Goal: Task Accomplishment & Management: Use online tool/utility

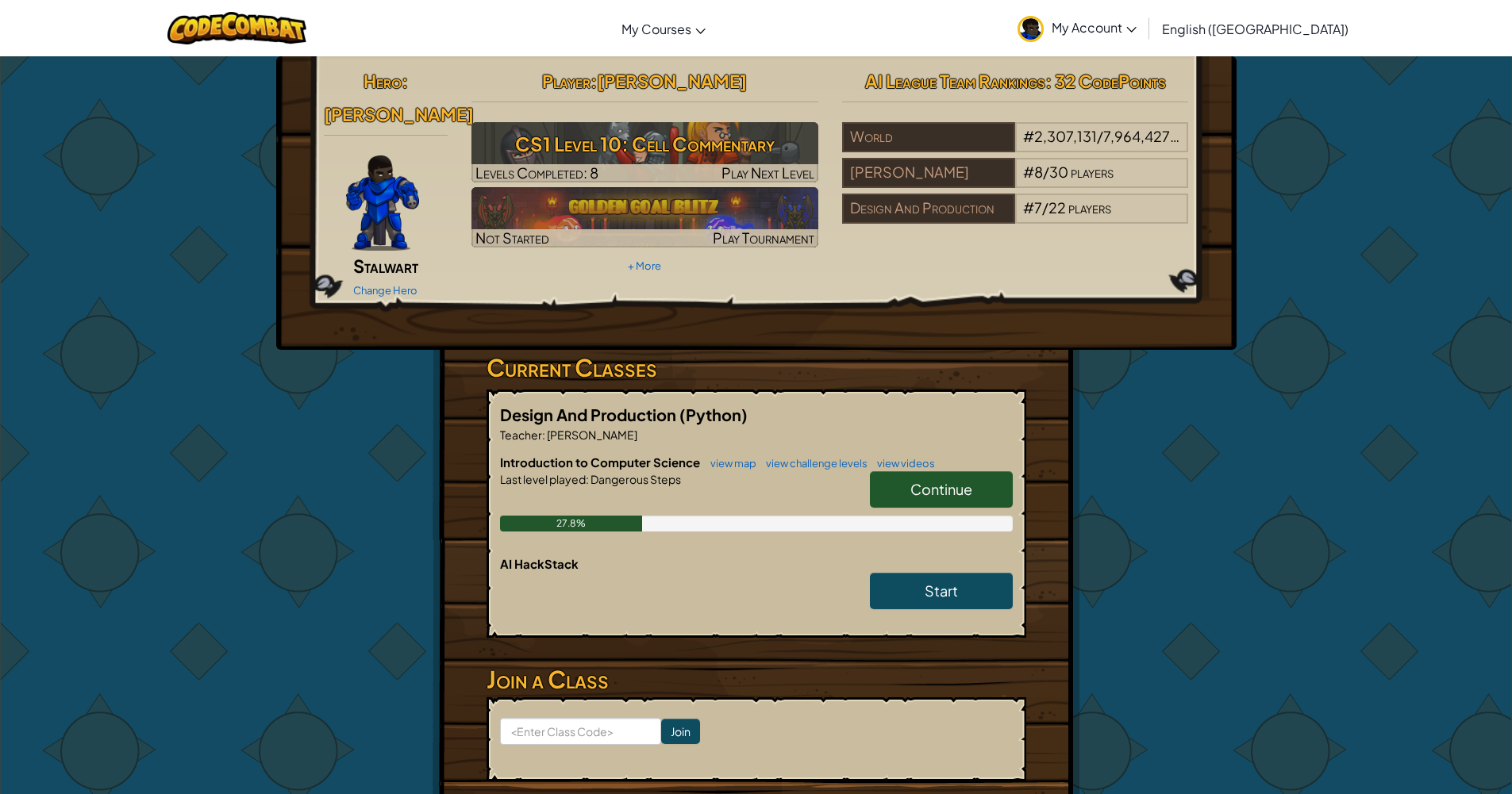
click at [972, 480] on span "Continue" at bounding box center [942, 490] width 62 height 19
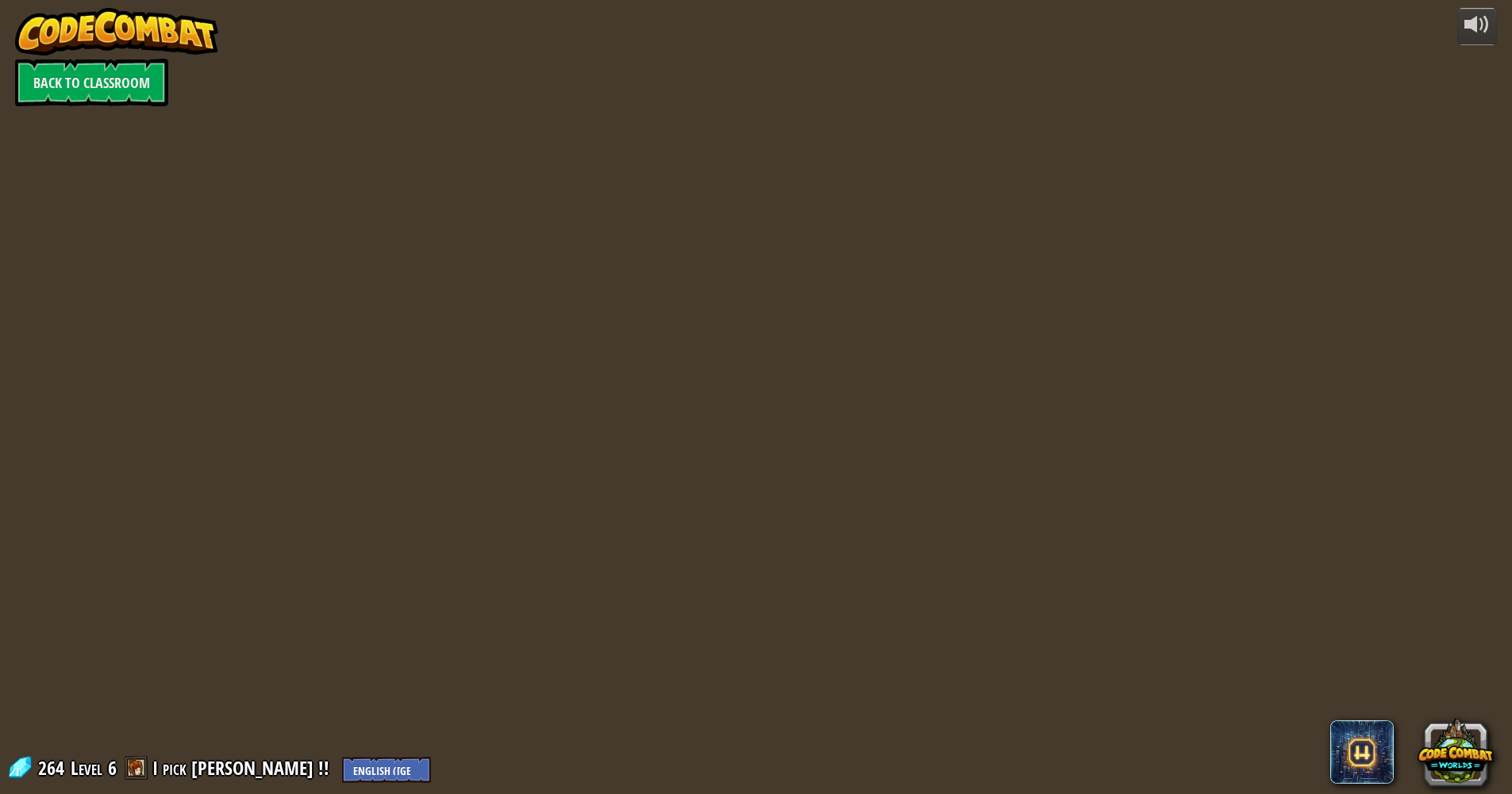
click at [954, 463] on div "powered by Back to Classroom 264 Level 6 I pick Clark !! English (US) English (…" at bounding box center [756, 397] width 1512 height 794
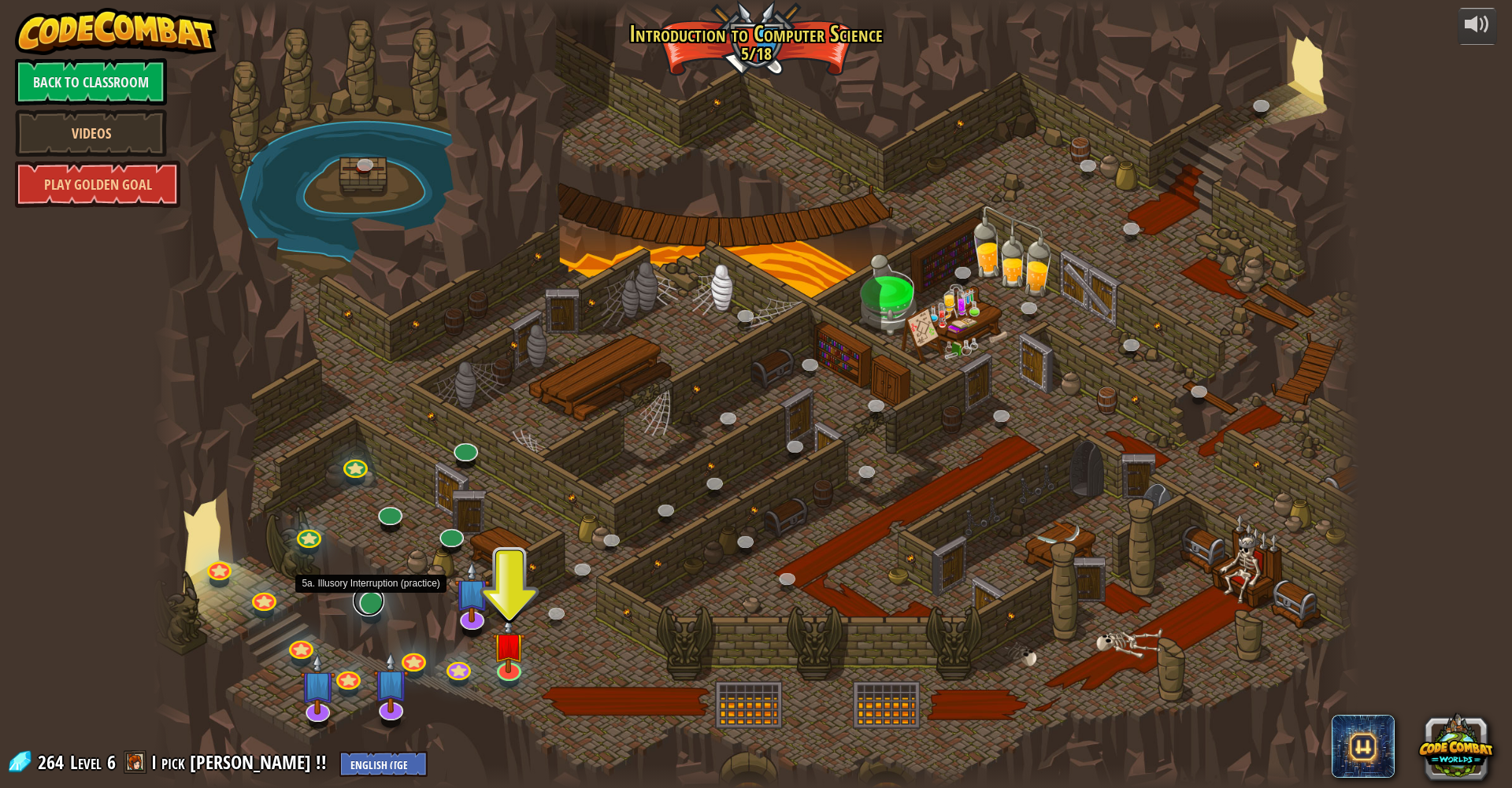
click at [364, 608] on link at bounding box center [369, 601] width 32 height 32
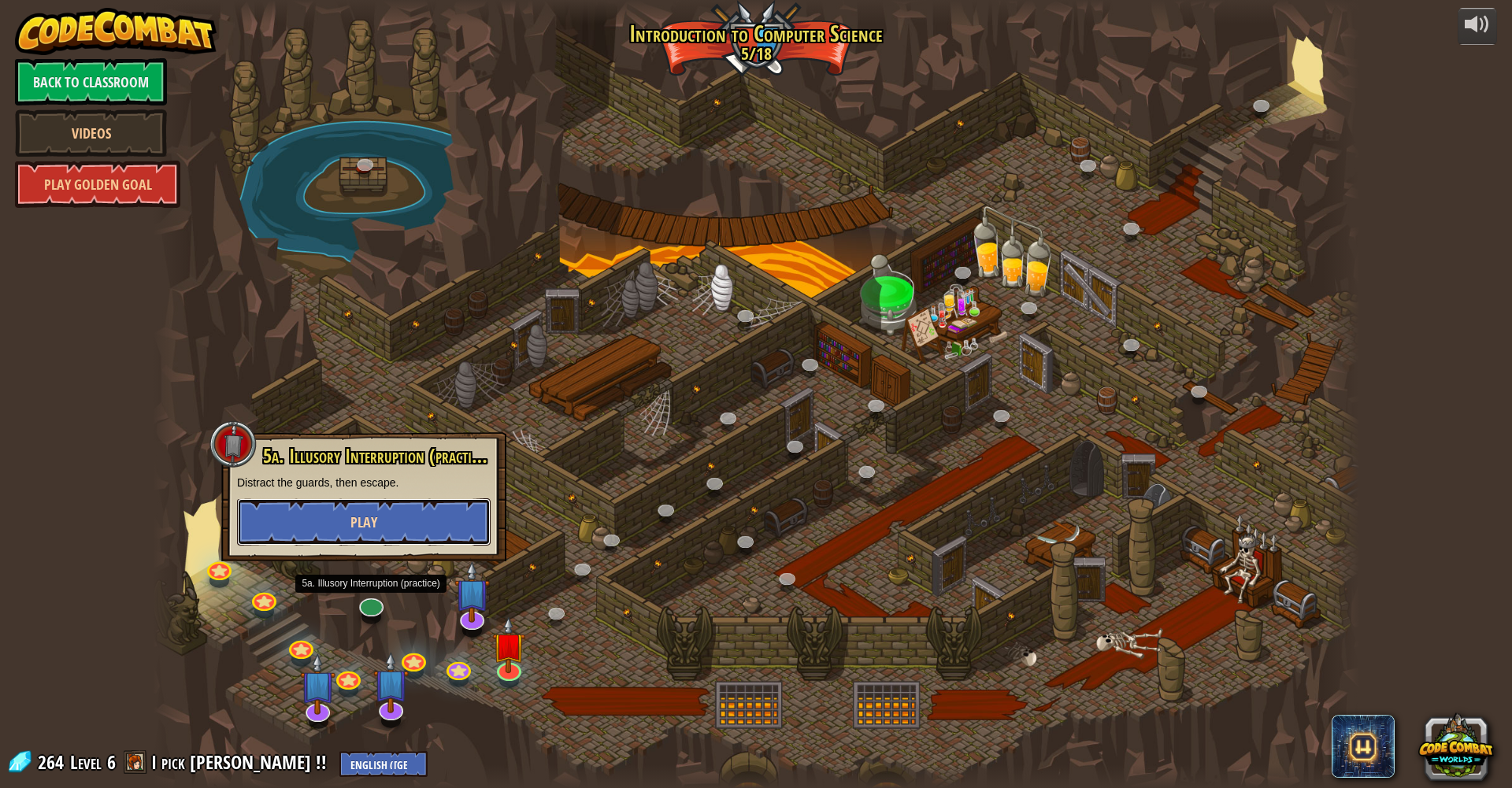
click at [377, 528] on button "Play" at bounding box center [364, 522] width 254 height 48
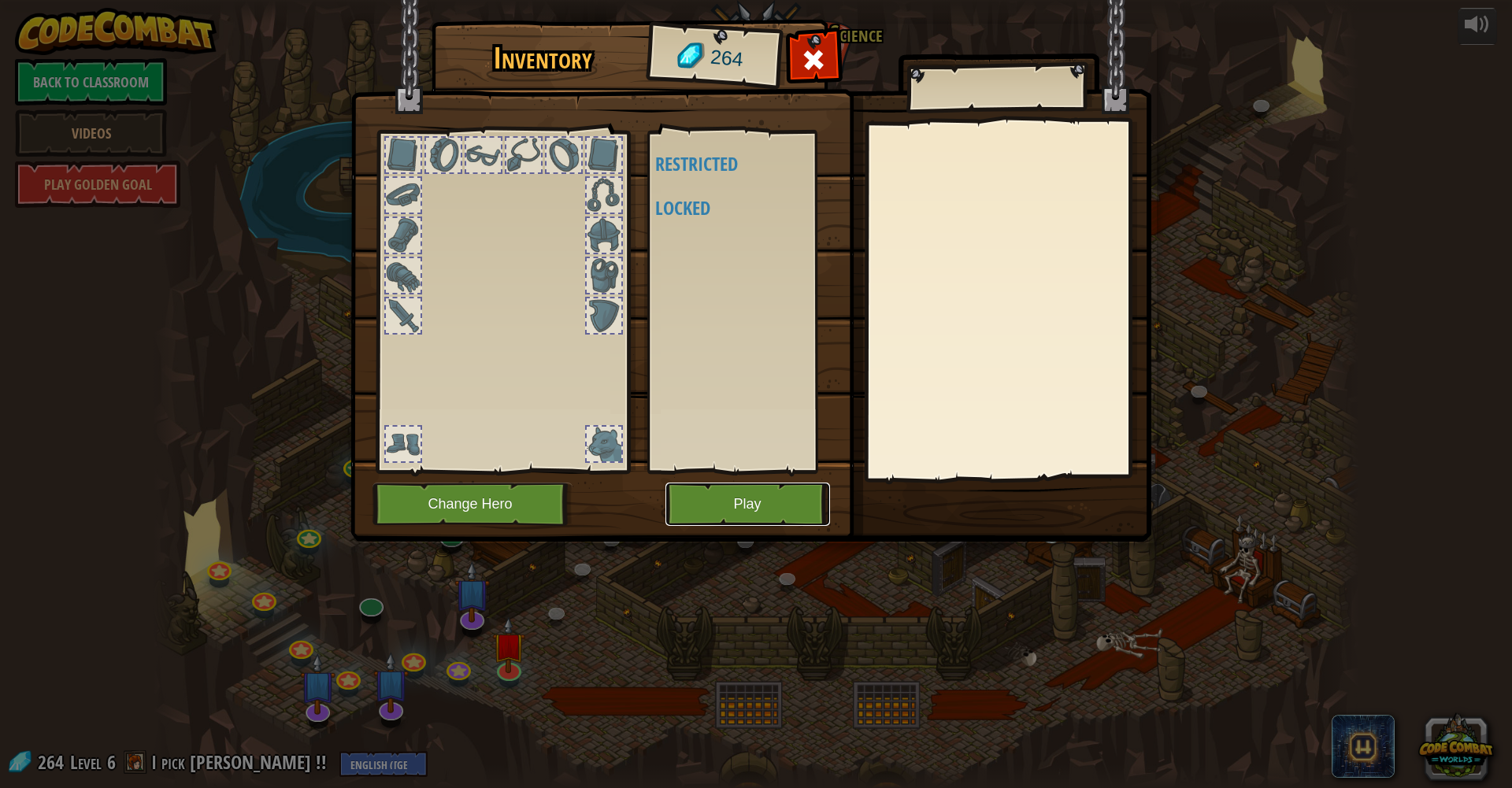
click at [718, 505] on button "Play" at bounding box center [747, 504] width 164 height 43
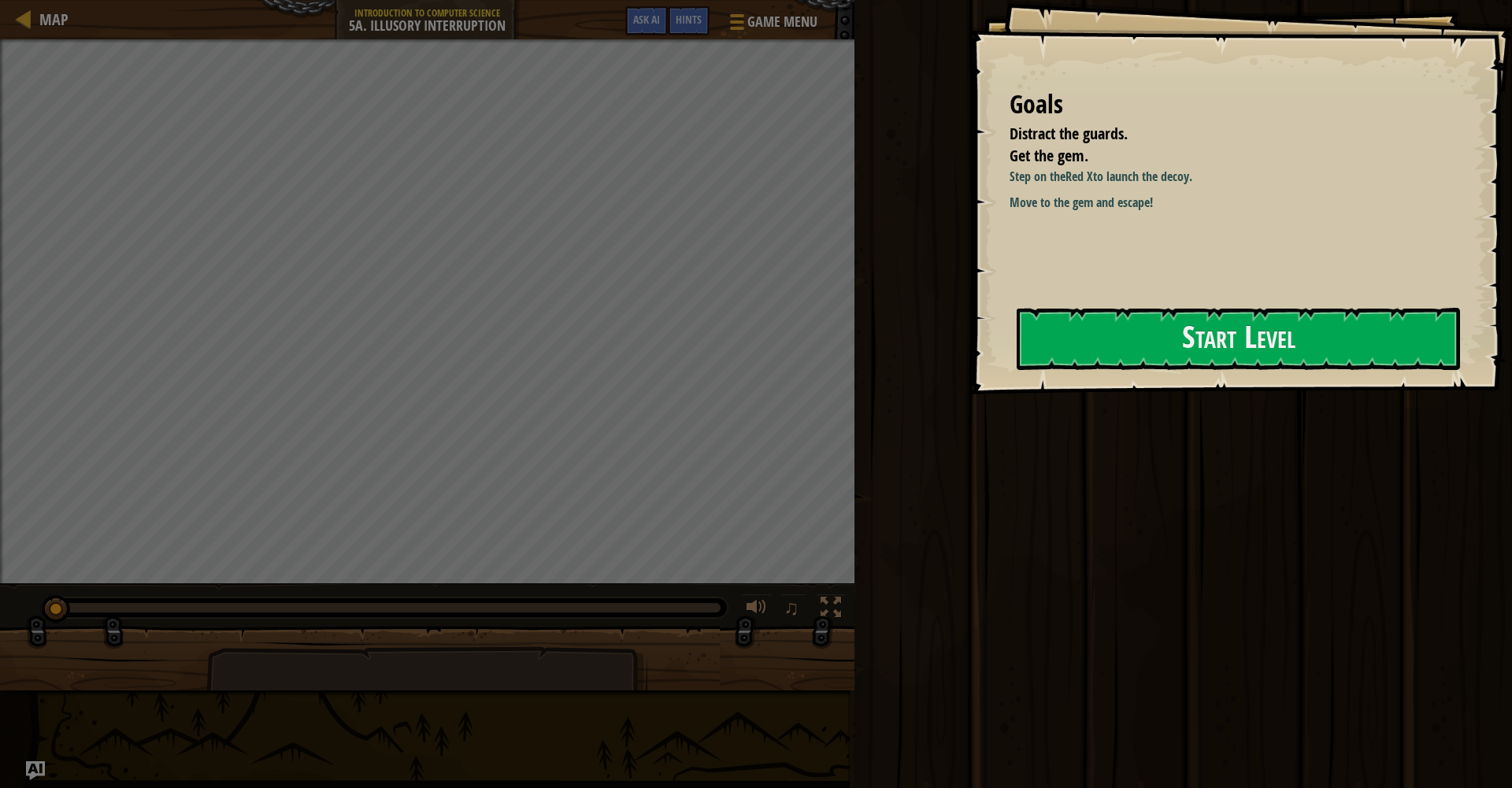
click at [1163, 325] on button "Start Level" at bounding box center [1237, 339] width 443 height 63
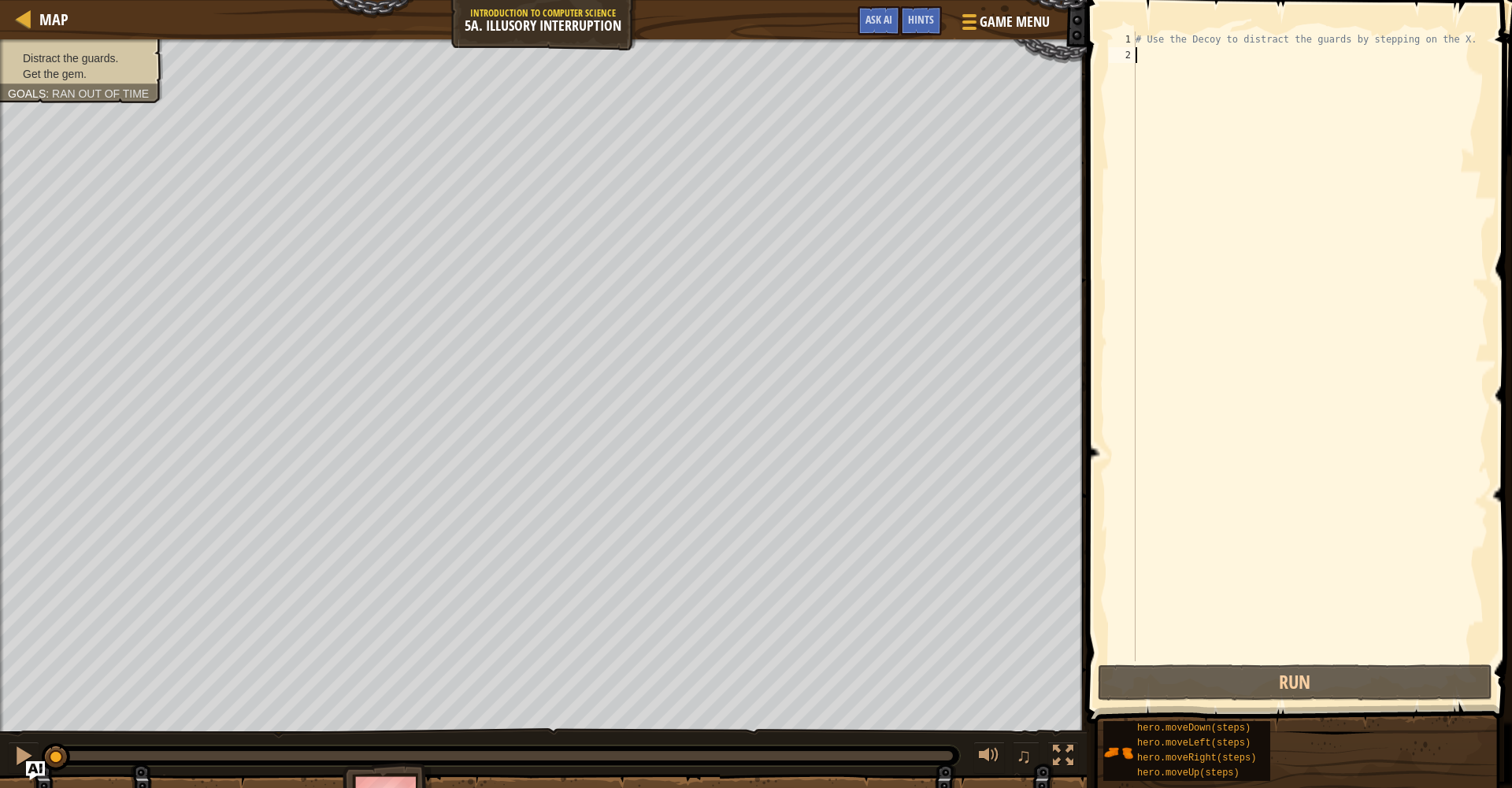
type textarea "r"
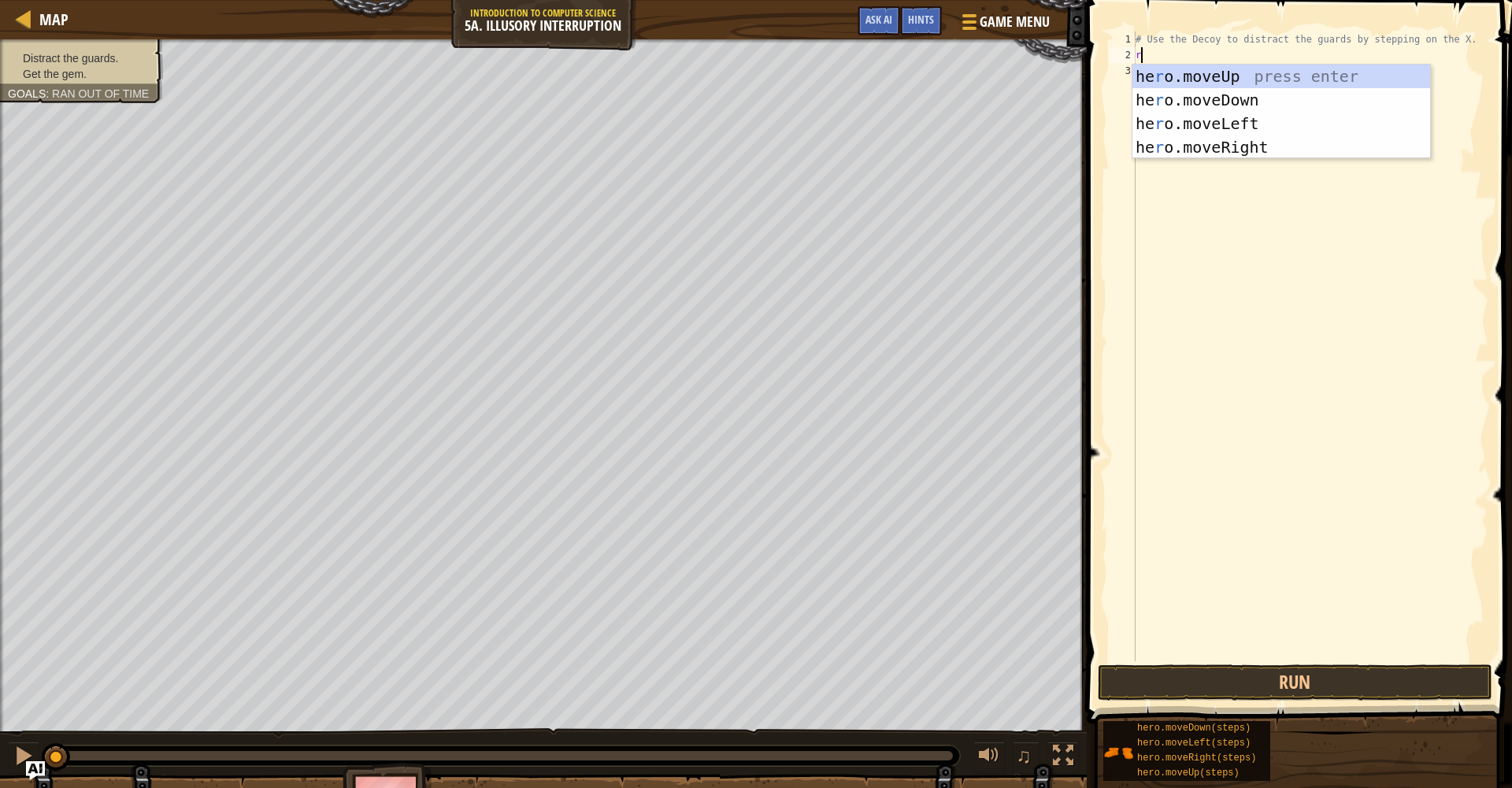
scroll to position [7, 0]
click at [1233, 146] on div "he r o.moveUp press enter he r o.moveDown press enter he r o.moveLeft press ent…" at bounding box center [1281, 135] width 298 height 142
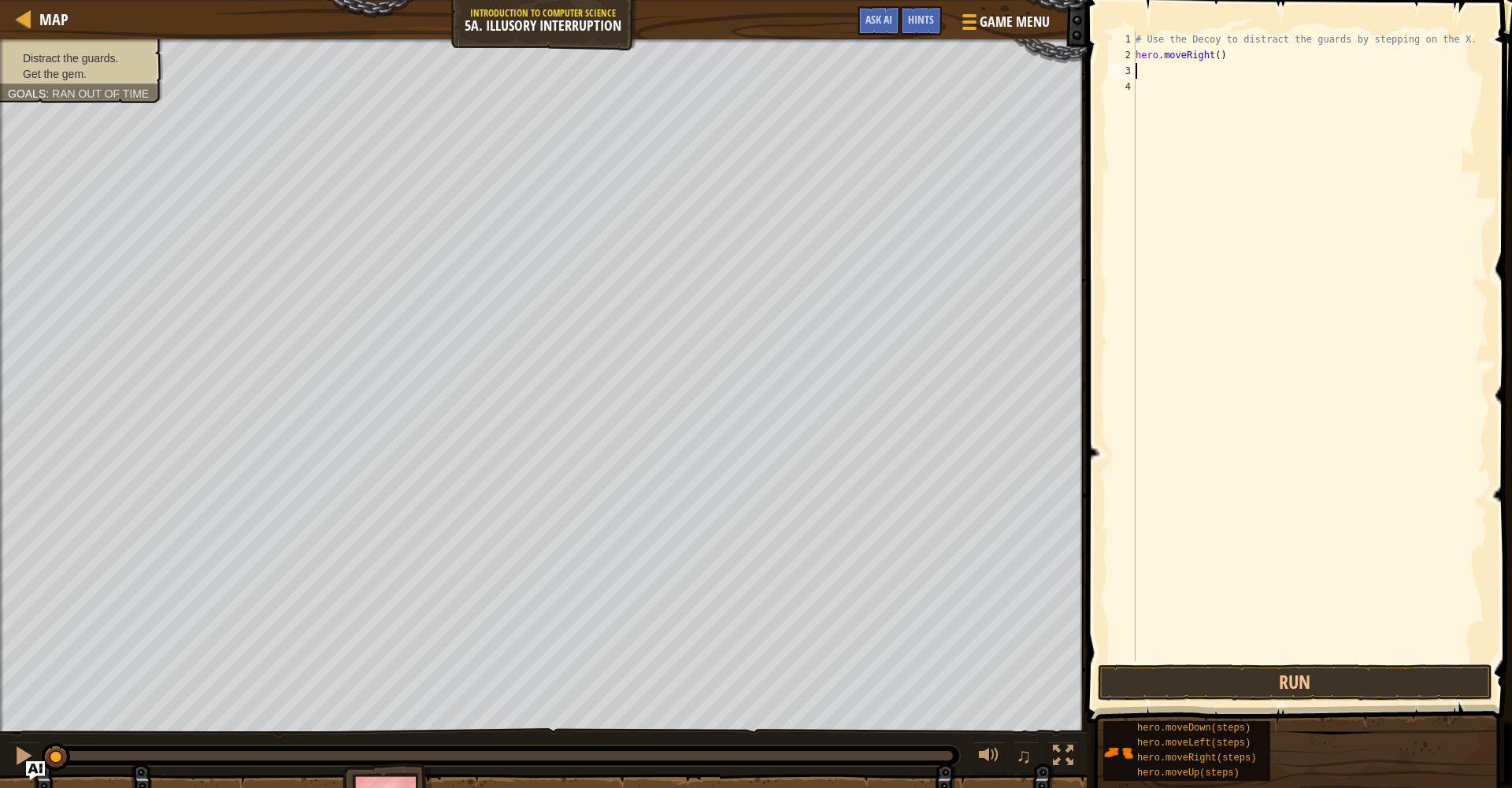
type textarea "d"
click at [1219, 88] on div "hero.move D own press enter" at bounding box center [1281, 115] width 298 height 71
type textarea "u"
click at [1192, 104] on div "hero.move U p press enter" at bounding box center [1281, 131] width 298 height 71
type textarea "r"
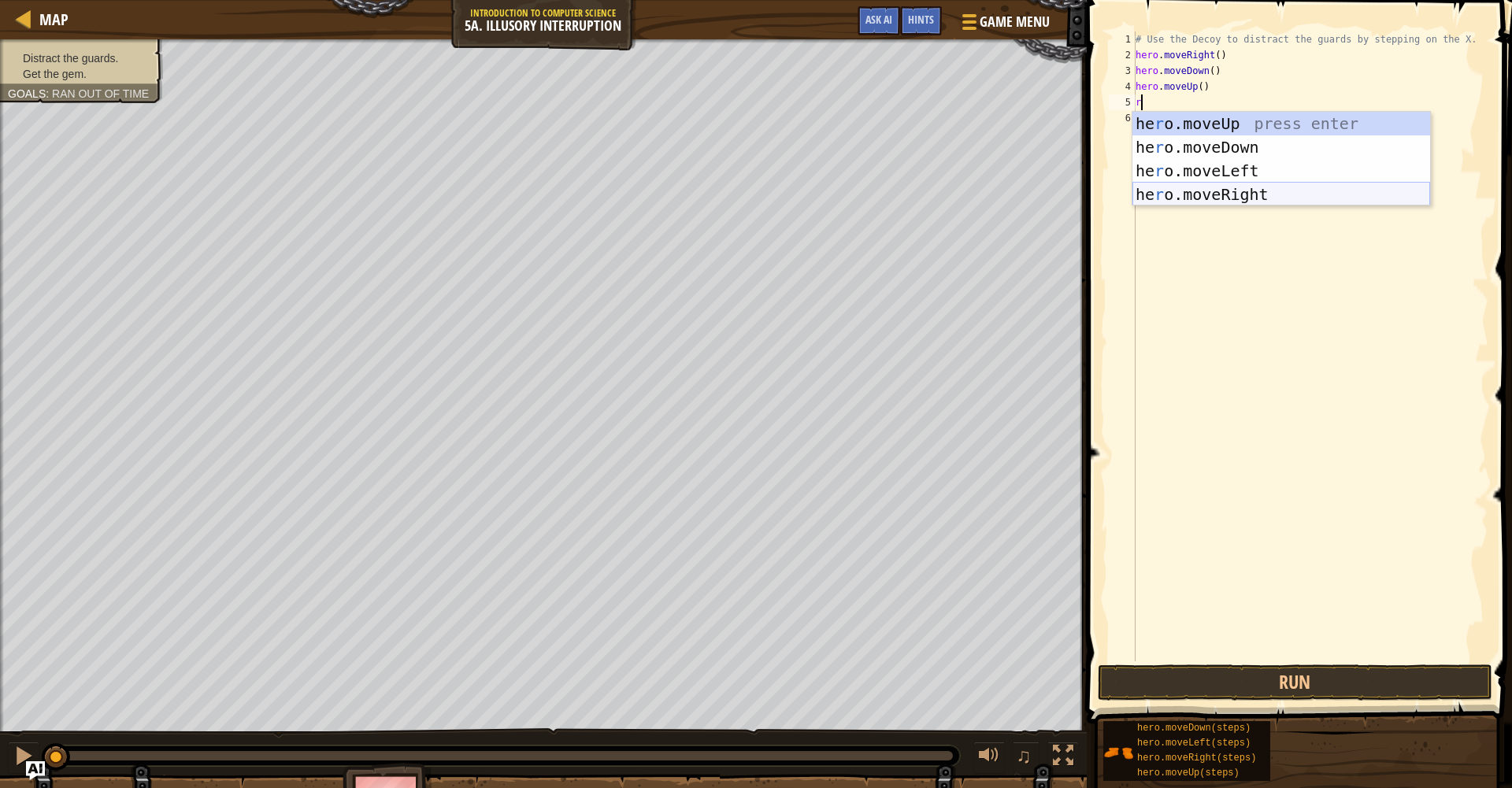
click at [1187, 202] on div "he r o.moveUp press enter he r o.moveDown press enter he r o.moveLeft press ent…" at bounding box center [1281, 183] width 298 height 142
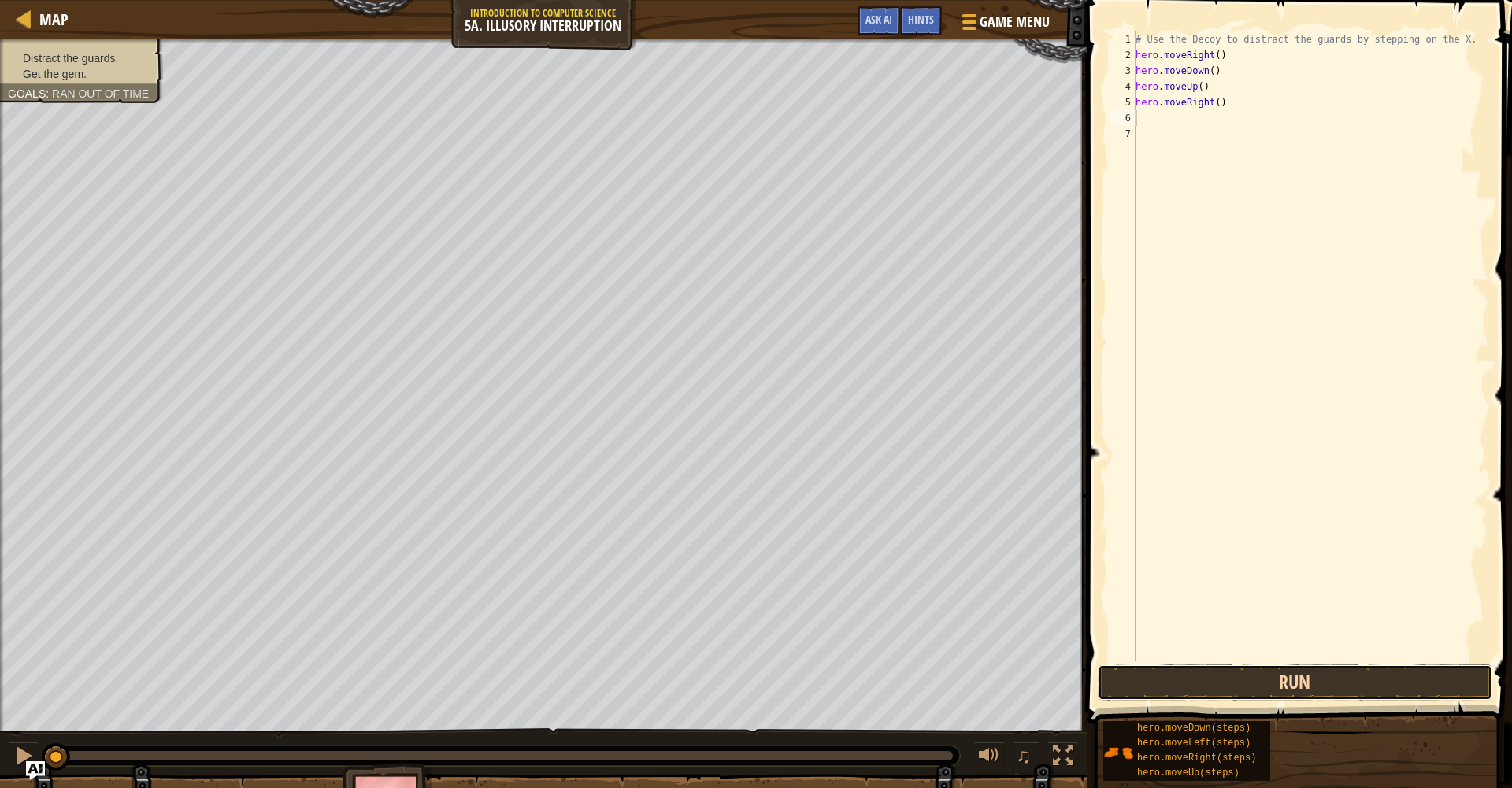
click at [1394, 675] on button "Run" at bounding box center [1294, 682] width 395 height 36
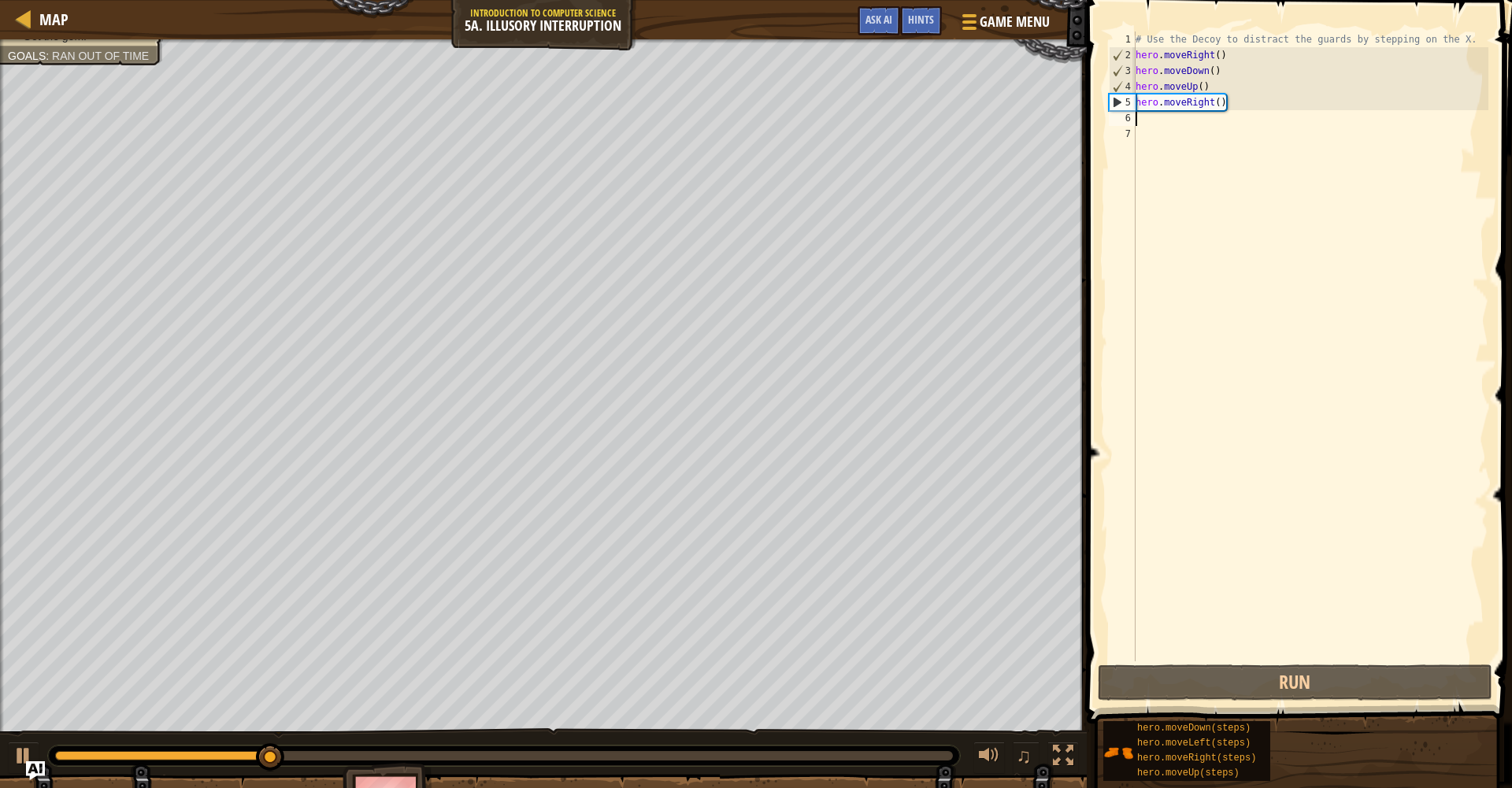
click at [1239, 109] on div "# Use the Decoy to distract the guards by stepping on the X. hero . moveRight (…" at bounding box center [1310, 362] width 355 height 662
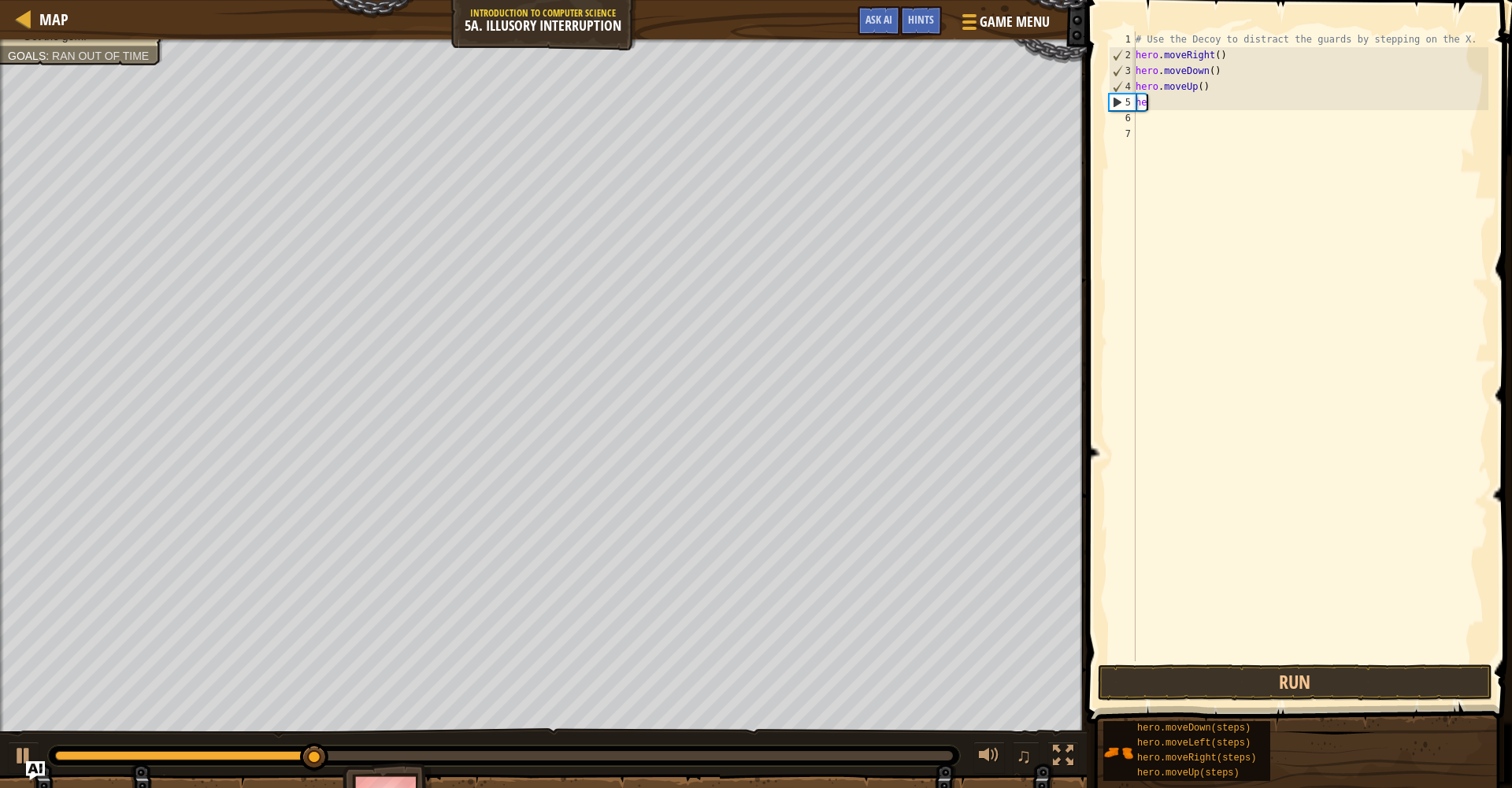
type textarea "h"
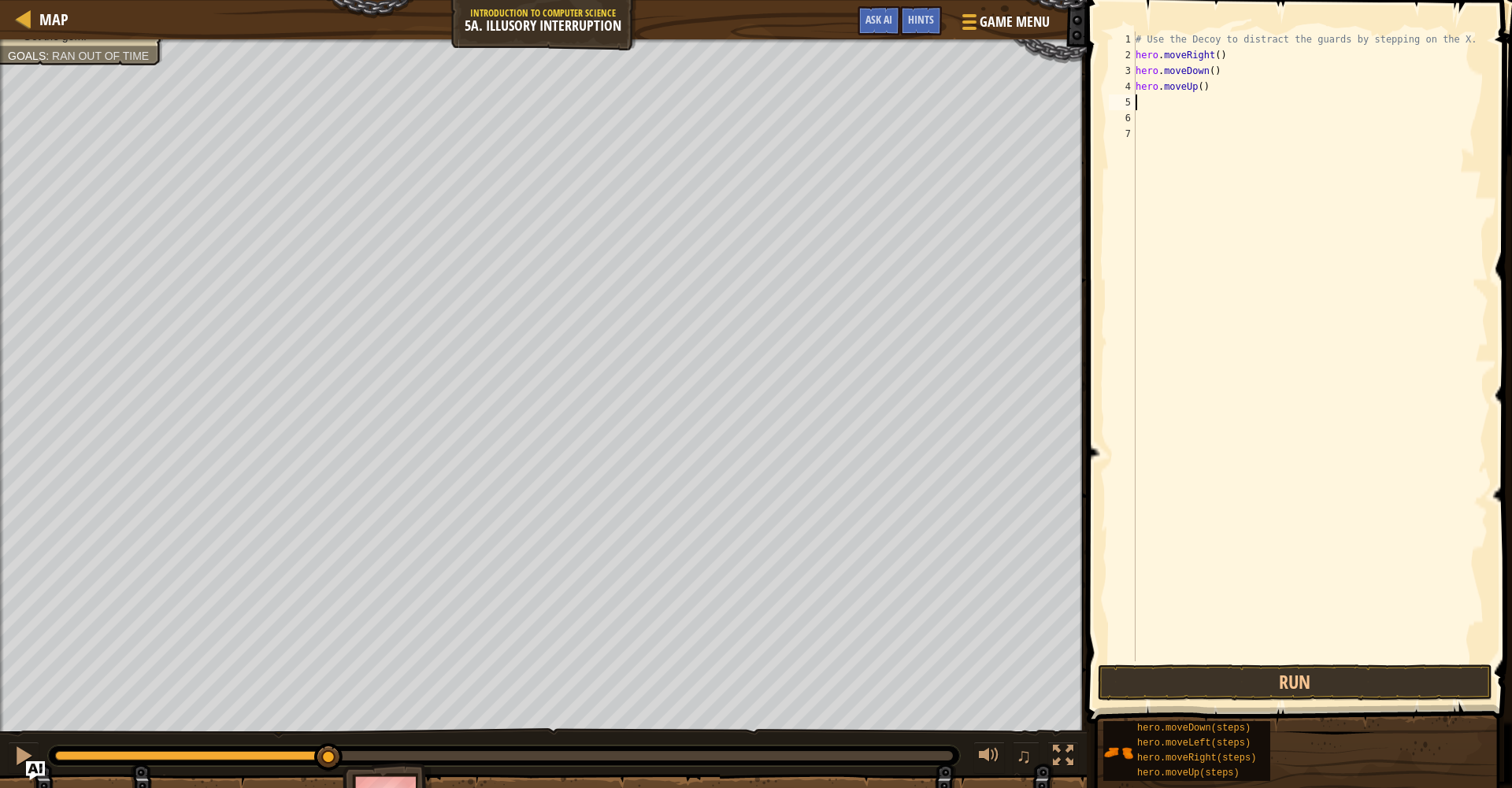
click at [1209, 87] on div "# Use the Decoy to distract the guards by stepping on the X. hero . moveRight (…" at bounding box center [1310, 362] width 355 height 662
click at [1214, 72] on div "# Use the Decoy to distract the guards by stepping on the X. hero . moveRight (…" at bounding box center [1310, 362] width 355 height 662
type textarea "hero.moveDown(2)"
click at [1227, 97] on div "# Use the Decoy to distract the guards by stepping on the X. hero . moveRight (…" at bounding box center [1310, 362] width 355 height 662
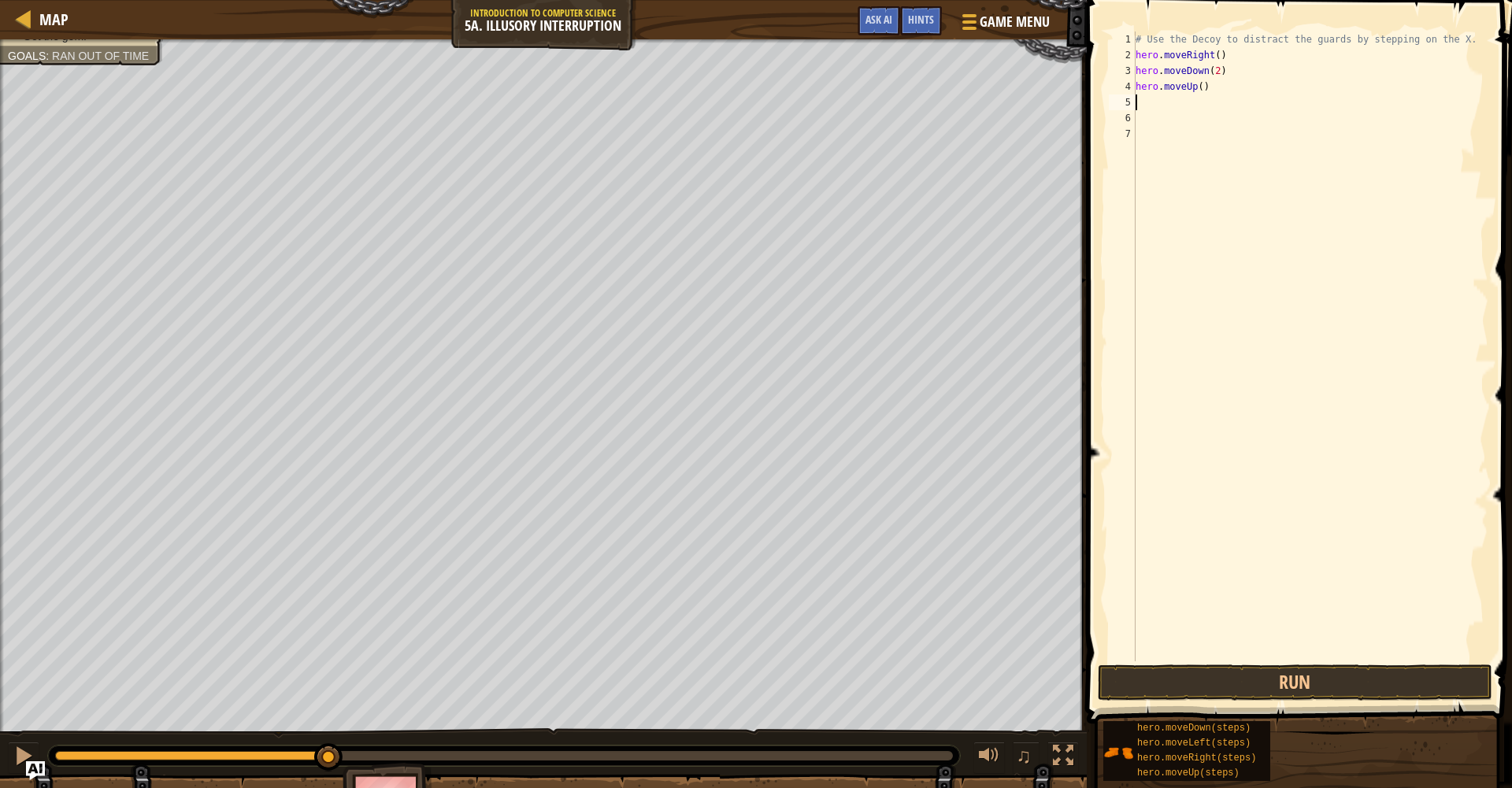
scroll to position [7, 0]
click at [1225, 84] on div "# Use the Decoy to distract the guards by stepping on the X. hero . moveRight (…" at bounding box center [1310, 362] width 355 height 662
click at [1205, 87] on div "# Use the Decoy to distract the guards by stepping on the X. hero . moveRight (…" at bounding box center [1310, 362] width 355 height 662
type textarea "hero.moveUp(2)"
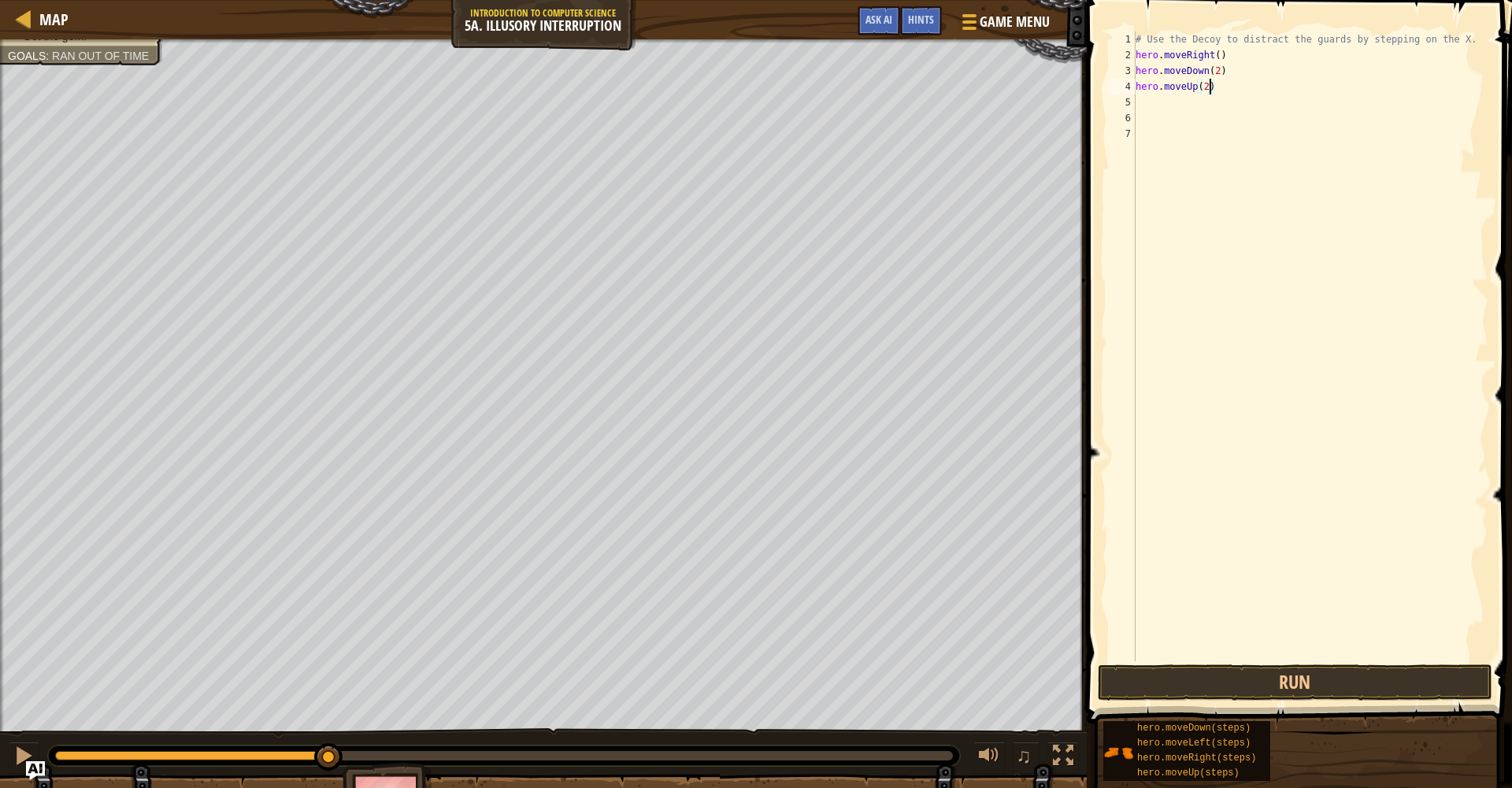
click at [1146, 106] on div "# Use the Decoy to distract the guards by stepping on the X. hero . moveRight (…" at bounding box center [1310, 362] width 355 height 662
type textarea "r"
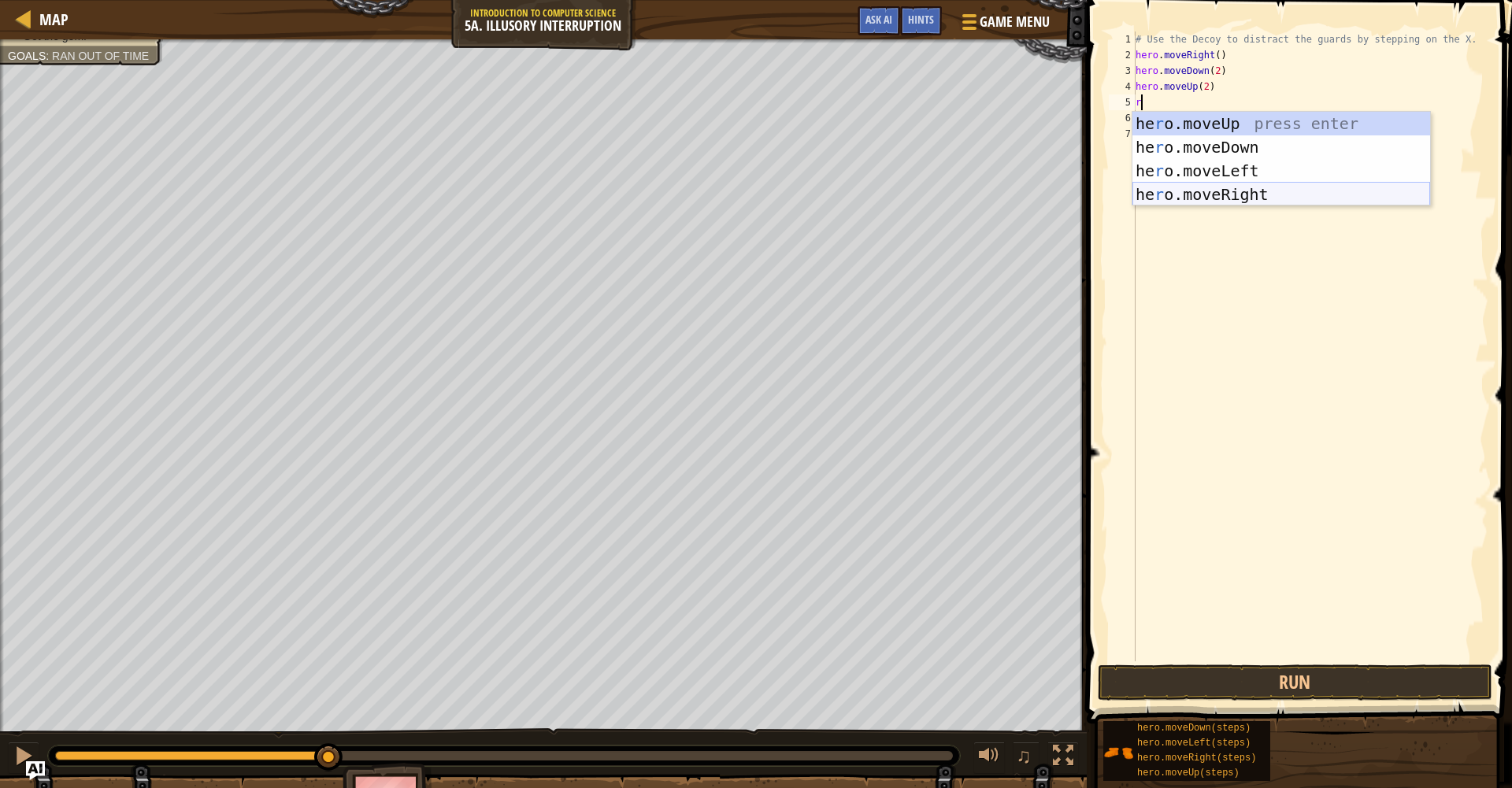
click at [1233, 198] on div "he r o.moveUp press enter he r o.moveDown press enter he r o.moveLeft press ent…" at bounding box center [1281, 183] width 298 height 142
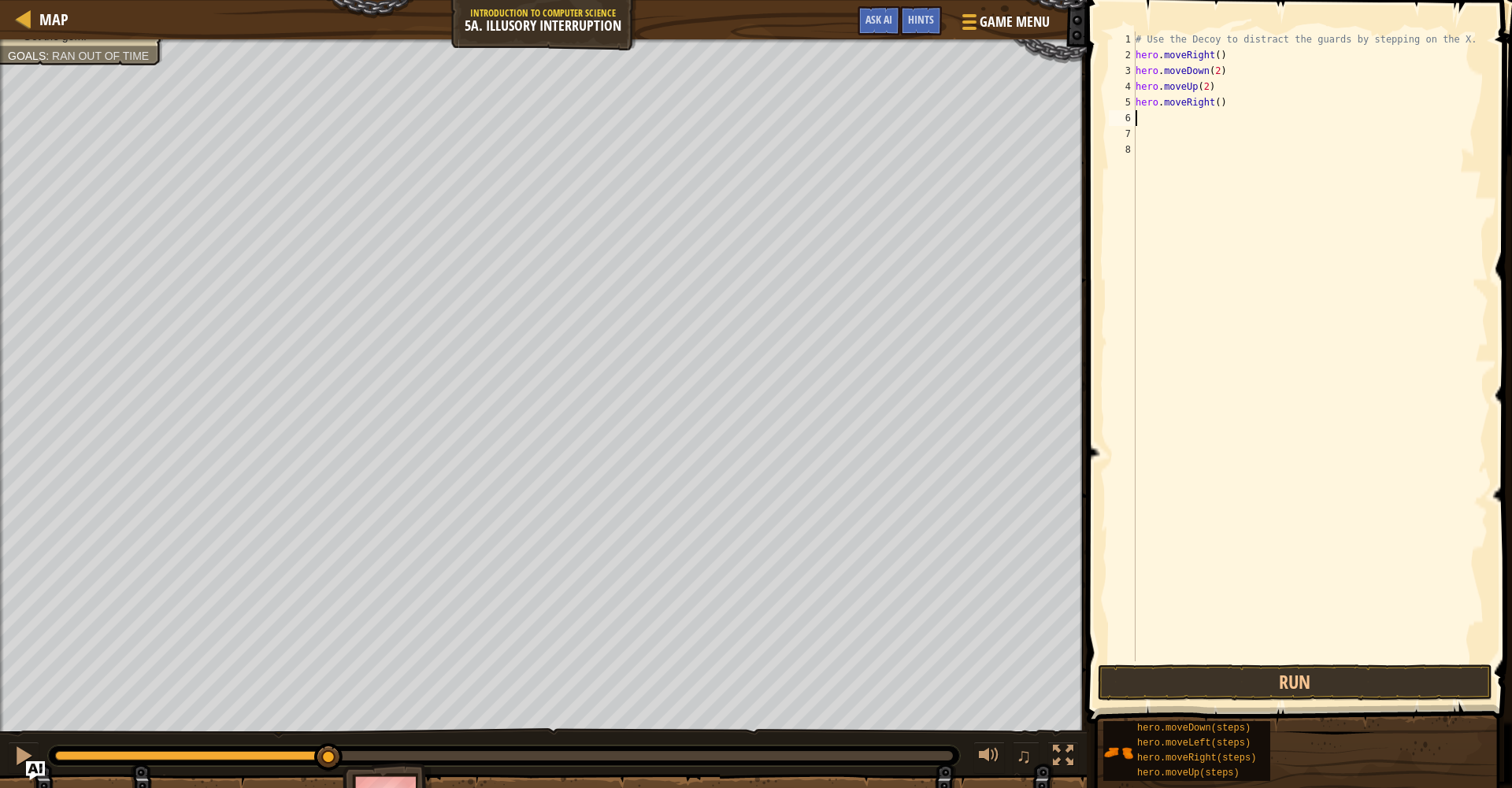
click at [1218, 103] on div "# Use the Decoy to distract the guards by stepping on the X. hero . moveRight (…" at bounding box center [1310, 362] width 355 height 662
type textarea "hero.moveRight(3)"
click at [1380, 669] on button "Run" at bounding box center [1294, 682] width 395 height 36
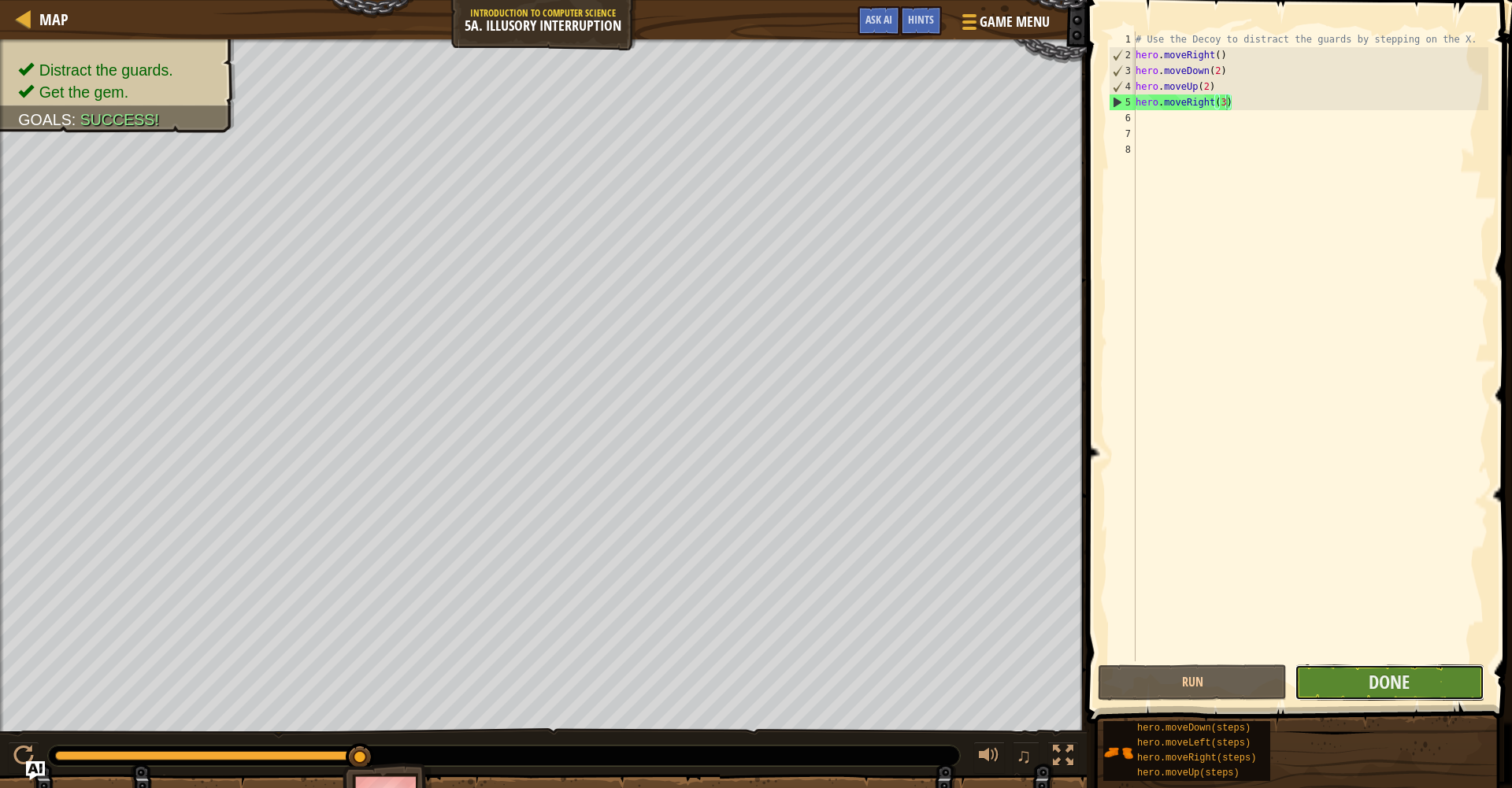
click at [1425, 674] on button "Done" at bounding box center [1389, 682] width 189 height 36
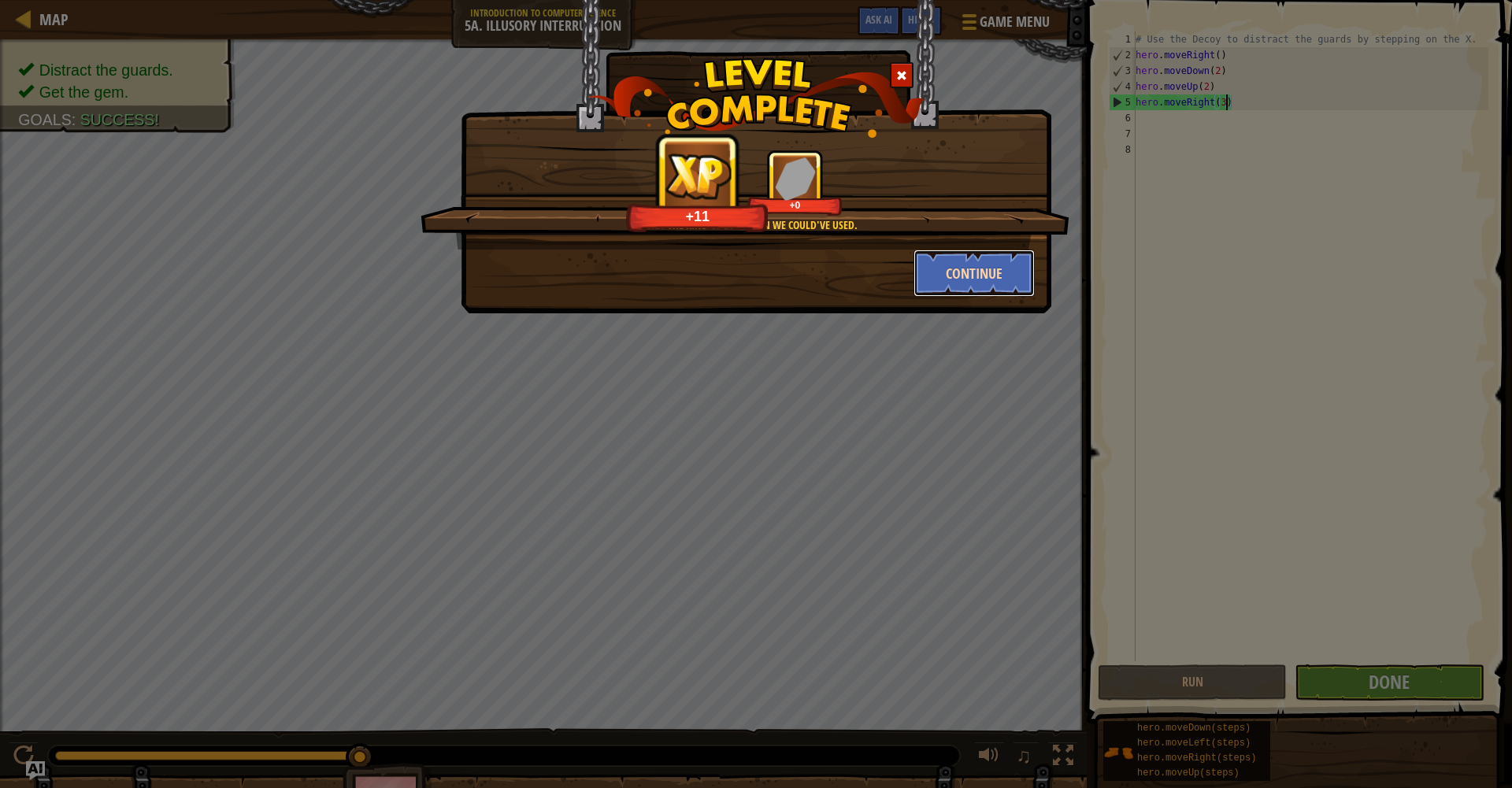
click at [961, 278] on button "Continue" at bounding box center [974, 273] width 122 height 48
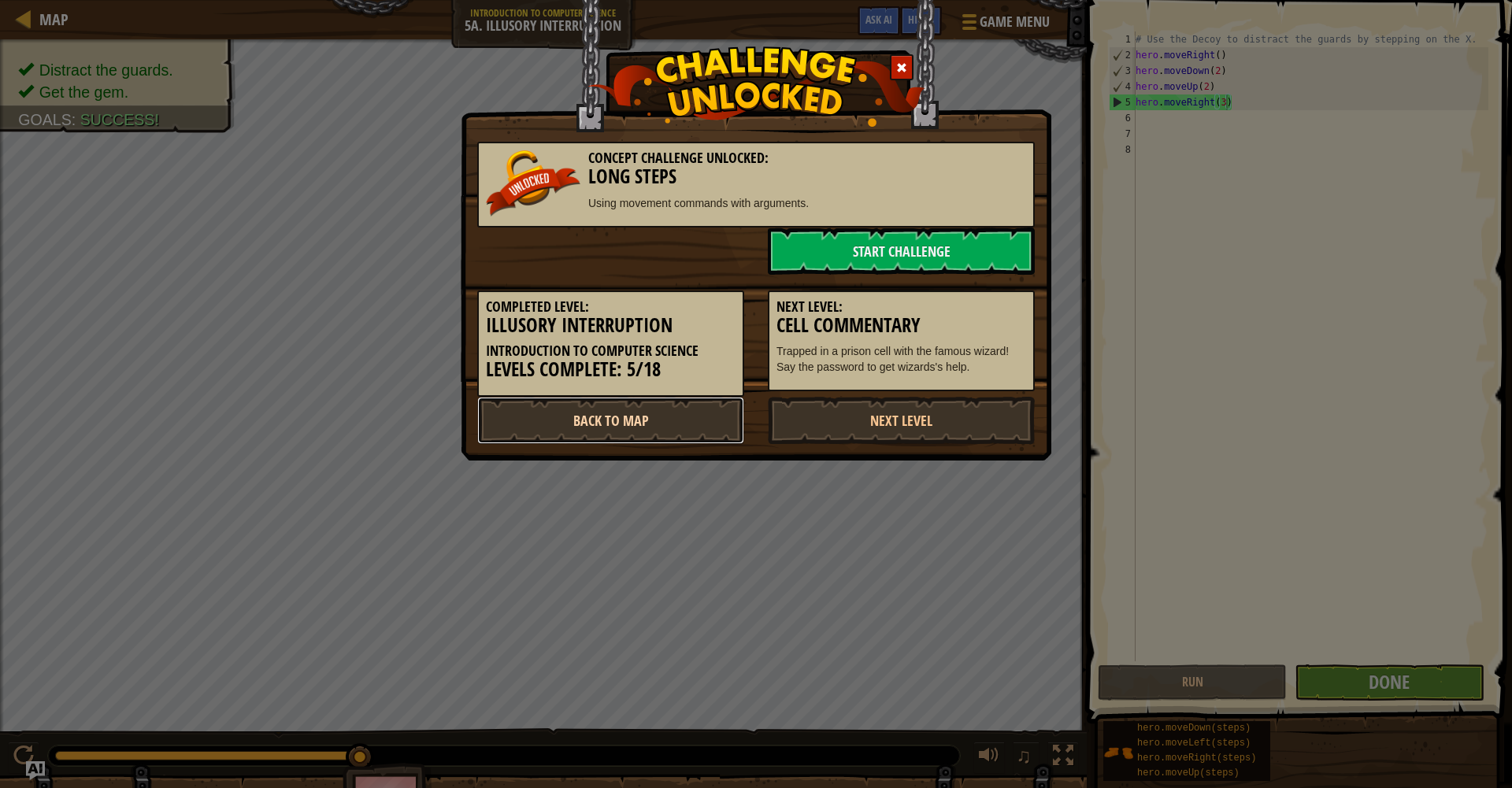
click at [584, 412] on link "Back to Map" at bounding box center [611, 421] width 267 height 48
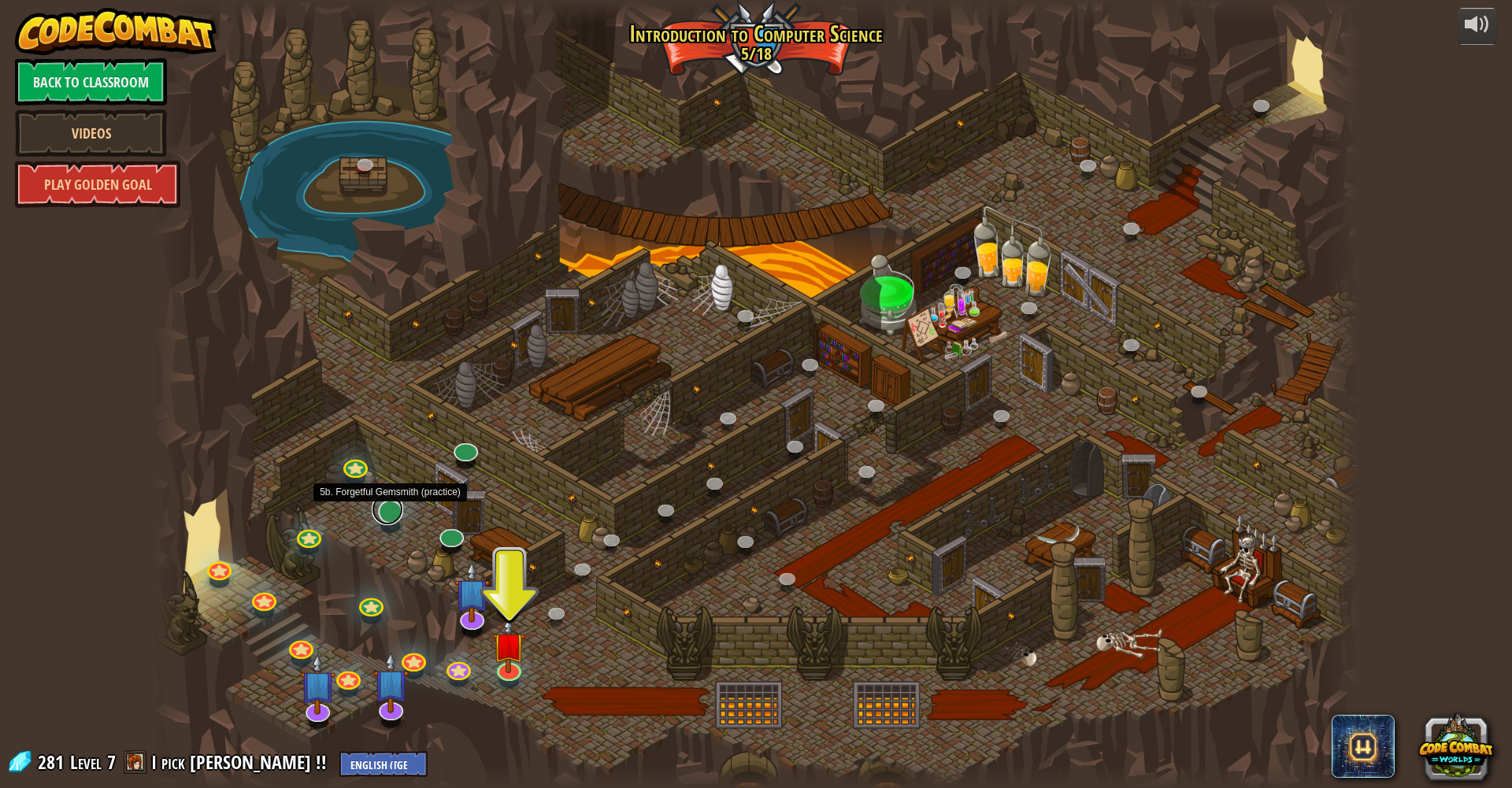
click at [398, 514] on link at bounding box center [387, 510] width 32 height 32
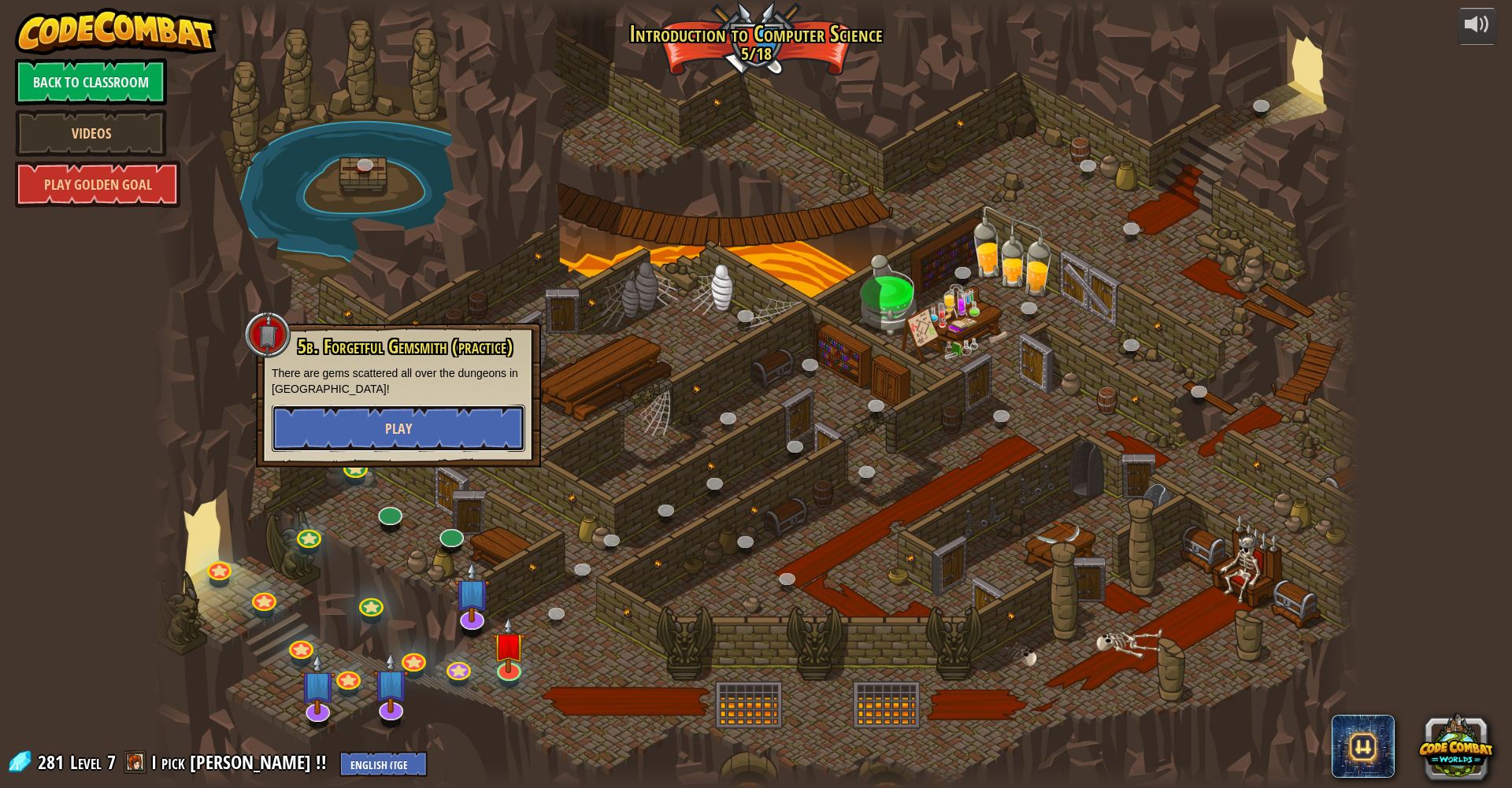
click at [461, 439] on button "Play" at bounding box center [399, 428] width 254 height 48
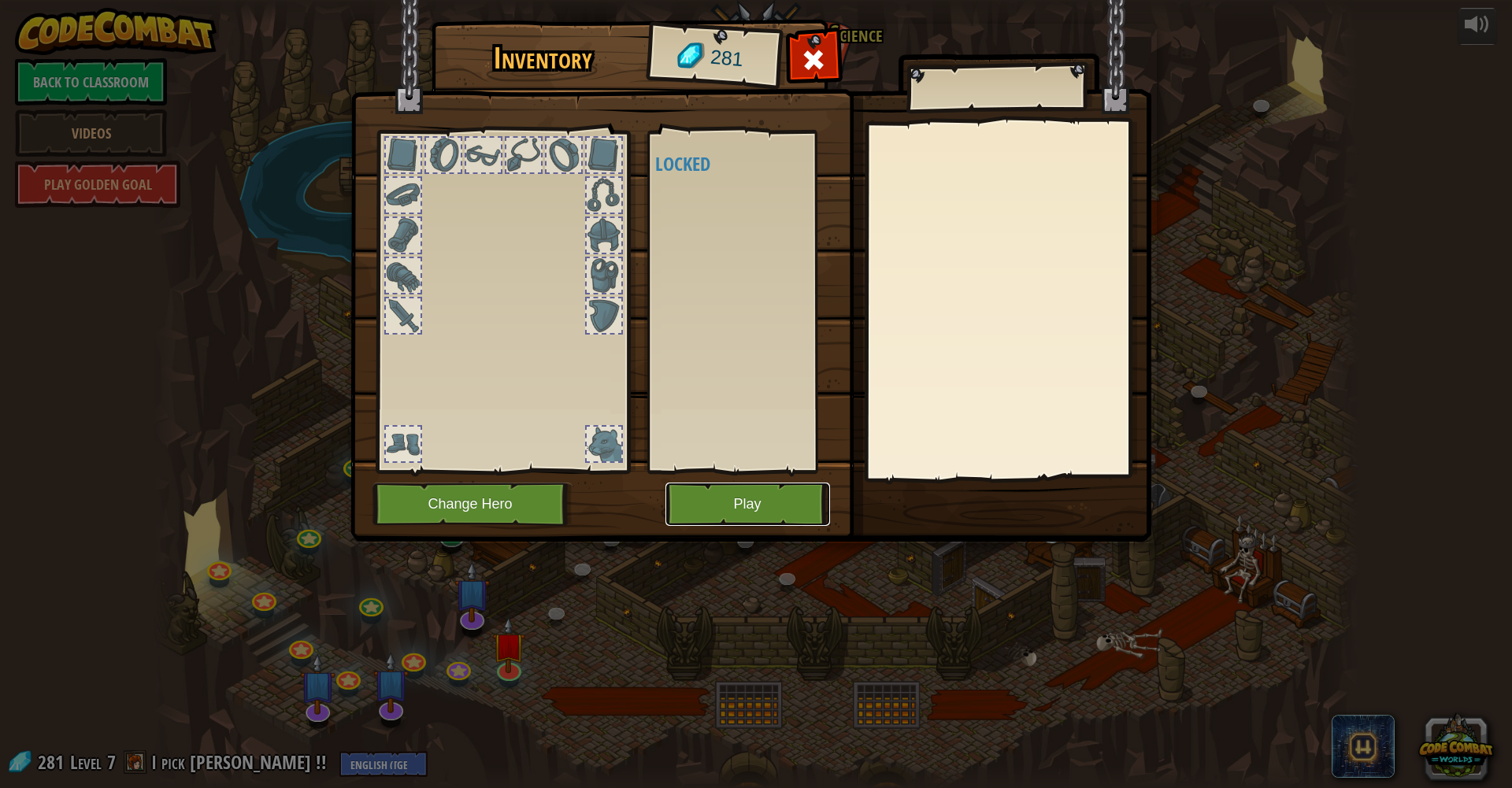
click at [733, 513] on button "Play" at bounding box center [747, 504] width 164 height 43
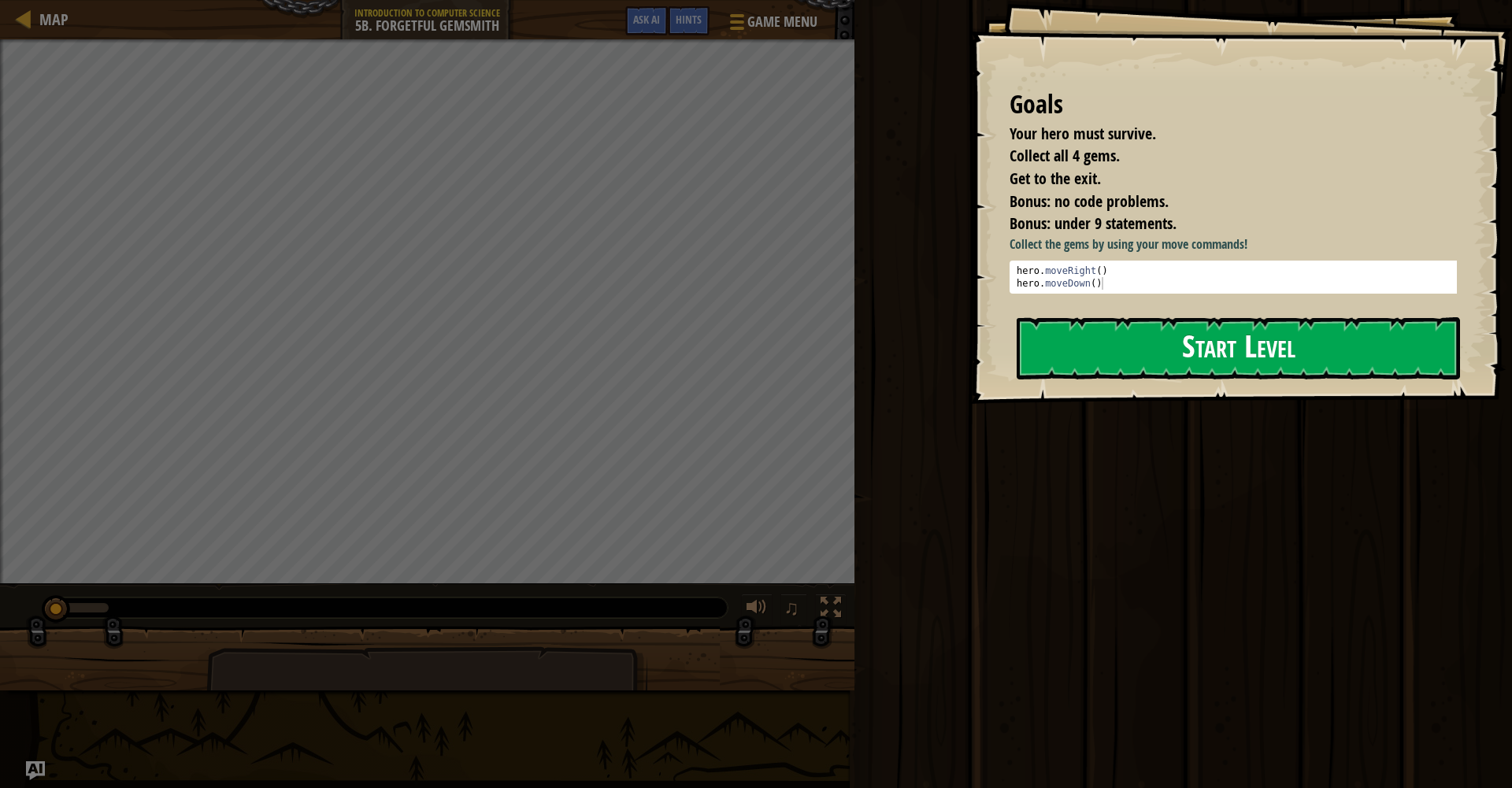
click at [1117, 354] on button "Start Level" at bounding box center [1237, 348] width 443 height 63
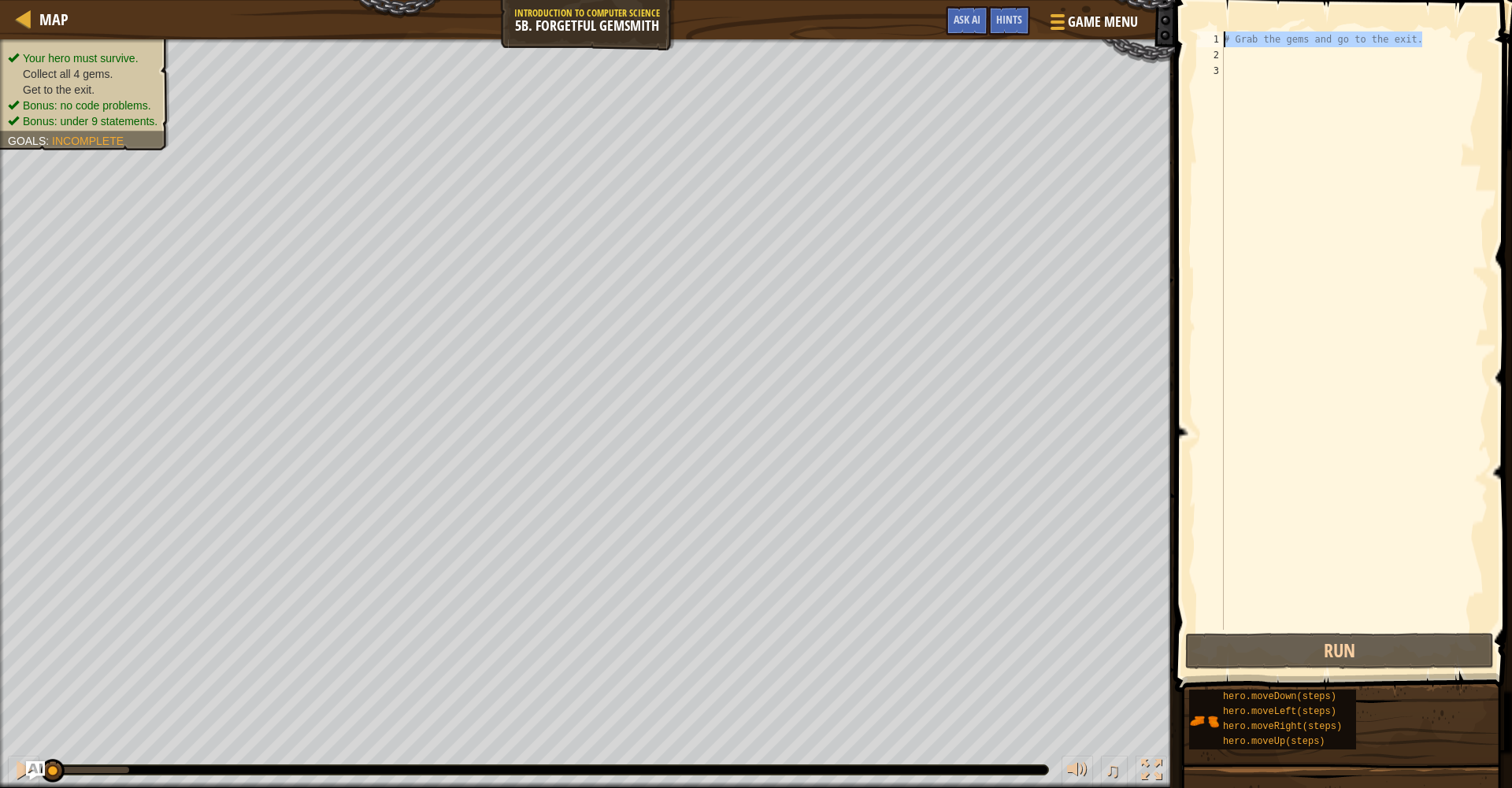
drag, startPoint x: 1432, startPoint y: 36, endPoint x: 1247, endPoint y: 18, distance: 185.9
click at [1247, 18] on div "1 2 3 # Grab the gems and go to the exit. ההההההההההההההההההההההההההההההההההההה…" at bounding box center [1340, 376] width 341 height 739
type textarea "# Grab the gems and go to the exit."
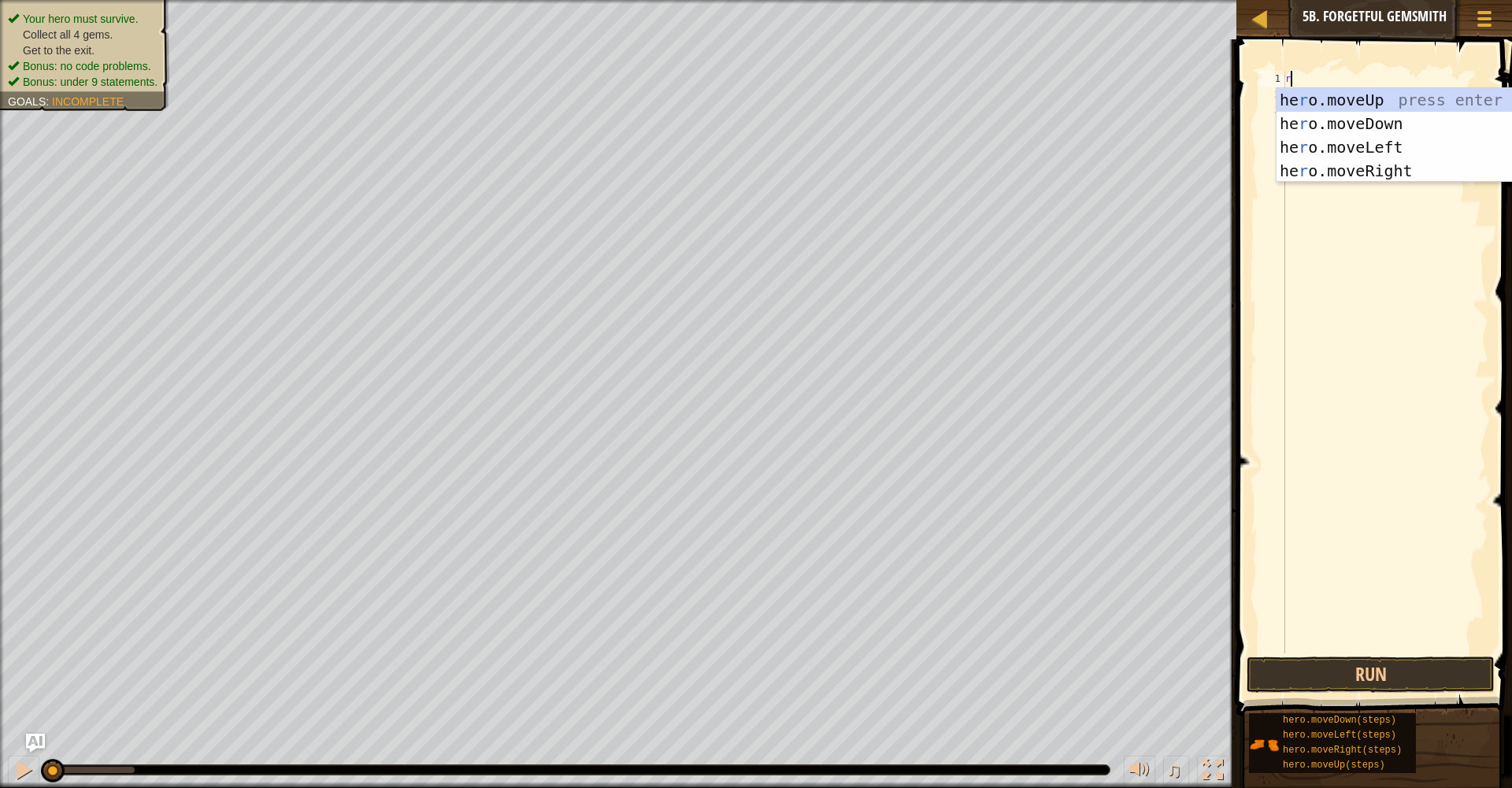
type textarea "r"
click at [1397, 168] on div "he r o.moveUp press enter he r o.moveDown press enter he r o.moveLeft press ent…" at bounding box center [1424, 159] width 298 height 142
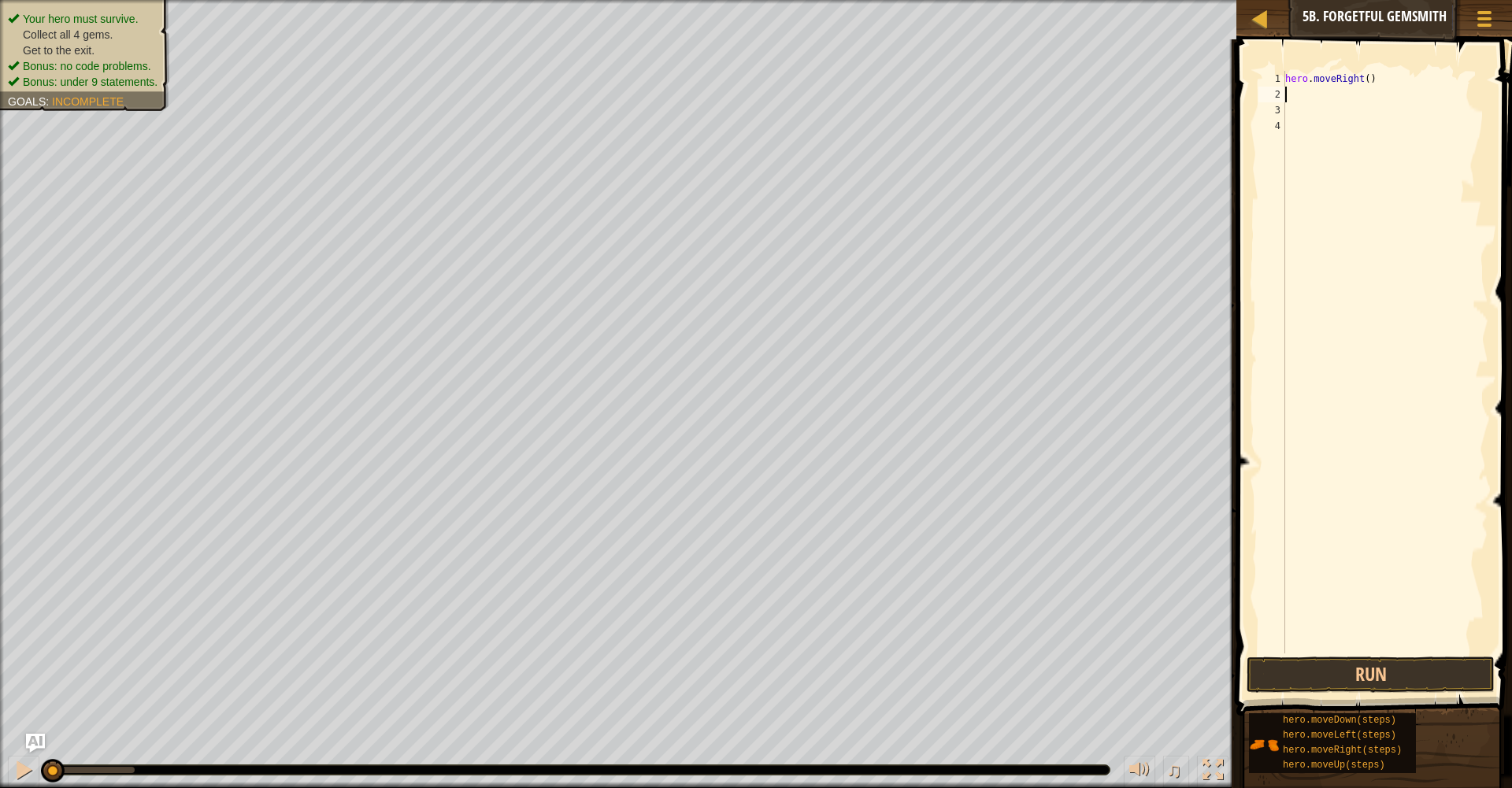
type textarea "d"
click at [1320, 109] on div "hero.move D own press enter" at bounding box center [1362, 139] width 298 height 71
type textarea "r"
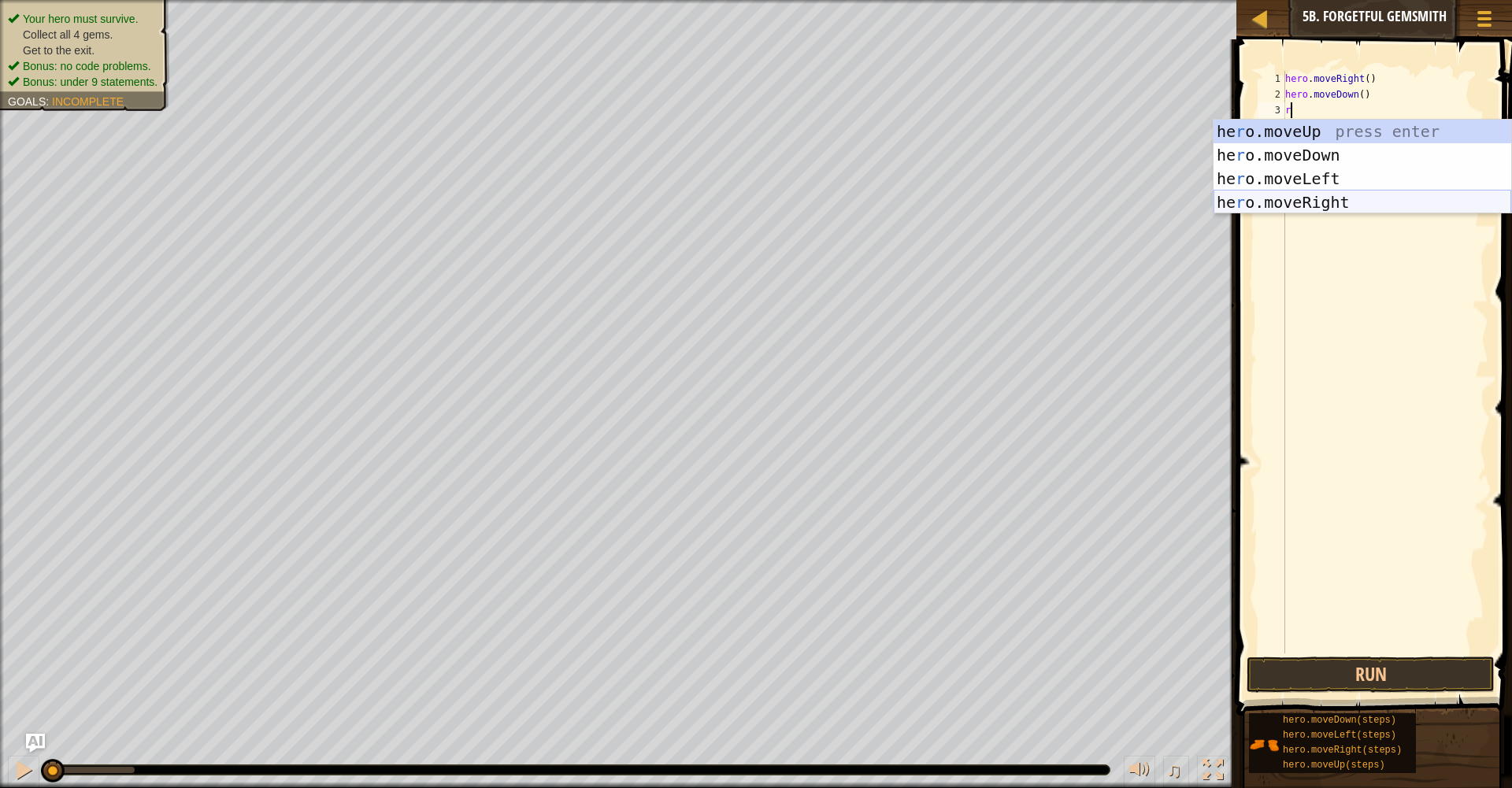
click at [1303, 197] on div "he r o.moveUp press enter he r o.moveDown press enter he r o.moveLeft press ent…" at bounding box center [1362, 190] width 298 height 142
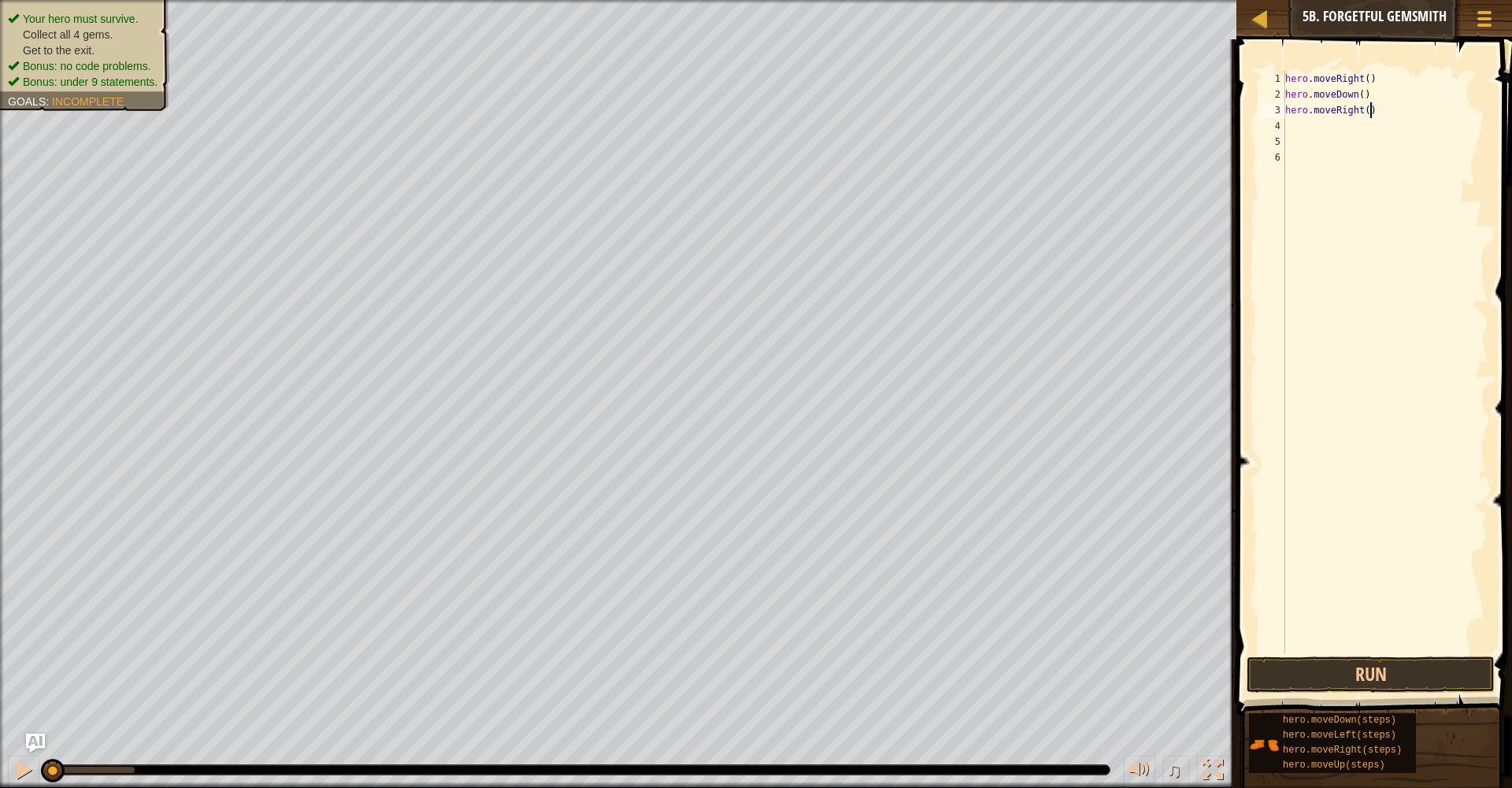
click at [1370, 113] on div "hero . moveRight ( ) hero . moveDown ( ) hero . moveRight ( )" at bounding box center [1384, 378] width 206 height 614
type textarea "hero.moveRight(2)"
click at [1331, 129] on div "hero . moveRight ( ) hero . moveDown ( ) hero . moveRight ( 2 )" at bounding box center [1384, 378] width 206 height 614
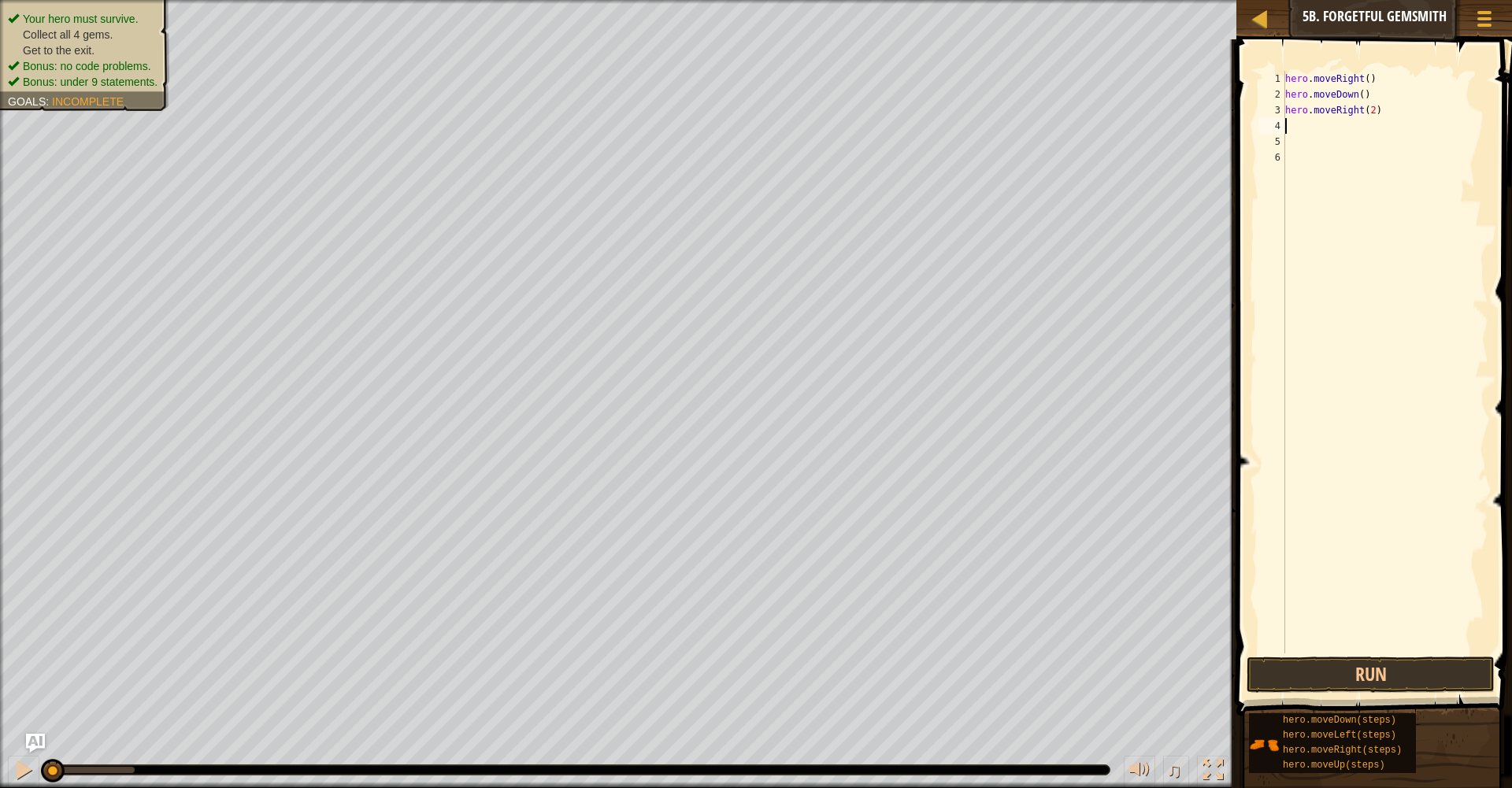
type textarea "u"
click at [1317, 142] on div "hero.move U p press enter" at bounding box center [1362, 170] width 298 height 71
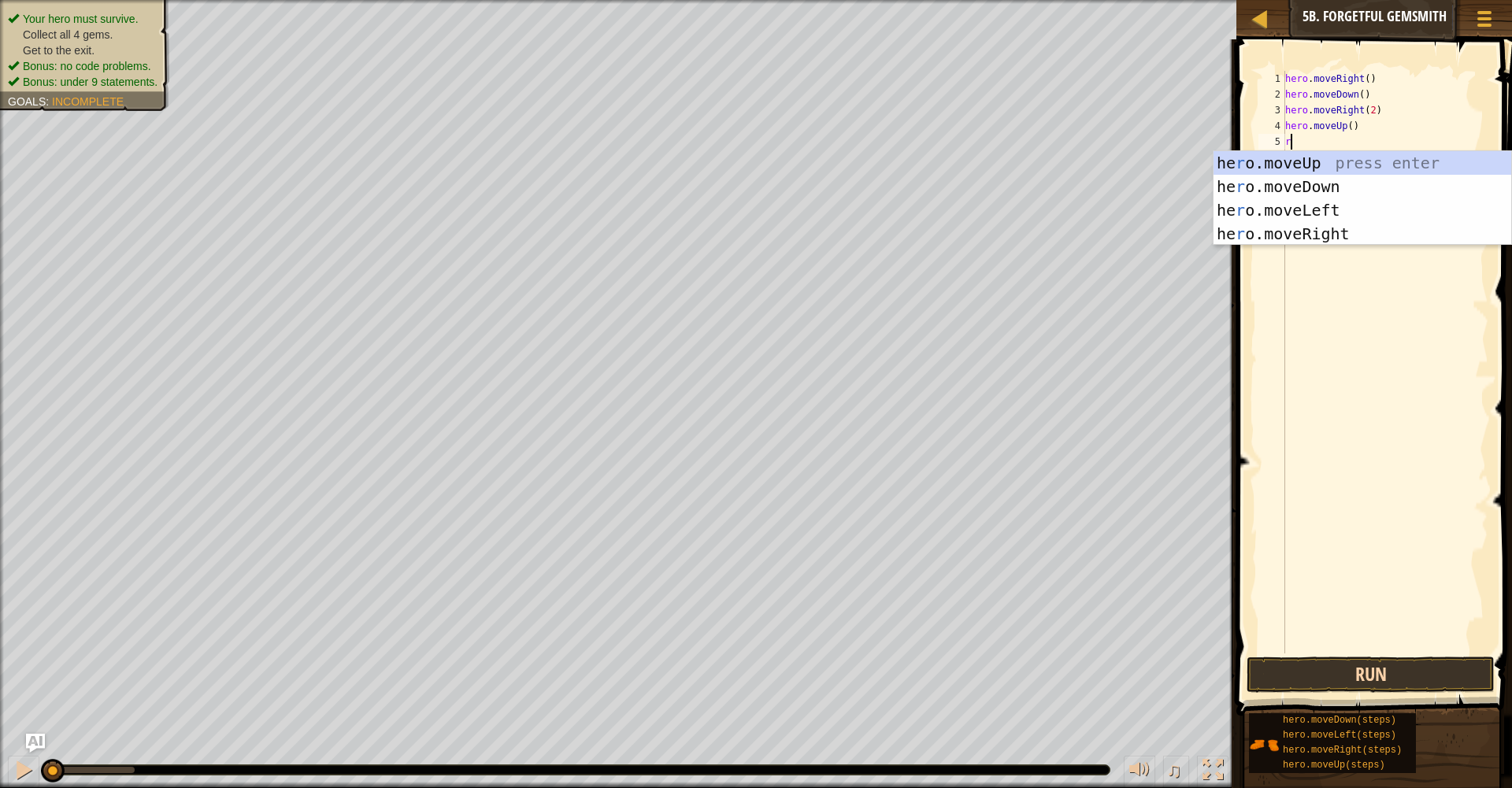
type textarea "r"
click at [1386, 666] on button "Run" at bounding box center [1371, 674] width 249 height 36
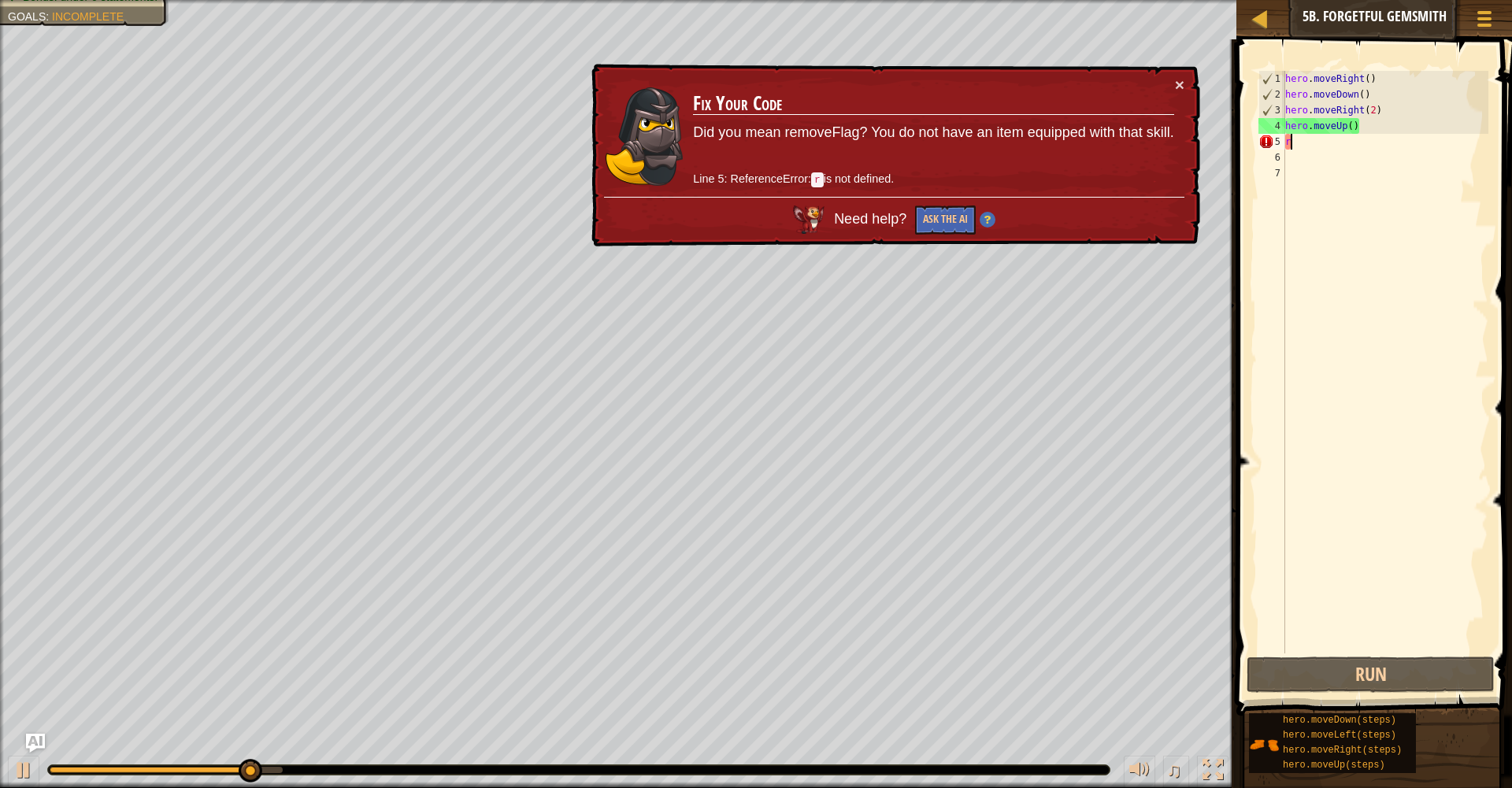
click at [1314, 139] on div "hero . moveRight ( ) hero . moveDown ( ) hero . moveRight ( 2 ) hero . moveUp (…" at bounding box center [1384, 378] width 206 height 614
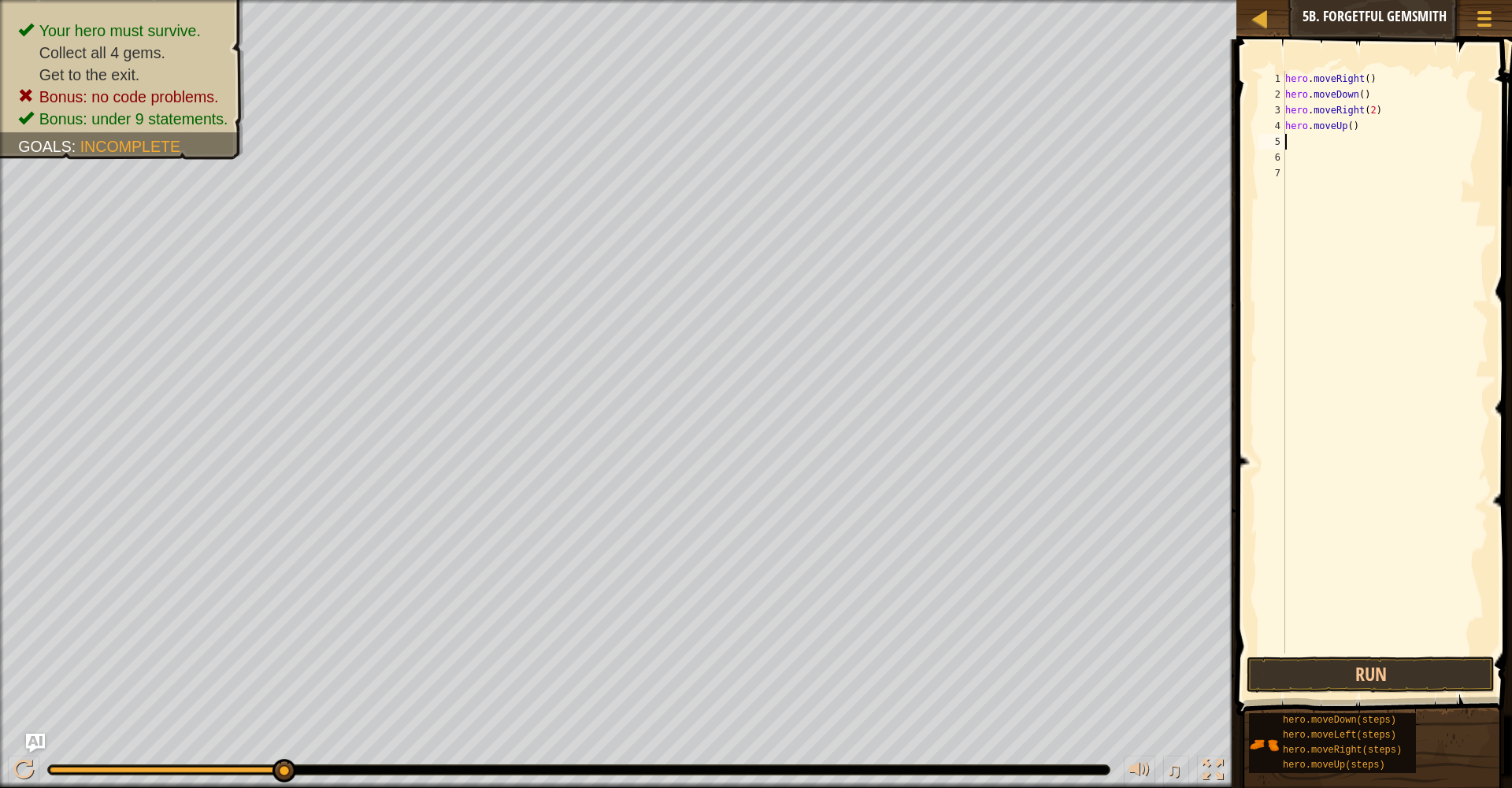
type textarea "r"
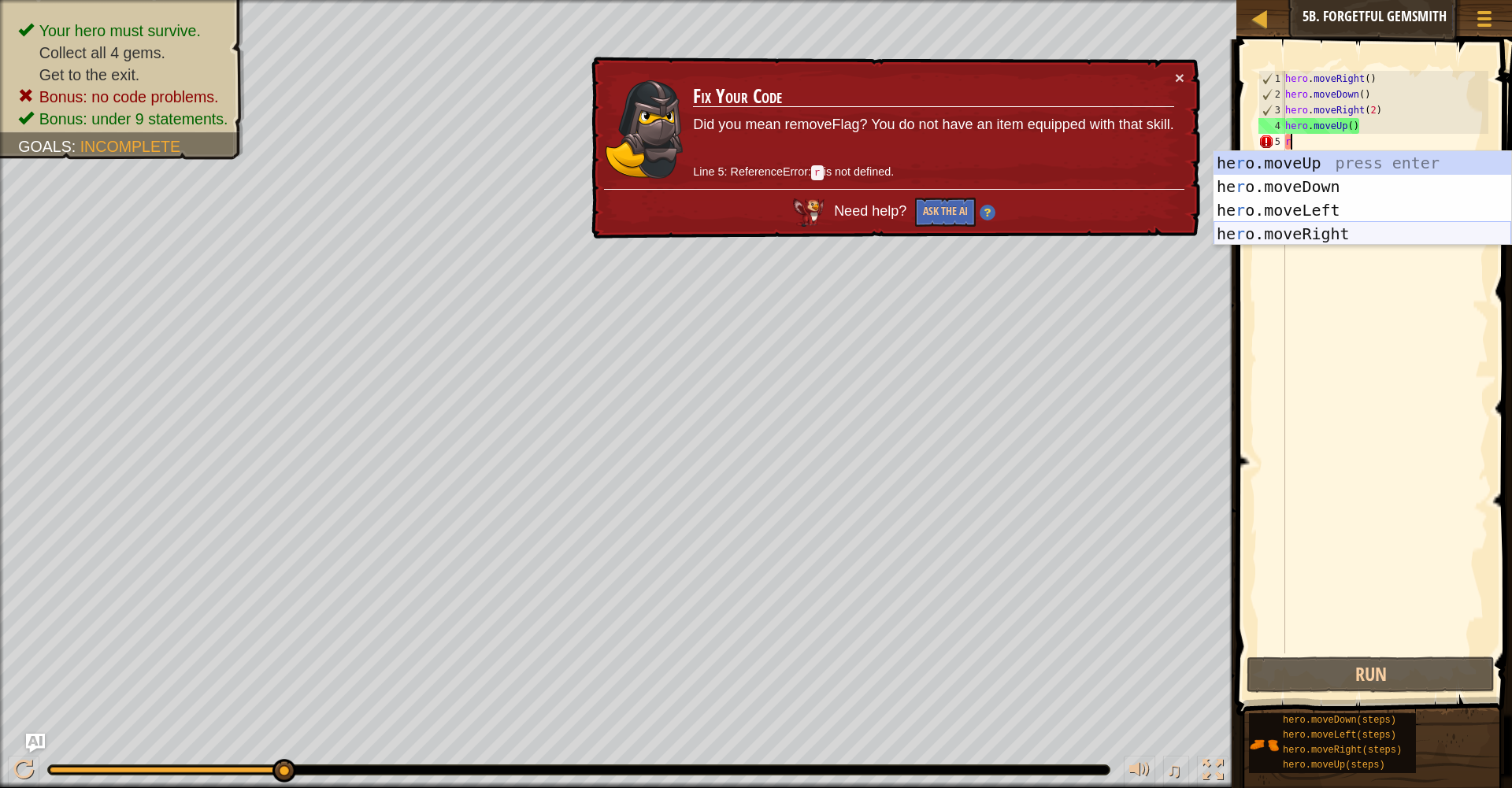
click at [1320, 230] on div "he r o.moveUp press enter he r o.moveDown press enter he r o.moveLeft press ent…" at bounding box center [1362, 222] width 298 height 142
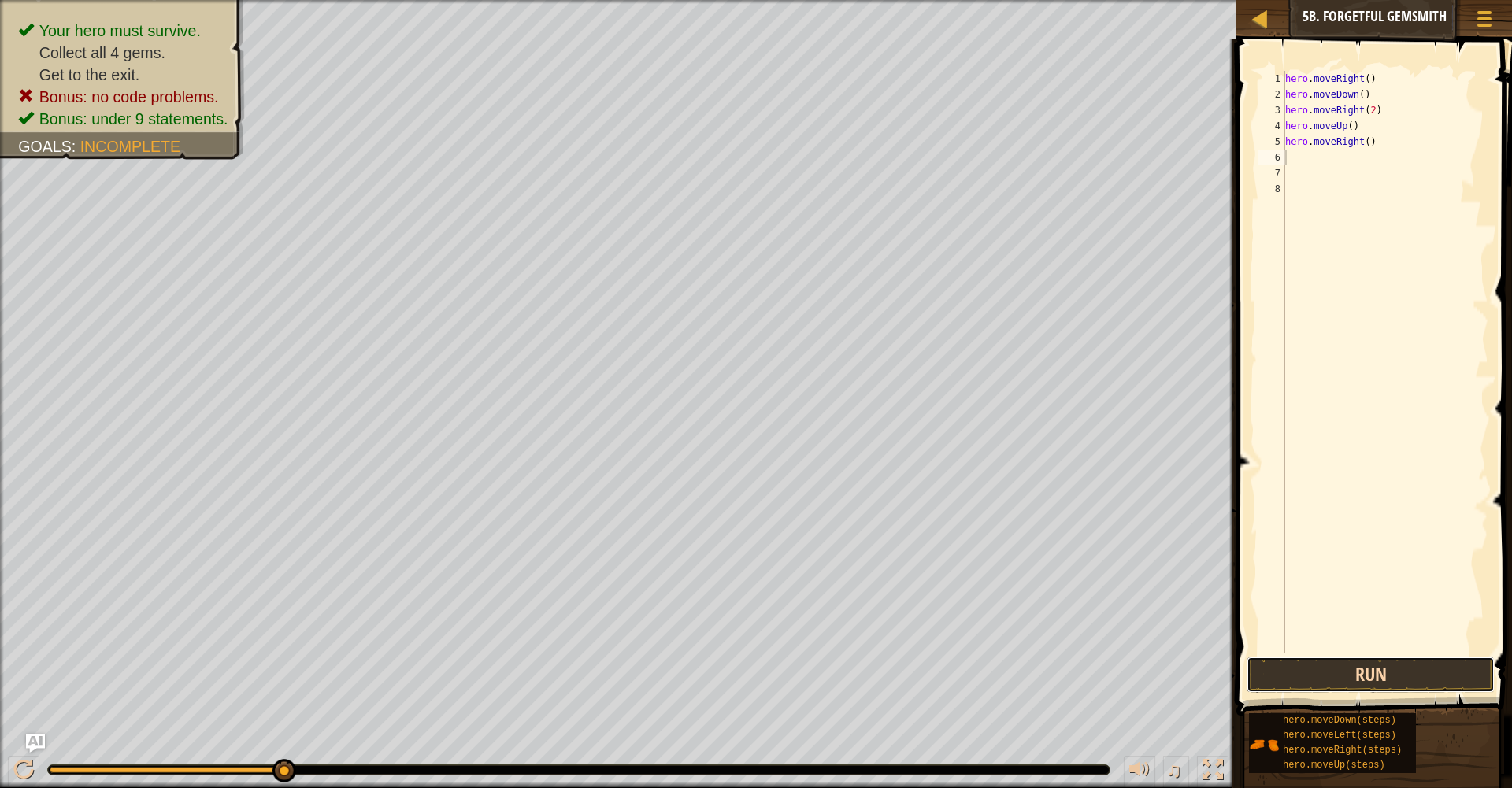
click at [1446, 689] on button "Run" at bounding box center [1371, 674] width 249 height 36
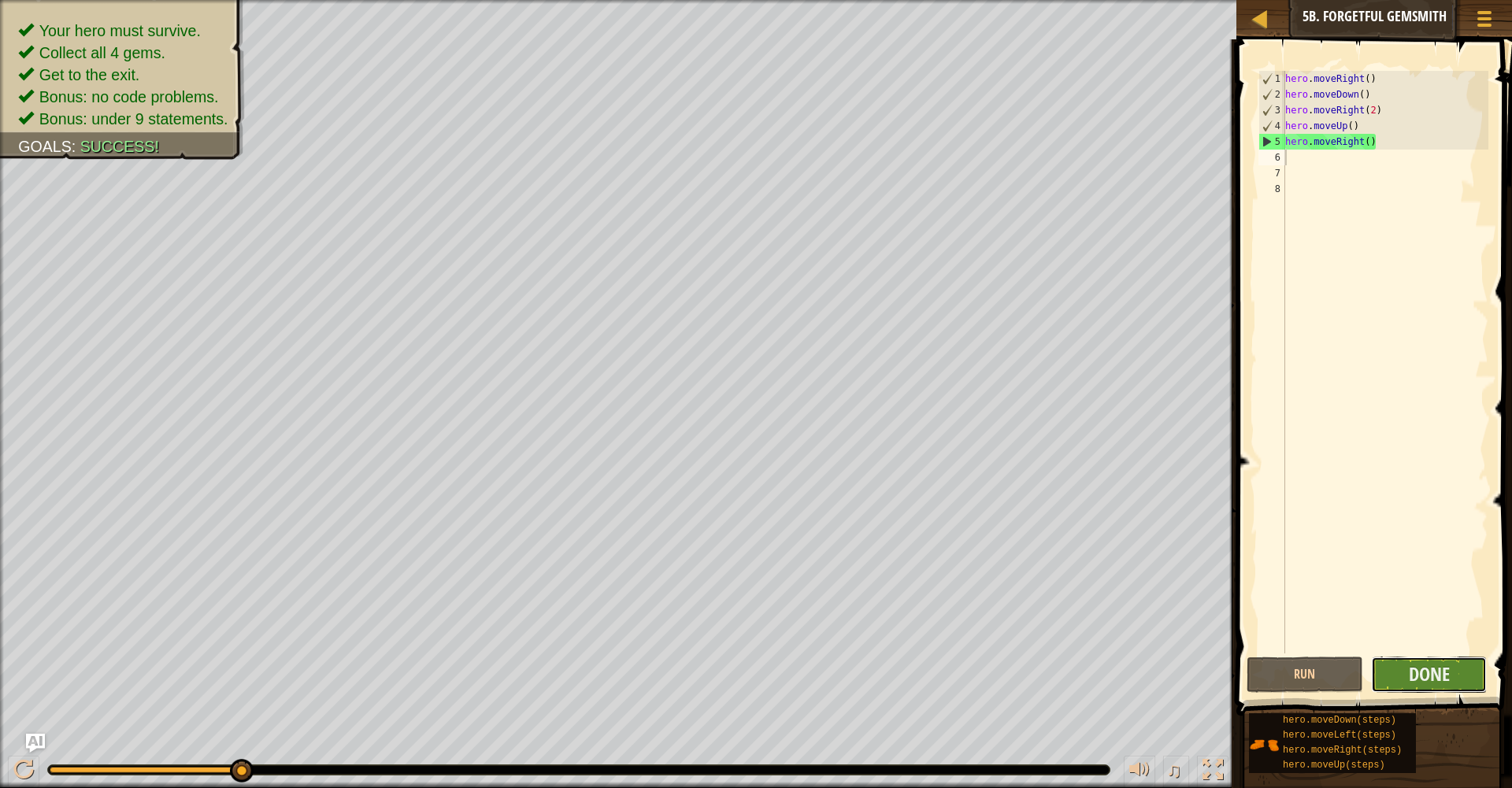
click at [1389, 668] on button "Done" at bounding box center [1429, 674] width 117 height 36
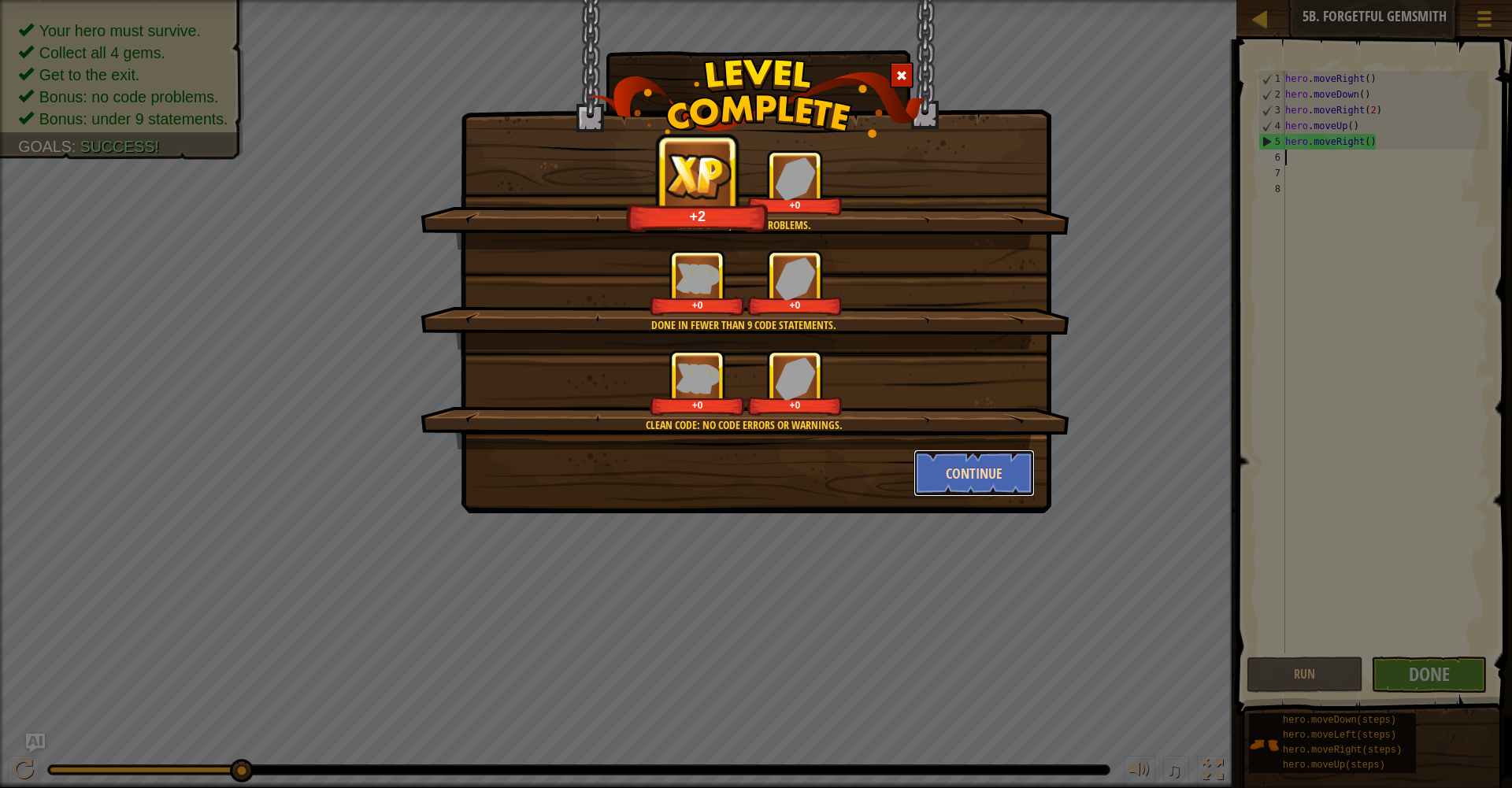
click at [1001, 481] on button "Continue" at bounding box center [974, 473] width 122 height 48
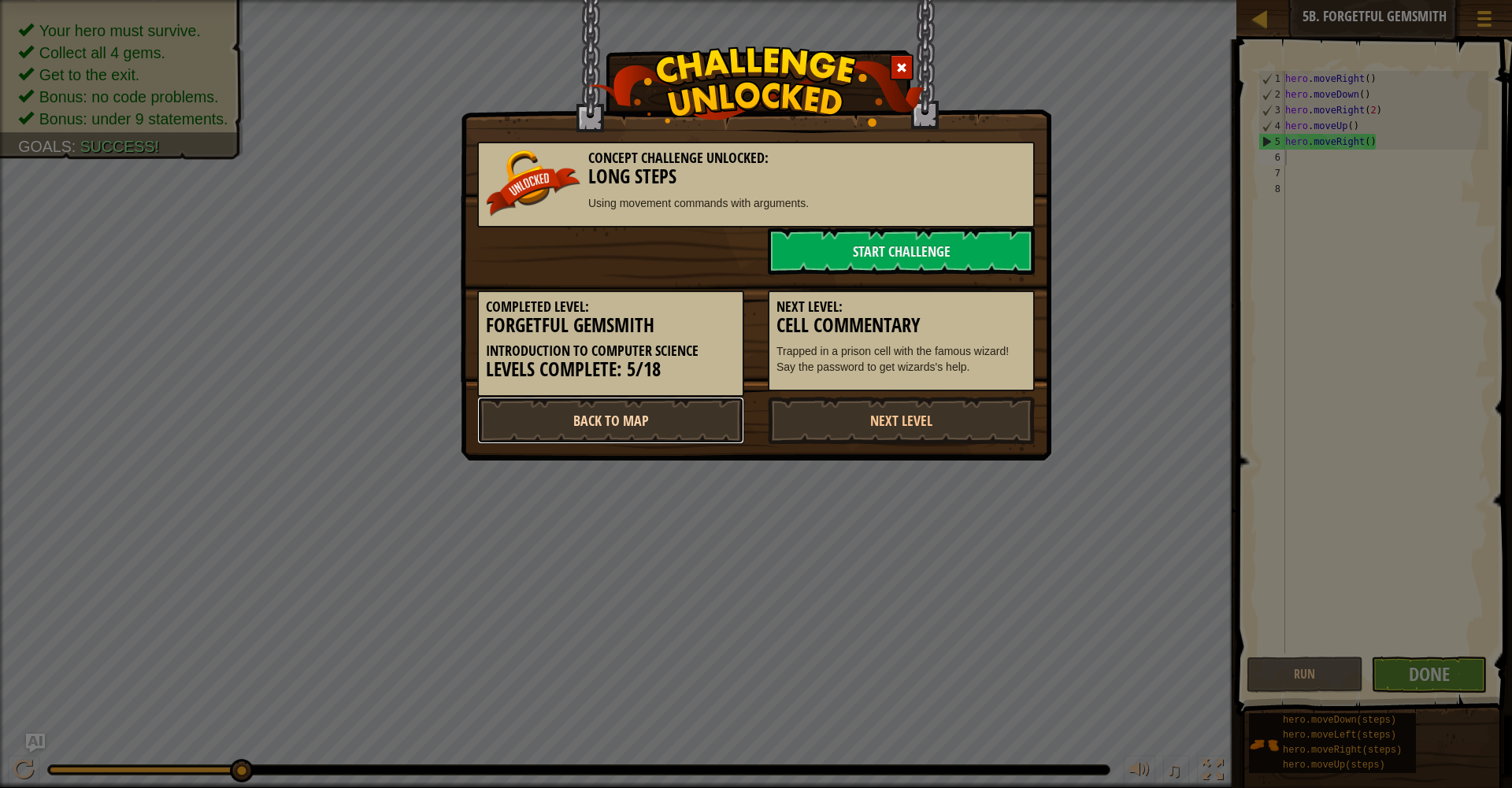
click at [685, 405] on link "Back to Map" at bounding box center [611, 421] width 267 height 48
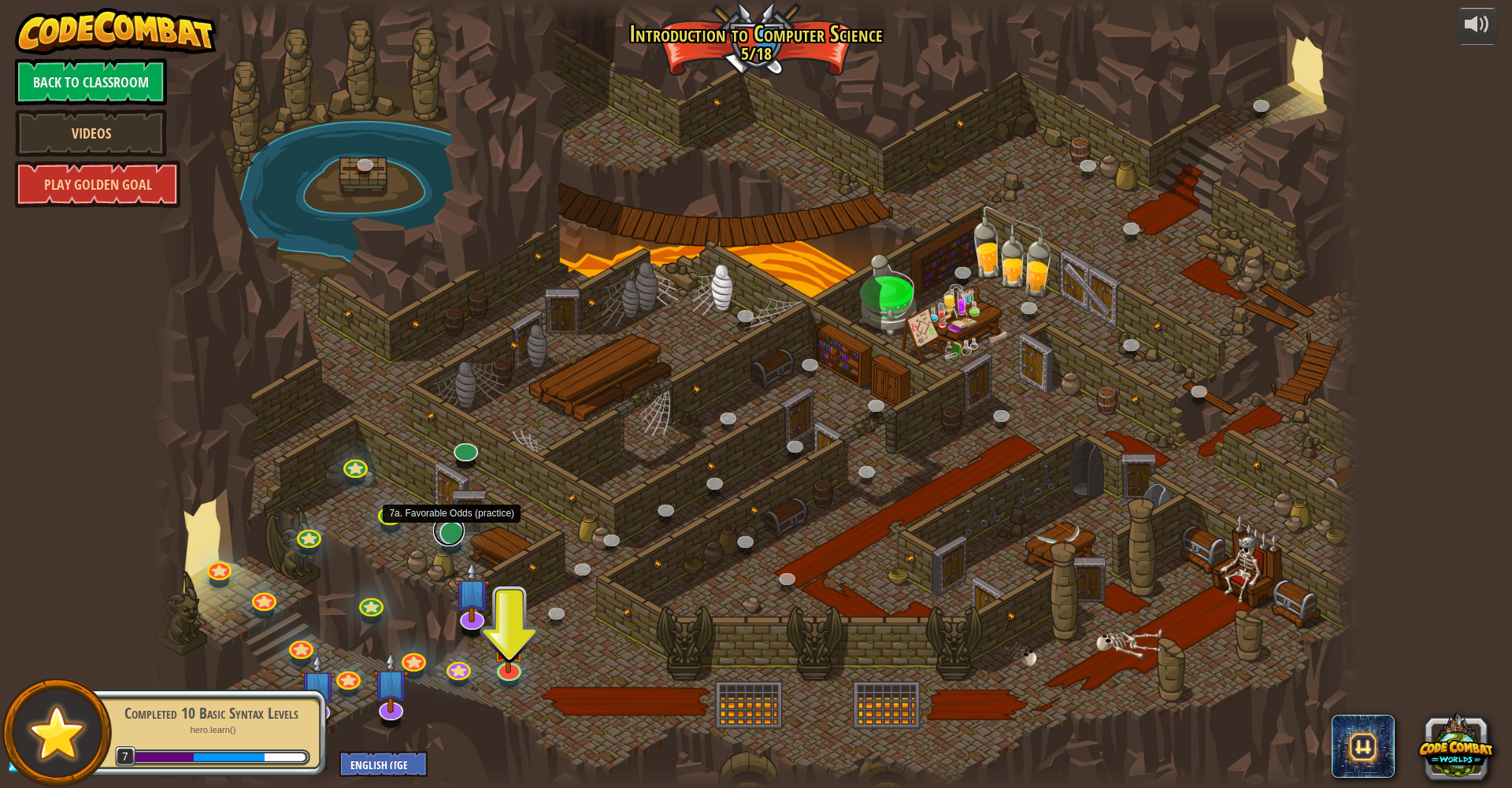
click at [448, 524] on link at bounding box center [449, 531] width 32 height 32
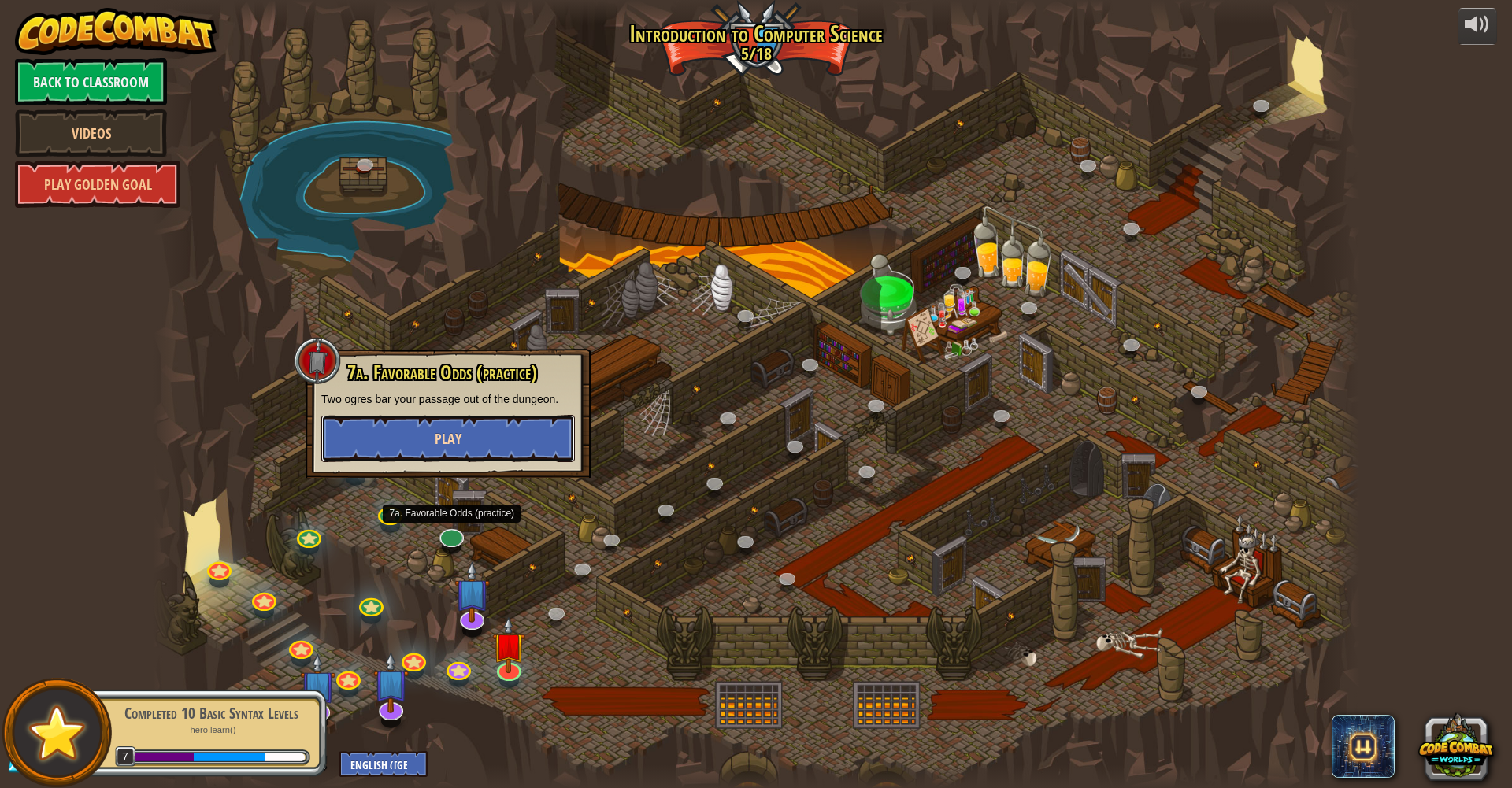
click at [447, 447] on span "Play" at bounding box center [448, 439] width 27 height 20
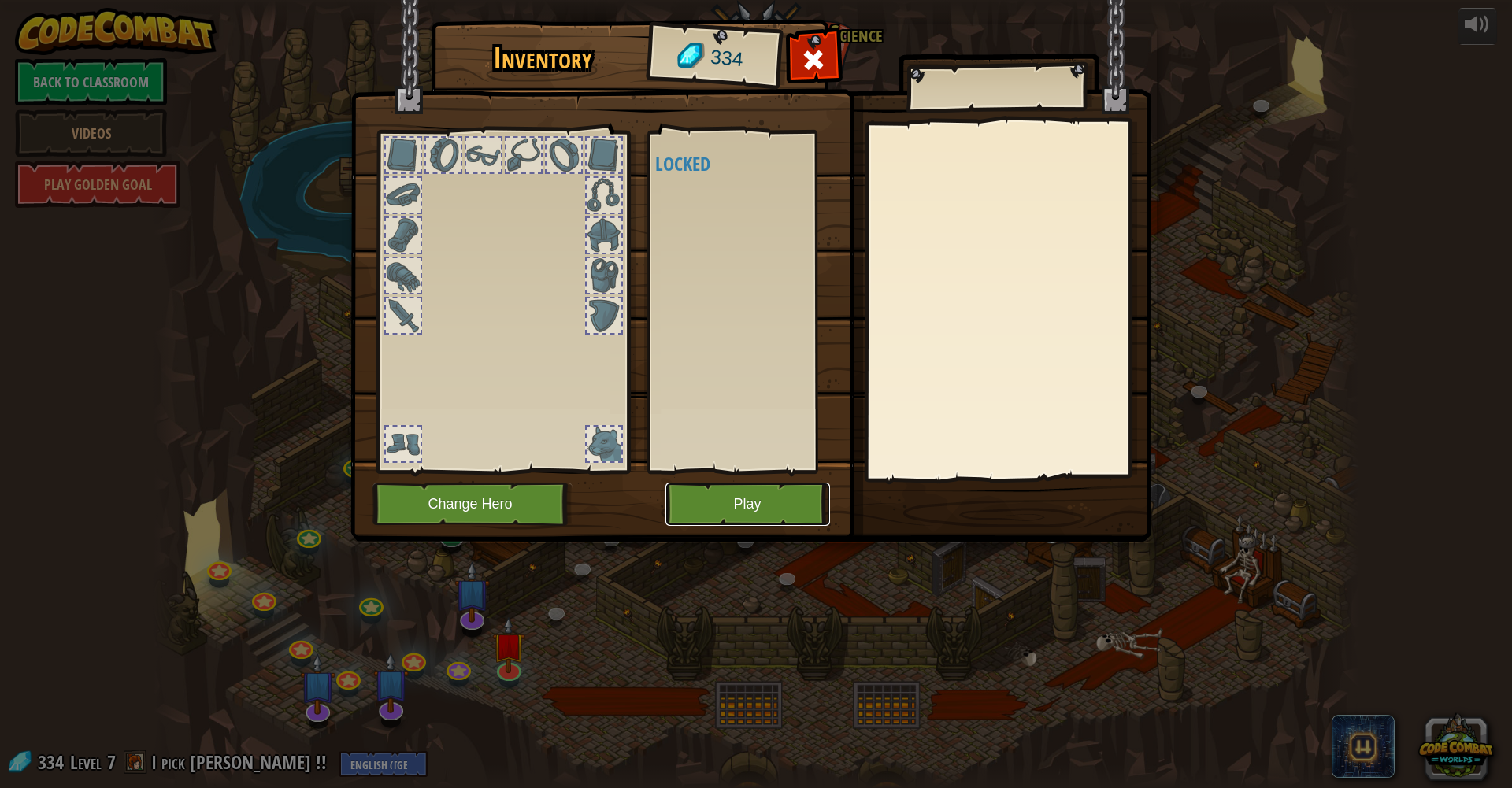
click at [678, 507] on button "Play" at bounding box center [747, 504] width 164 height 43
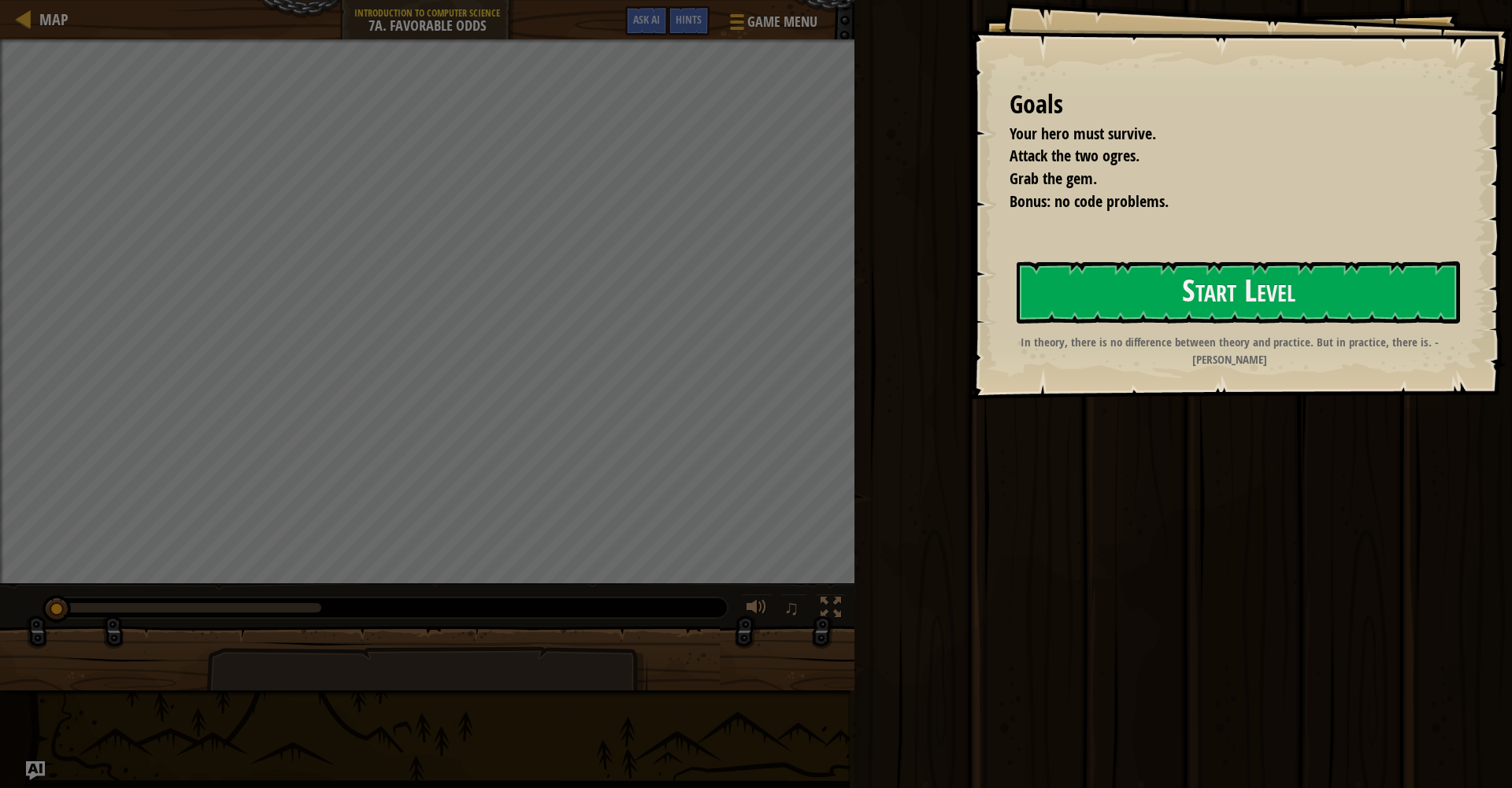
click at [1172, 349] on strong "In theory, there is no difference between theory and practice. But in practice,…" at bounding box center [1229, 351] width 418 height 33
click at [1210, 289] on button "Start Level" at bounding box center [1237, 292] width 443 height 63
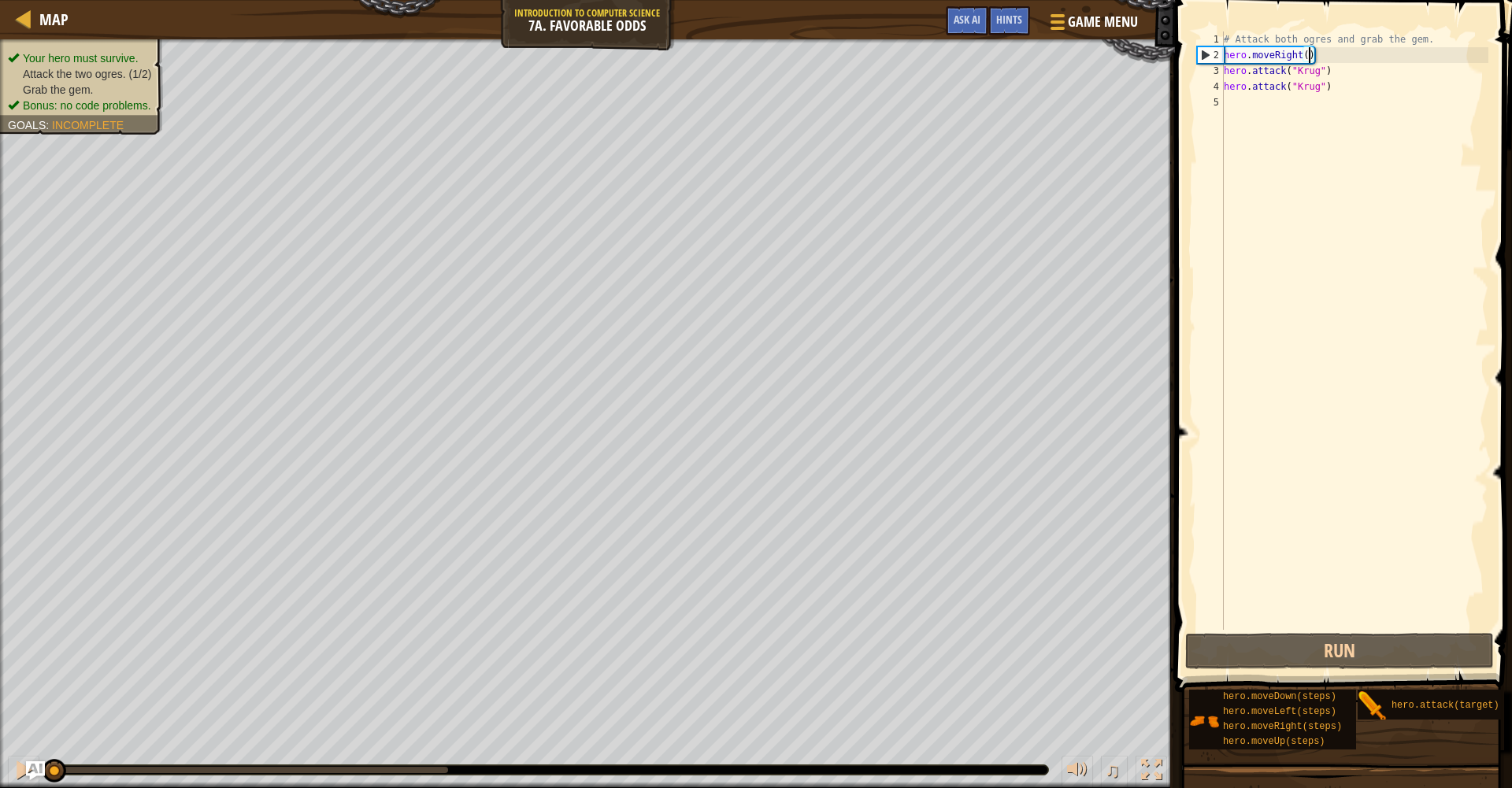
click at [1308, 57] on div "# Attack both ogres and grab the gem. hero . moveRight ( ) hero . attack ( "Kru…" at bounding box center [1353, 346] width 268 height 630
type textarea "hero.moveRight()"
click at [1233, 109] on div "# Attack both ogres and grab the gem. hero . moveRight ( ) hero . attack ( "Kru…" at bounding box center [1353, 346] width 268 height 630
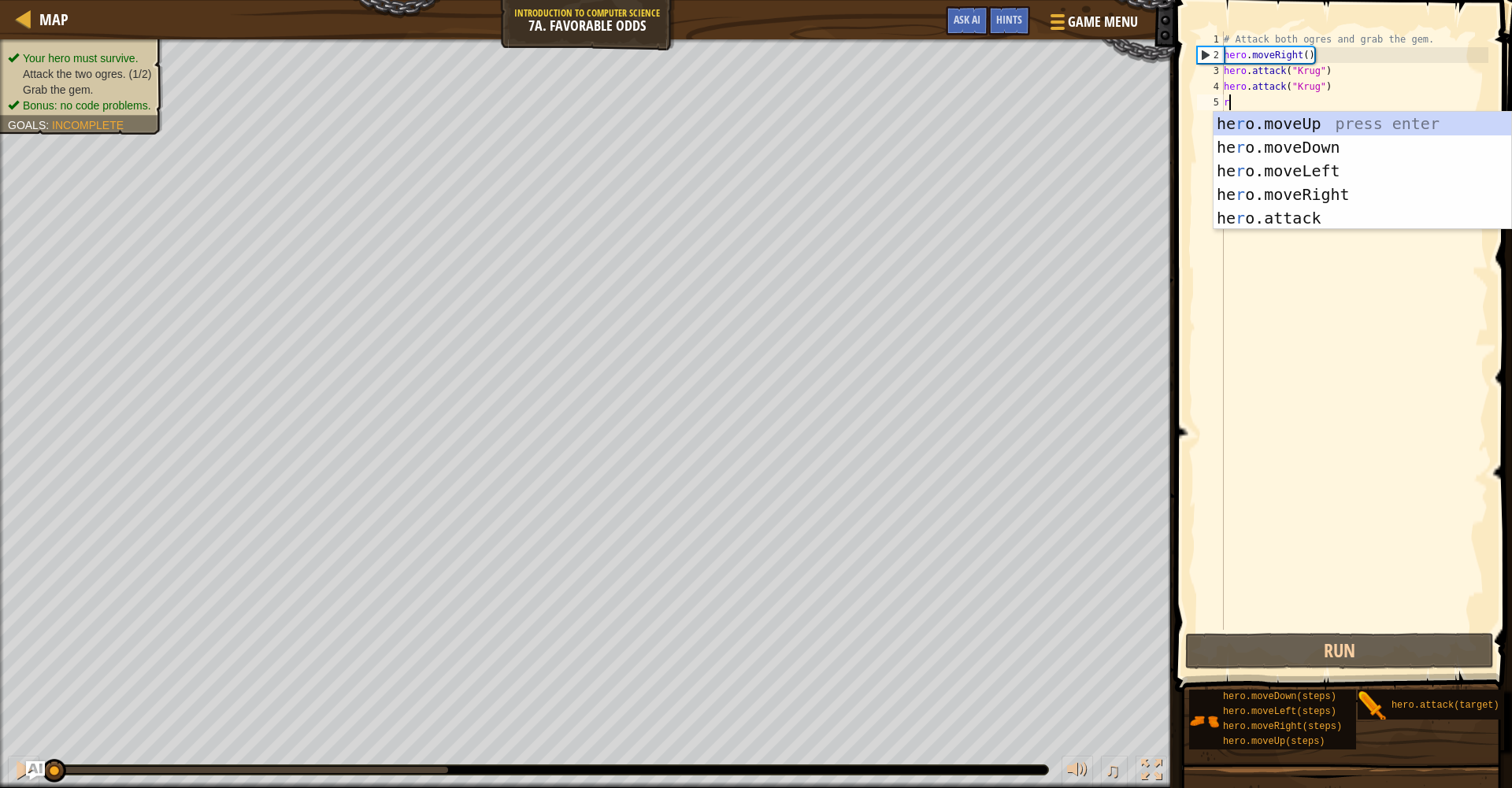
type textarea "r"
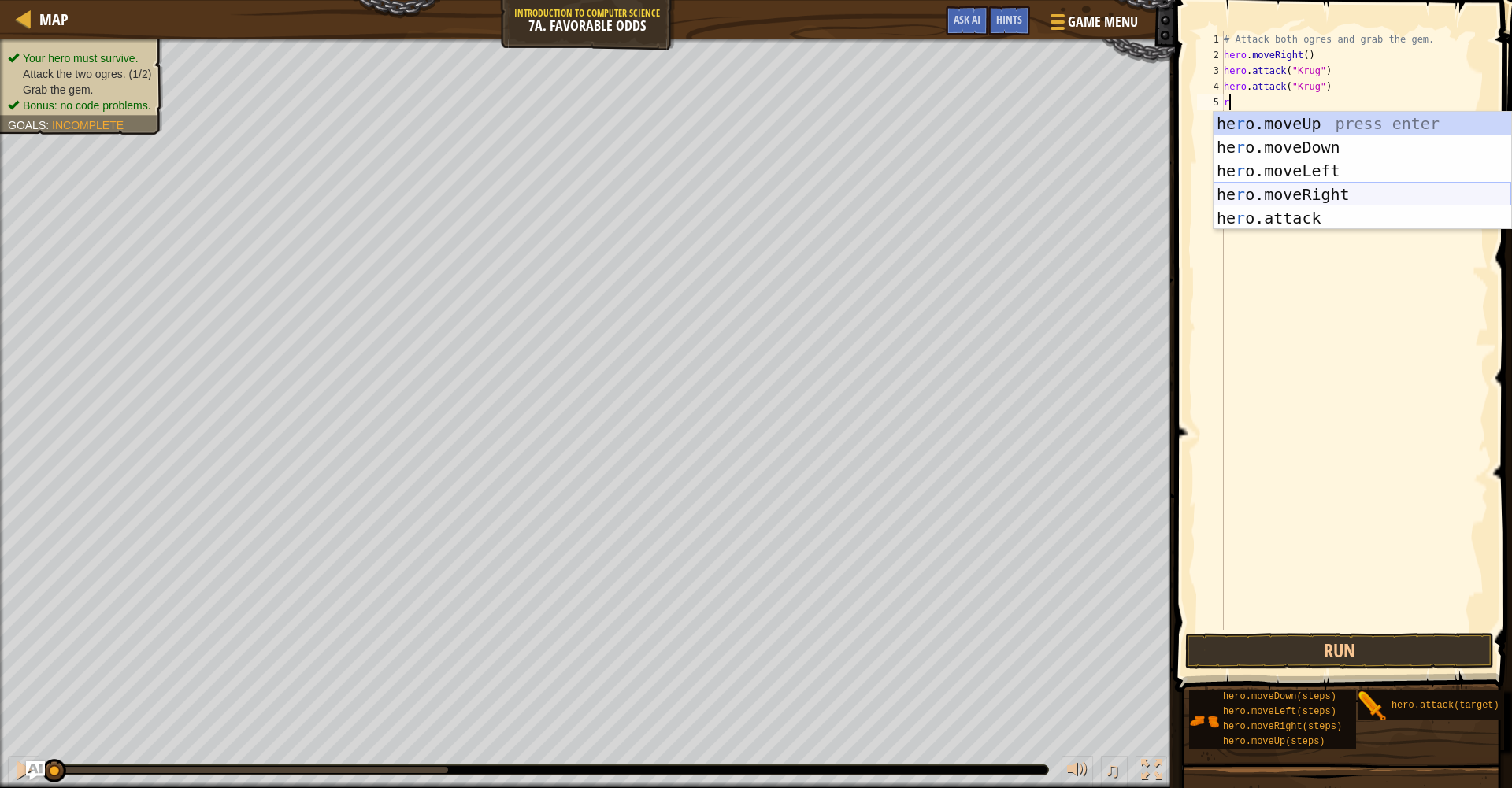
click at [1331, 192] on div "he r o.moveUp press enter he r o.moveDown press enter he r o.moveLeft press ent…" at bounding box center [1362, 194] width 298 height 165
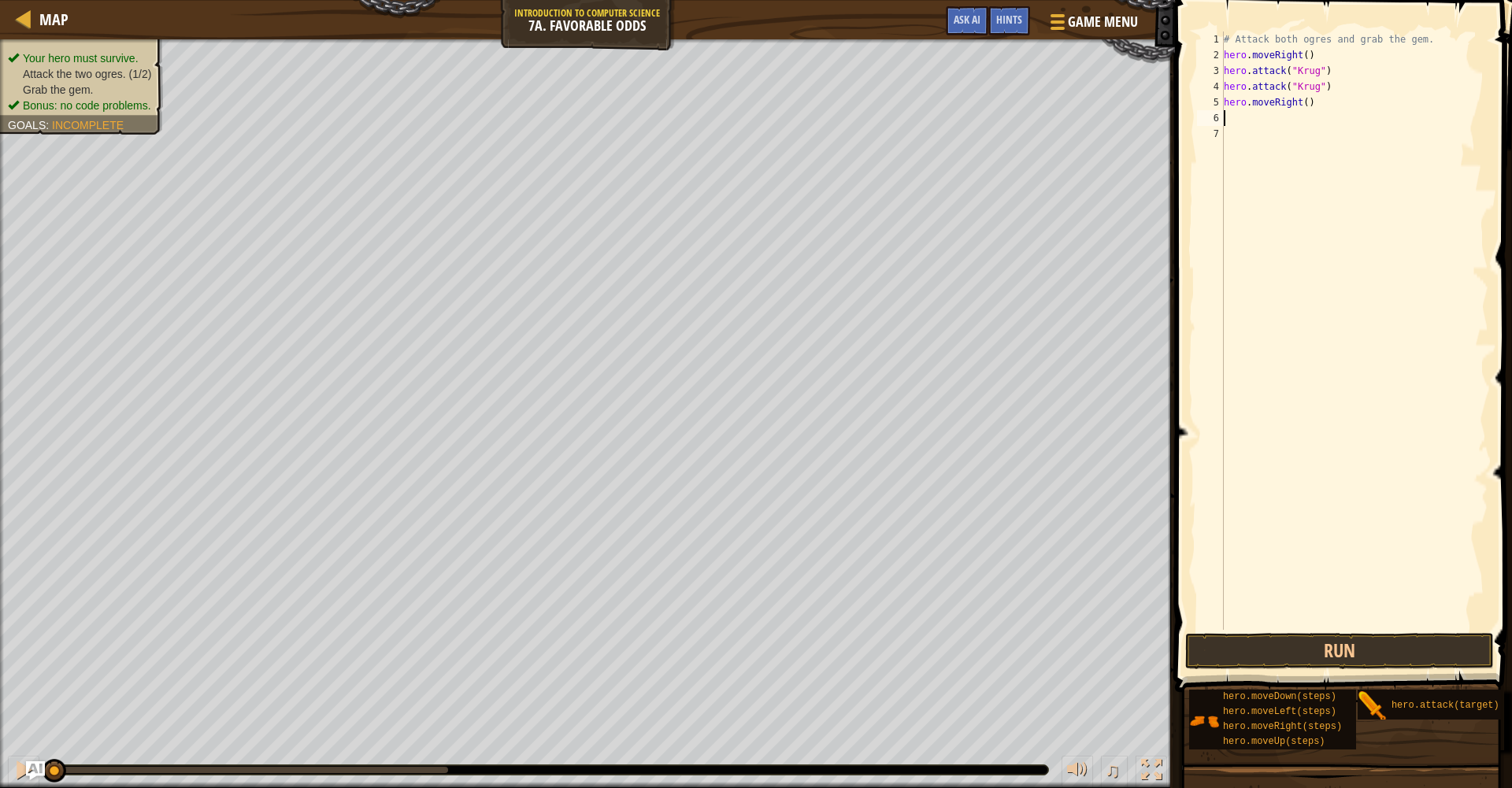
type textarea "u"
click at [1308, 143] on div "hero.move U p press enter" at bounding box center [1362, 163] width 298 height 71
type textarea "r"
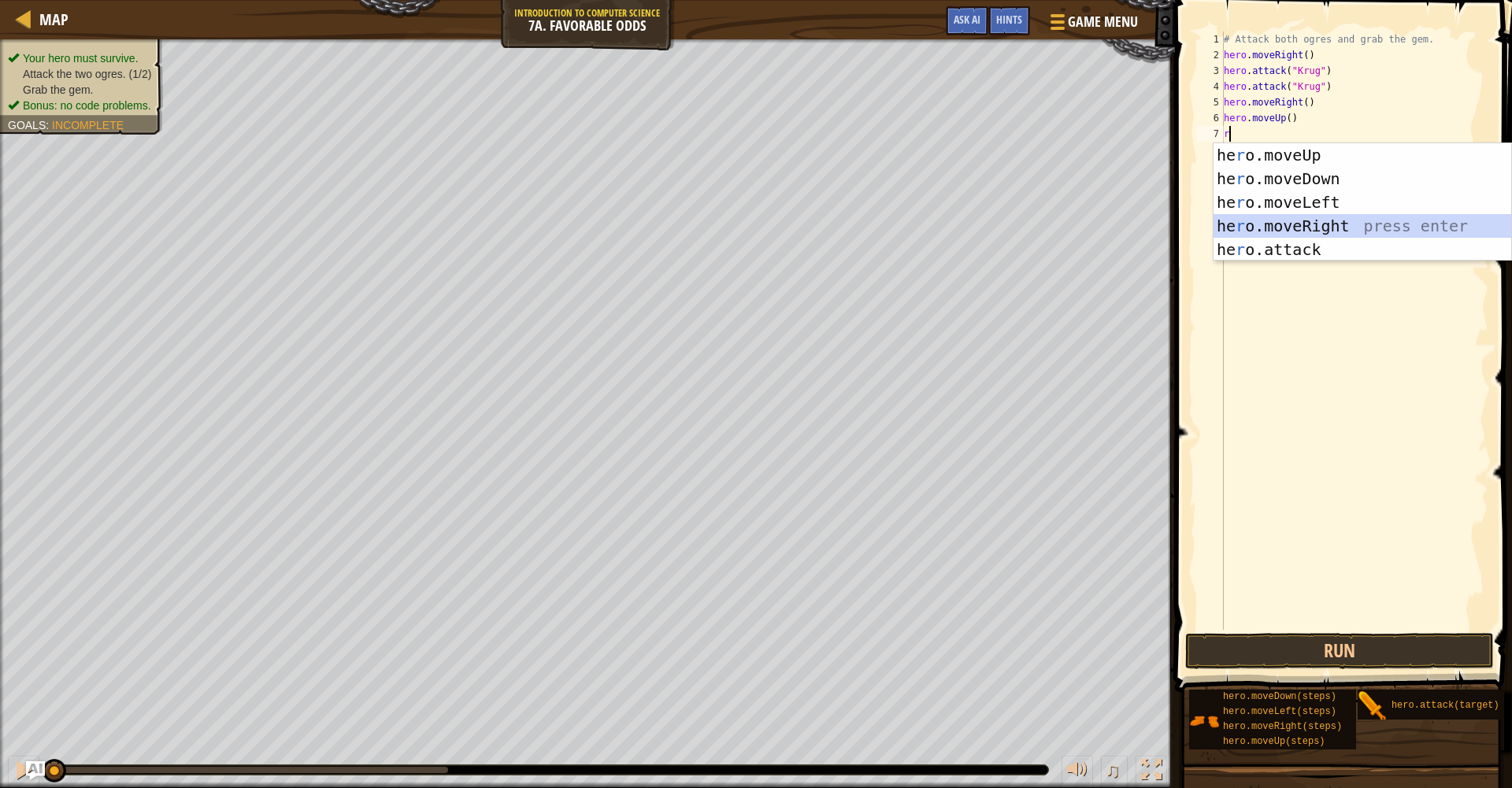
click at [1299, 228] on div "he r o.moveUp press enter he r o.moveDown press enter he r o.moveLeft press ent…" at bounding box center [1362, 226] width 298 height 165
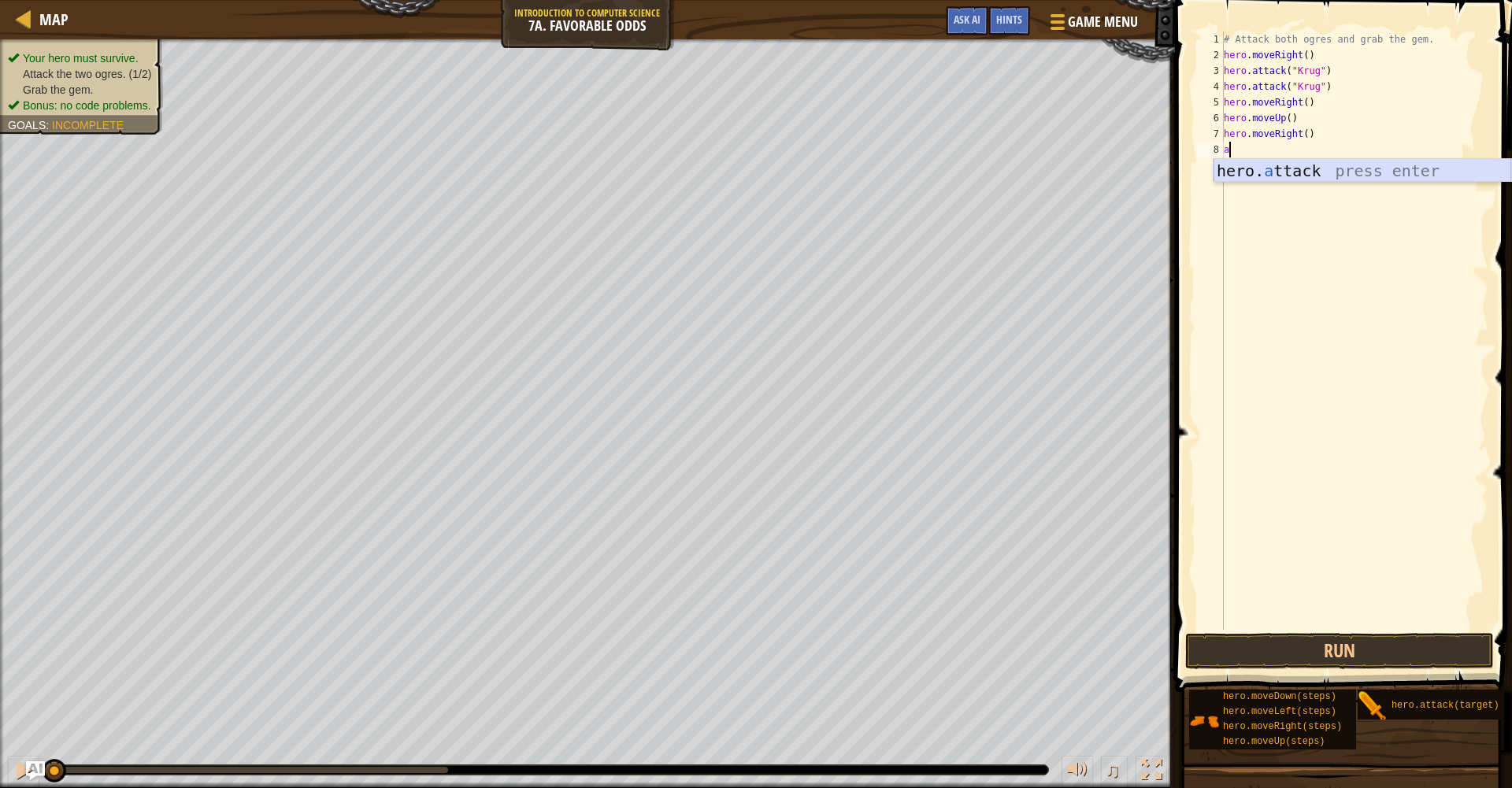
click at [1316, 174] on div "hero. a ttack press enter" at bounding box center [1362, 194] width 298 height 71
type textarea "hero.attack("Grump")"
drag, startPoint x: 1232, startPoint y: 155, endPoint x: 1230, endPoint y: 164, distance: 9.2
click at [1232, 157] on div "# Attack both ogres and grab the gem. hero . moveRight ( ) hero . attack ( "Kru…" at bounding box center [1353, 346] width 268 height 630
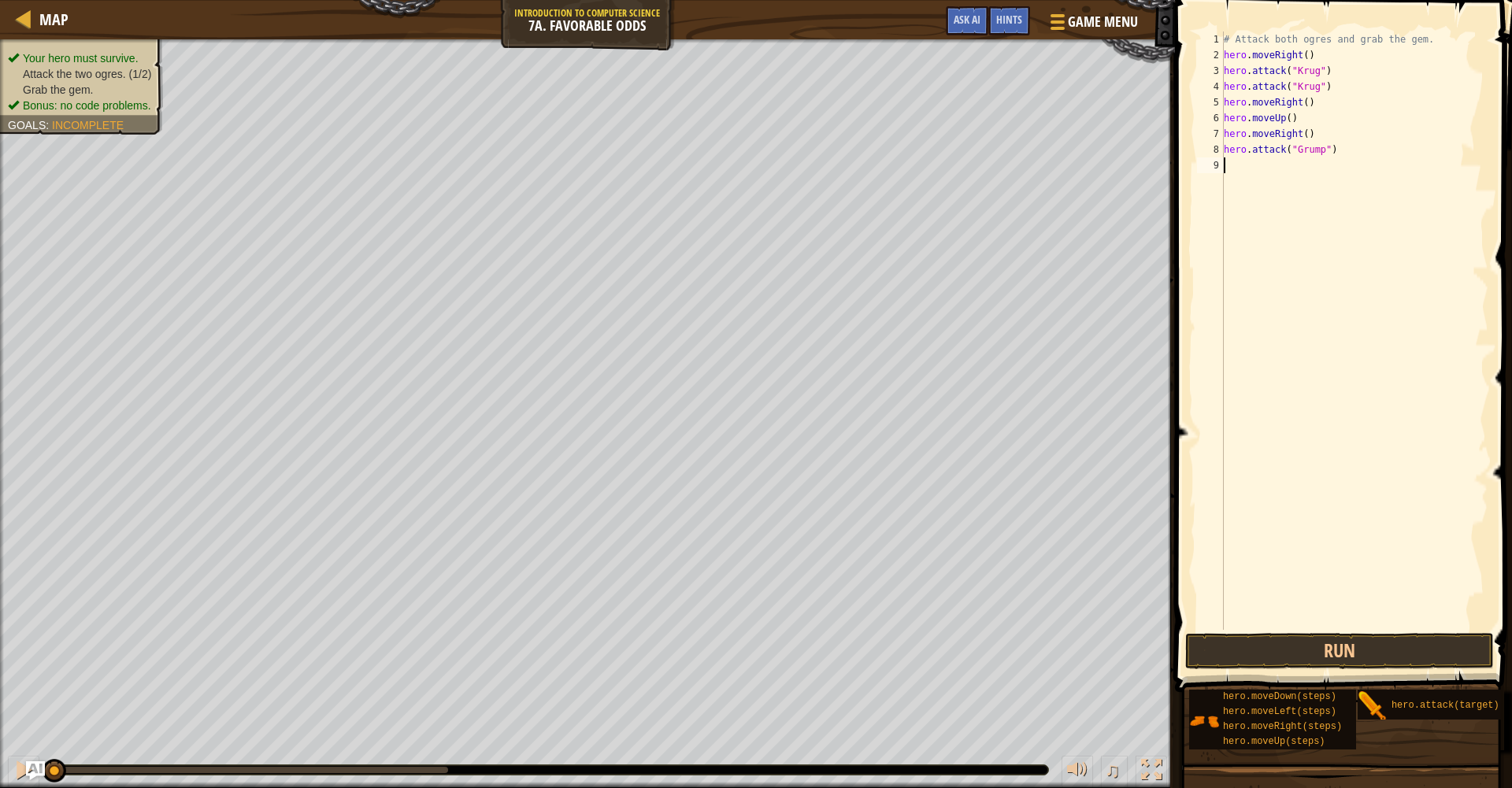
click at [1230, 168] on div "# Attack both ogres and grab the gem. hero . moveRight ( ) hero . attack ( "Kru…" at bounding box center [1353, 346] width 268 height 630
click at [1261, 194] on div "hero. a ttack press enter" at bounding box center [1362, 210] width 298 height 71
type textarea "hero.attack("Grump")"
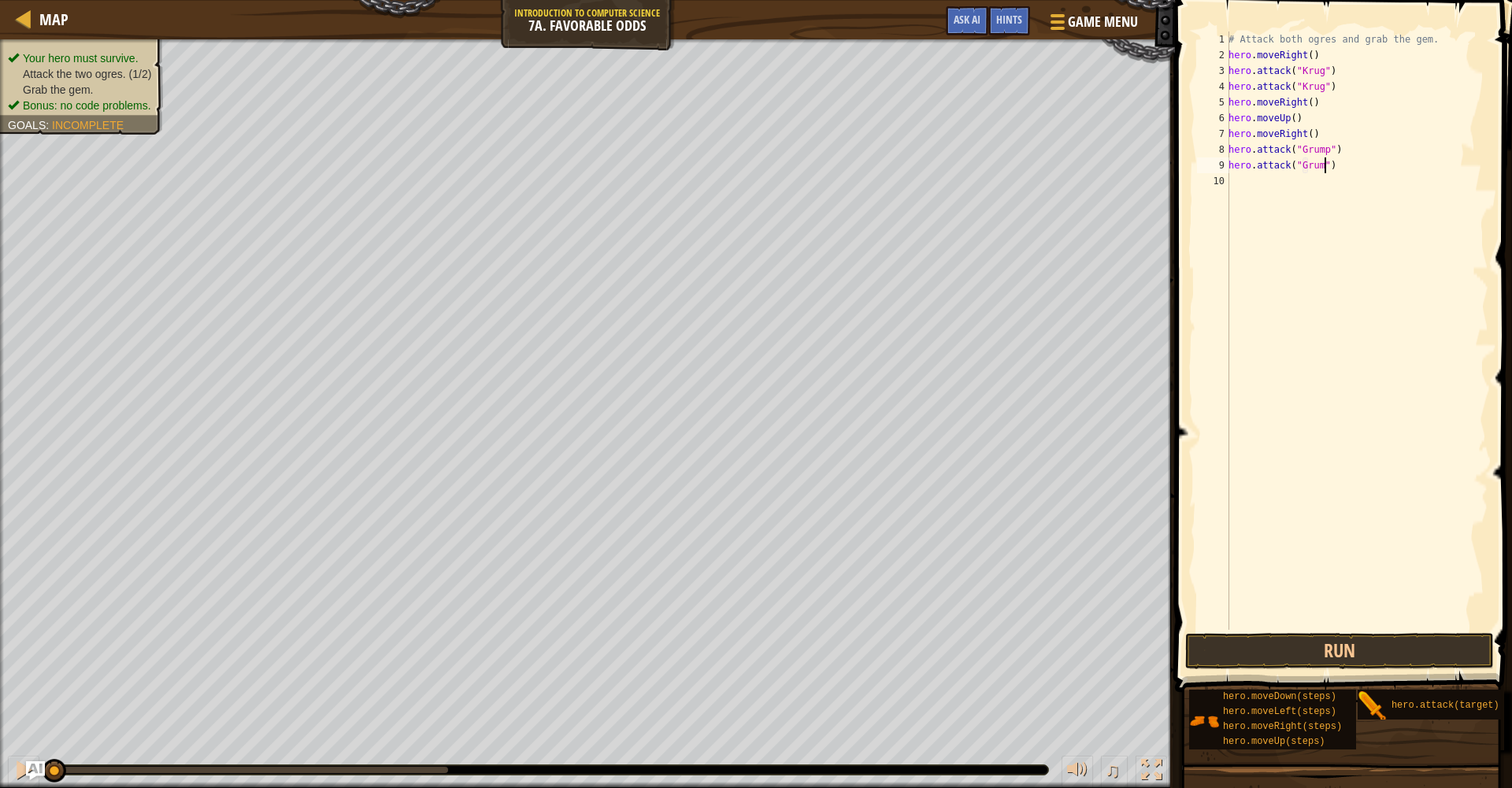
scroll to position [7, 8]
click at [1245, 172] on div "# Attack both ogres and grab the gem. hero . moveRight ( ) hero . attack ( "Kru…" at bounding box center [1356, 346] width 263 height 630
click at [1244, 177] on div "# Attack both ogres and grab the gem. hero . moveRight ( ) hero . attack ( "Kru…" at bounding box center [1356, 346] width 263 height 630
type textarea "l"
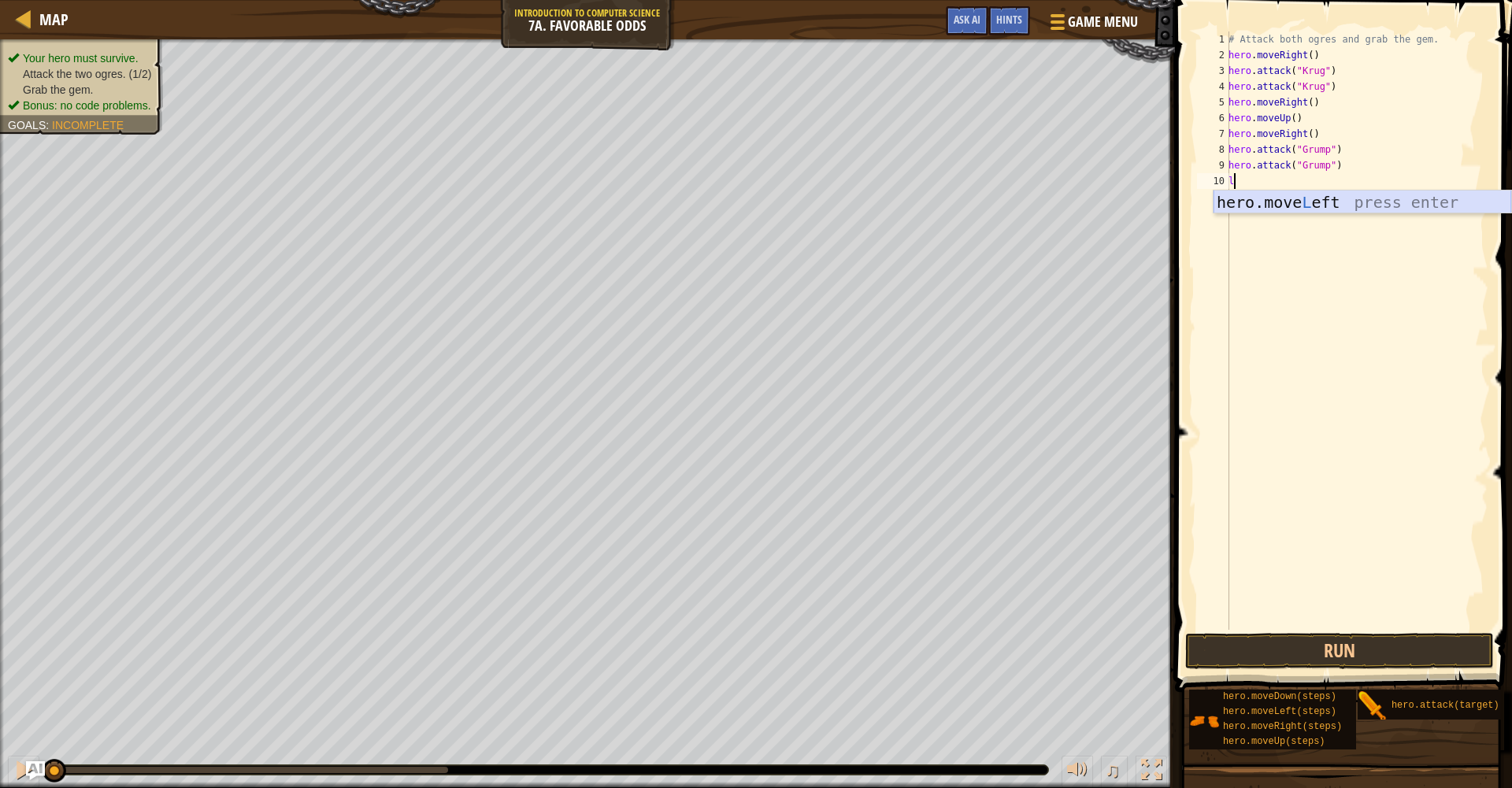
click at [1287, 209] on div "hero.move L eft press enter" at bounding box center [1362, 225] width 298 height 71
click at [1306, 179] on div "# Attack both ogres and grab the gem. hero . moveRight ( ) hero . attack ( "Kru…" at bounding box center [1356, 346] width 263 height 630
click at [1410, 650] on button "Run" at bounding box center [1339, 651] width 309 height 36
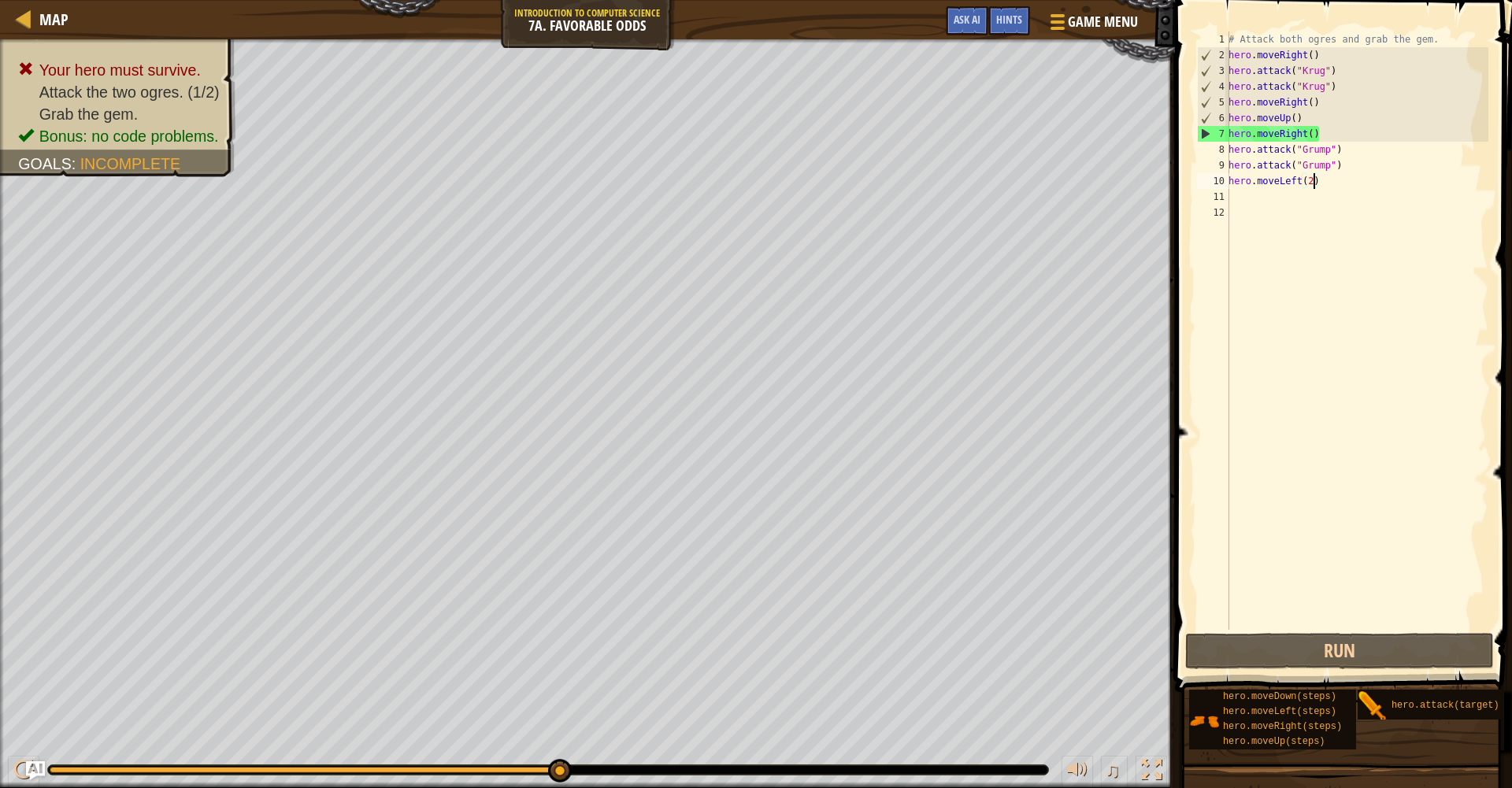
click at [1310, 138] on div "# Attack both ogres and grab the gem. hero . moveRight ( ) hero . attack ( "Kru…" at bounding box center [1356, 346] width 263 height 630
click at [1322, 133] on div "# Attack both ogres and grab the gem. hero . moveRight ( ) hero . attack ( "Kru…" at bounding box center [1356, 346] width 263 height 630
click at [1303, 135] on div "# Attack both ogres and grab the gem. hero . moveRight ( ) hero . attack ( "Kru…" at bounding box center [1356, 346] width 263 height 630
click at [1306, 134] on div "# Attack both ogres and grab the gem. hero . moveRight ( ) hero . attack ( "Kru…" at bounding box center [1356, 346] width 263 height 630
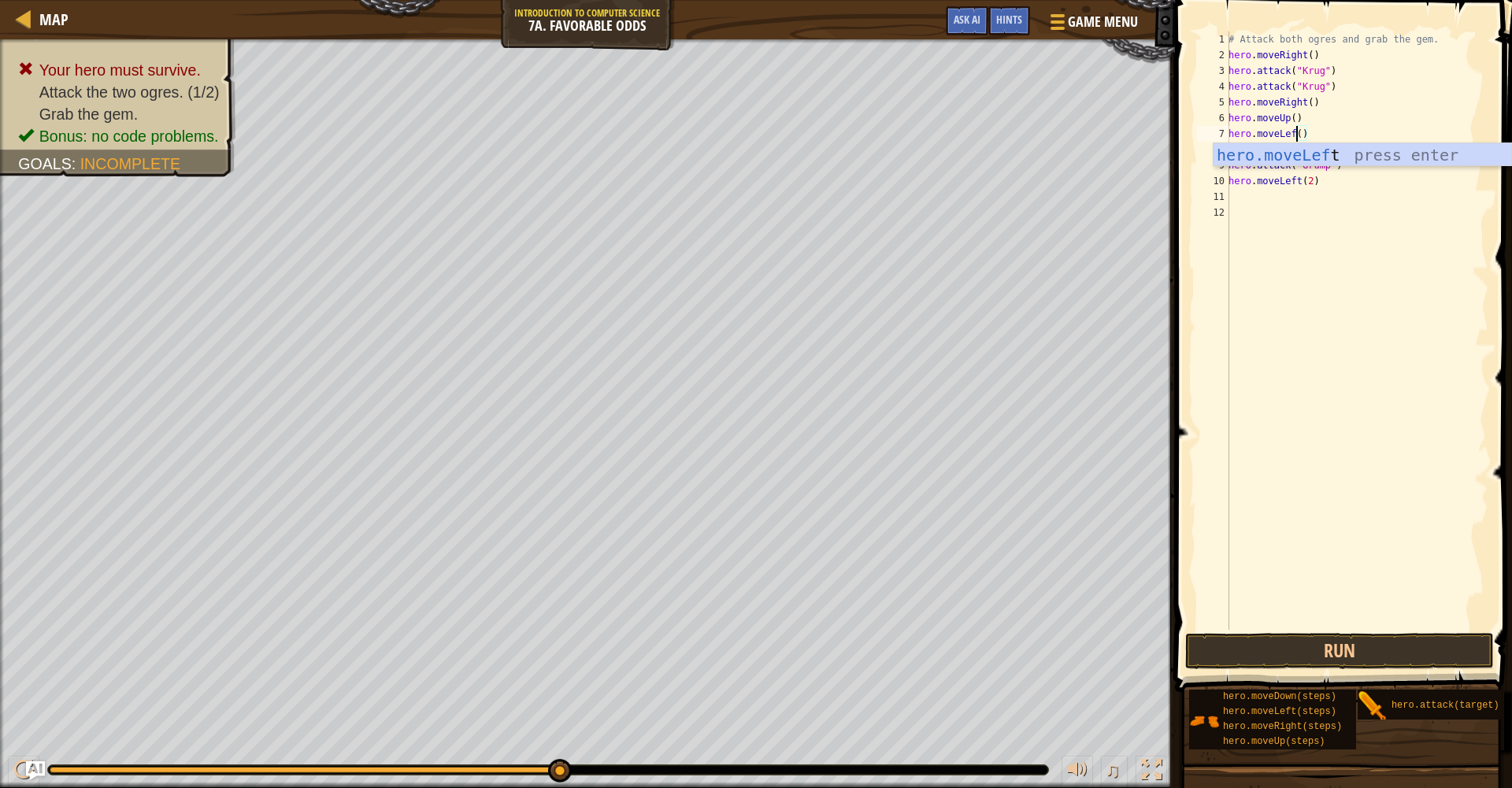
scroll to position [7, 7]
click at [1343, 160] on div "hero.moveLeft press enter" at bounding box center [1362, 179] width 298 height 71
click at [1386, 651] on button "Run" at bounding box center [1339, 651] width 309 height 36
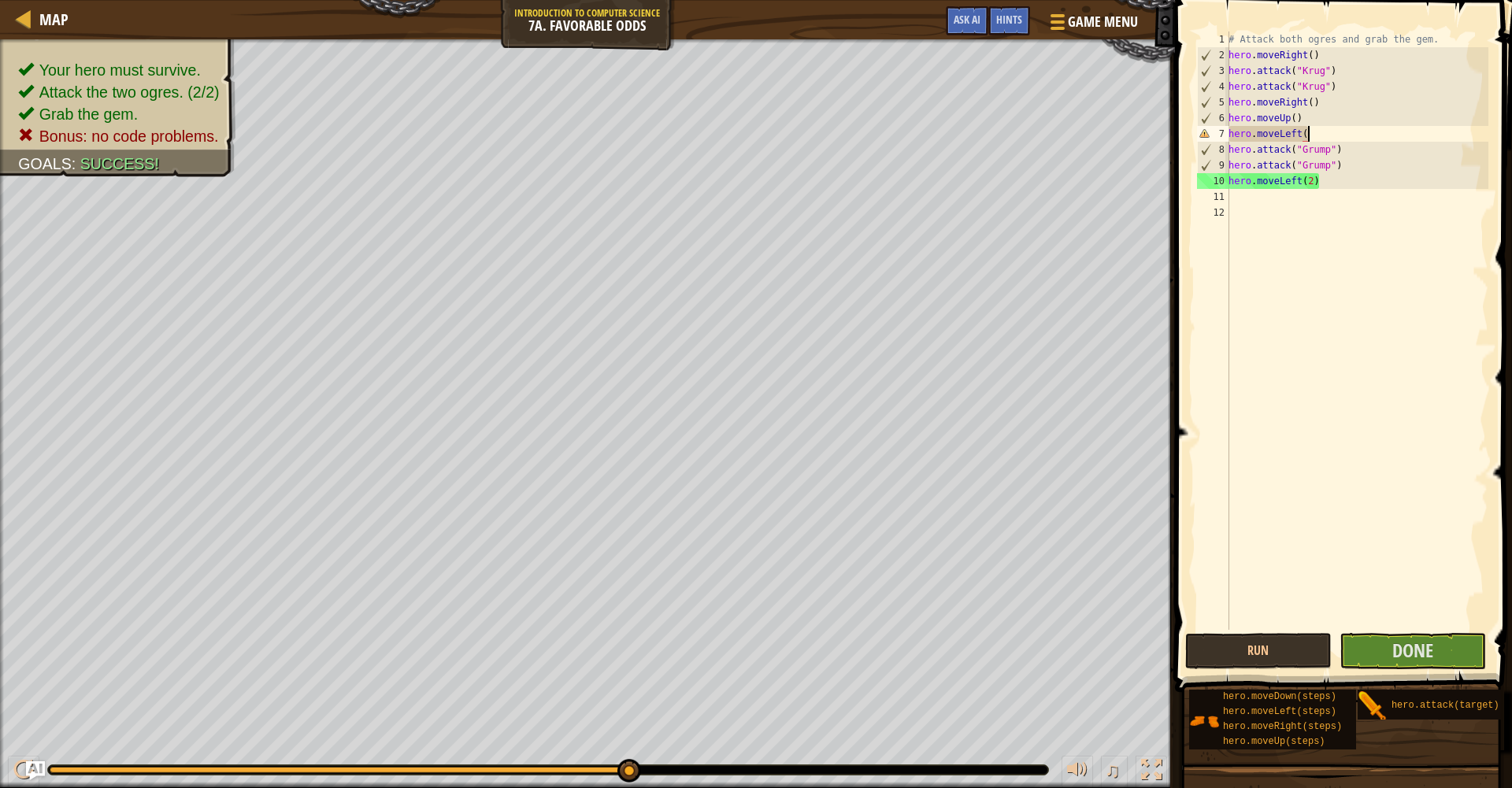
scroll to position [7, 7]
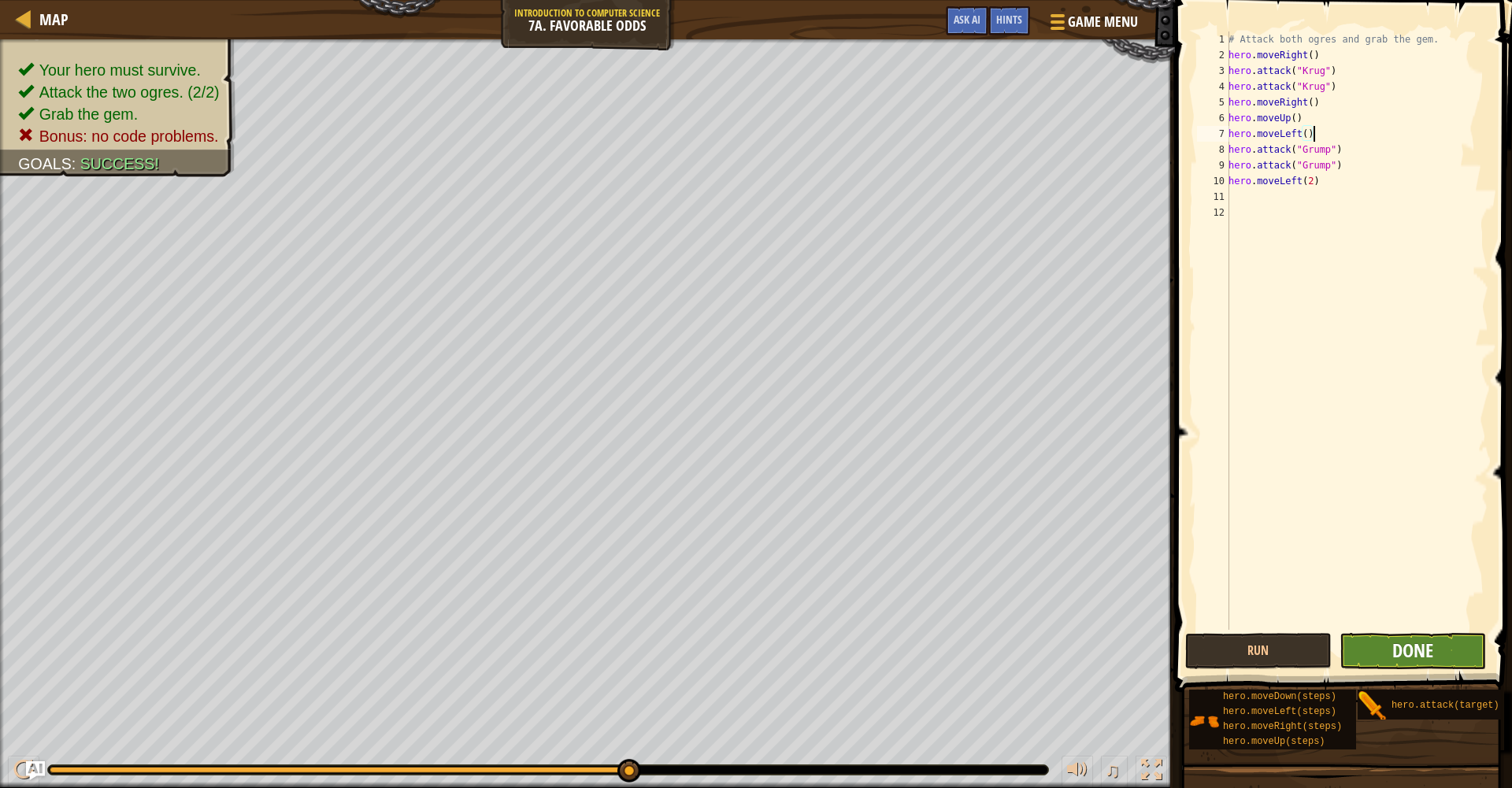
type textarea "hero.moveLeft()"
click at [1414, 643] on span "Done" at bounding box center [1412, 650] width 41 height 25
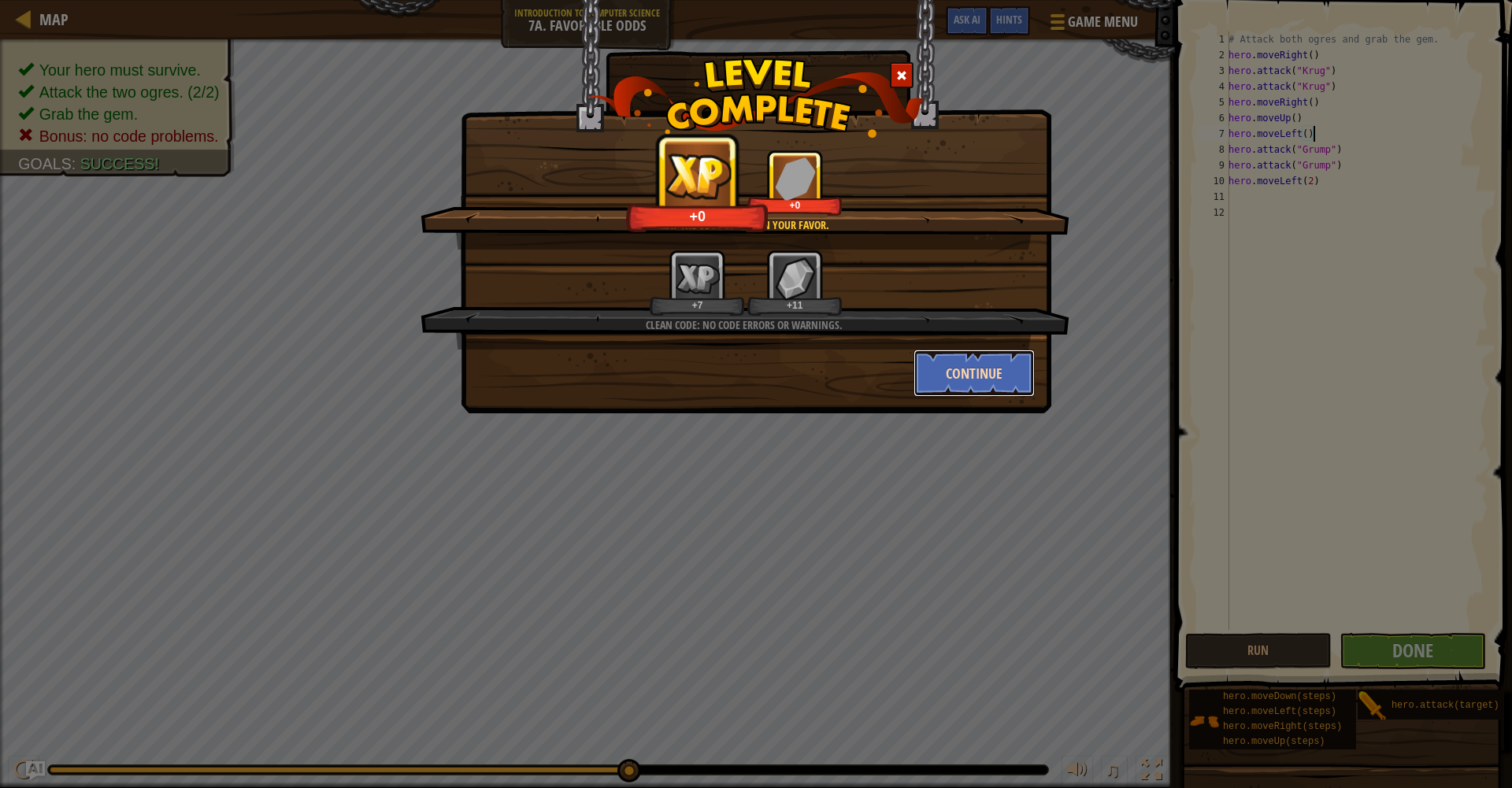
click at [999, 380] on button "Continue" at bounding box center [974, 373] width 122 height 48
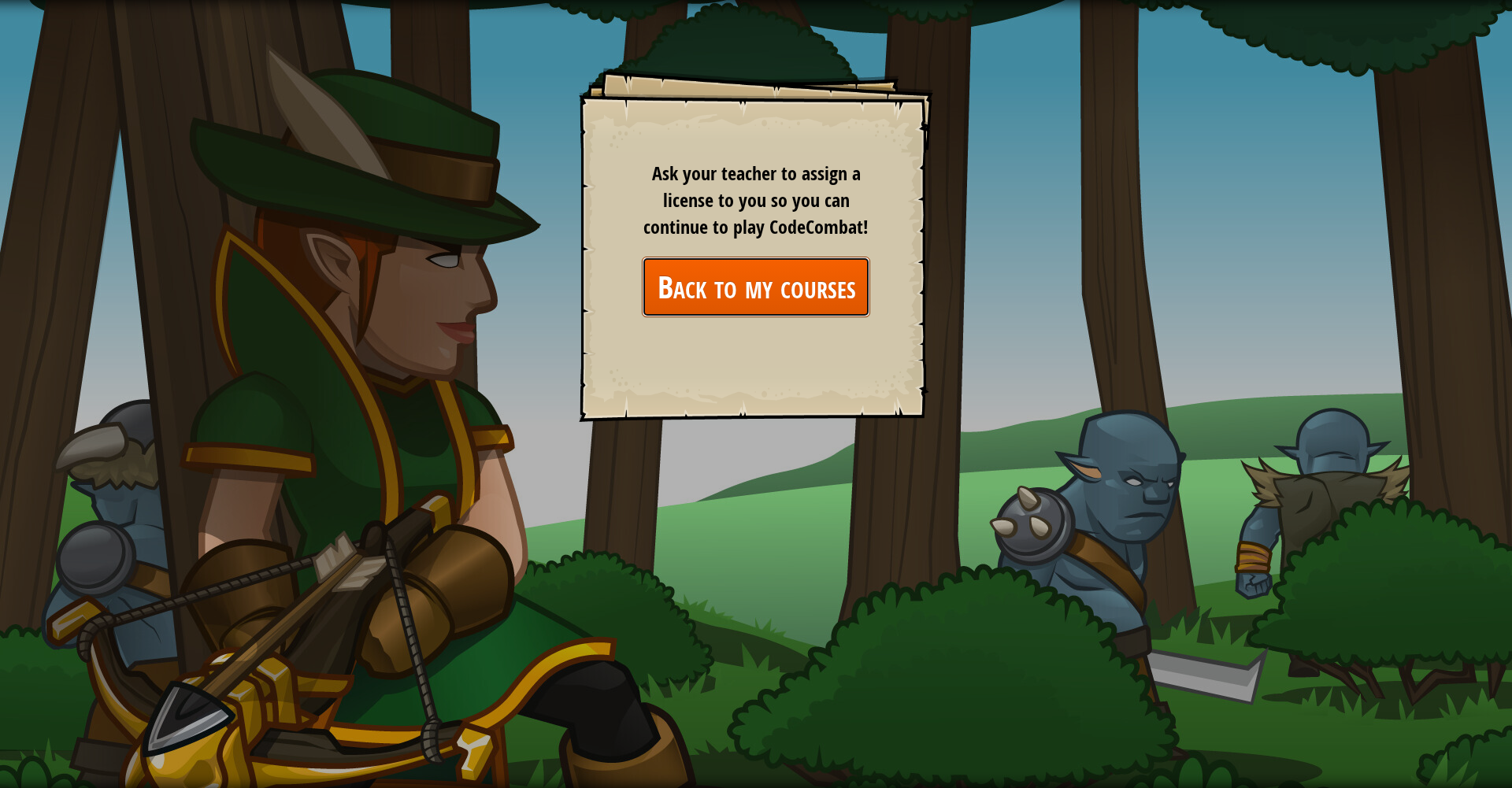
click at [757, 312] on link "Back to my courses" at bounding box center [756, 287] width 229 height 61
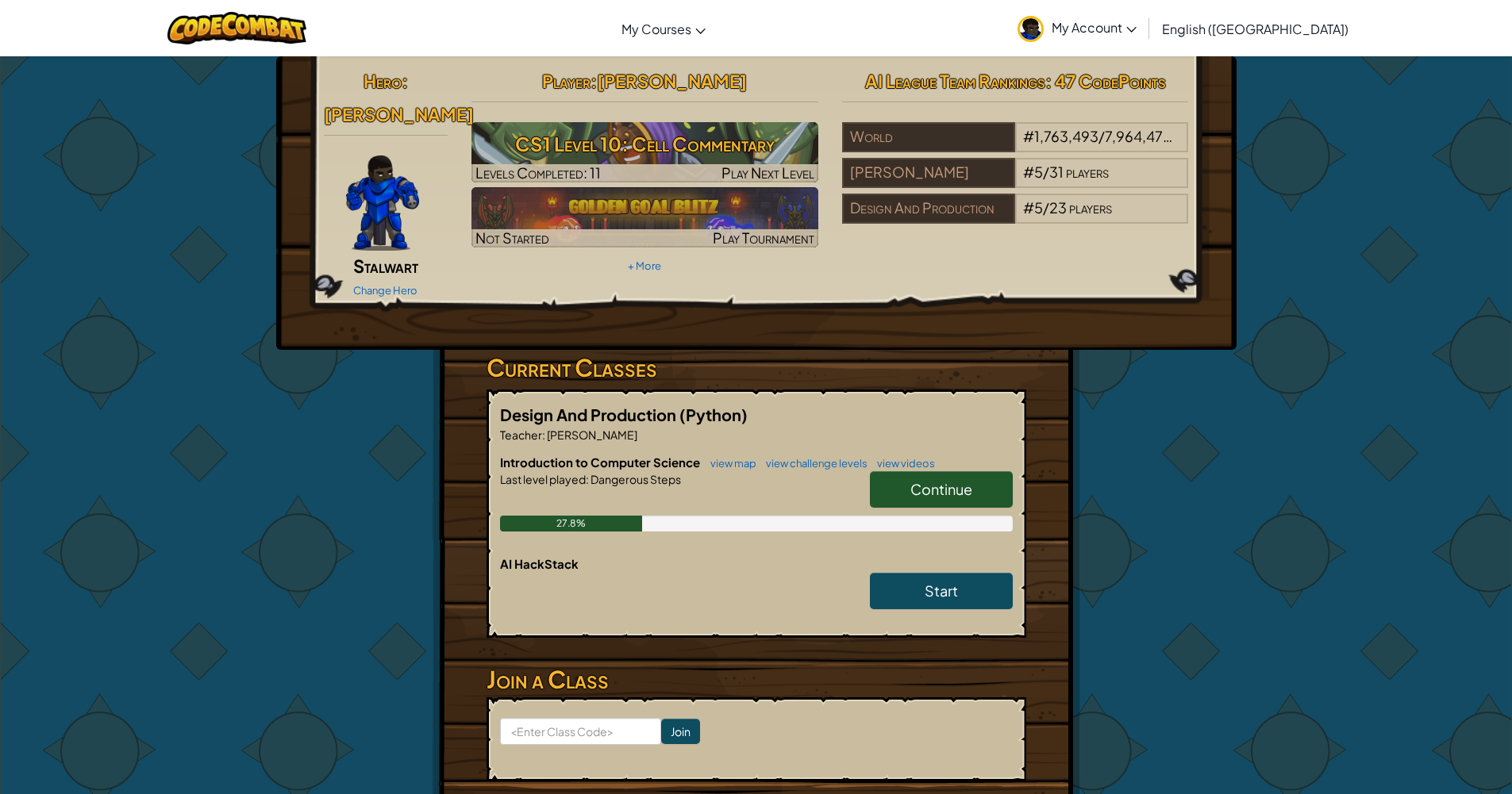
click at [974, 471] on link "Continue" at bounding box center [942, 489] width 143 height 36
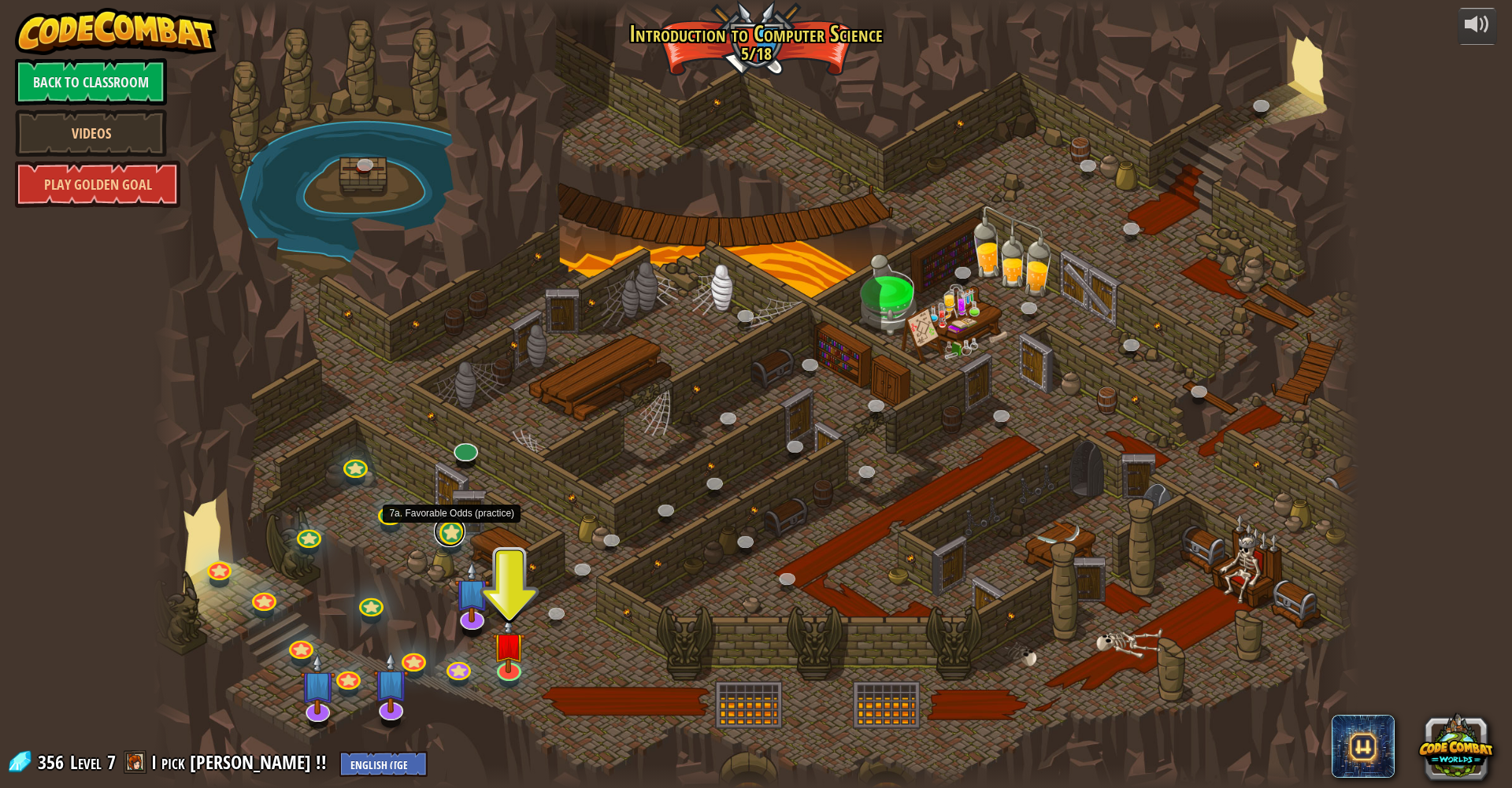
click at [452, 534] on link at bounding box center [450, 532] width 32 height 32
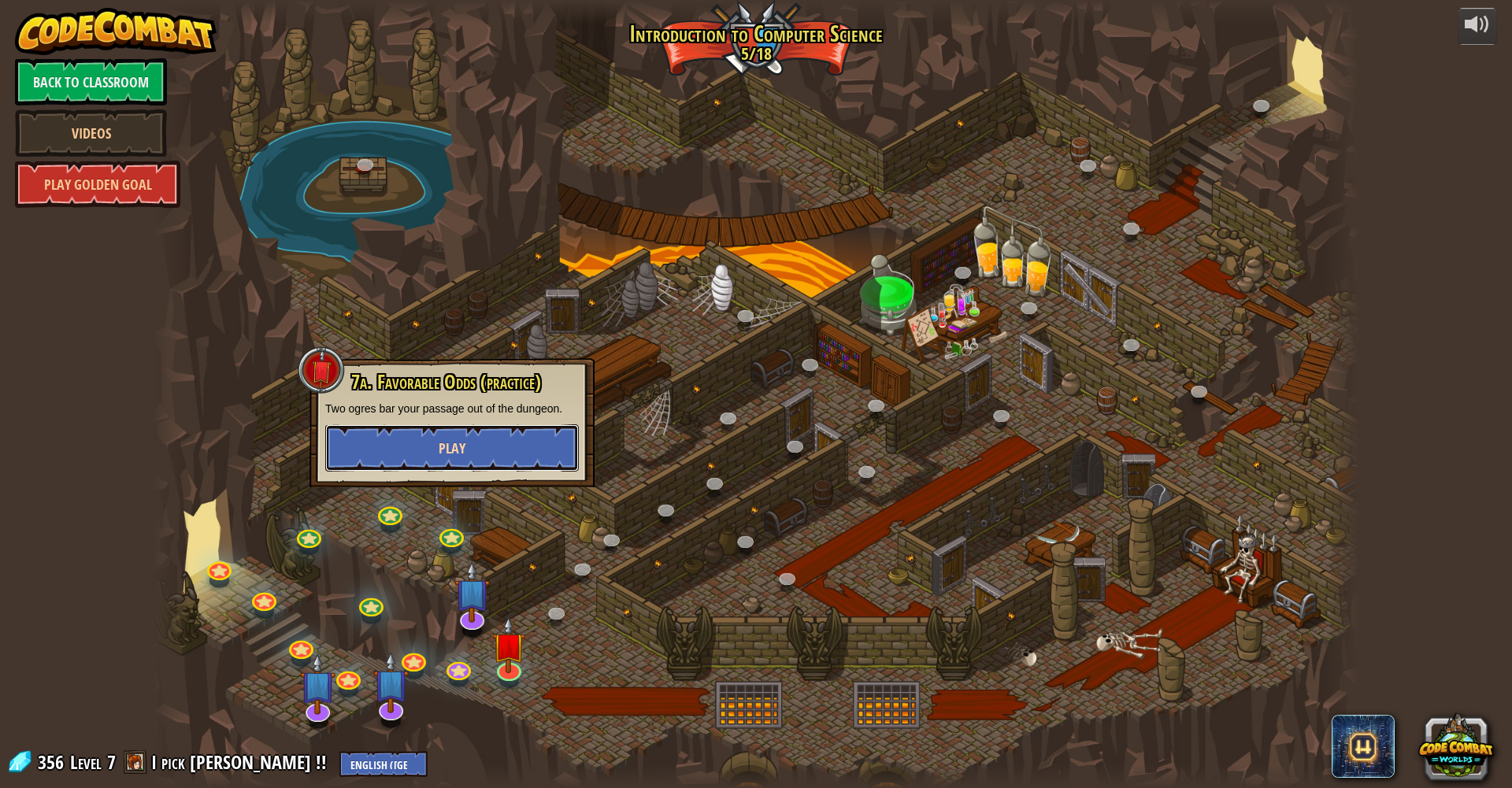
click at [474, 442] on button "Play" at bounding box center [452, 448] width 254 height 48
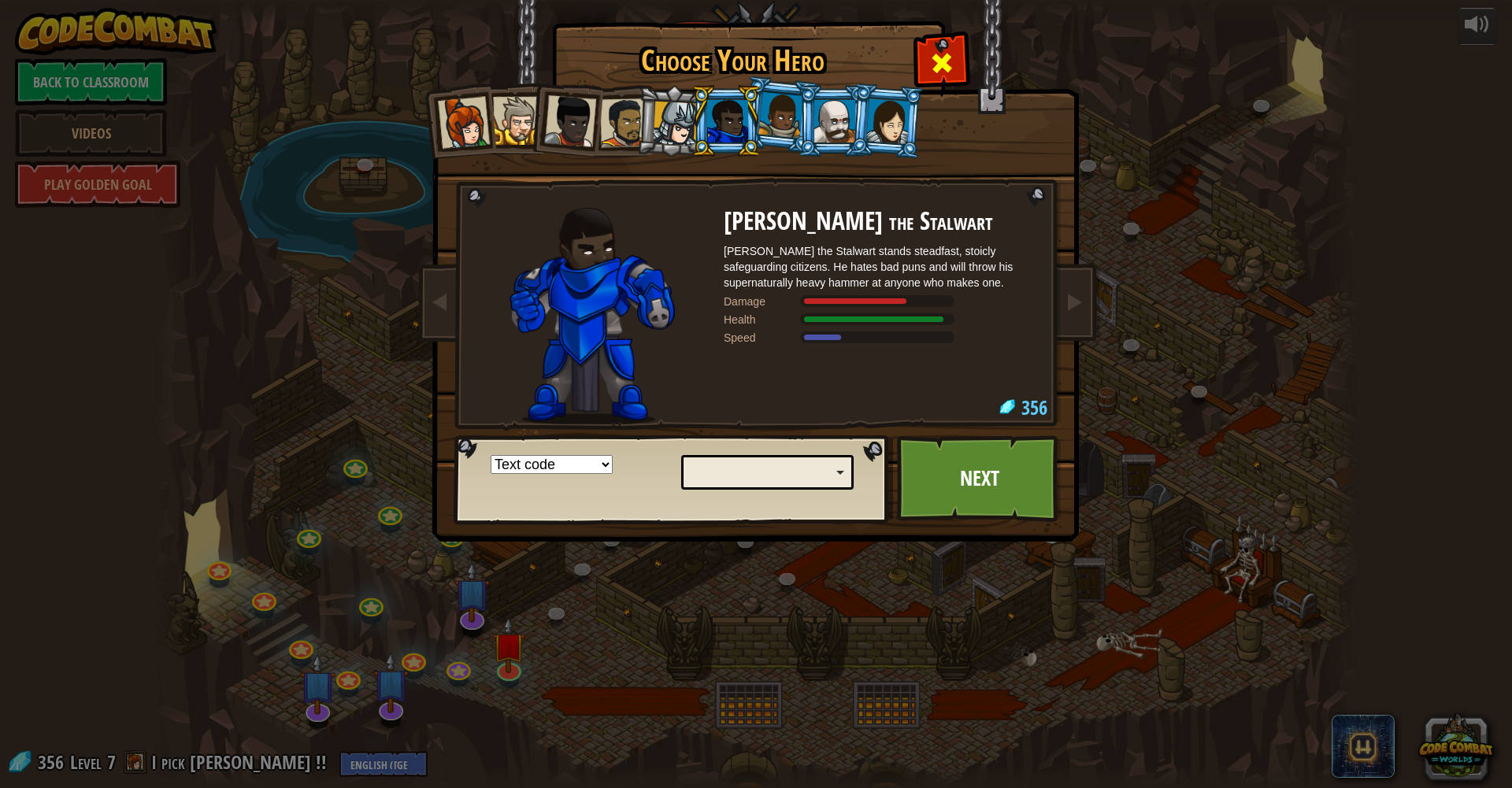
click at [933, 68] on span at bounding box center [941, 63] width 25 height 25
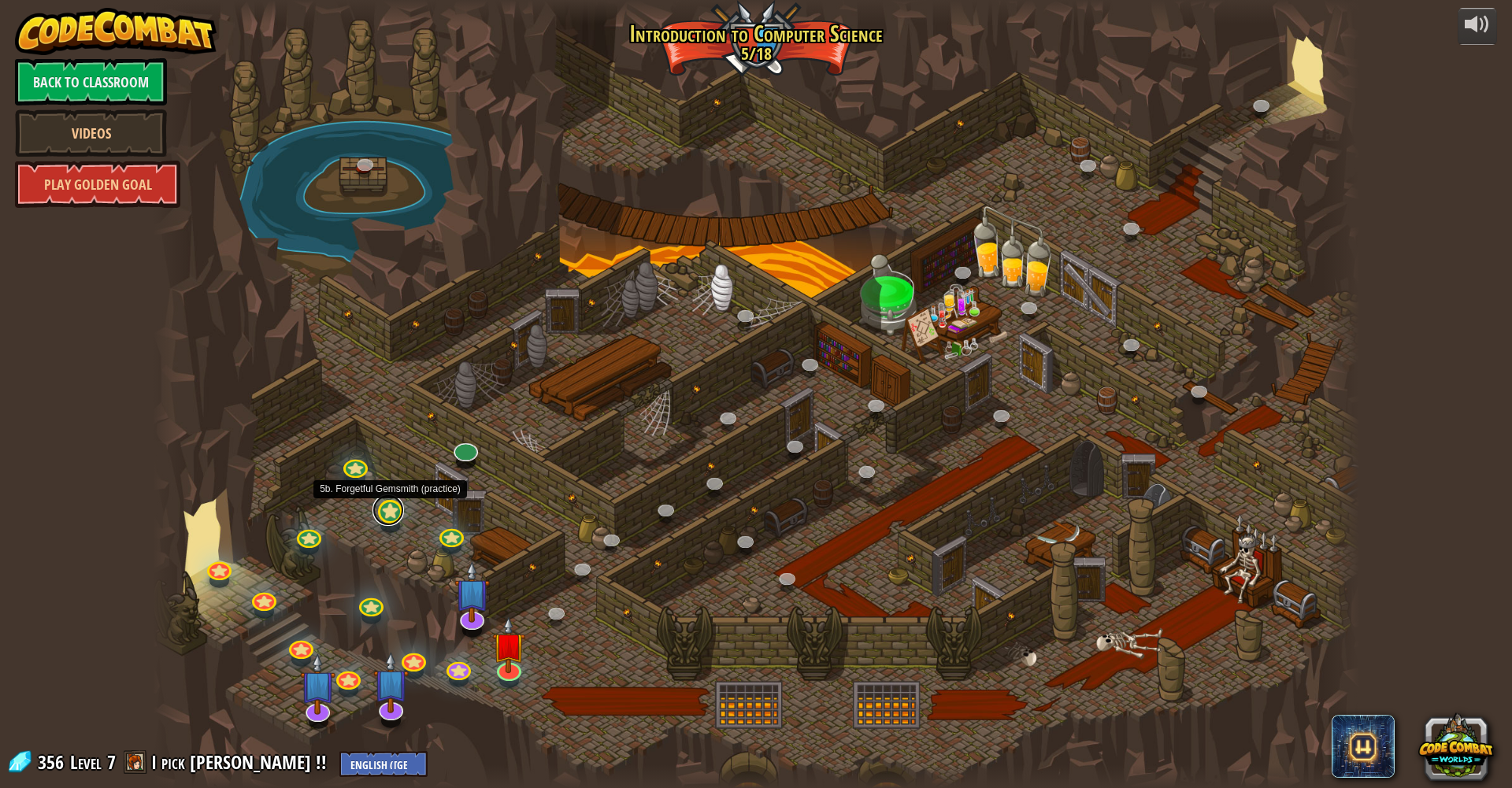
click at [386, 521] on link at bounding box center [388, 511] width 32 height 32
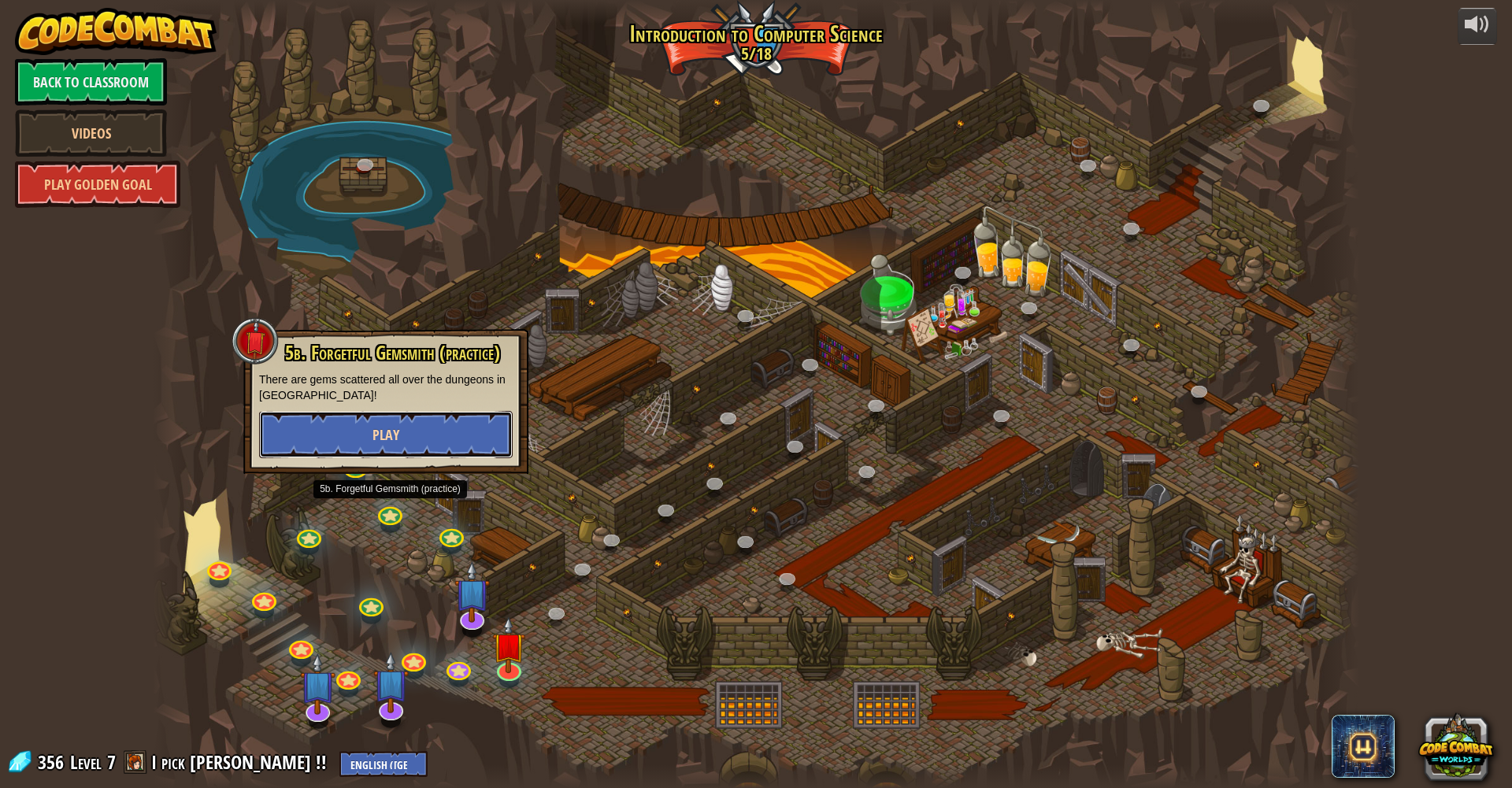
click at [437, 435] on button "Play" at bounding box center [386, 435] width 254 height 48
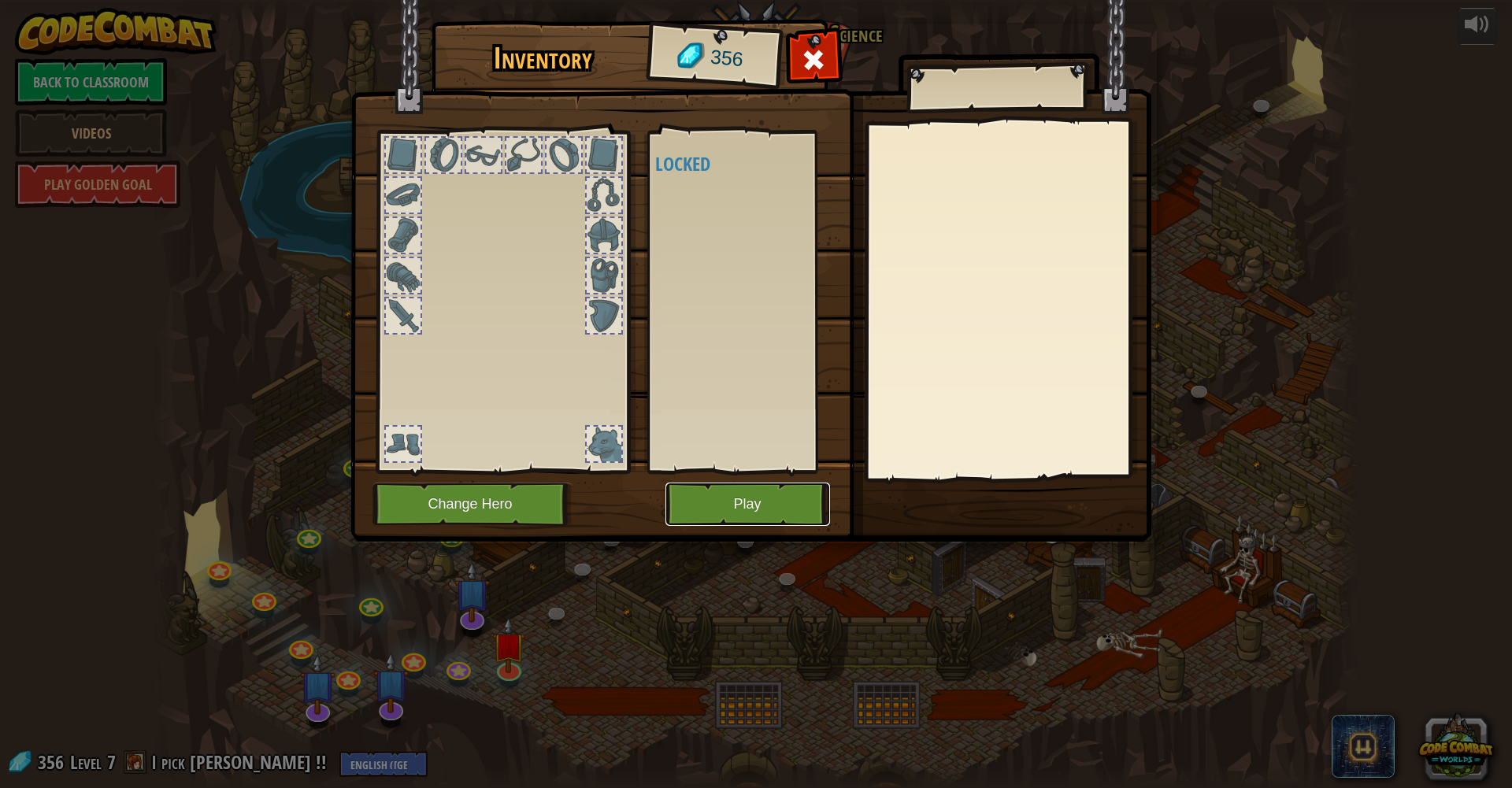
click at [741, 523] on button "Play" at bounding box center [747, 504] width 164 height 43
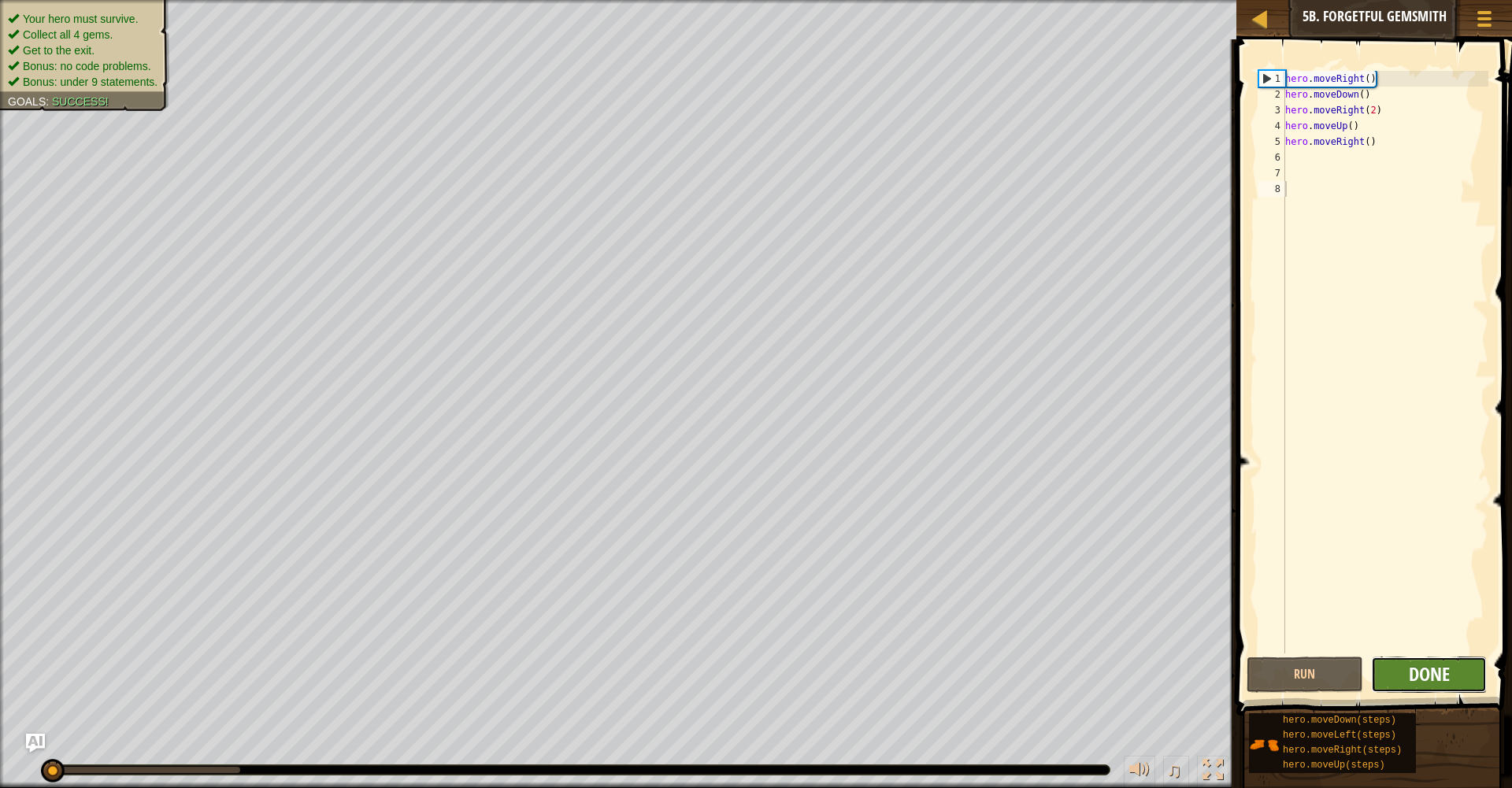
click at [1445, 670] on span "Done" at bounding box center [1429, 674] width 41 height 25
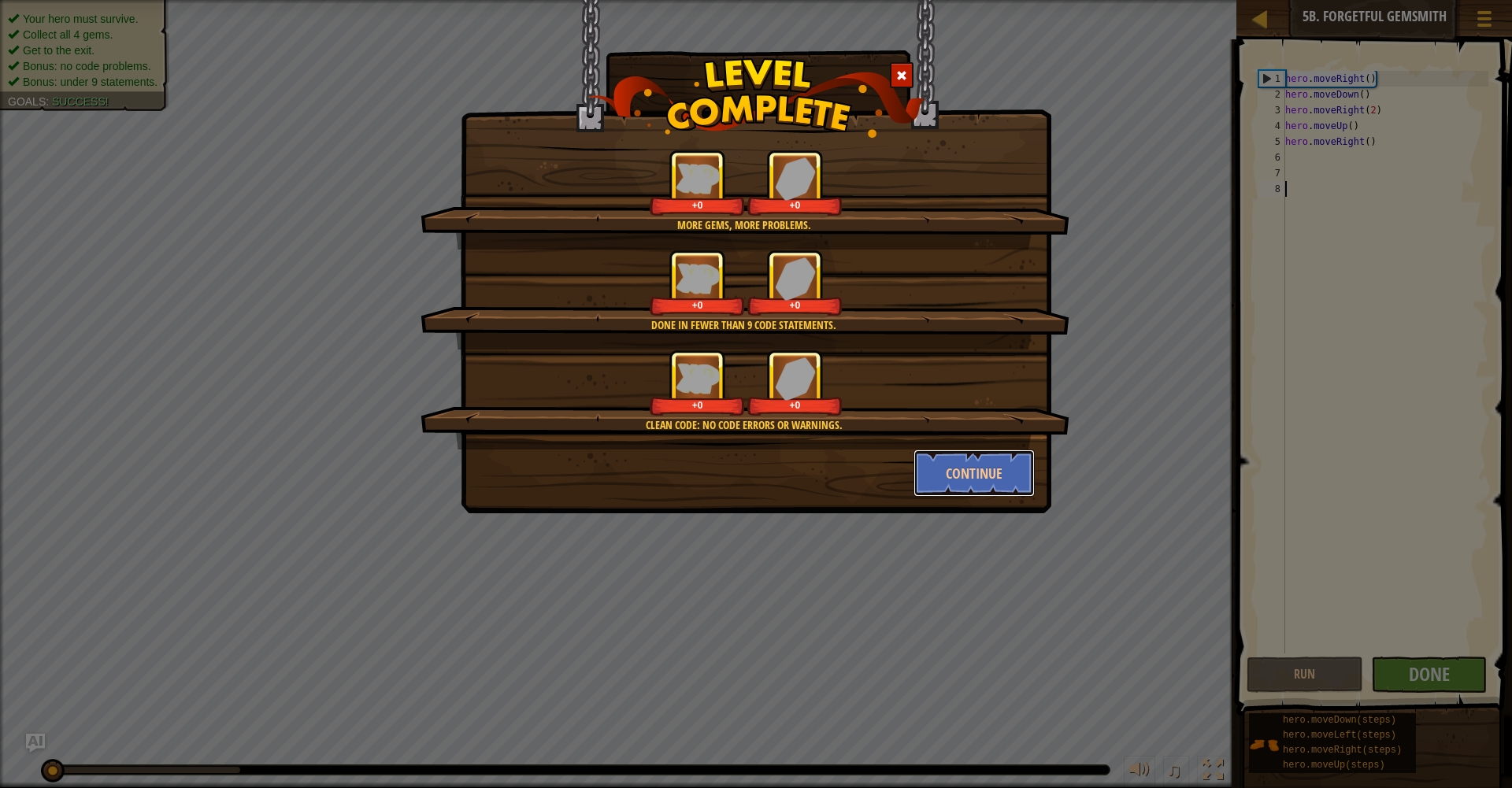
drag, startPoint x: 975, startPoint y: 473, endPoint x: 964, endPoint y: 472, distance: 11.0
click at [973, 475] on button "Continue" at bounding box center [974, 473] width 122 height 48
click at [964, 472] on div "More gems, more problems. +0 +0 Done in fewer than 9 code statements. +0 +0 Cle…" at bounding box center [756, 394] width 1512 height 788
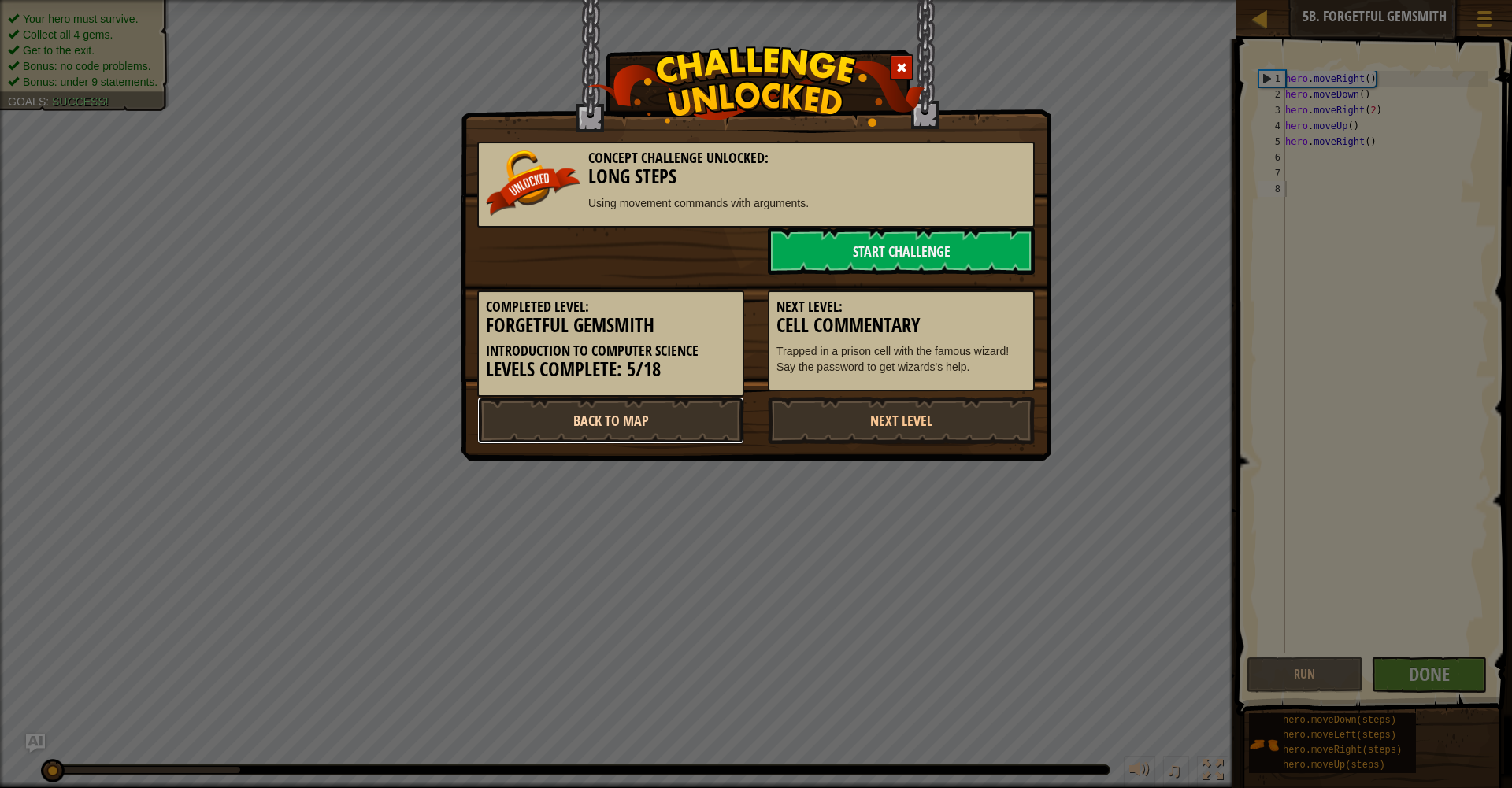
click at [663, 408] on link "Back to Map" at bounding box center [611, 421] width 267 height 48
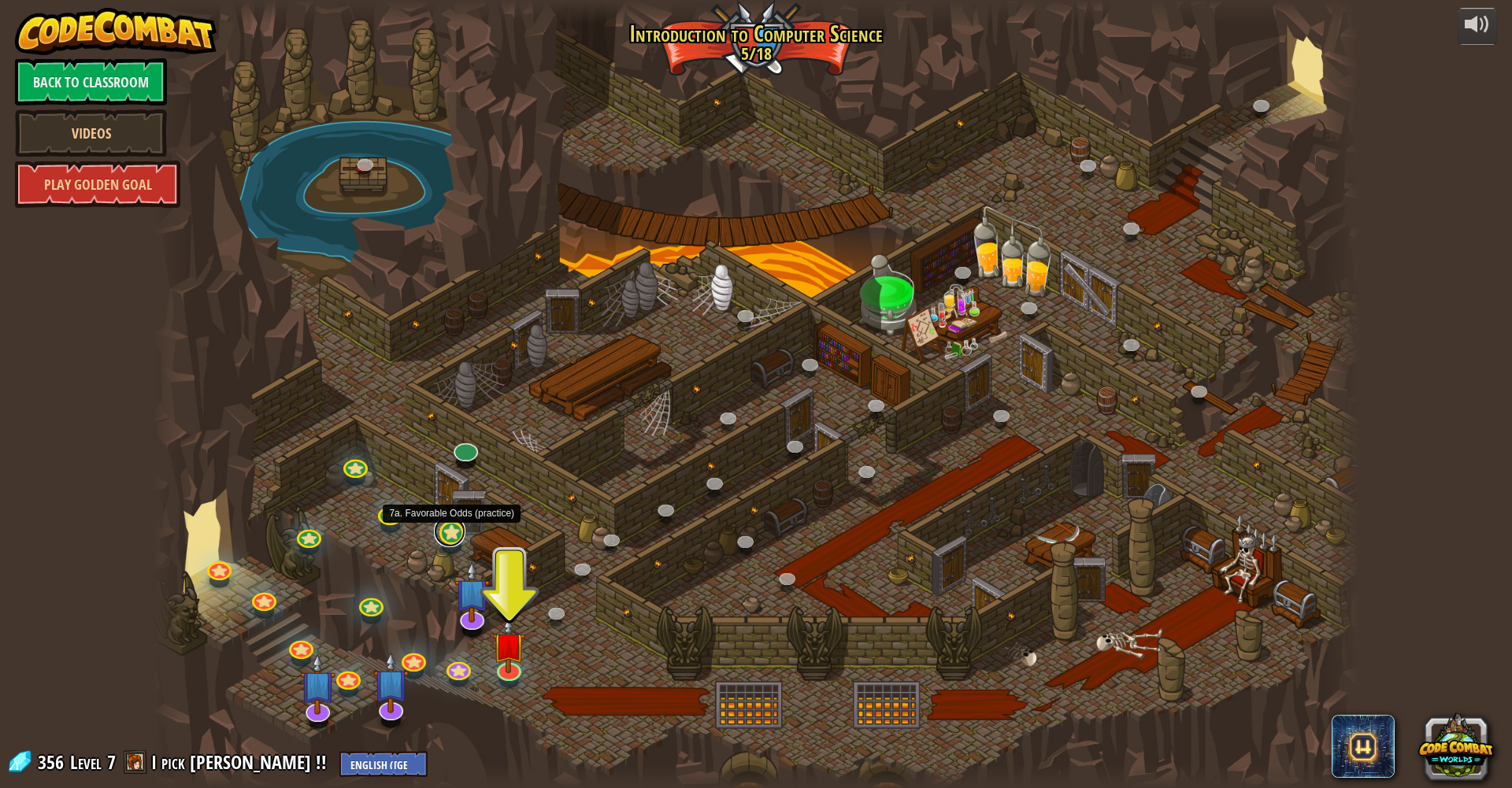
click at [449, 541] on link at bounding box center [450, 532] width 32 height 32
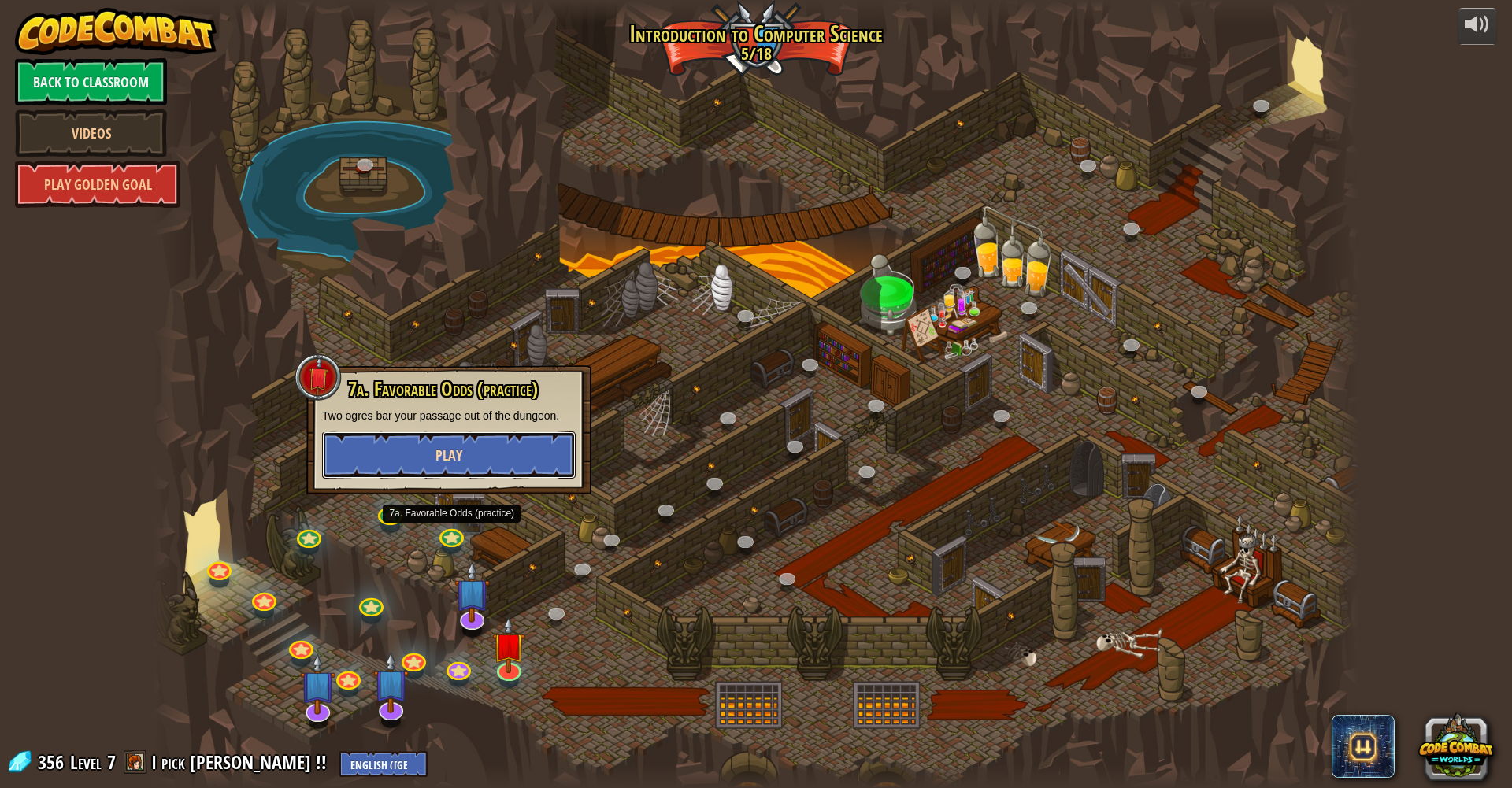
click at [430, 453] on button "Play" at bounding box center [449, 455] width 254 height 48
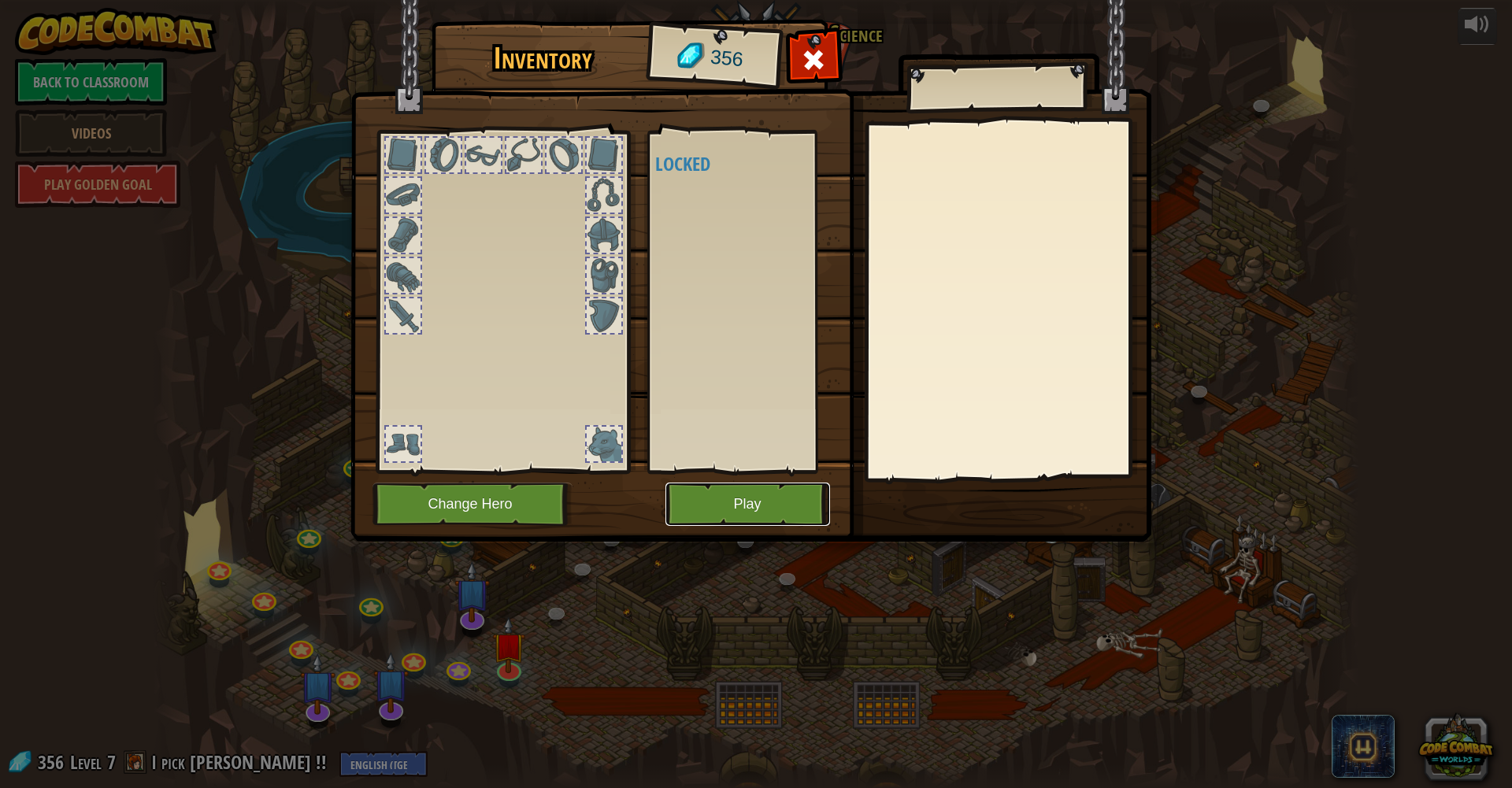
click at [698, 497] on button "Play" at bounding box center [747, 504] width 164 height 43
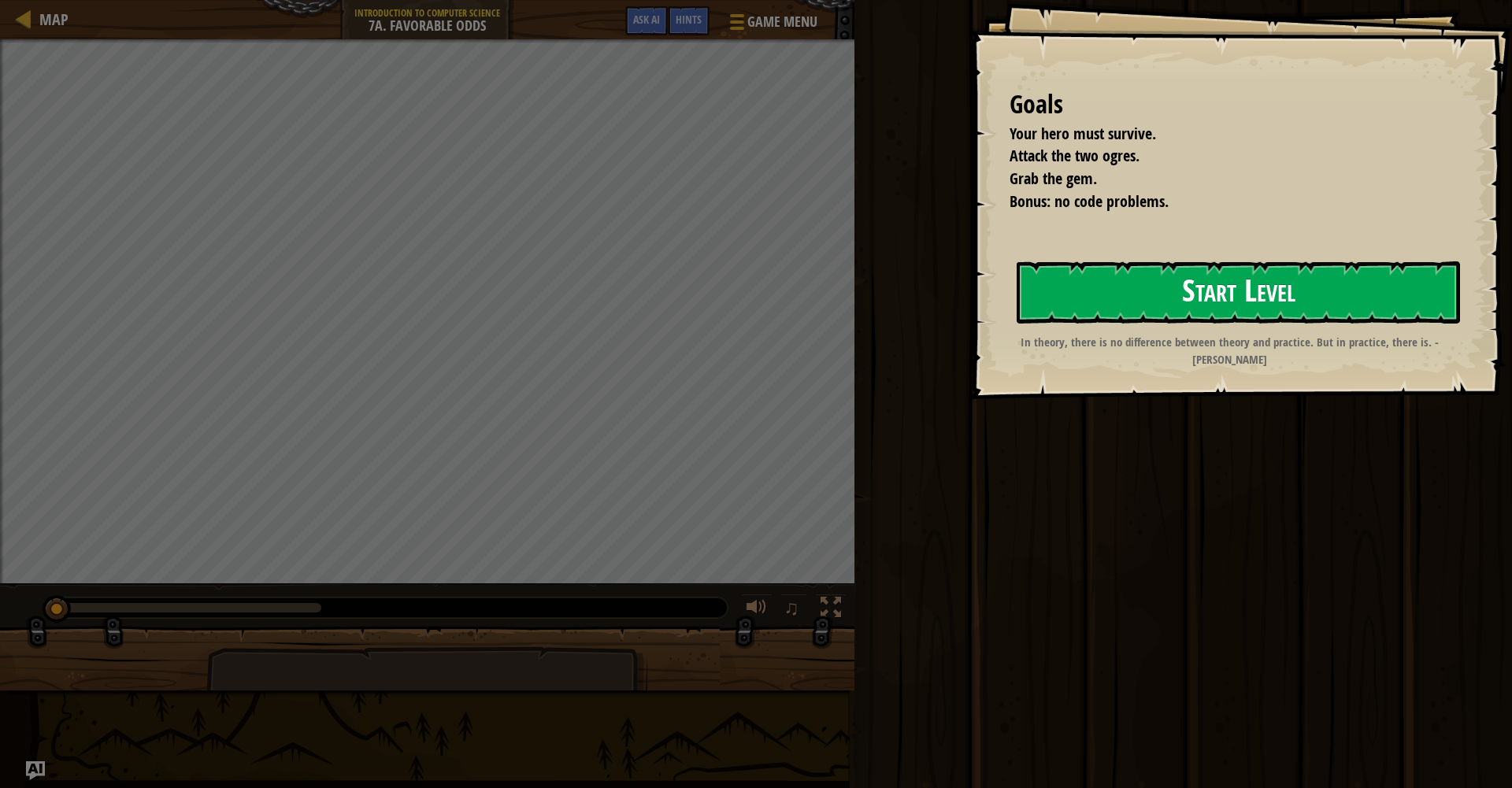
click at [1224, 288] on button "Start Level" at bounding box center [1237, 292] width 443 height 63
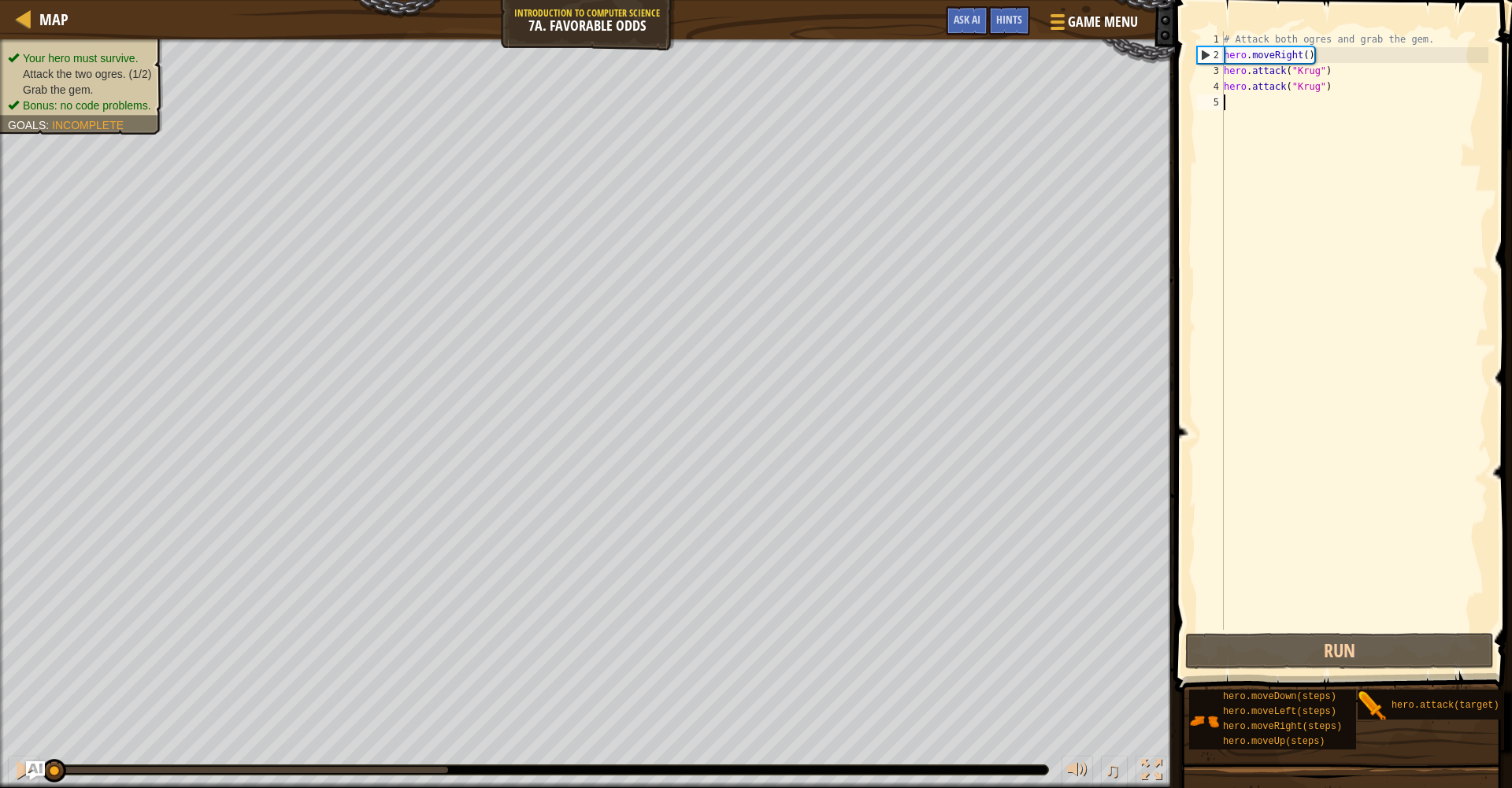
type textarea "r"
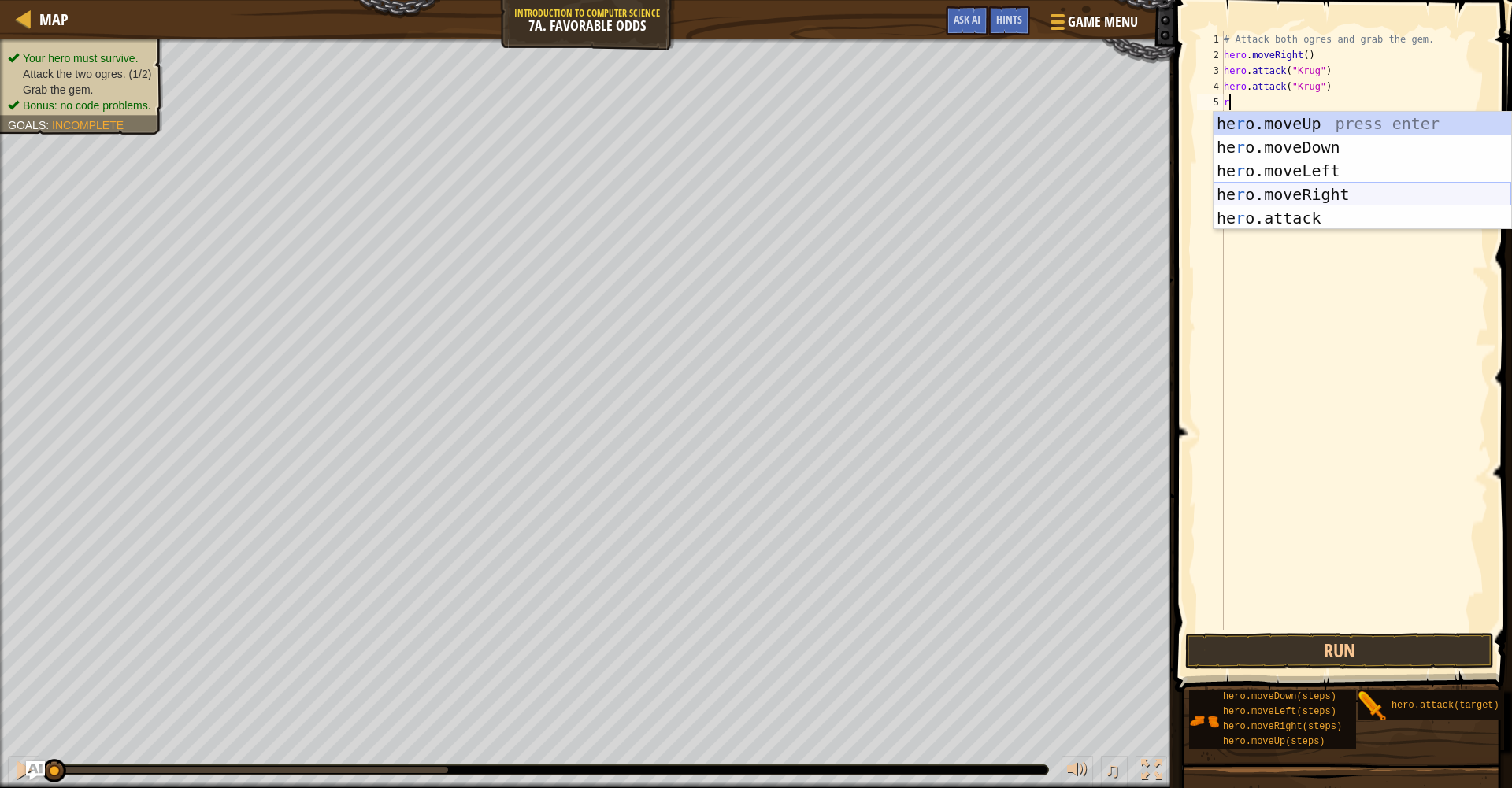
click at [1313, 198] on div "he r o.moveUp press enter he r o.moveDown press enter he r o.moveLeft press ent…" at bounding box center [1362, 194] width 298 height 165
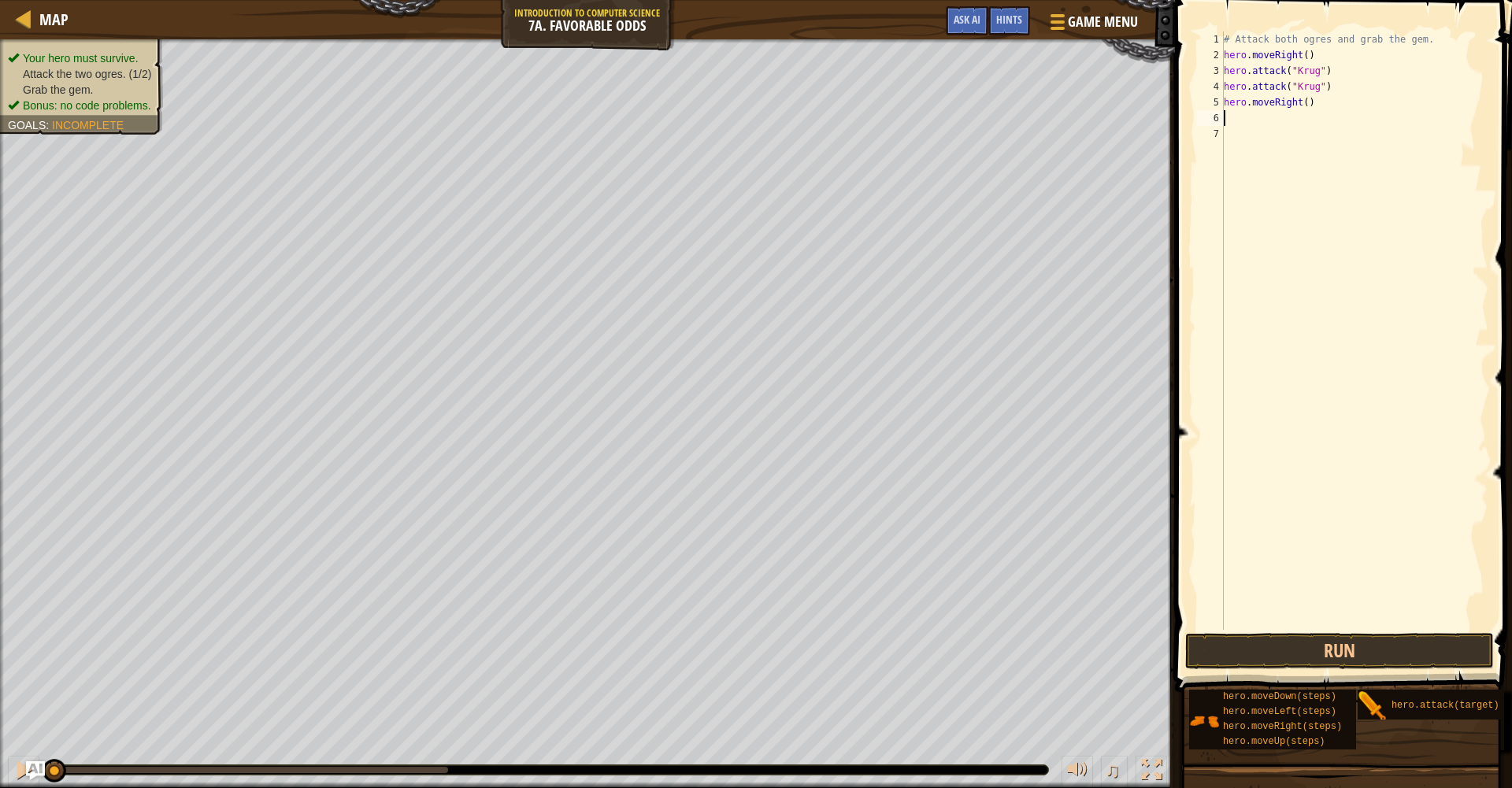
type textarea "u"
click at [1265, 133] on div "hero.move U p press enter" at bounding box center [1362, 163] width 298 height 71
type textarea "l"
click at [1286, 157] on div "hero.move L eft press enter" at bounding box center [1362, 179] width 298 height 71
click at [1257, 180] on div "hero. a ttack press enter" at bounding box center [1362, 194] width 298 height 71
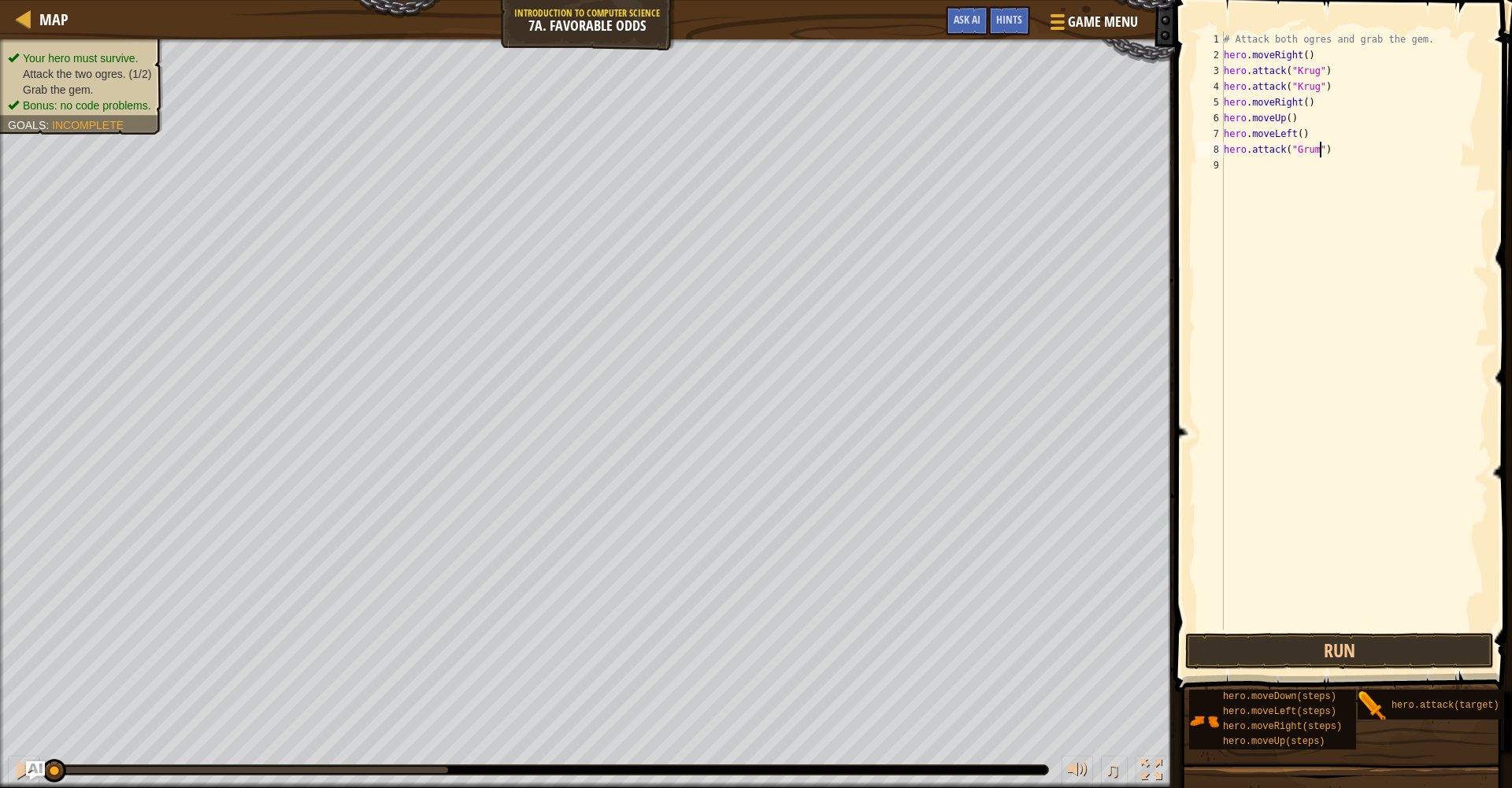
type textarea "hero.attack("Grump")"
click at [1312, 167] on div "# Attack both ogres and grab the gem. hero . moveRight ( ) hero . attack ( "Kru…" at bounding box center [1353, 346] width 268 height 630
click at [1309, 190] on div "hero. a ttack press enter" at bounding box center [1362, 210] width 298 height 71
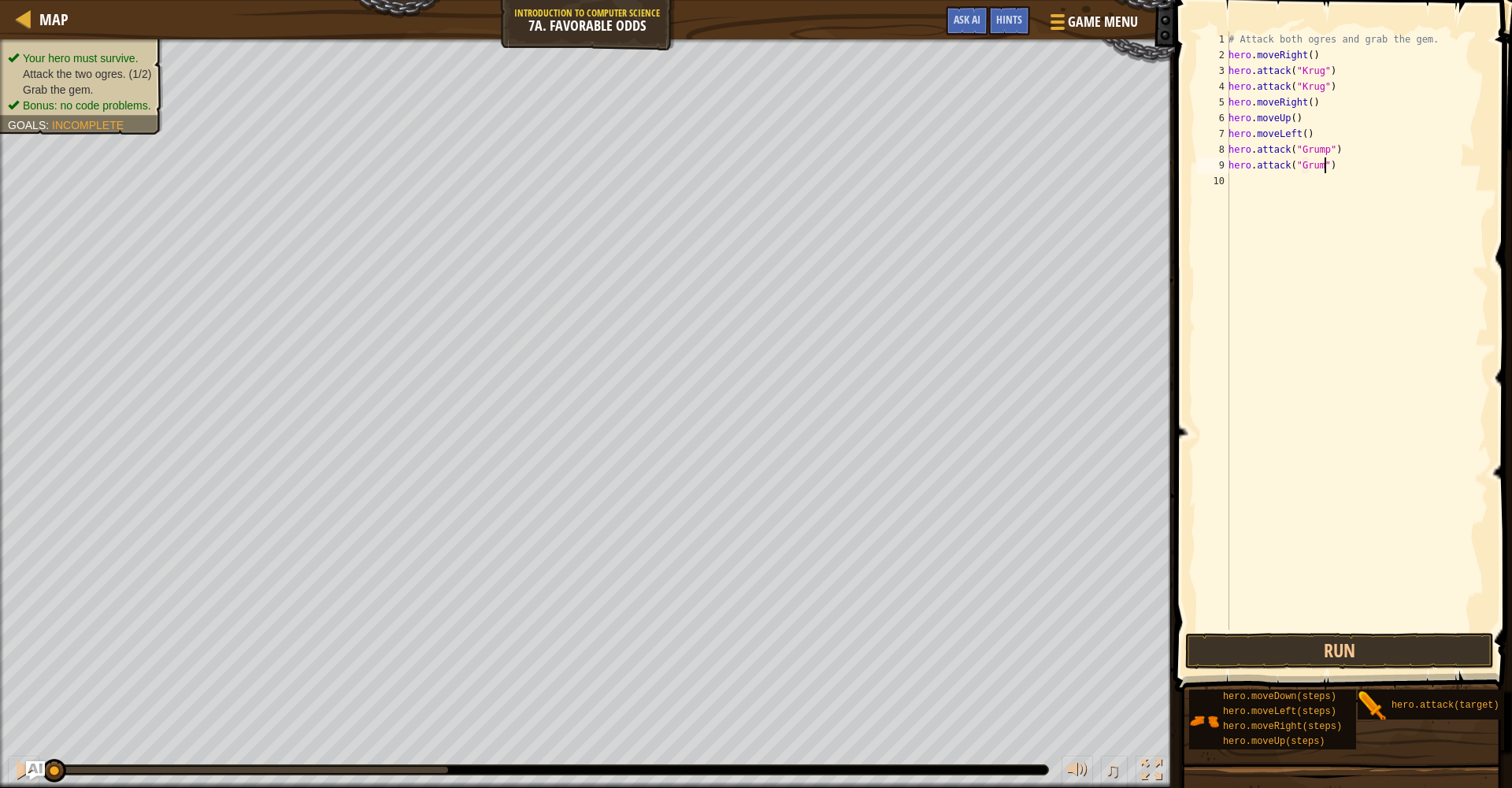
type textarea "hero.attack("Grump")"
click at [1302, 192] on div "# Attack both ogres and grab the gem. hero . moveRight ( ) hero . attack ( "Kru…" at bounding box center [1356, 346] width 263 height 630
type textarea "l"
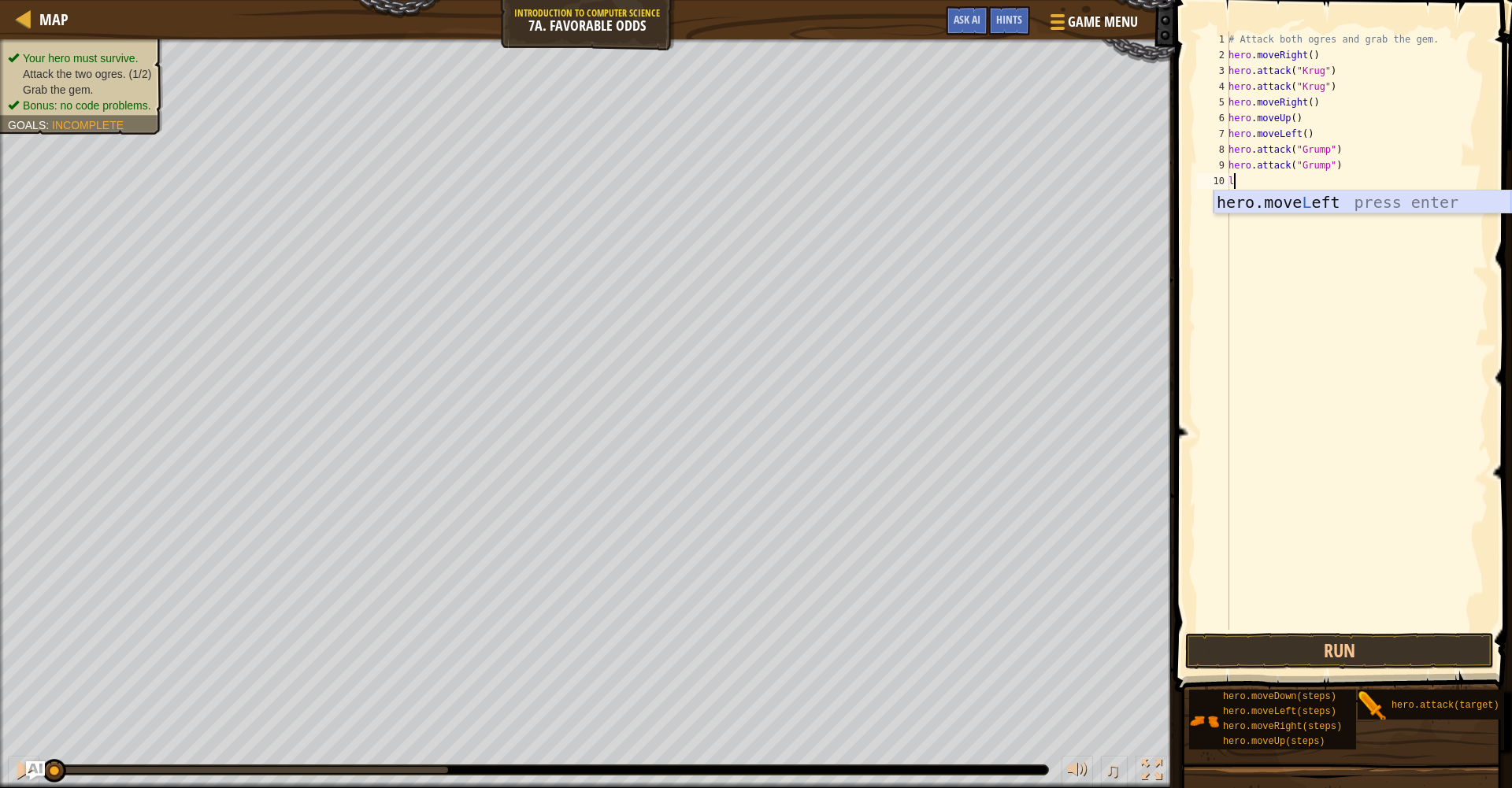
click at [1296, 198] on div "hero.move L eft press enter" at bounding box center [1362, 225] width 298 height 71
drag, startPoint x: 1240, startPoint y: 629, endPoint x: 1237, endPoint y: 643, distance: 14.3
click at [1237, 642] on div "1 2 3 4 5 6 7 8 9 10 11 12 # Attack both ogres and grab the gem. hero . moveRig…" at bounding box center [1340, 376] width 341 height 739
click at [1238, 648] on button "Run" at bounding box center [1339, 651] width 309 height 36
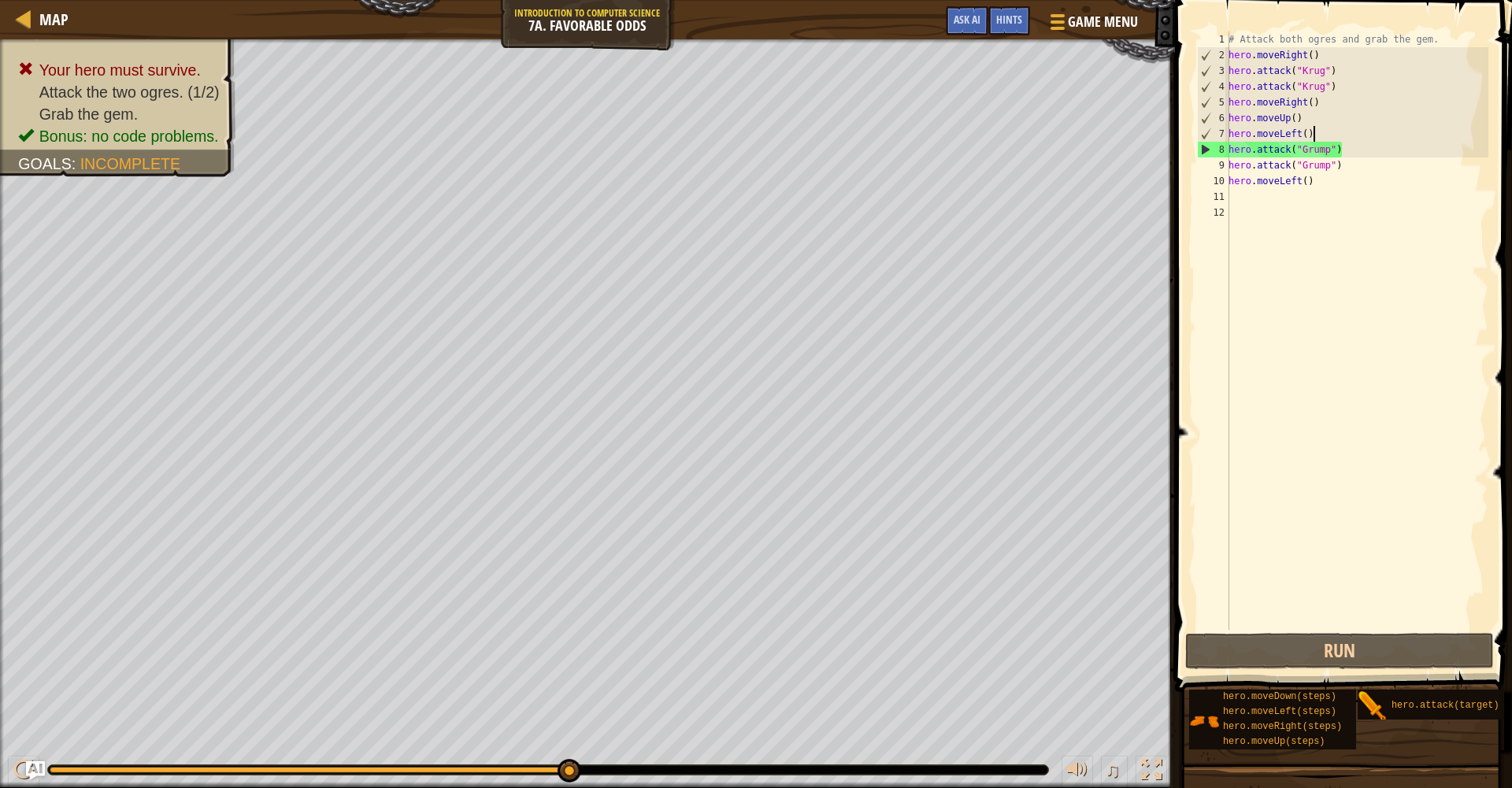
click at [1313, 135] on div "# Attack both ogres and grab the gem. hero . moveRight ( ) hero . attack ( "Kru…" at bounding box center [1356, 346] width 263 height 630
type textarea "h"
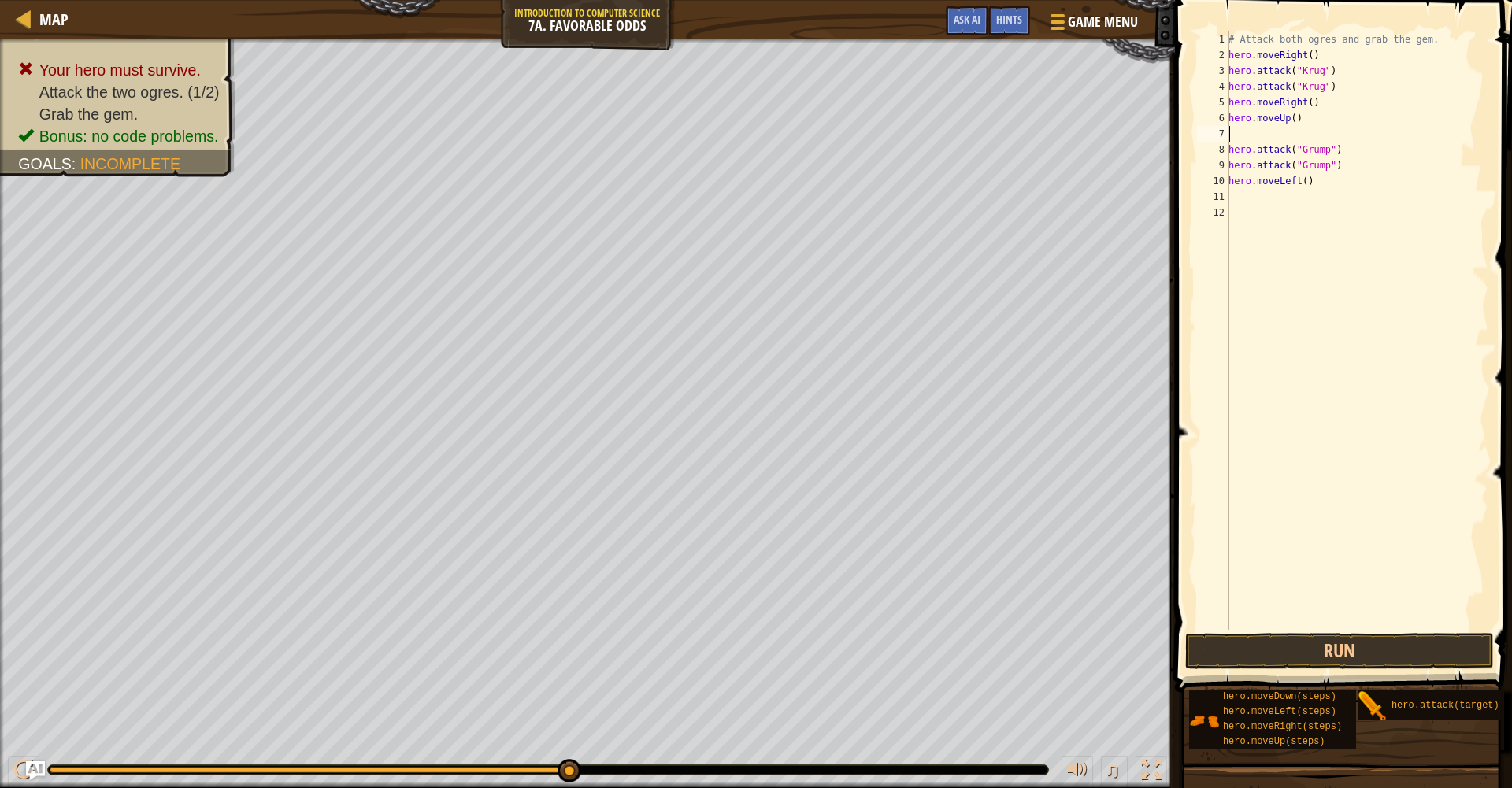
click at [1227, 152] on div "8" at bounding box center [1212, 149] width 33 height 16
click at [1308, 166] on div "# Attack both ogres and grab the gem. hero . moveRight ( ) hero . attack ( "Kru…" at bounding box center [1356, 346] width 263 height 630
type textarea "hero.moveLeft(2)"
click at [1356, 662] on button "Run" at bounding box center [1339, 651] width 309 height 36
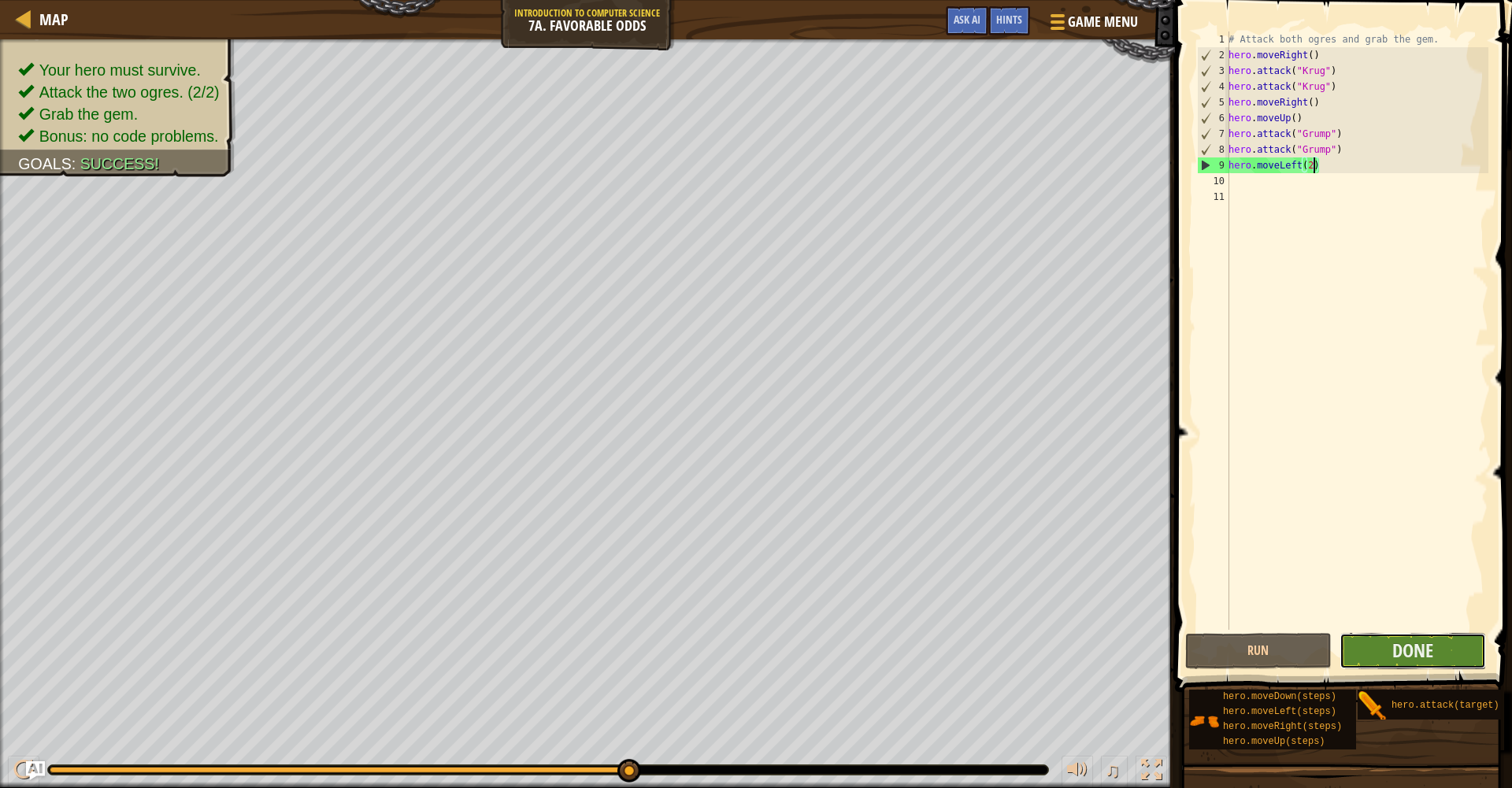
click at [1428, 664] on button "Done" at bounding box center [1412, 651] width 146 height 36
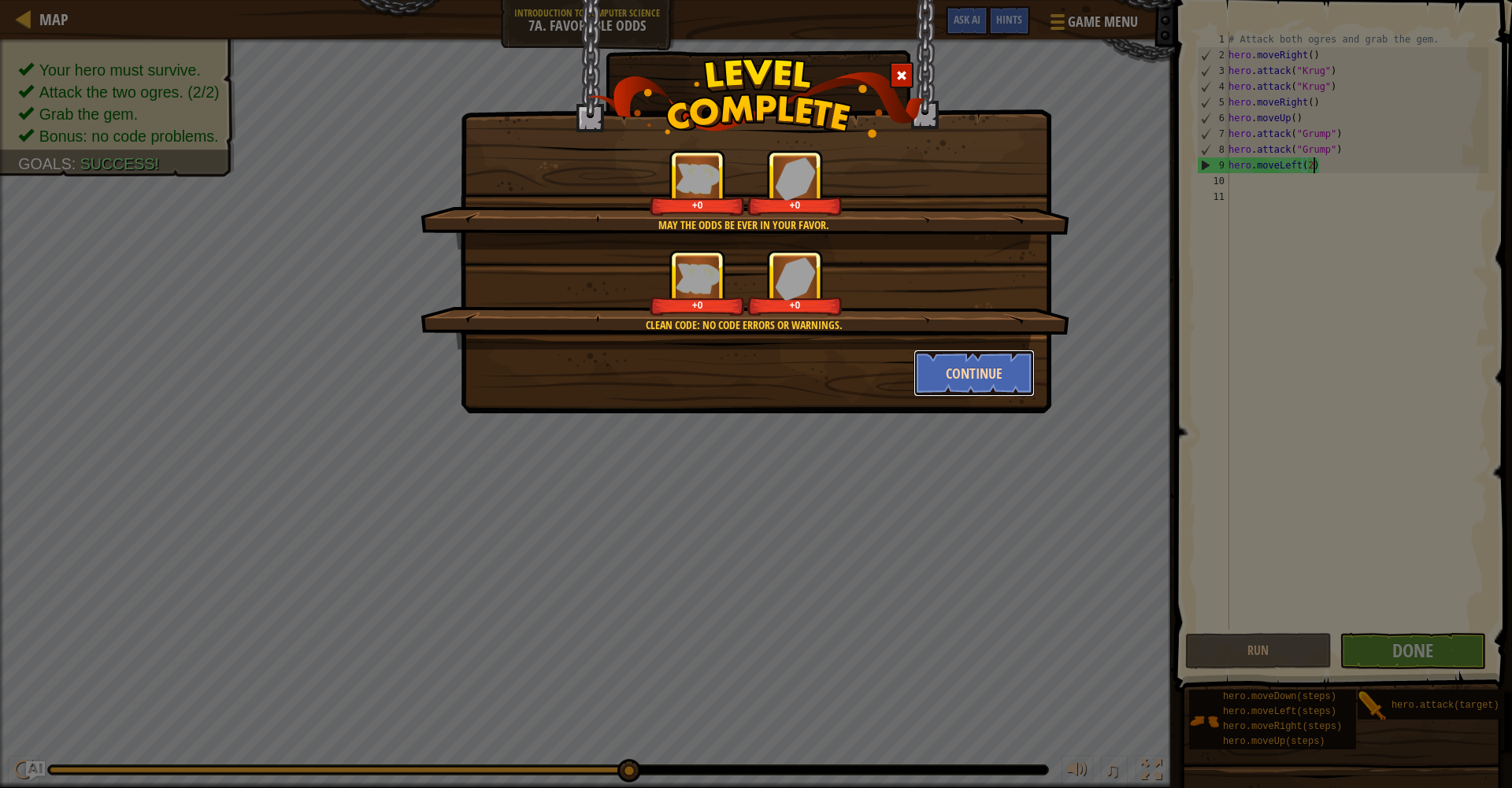
click at [964, 375] on button "Continue" at bounding box center [974, 373] width 122 height 48
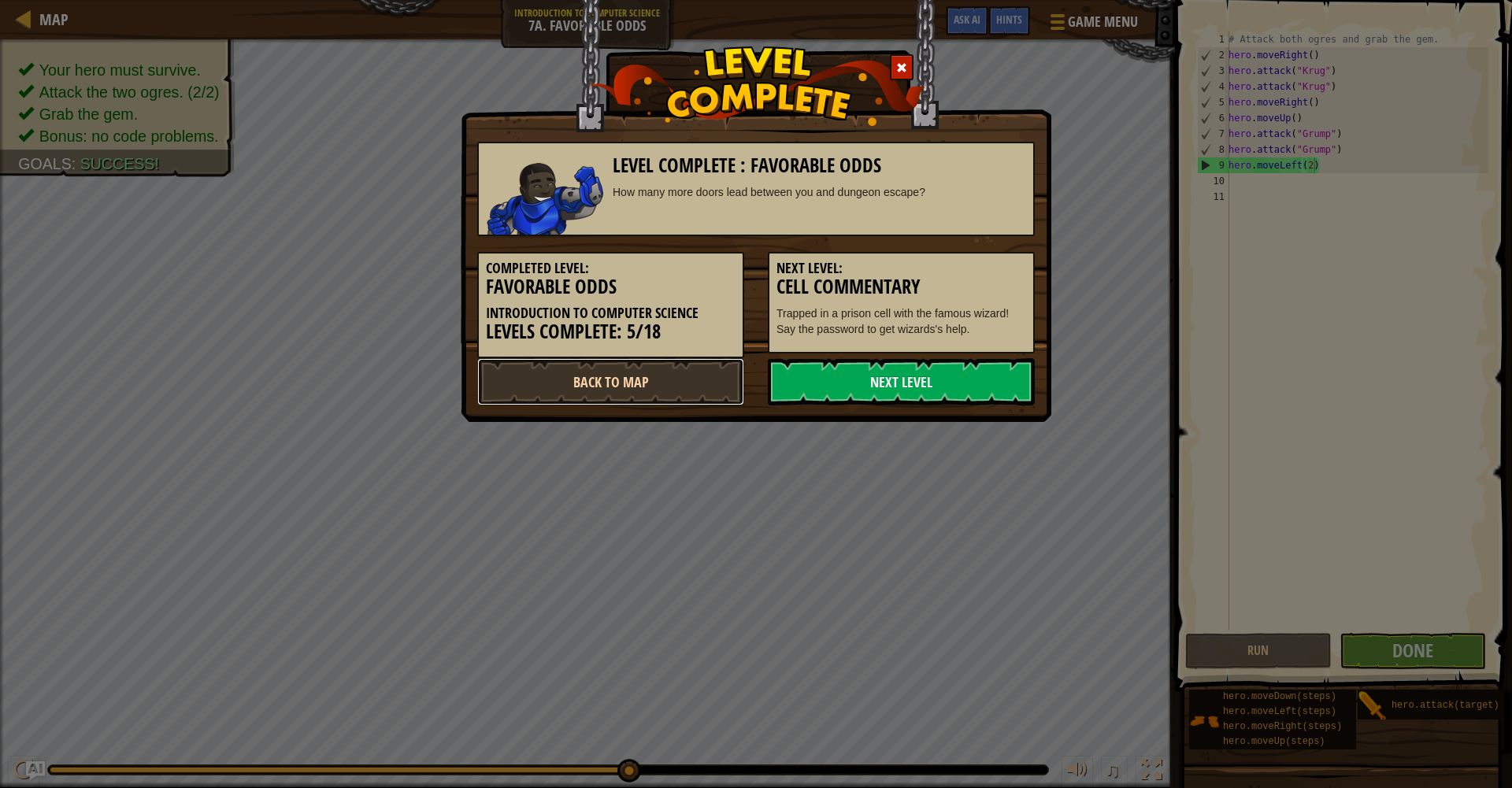
click at [622, 380] on link "Back to Map" at bounding box center [611, 381] width 267 height 48
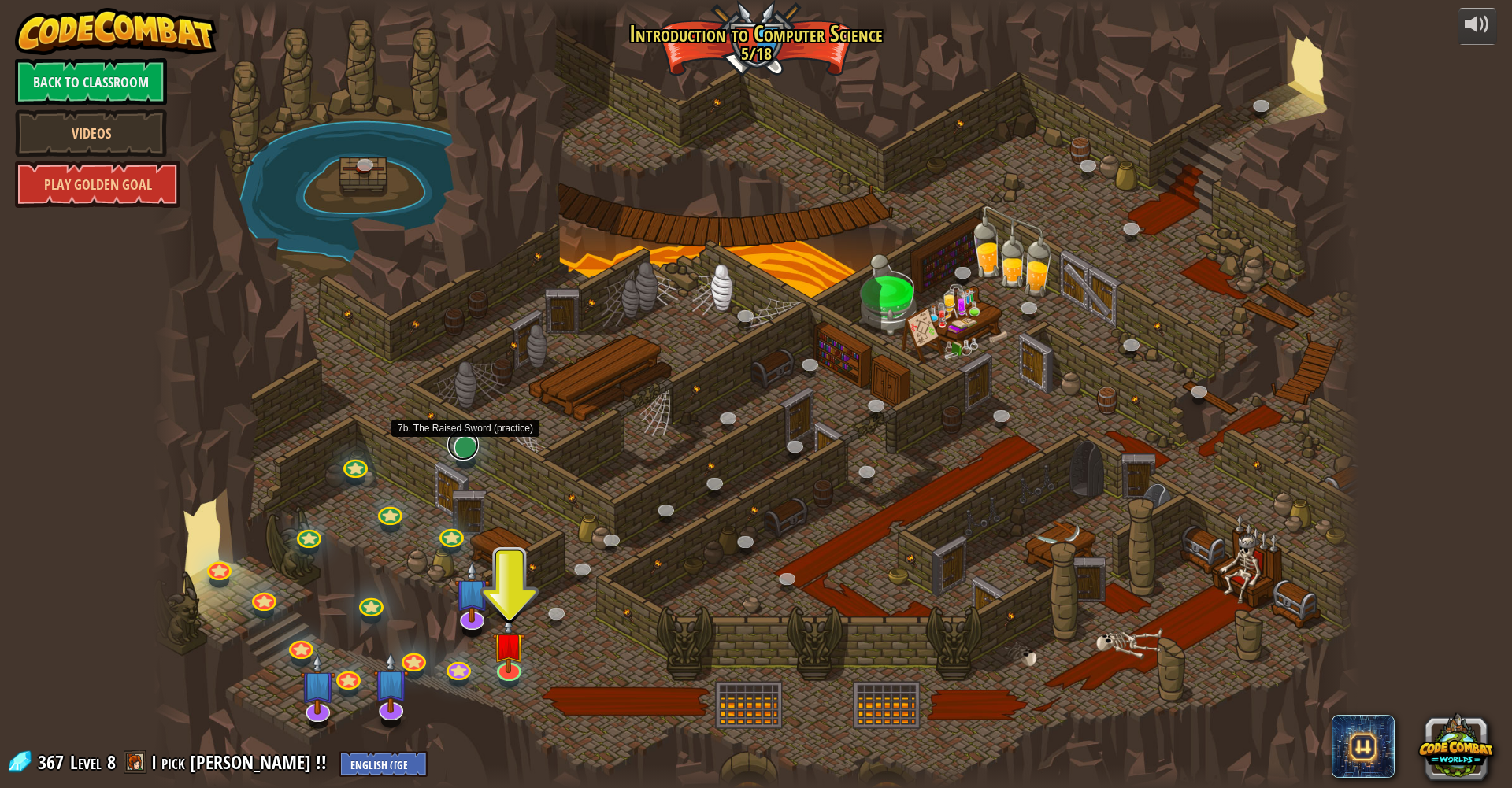
click at [467, 451] on link at bounding box center [463, 445] width 32 height 32
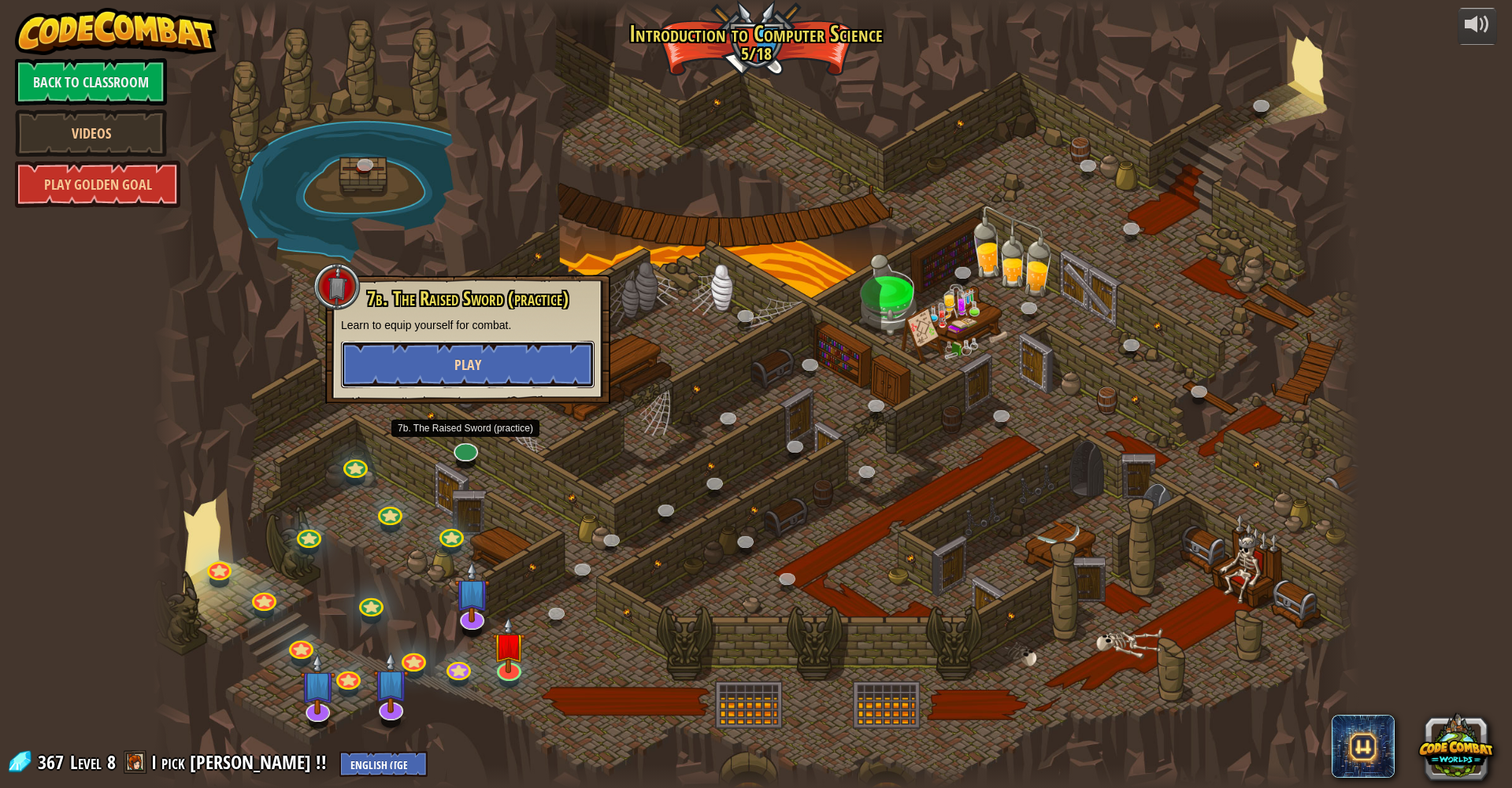
click at [471, 365] on span "Play" at bounding box center [467, 366] width 27 height 20
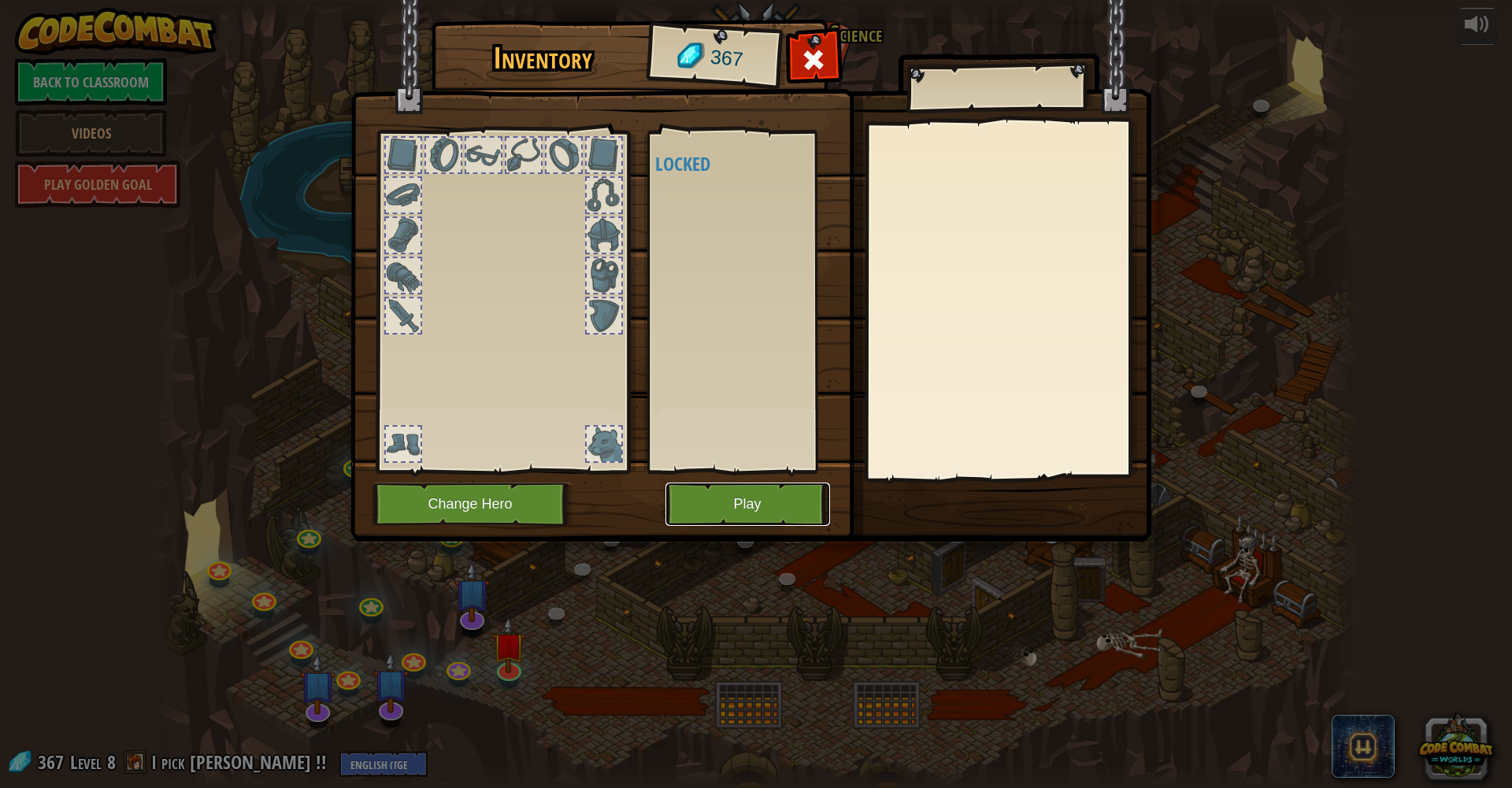
click at [725, 511] on button "Play" at bounding box center [747, 504] width 164 height 43
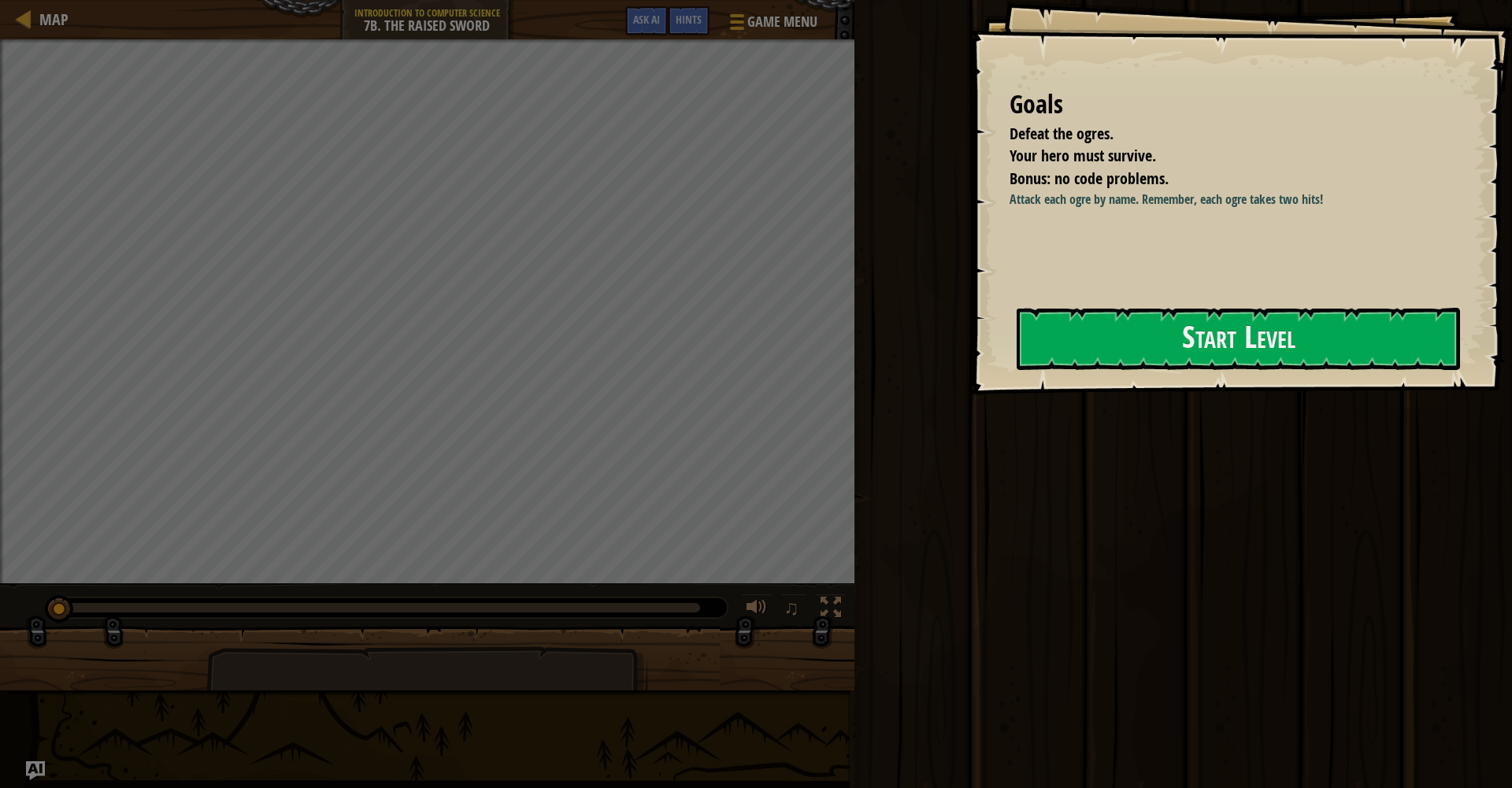
click at [1268, 295] on div "Goals Defeat the ogres. Your hero must survive. Bonus: no code problems. Attack…" at bounding box center [1240, 197] width 542 height 395
click at [1173, 349] on button "Start Level" at bounding box center [1237, 339] width 443 height 63
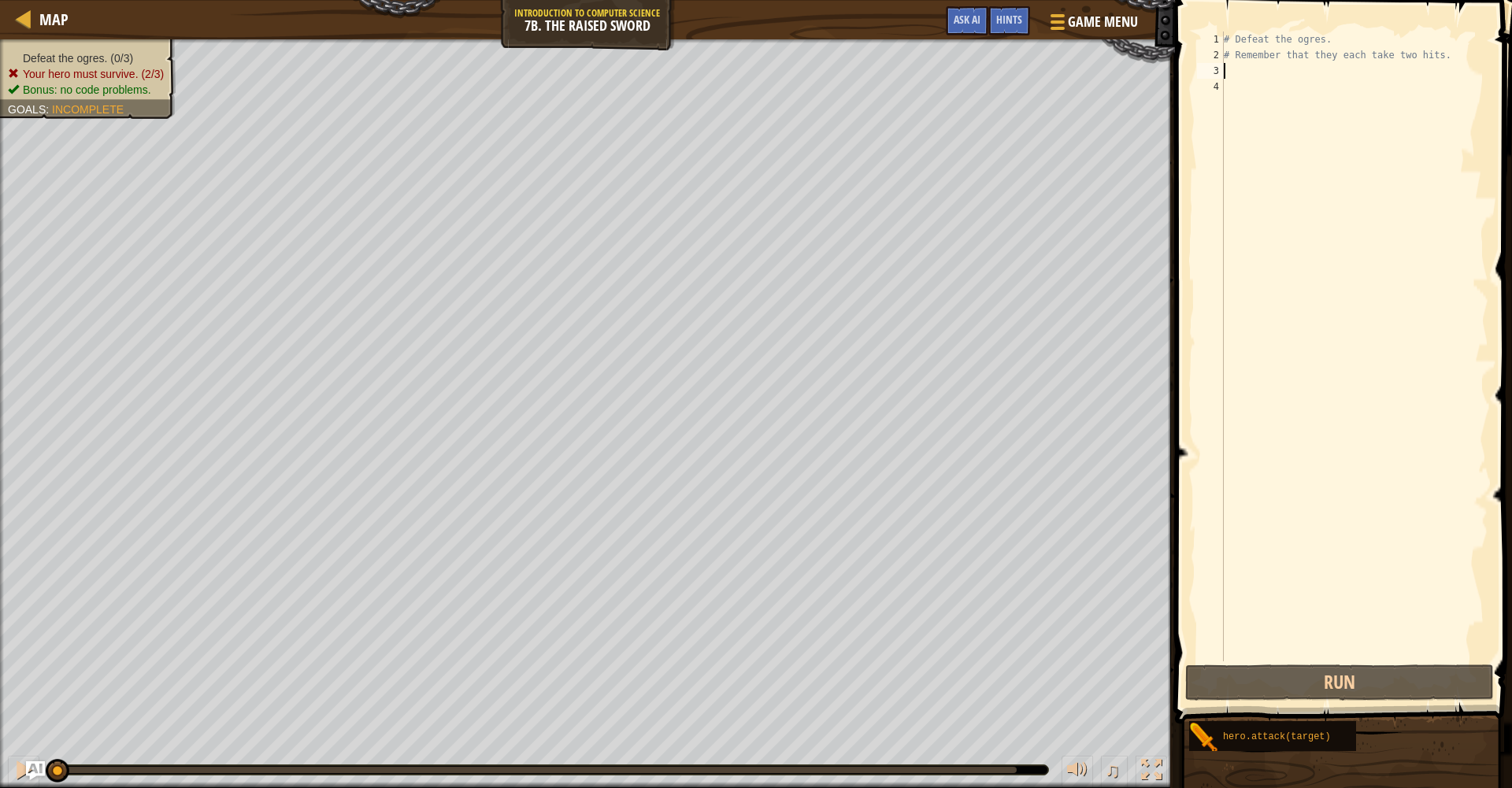
click at [1242, 74] on div "# Defeat the ogres. # Remember that they each take two hits." at bounding box center [1353, 362] width 268 height 662
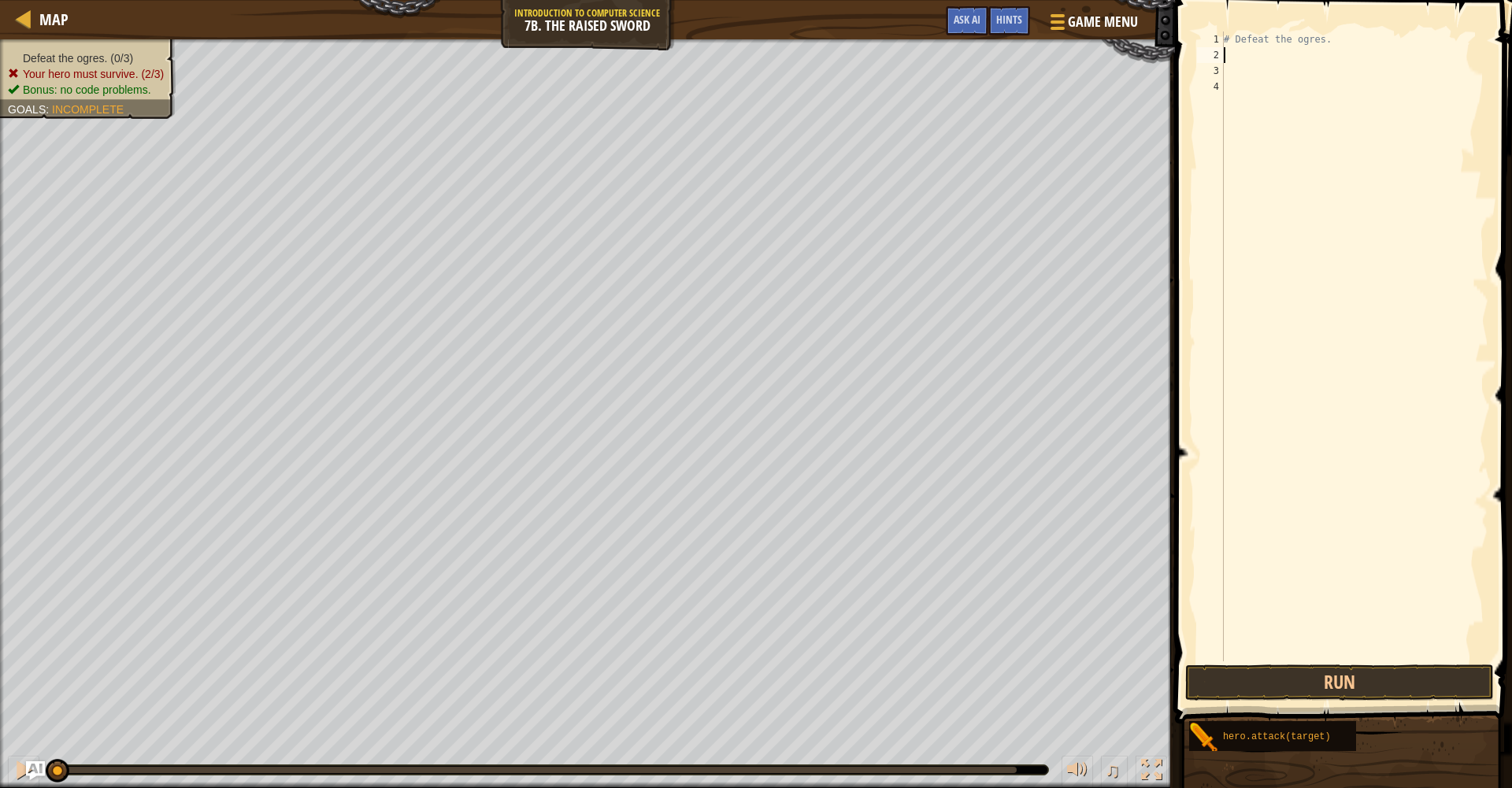
drag, startPoint x: 1474, startPoint y: 48, endPoint x: 1239, endPoint y: 48, distance: 235.0
click at [1231, 48] on div "# Defeat the ogres." at bounding box center [1353, 362] width 268 height 662
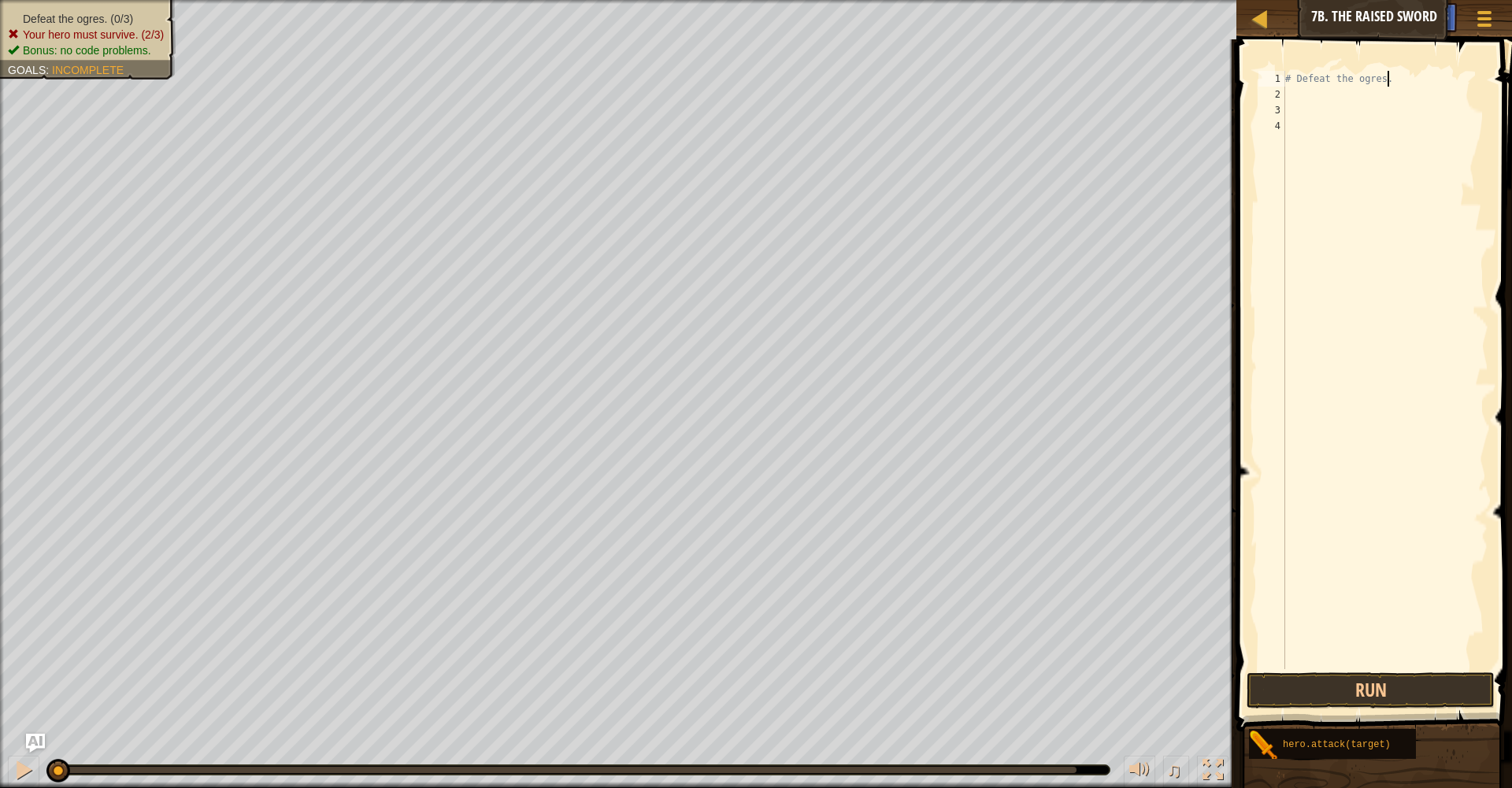
click at [1387, 73] on div "# Defeat the ogres." at bounding box center [1384, 386] width 206 height 630
click at [1389, 76] on div "# Defeat the ogres." at bounding box center [1384, 386] width 206 height 630
click at [1391, 78] on div "# Defeat the ogres." at bounding box center [1384, 386] width 206 height 630
type textarea "#"
click at [1319, 84] on div at bounding box center [1384, 386] width 206 height 630
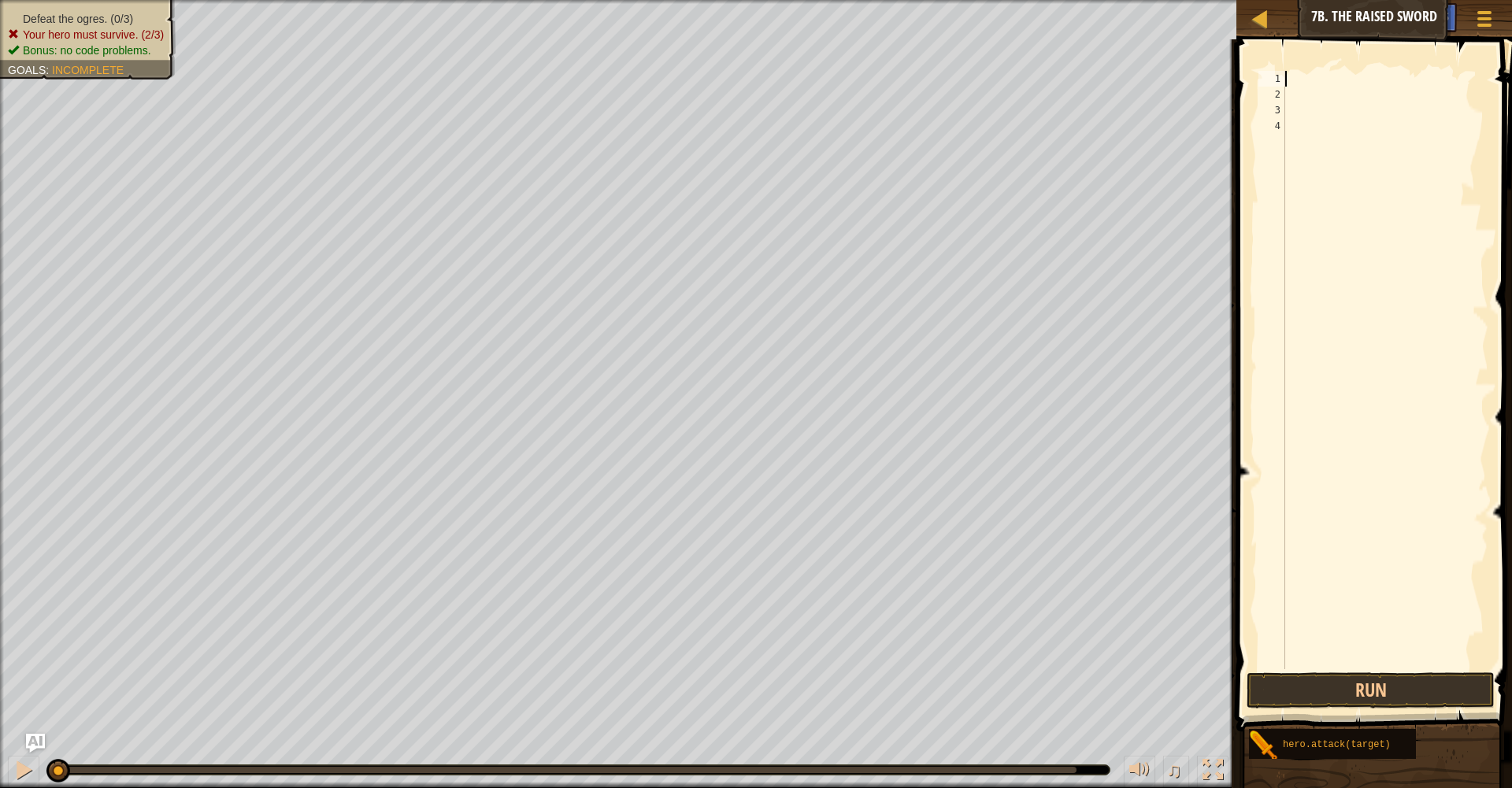
type textarea "a"
click at [1283, 102] on div "he r o.attack press enter" at bounding box center [1362, 124] width 298 height 71
type textarea "hero.attack("Rig")"
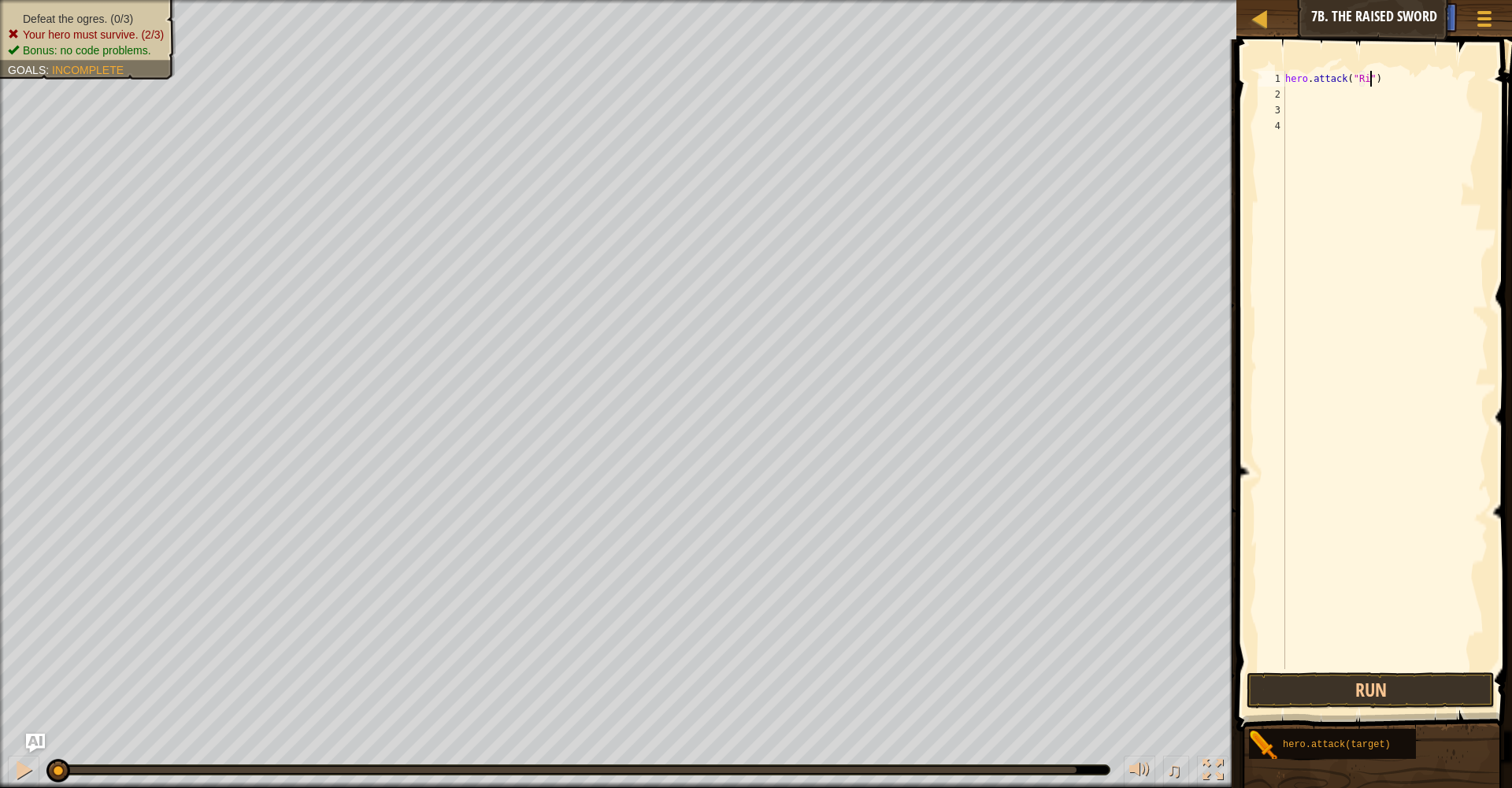
scroll to position [7, 8]
click at [1299, 88] on div "hero . attack ( "Rig" )" at bounding box center [1384, 386] width 206 height 630
click at [1397, 83] on div "hero . attack ( "Rig" )" at bounding box center [1384, 386] width 206 height 630
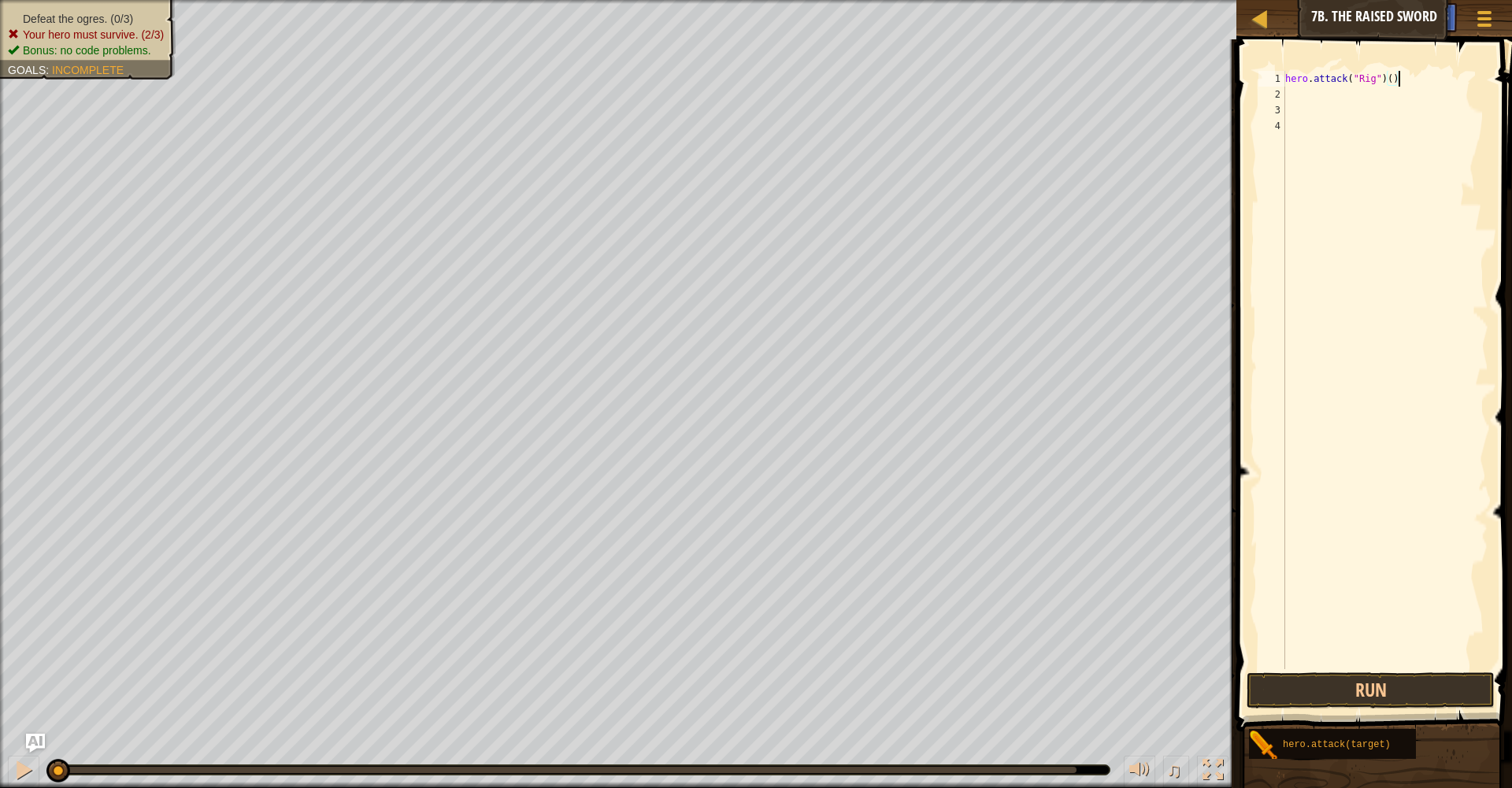
click at [1395, 80] on div "hero . attack ( "Rig" ) ( )" at bounding box center [1384, 386] width 206 height 630
type textarea "hero.attack("Rig")(2)"
click at [1316, 96] on div "hero . attack ( "Rig" ) ( 2 )" at bounding box center [1384, 386] width 206 height 630
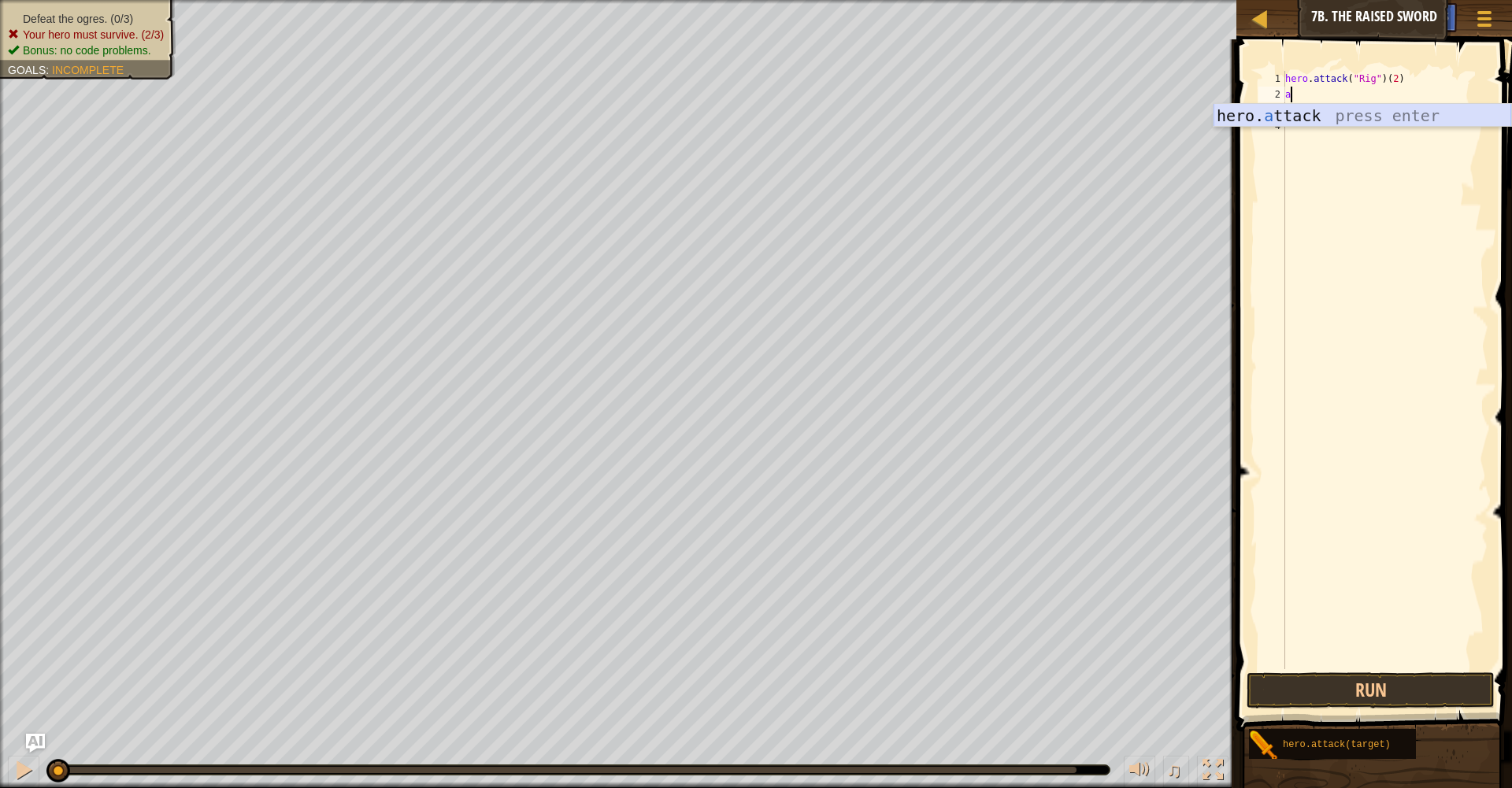
click at [1309, 114] on div "hero. a ttack press enter" at bounding box center [1362, 139] width 298 height 71
click at [1400, 98] on div "hero . attack ( "Rig" ) ( 2 ) hero . attack ( "Gurt" )" at bounding box center [1384, 386] width 206 height 630
click at [1404, 94] on div "hero . attack ( "Rig" ) ( 2 ) hero . attack ( "Gurt" ) ( )" at bounding box center [1384, 386] width 206 height 630
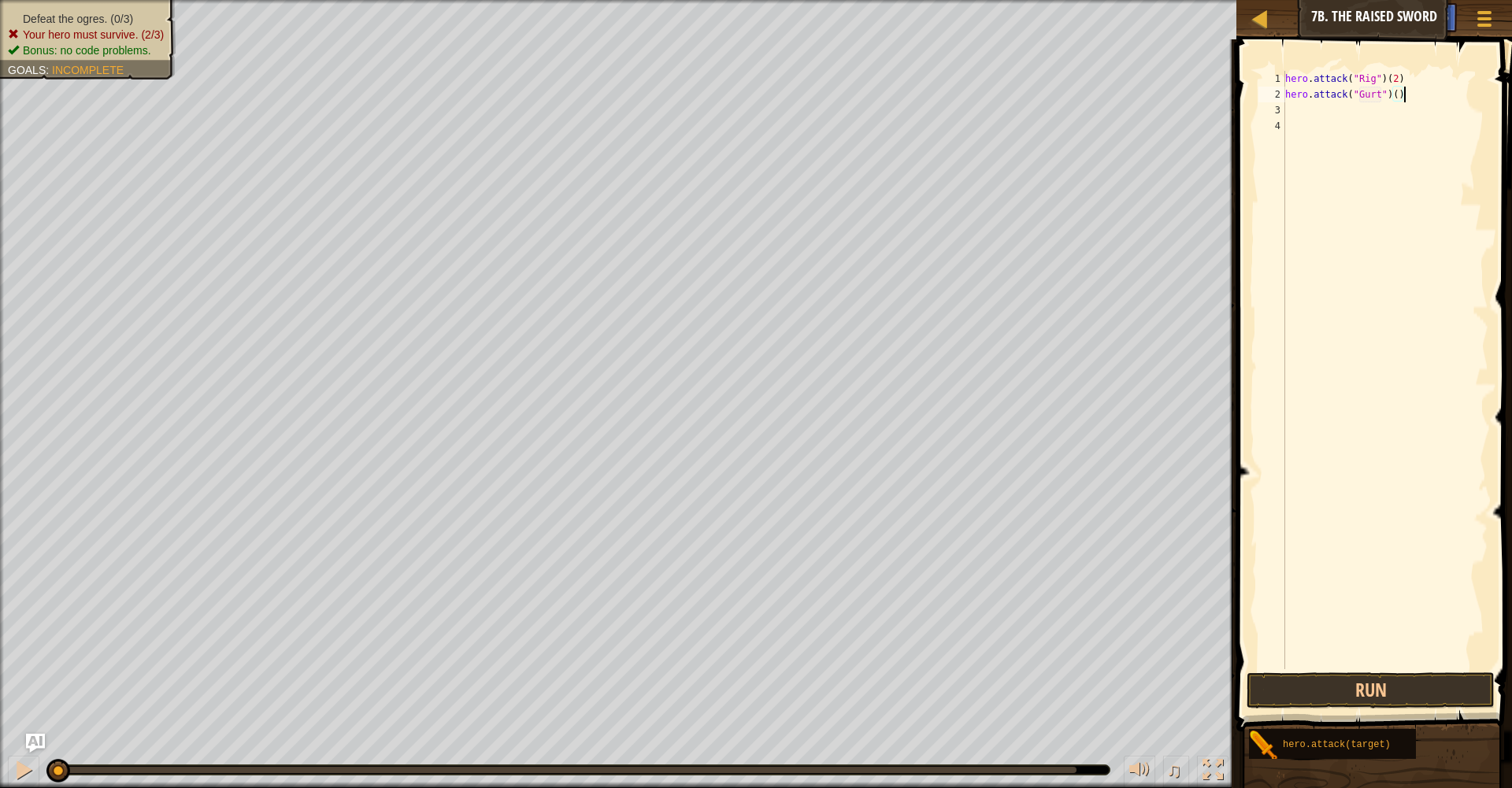
click at [1402, 95] on div "hero . attack ( "Rig" ) ( 2 ) hero . attack ( "Gurt" ) ( )" at bounding box center [1384, 386] width 206 height 630
click at [1400, 95] on div "hero . attack ( "Rig" ) ( 2 ) hero . attack ( "Gurt" ) ( )" at bounding box center [1384, 386] width 206 height 630
type textarea "hero.attack("Gurt")(2)"
click at [1319, 115] on div "hero . attack ( "Rig" ) ( 2 ) hero . attack ( "Gurt" ) ( 2 )" at bounding box center [1384, 386] width 206 height 630
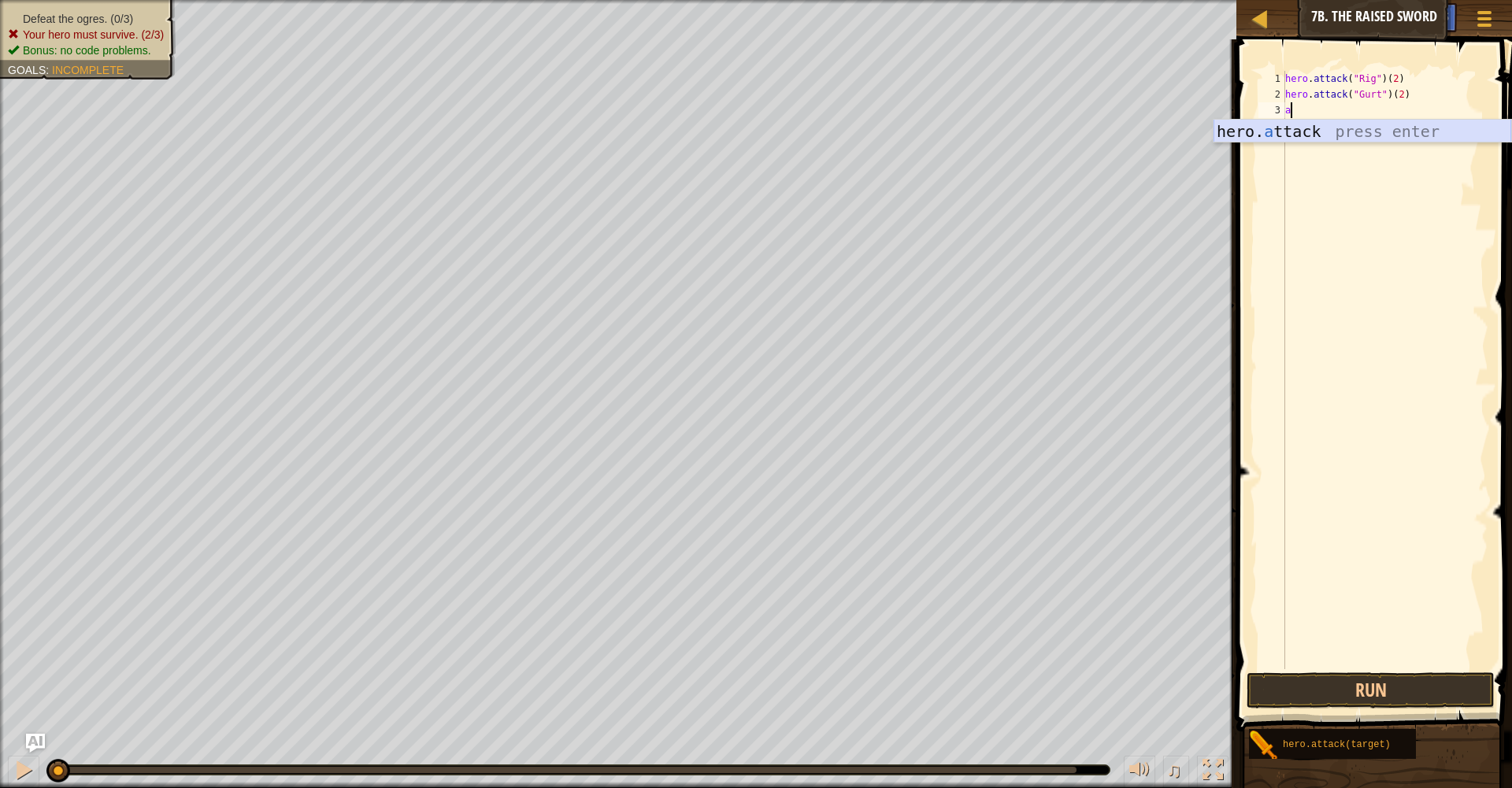
click at [1303, 133] on div "hero. a ttack press enter" at bounding box center [1362, 154] width 298 height 71
click at [1396, 99] on div "hero . attack ( "Rig" ) ( 2 ) hero . attack ( "Gurt" ) ( 2 ) hero . attack ( "A…" at bounding box center [1384, 386] width 206 height 630
type textarea "hero.attack("Gurt")(2)"
click at [1390, 119] on div "hero . attack ( "Rig" ) ( 2 ) hero . attack ( "Gurt" ) ( 2 ) hero . attack ( "A…" at bounding box center [1384, 386] width 206 height 630
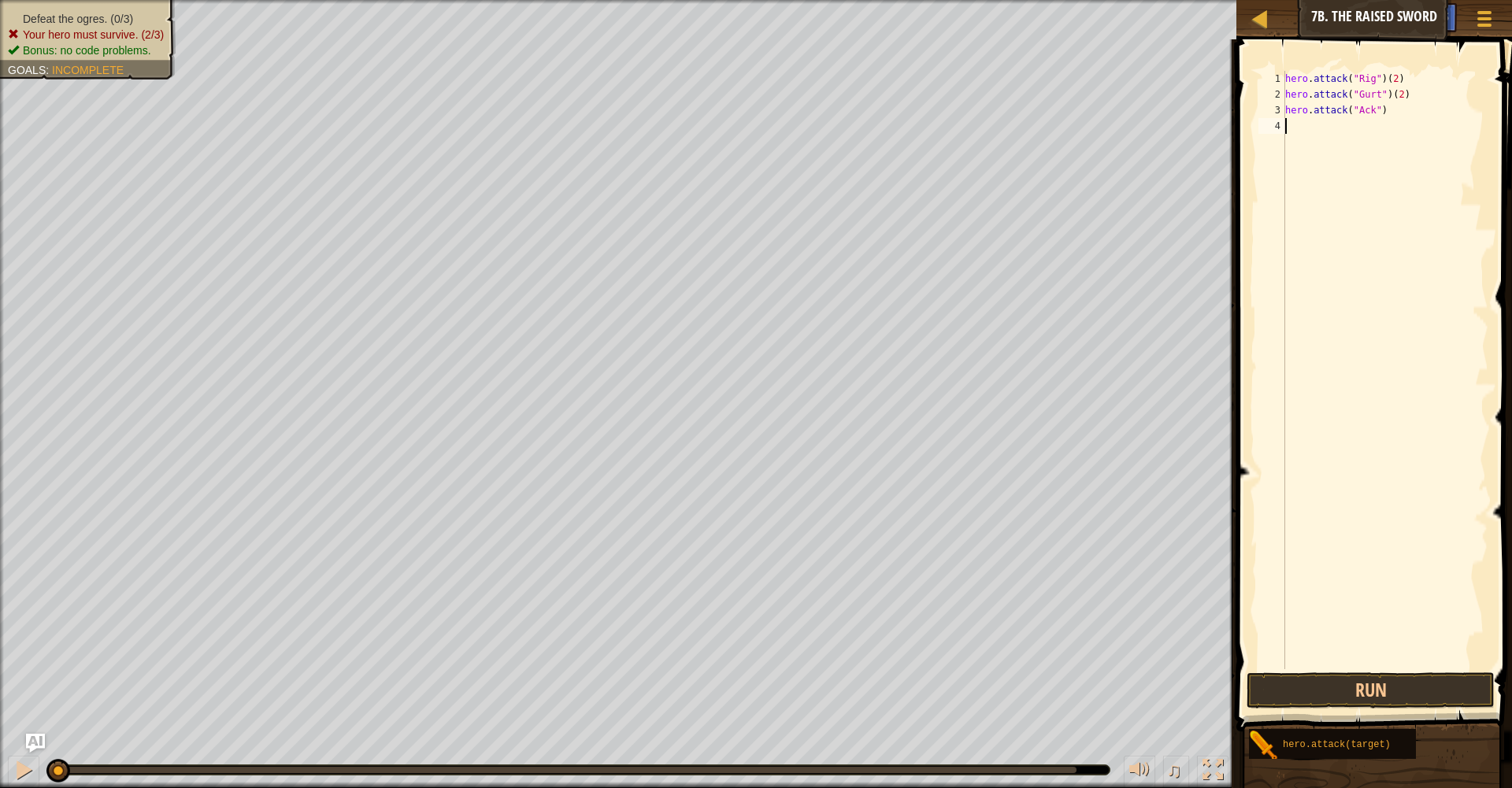
scroll to position [7, 0]
click at [1403, 113] on div "hero . attack ( "Rig" ) ( 2 ) hero . attack ( "Gurt" ) ( 2 ) hero . attack ( "A…" at bounding box center [1384, 386] width 206 height 630
click at [1391, 109] on div "hero . attack ( "Rig" ) ( 2 ) hero . attack ( "Gurt" ) ( 2 ) hero . attack ( "A…" at bounding box center [1384, 386] width 206 height 630
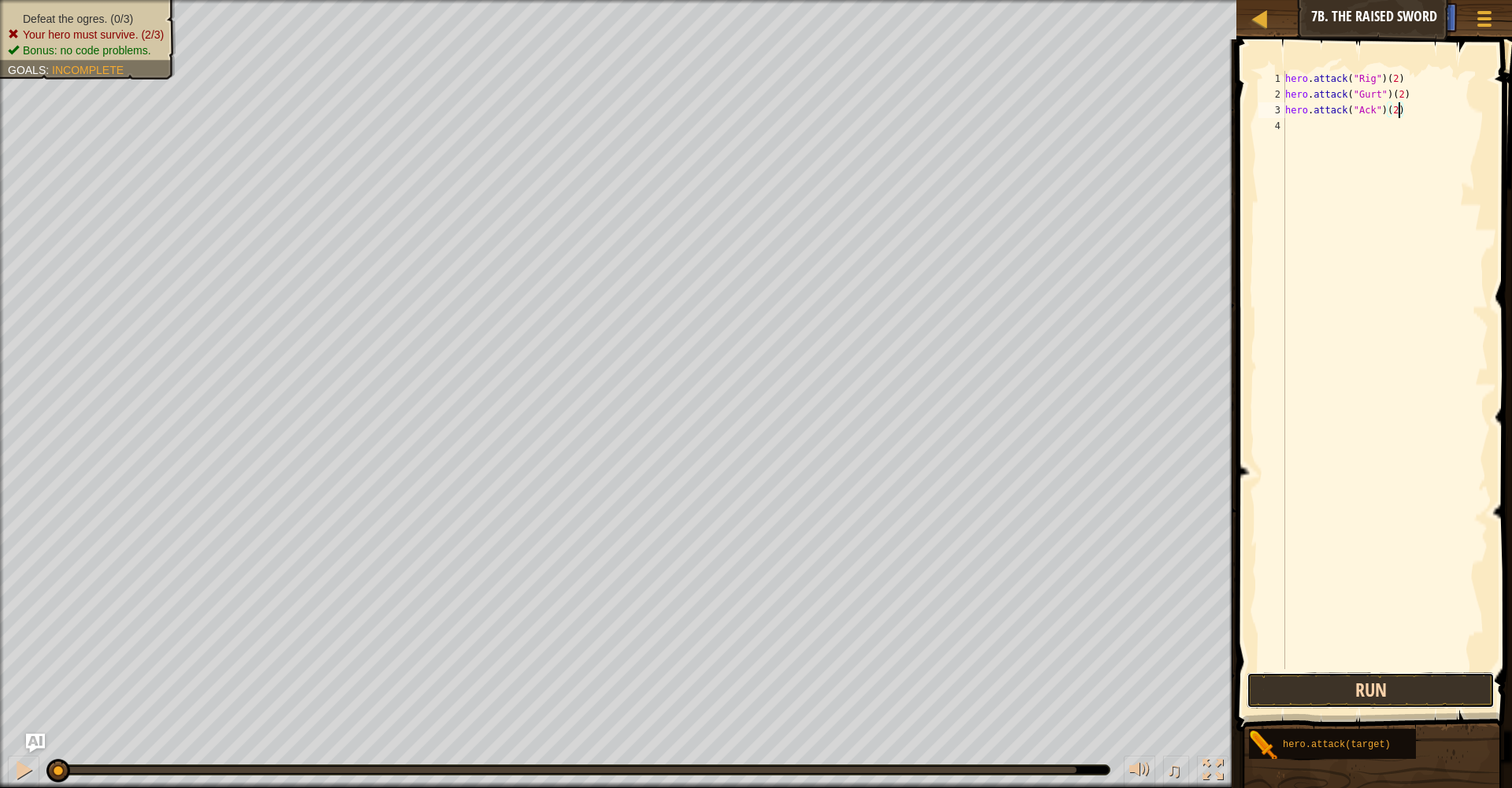
click at [1414, 691] on button "Run" at bounding box center [1371, 690] width 249 height 36
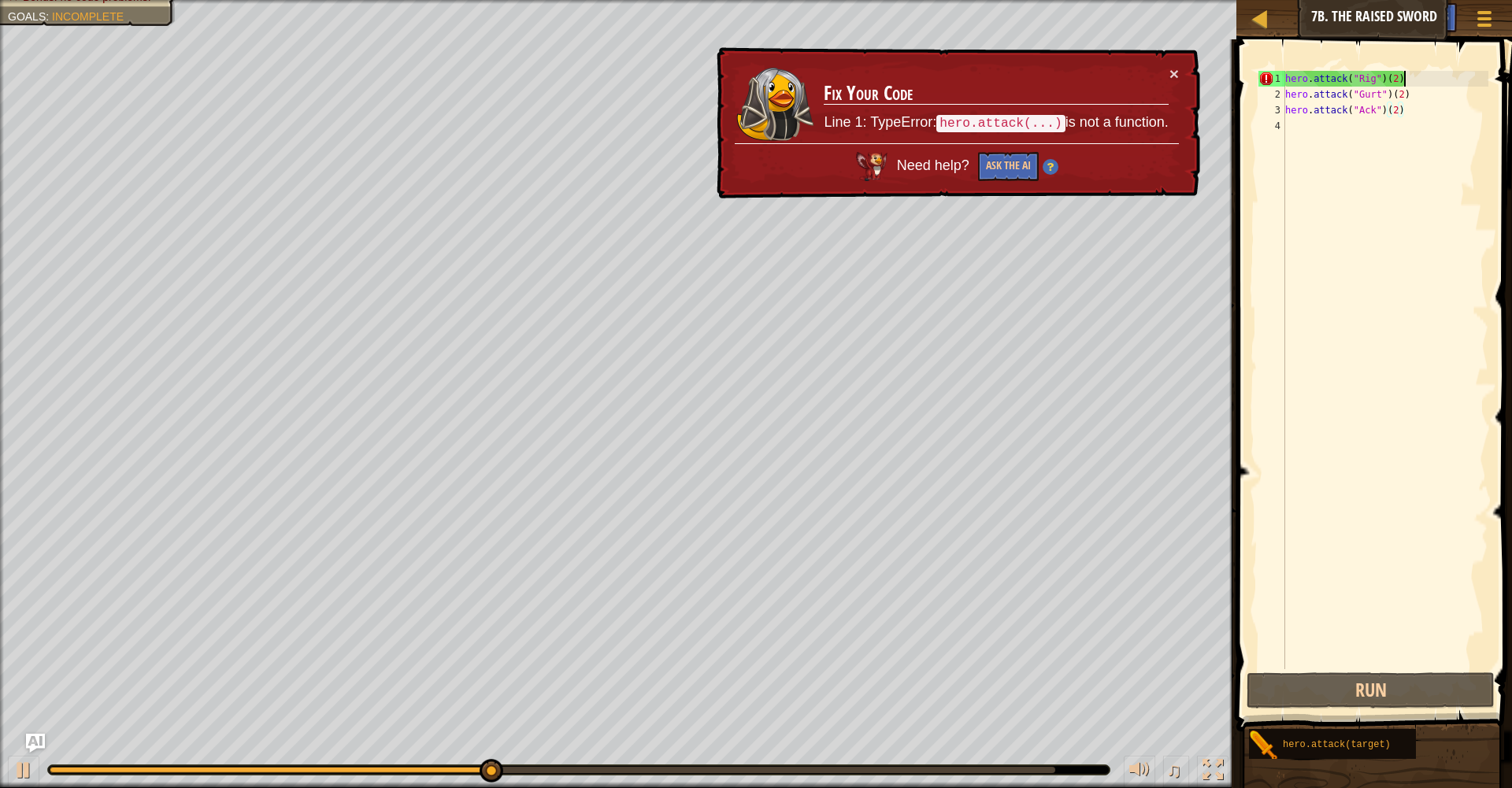
click at [1419, 78] on div "hero . attack ( "Rig" ) ( 2 ) hero . attack ( "Gurt" ) ( 2 ) hero . attack ( "A…" at bounding box center [1384, 386] width 206 height 630
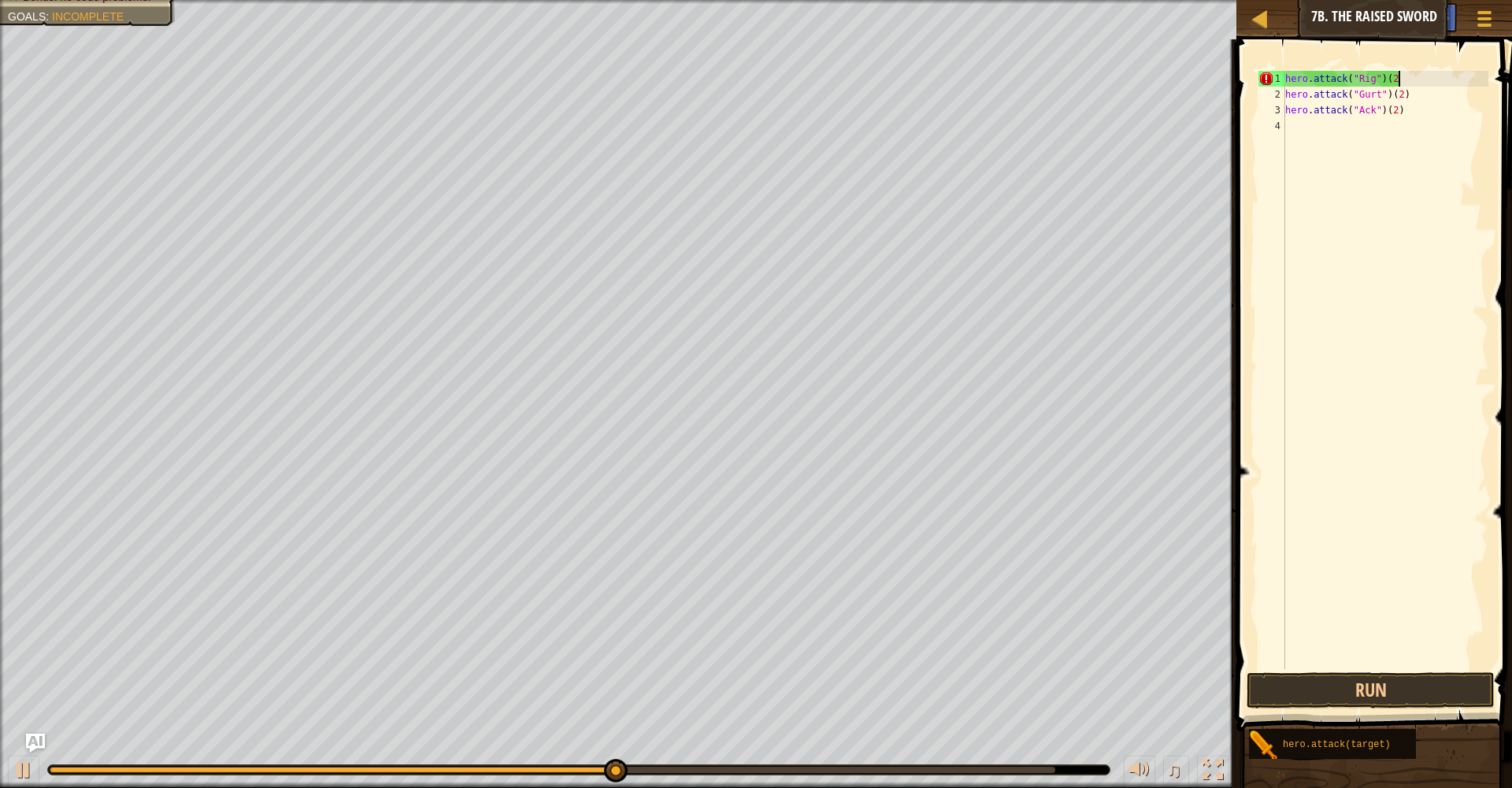
scroll to position [7, 8]
click at [1413, 94] on div "hero . attack ( "Rig" ) hero . attack ( "Gurt" ) ( 2 ) hero . attack ( "Ack" ) …" at bounding box center [1384, 386] width 206 height 630
click at [1413, 108] on div "hero . attack ( "Rig" ) hero . attack ( "Gurt" ) hero . attack ( "Ack" ) ( 2 )" at bounding box center [1384, 386] width 206 height 630
type textarea "hero.attack("Ack")"
click at [1293, 698] on button "Run" at bounding box center [1371, 690] width 249 height 36
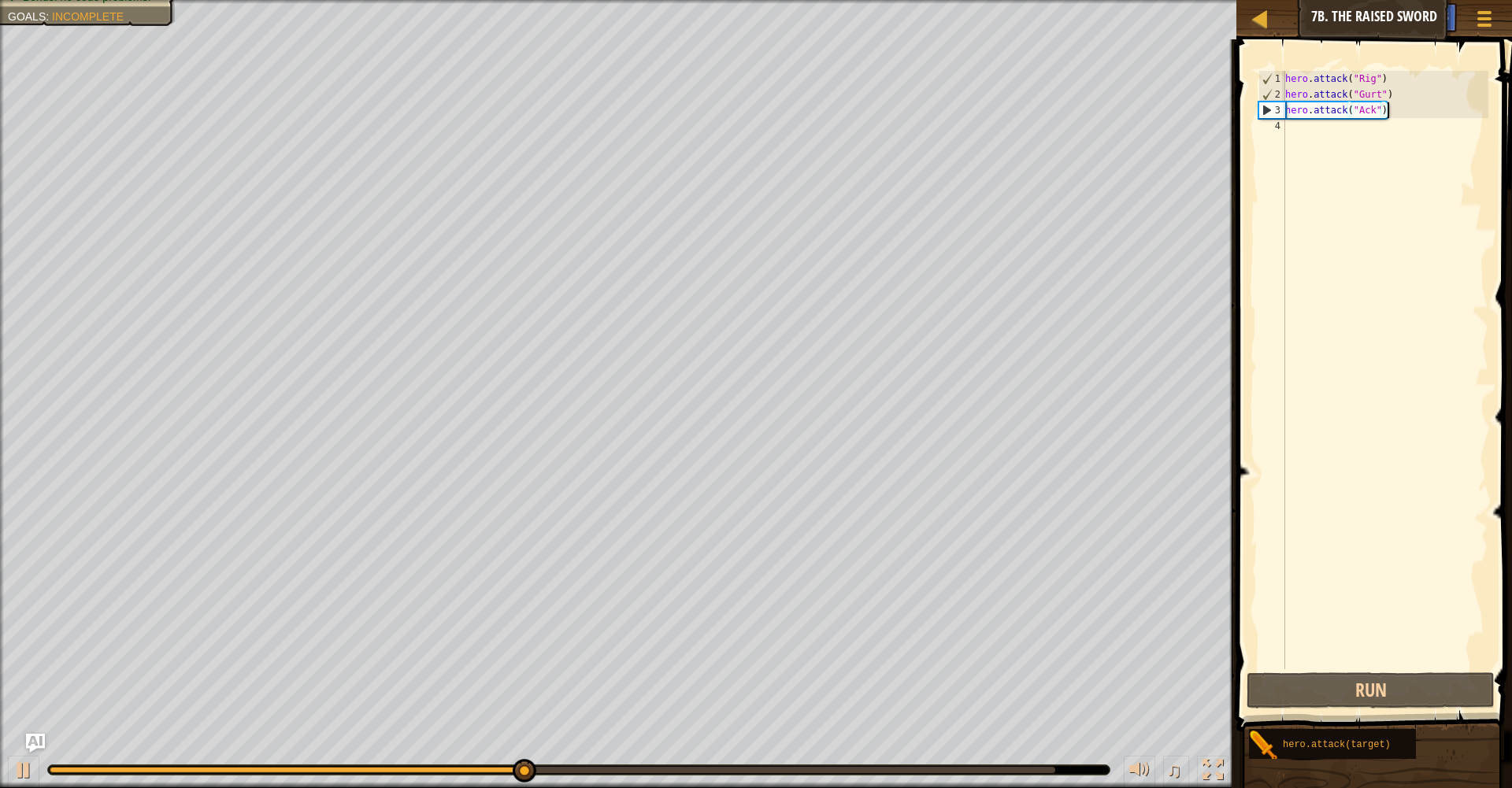
click at [1335, 136] on div "hero . attack ( "Rig" ) hero . attack ( "Gurt" ) hero . attack ( "Ack" )" at bounding box center [1384, 386] width 206 height 630
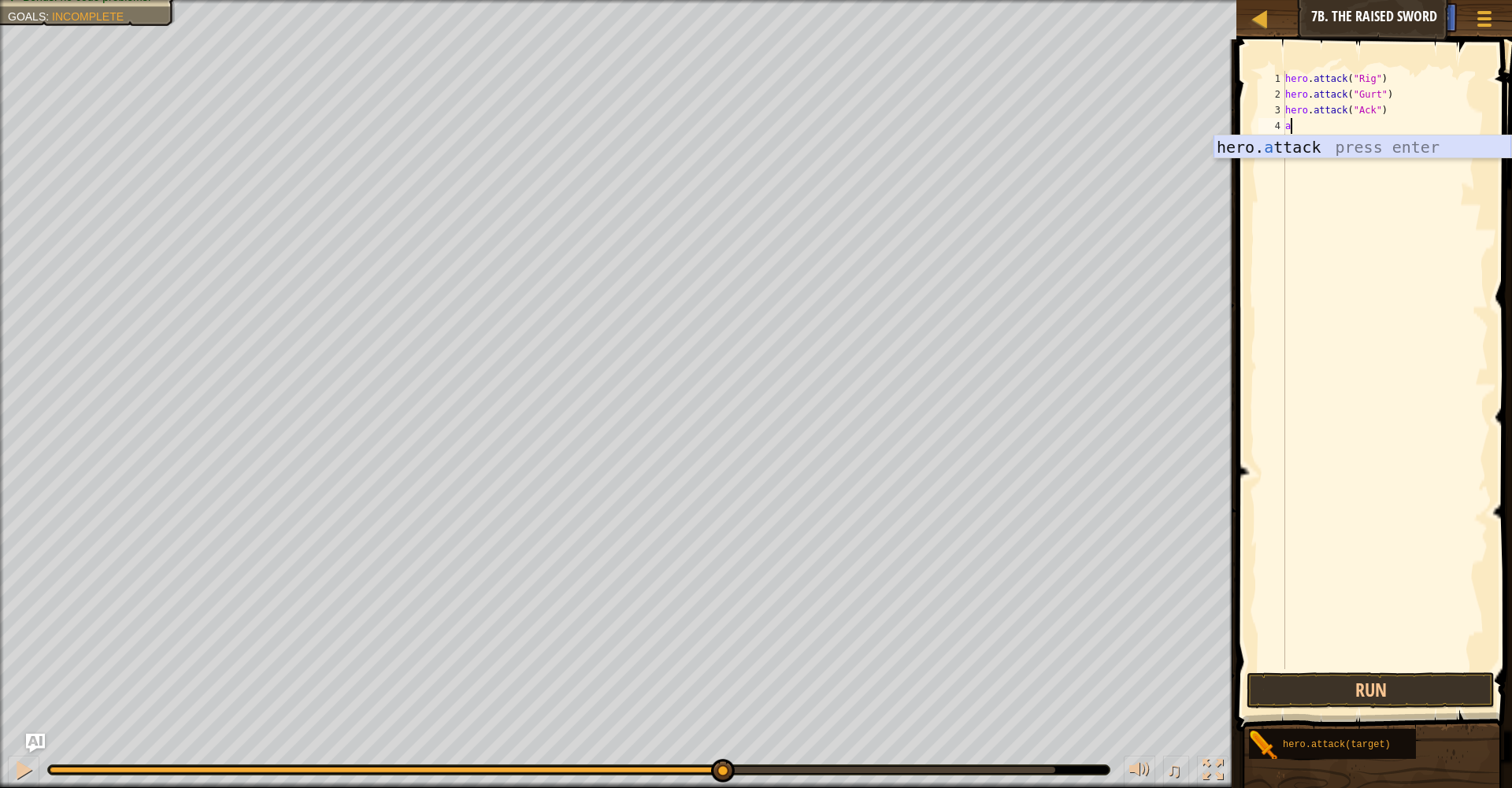
click at [1326, 153] on div "hero. a ttack press enter" at bounding box center [1362, 170] width 298 height 71
type textarea "hero.attack("Rig")"
click at [1322, 143] on div "hero . attack ( "Rig" ) hero . attack ( "Gurt" ) hero . attack ( "Ack" ) hero .…" at bounding box center [1384, 386] width 206 height 630
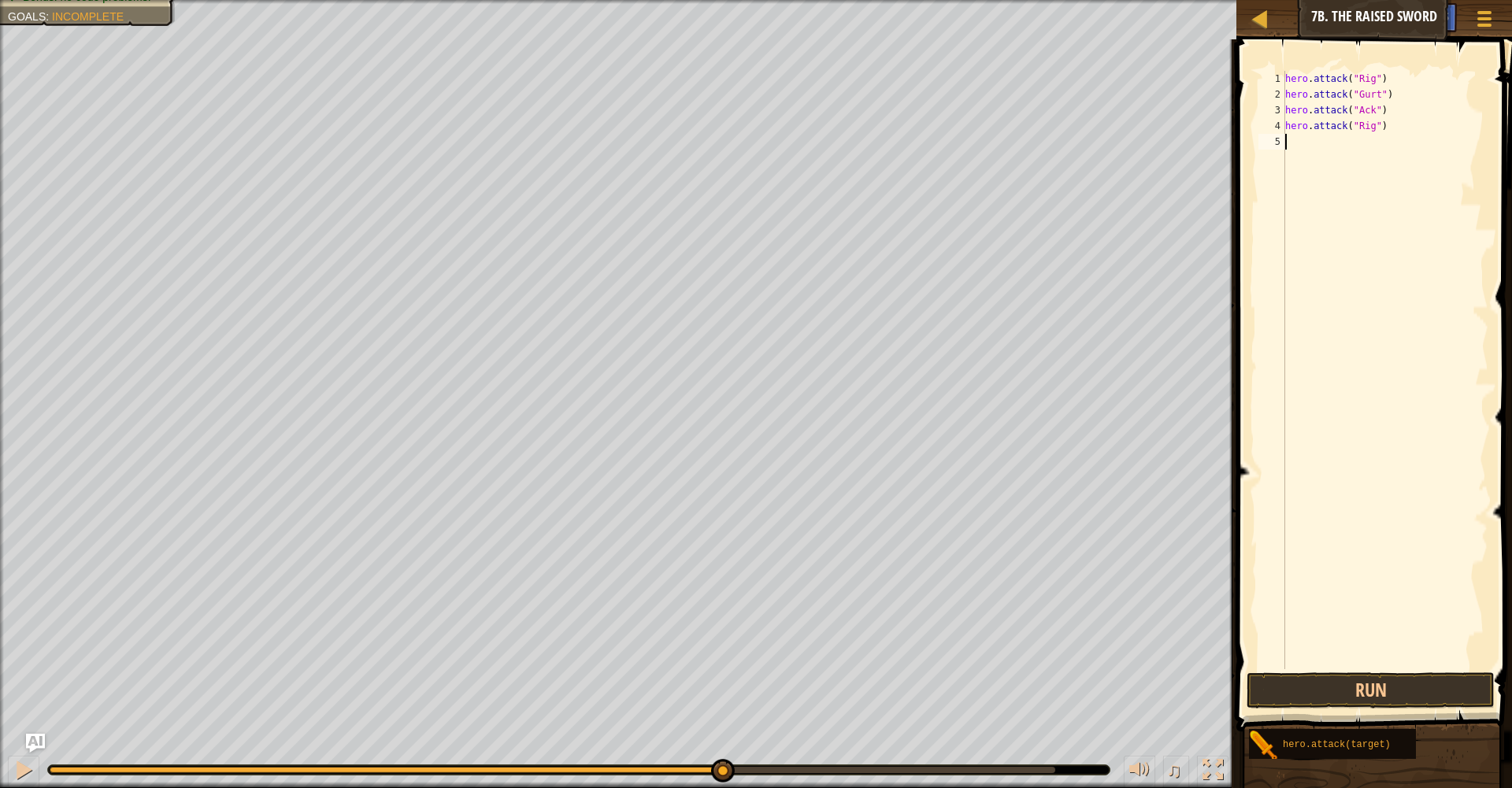
type textarea "A"
click at [1308, 174] on div "hero . attack ( "Rig" ) hero . attack ( "Gurt" ) hero . attack ( "Ack" ) hero .…" at bounding box center [1384, 386] width 206 height 630
click at [1324, 150] on div "hero . attack ( "Rig" ) hero . attack ( "Gurt" ) hero . attack ( "Ack" ) hero .…" at bounding box center [1384, 386] width 206 height 630
click at [1323, 144] on div "hero . attack ( "Rig" ) hero . attack ( "Gurt" ) hero . attack ( "Ack" ) hero .…" at bounding box center [1384, 386] width 206 height 630
click at [1314, 157] on div "hero. at tack press enter" at bounding box center [1362, 186] width 298 height 71
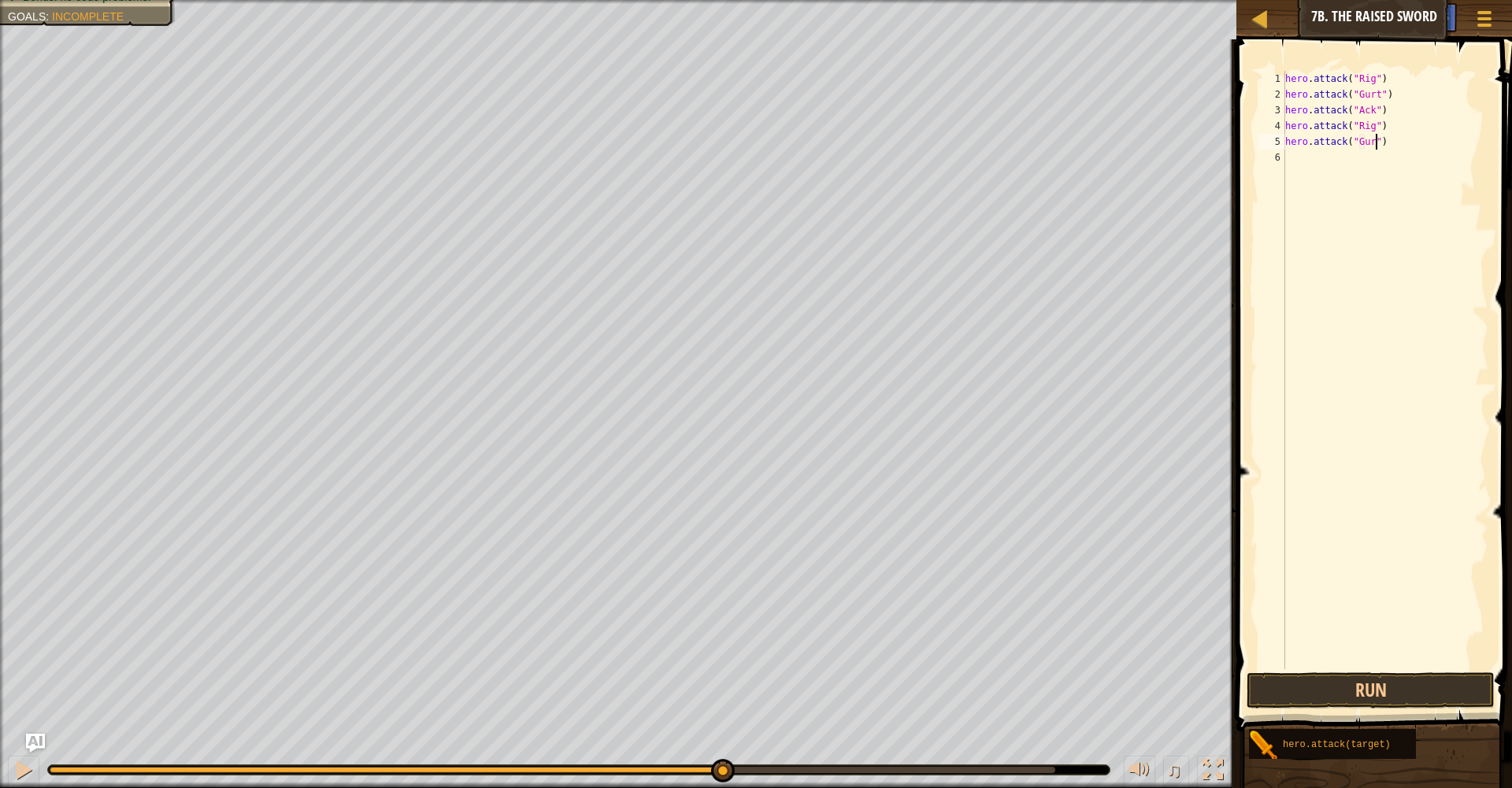
scroll to position [7, 8]
type textarea "hero.attack("Gurt")"
click at [1328, 174] on div "hero . attack ( "Rig" ) hero . attack ( "Gurt" ) hero . attack ( "Ack" ) hero .…" at bounding box center [1384, 386] width 206 height 630
click at [1322, 175] on div "hero. a ttack press enter" at bounding box center [1362, 202] width 298 height 71
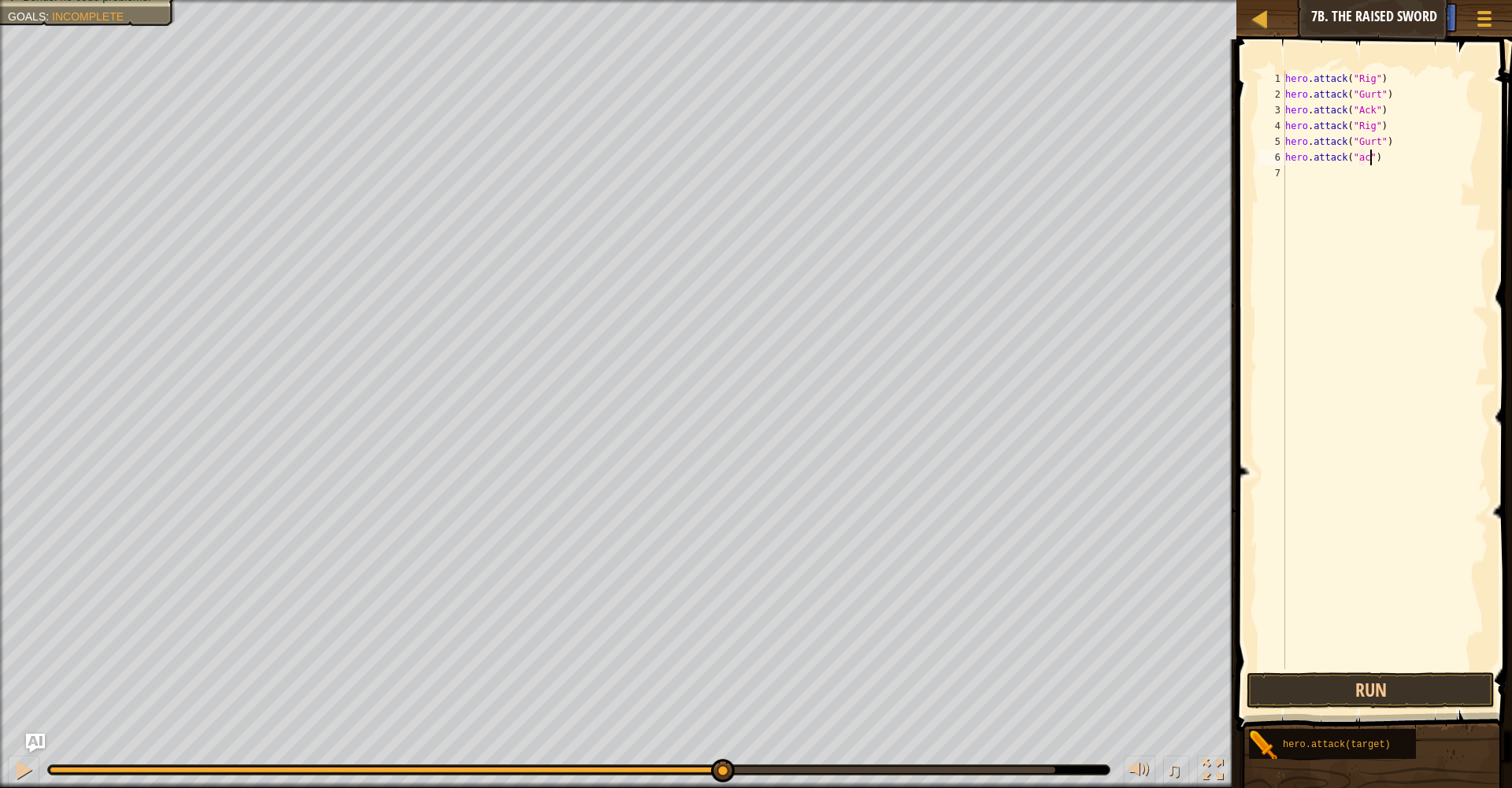
scroll to position [7, 8]
click at [1367, 161] on div "hero . attack ( "Rig" ) hero . attack ( "Gurt" ) hero . attack ( "Ack" ) hero .…" at bounding box center [1384, 386] width 206 height 630
type textarea "hero.attack("Ack")"
click at [1447, 691] on button "Run" at bounding box center [1371, 690] width 249 height 36
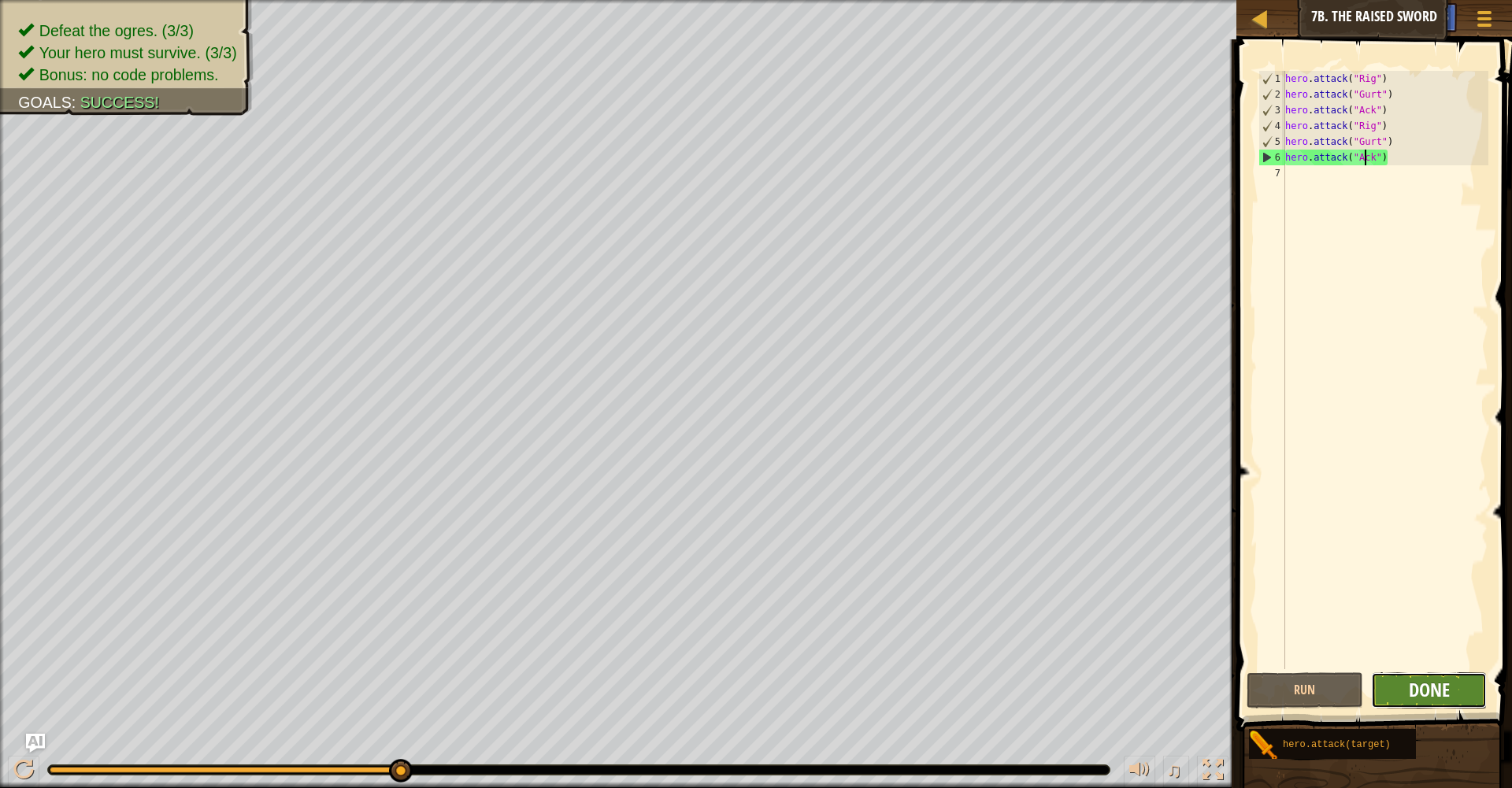
click at [1446, 693] on span "Done" at bounding box center [1429, 690] width 41 height 25
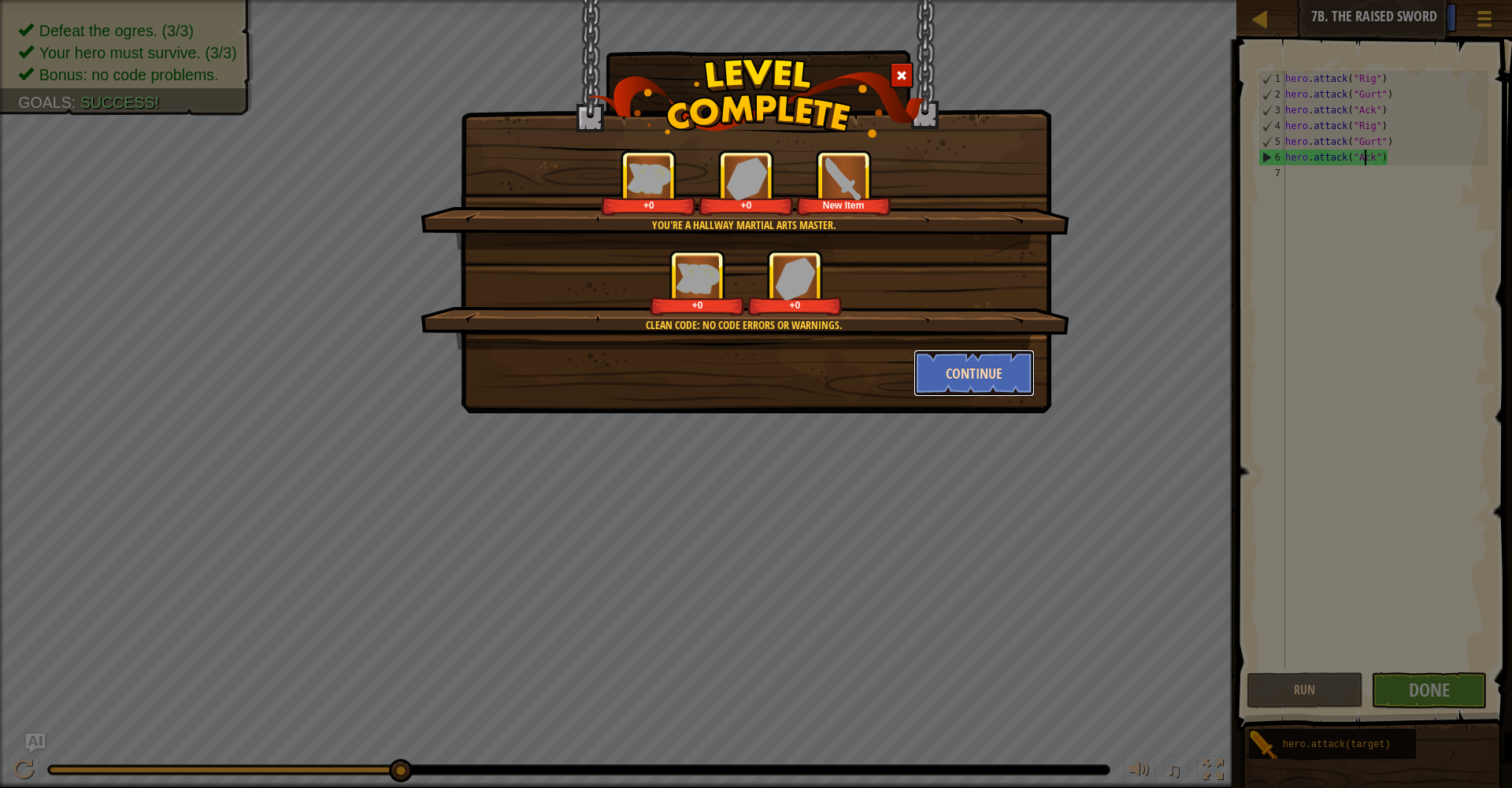
click at [1021, 376] on button "Continue" at bounding box center [974, 373] width 122 height 48
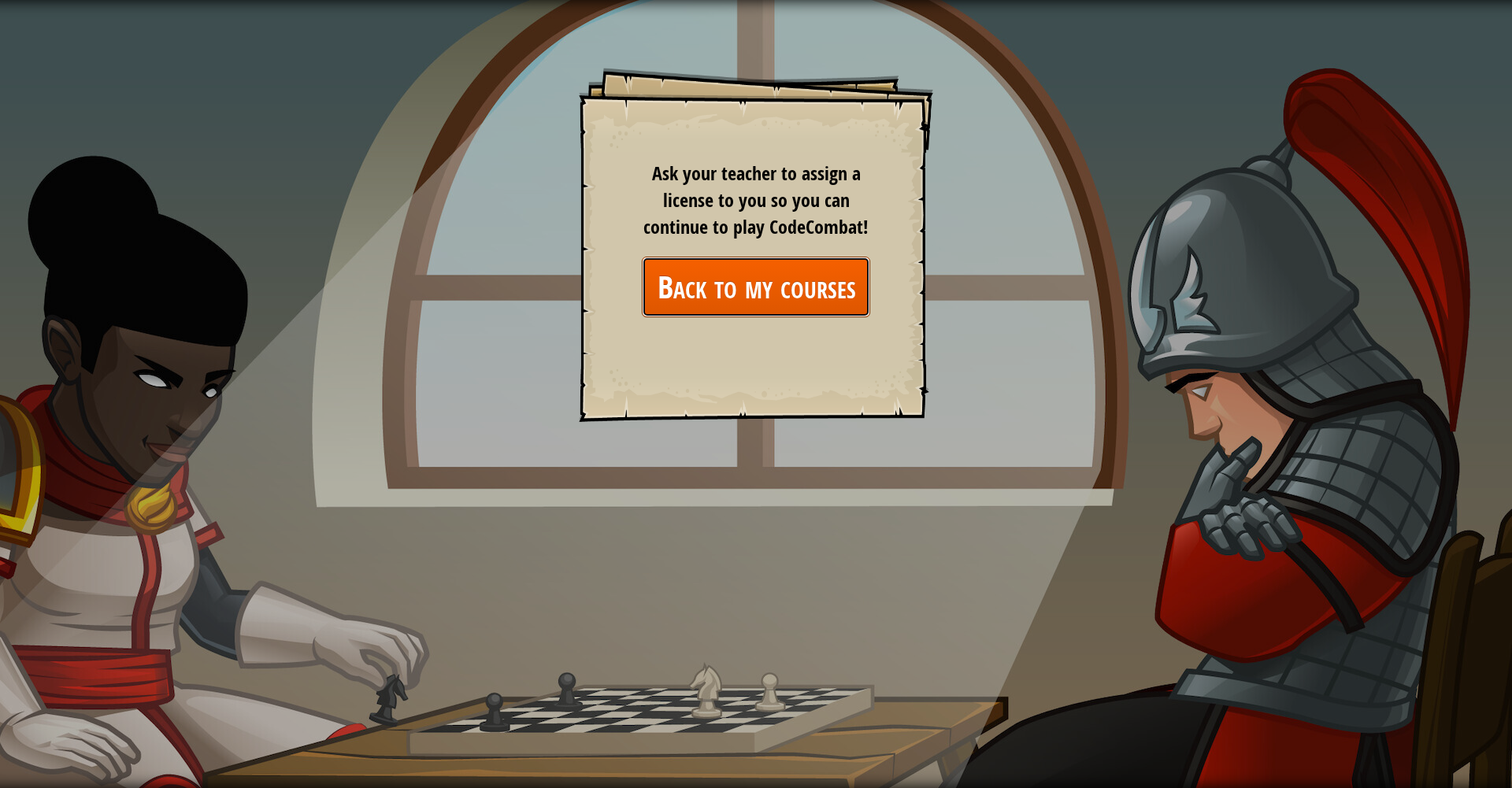
click at [799, 301] on link "Back to my courses" at bounding box center [756, 287] width 229 height 61
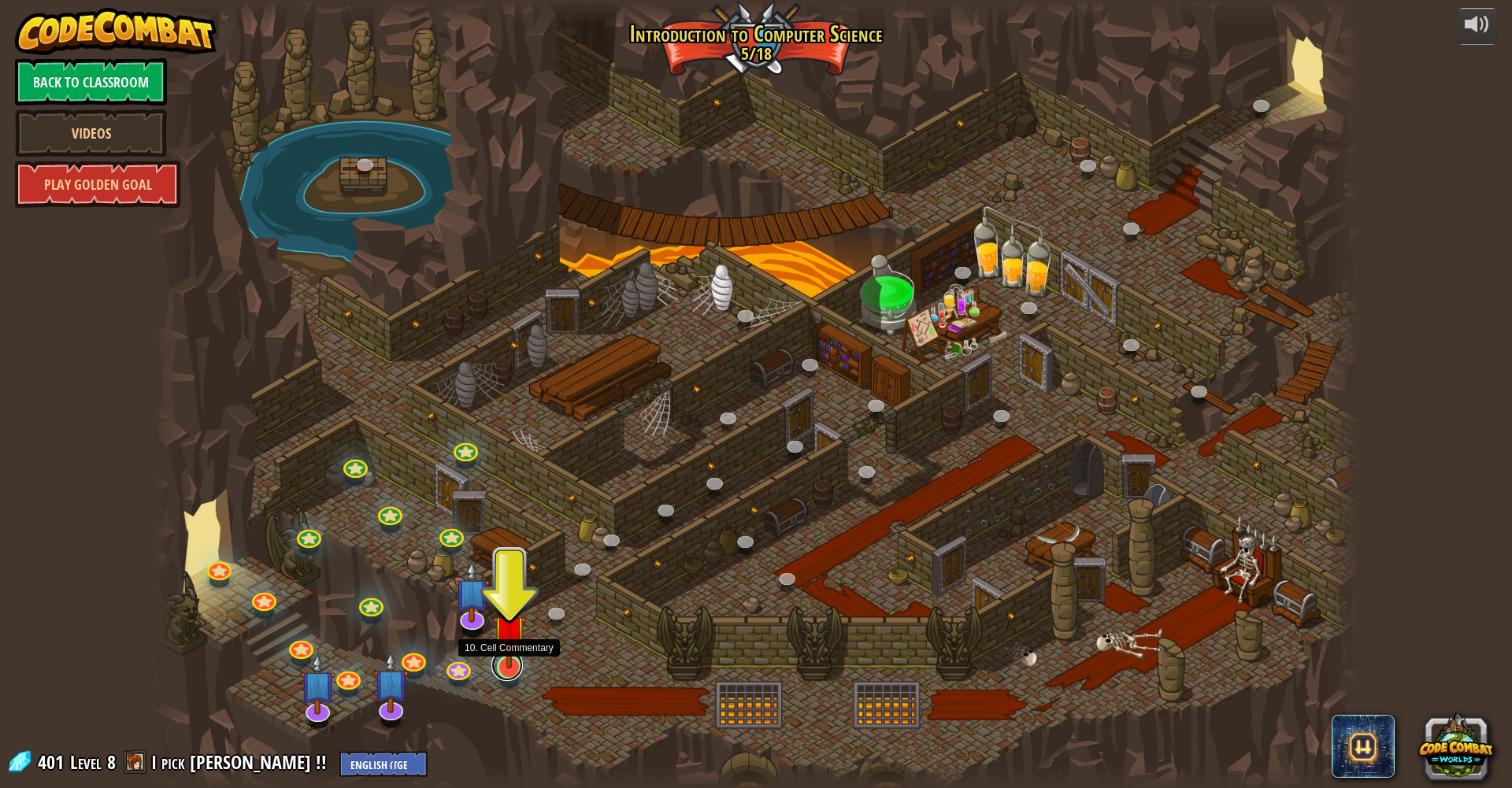
click at [504, 674] on link at bounding box center [507, 665] width 32 height 32
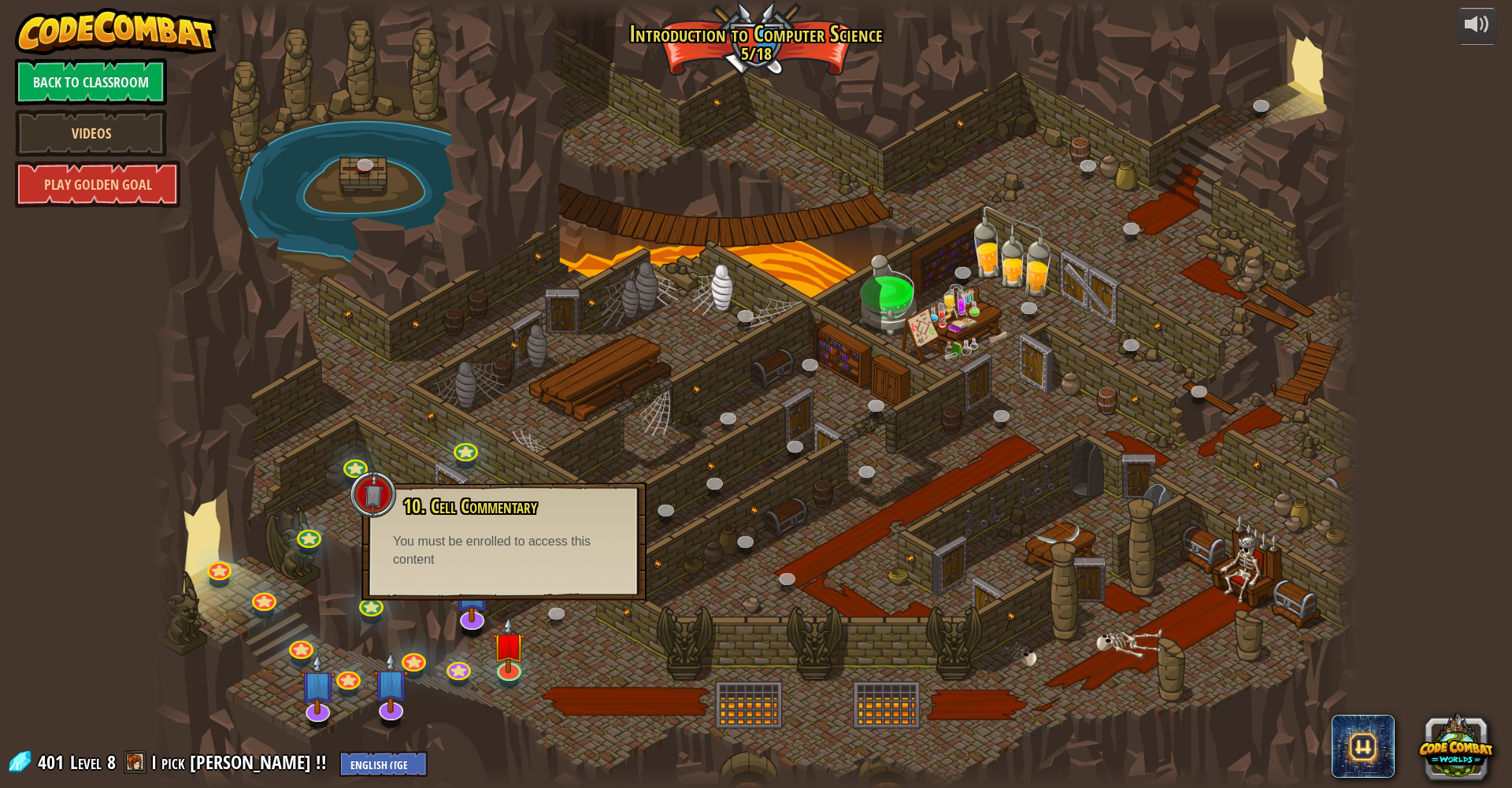
click at [0, 0] on button "Play" at bounding box center [0, 0] width 0 height 0
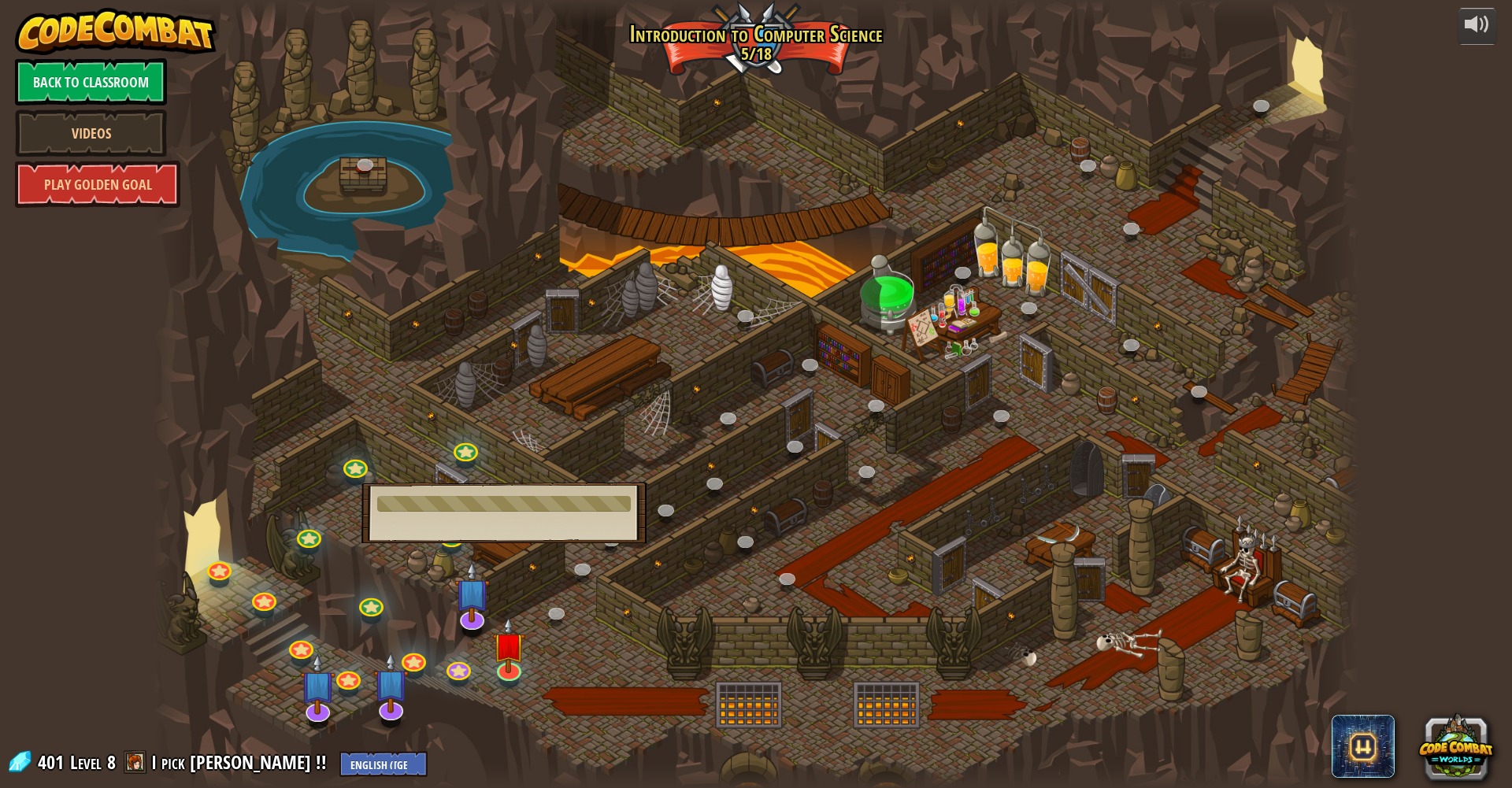
click at [607, 669] on div at bounding box center [755, 394] width 1205 height 788
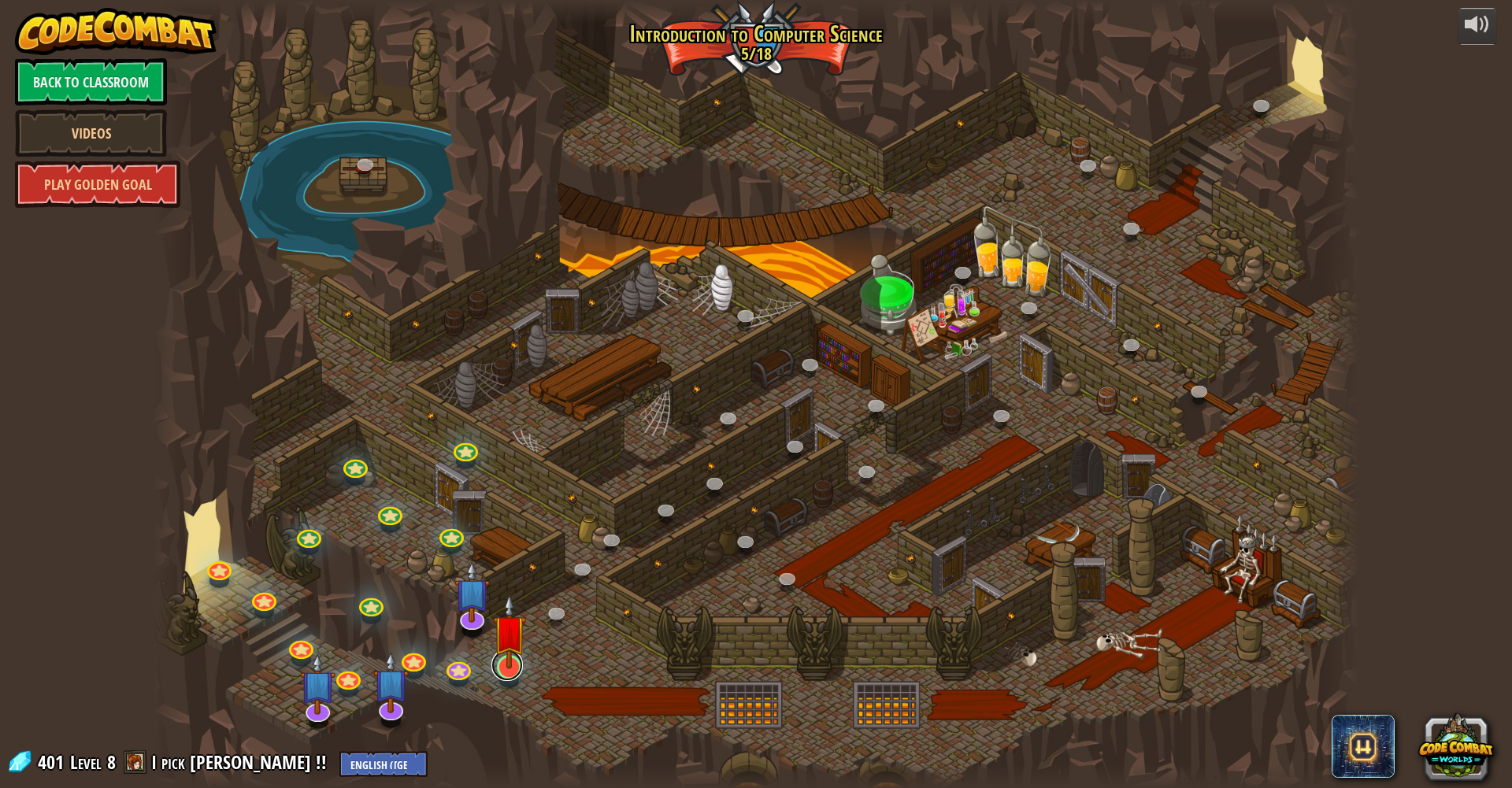
click at [520, 670] on link at bounding box center [507, 665] width 32 height 32
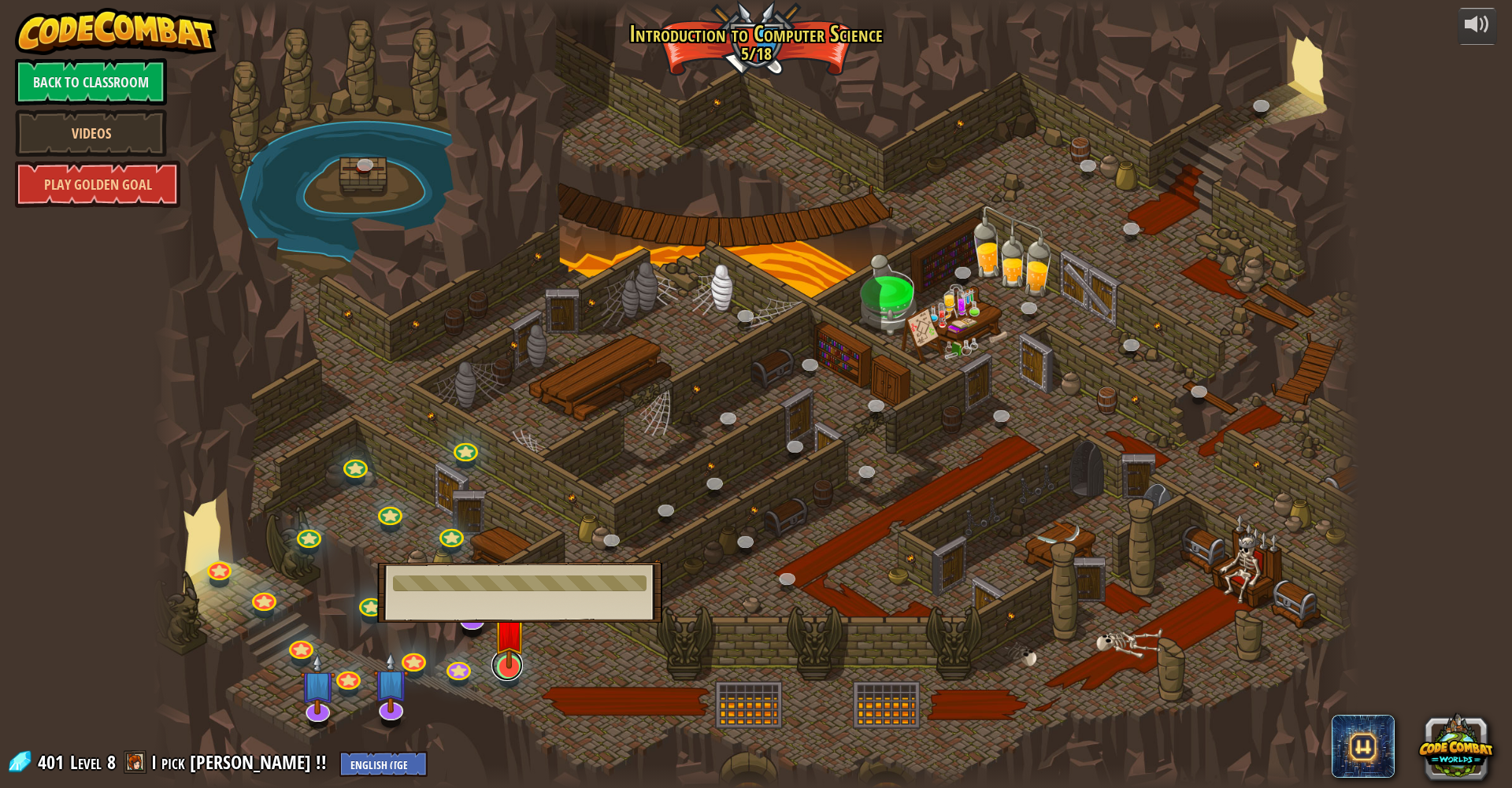
click at [515, 669] on link at bounding box center [507, 665] width 32 height 32
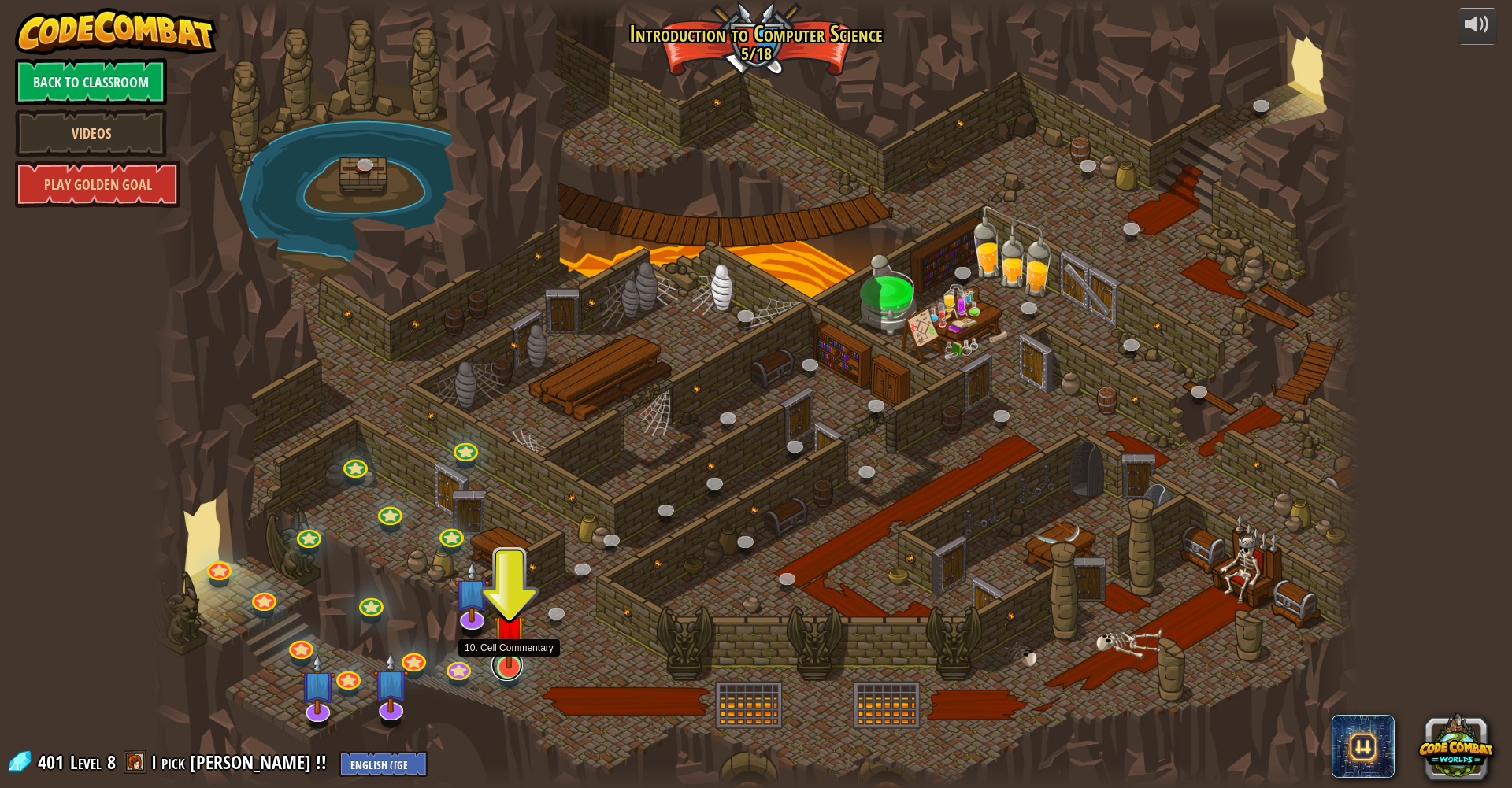
click at [515, 672] on link at bounding box center [507, 665] width 32 height 32
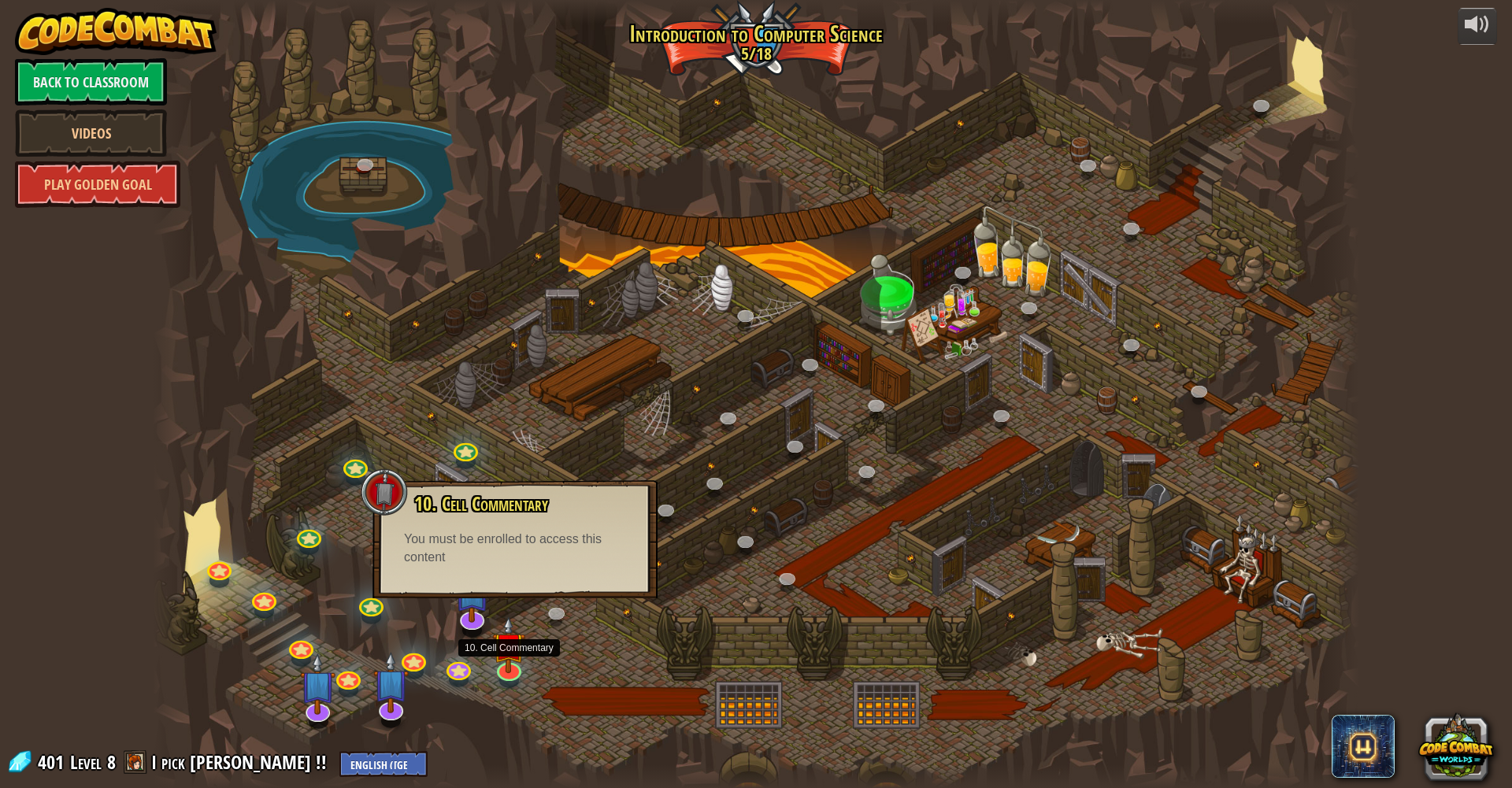
click at [441, 412] on div at bounding box center [755, 394] width 1205 height 788
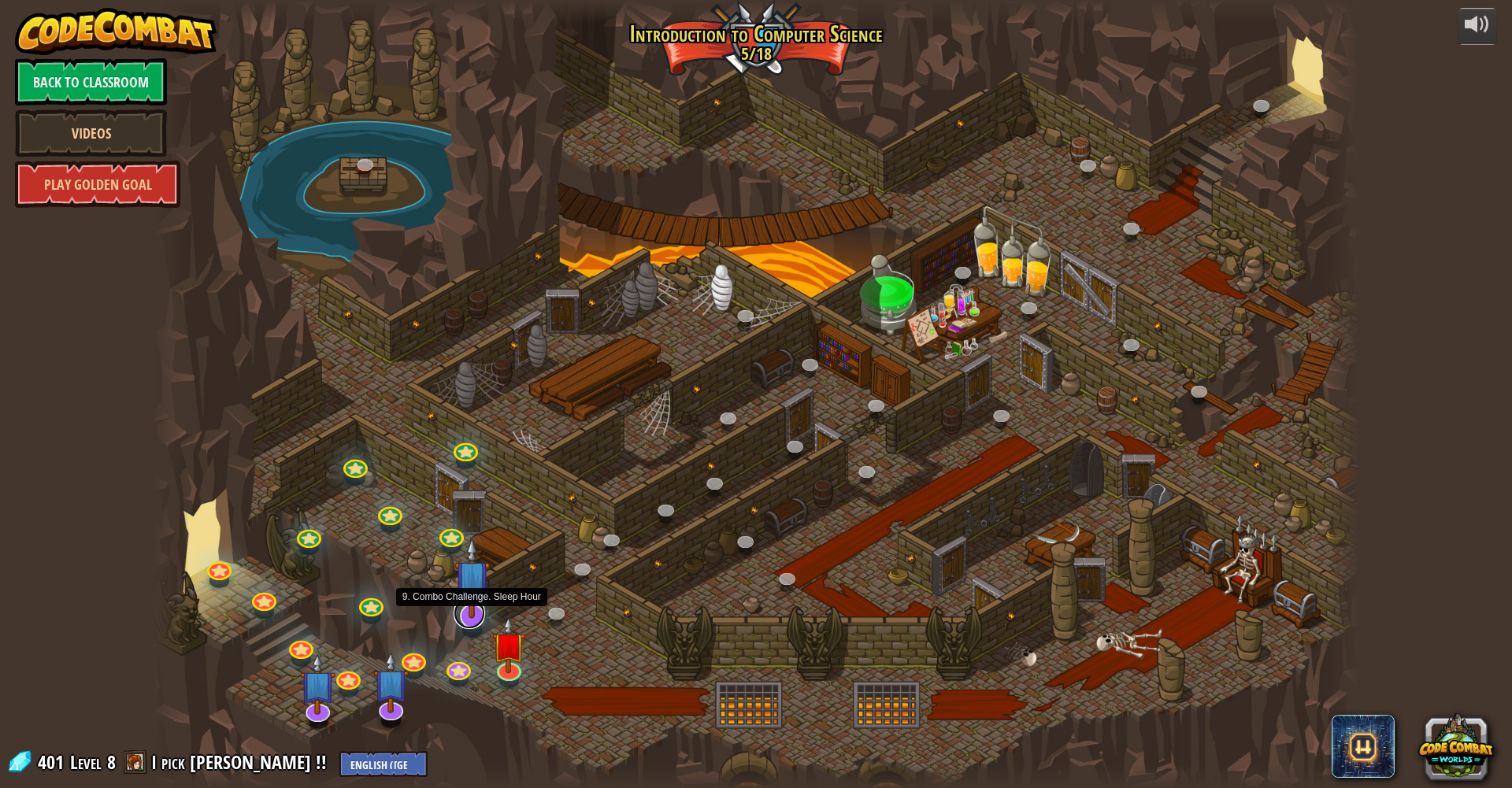
click at [475, 622] on link at bounding box center [469, 614] width 32 height 32
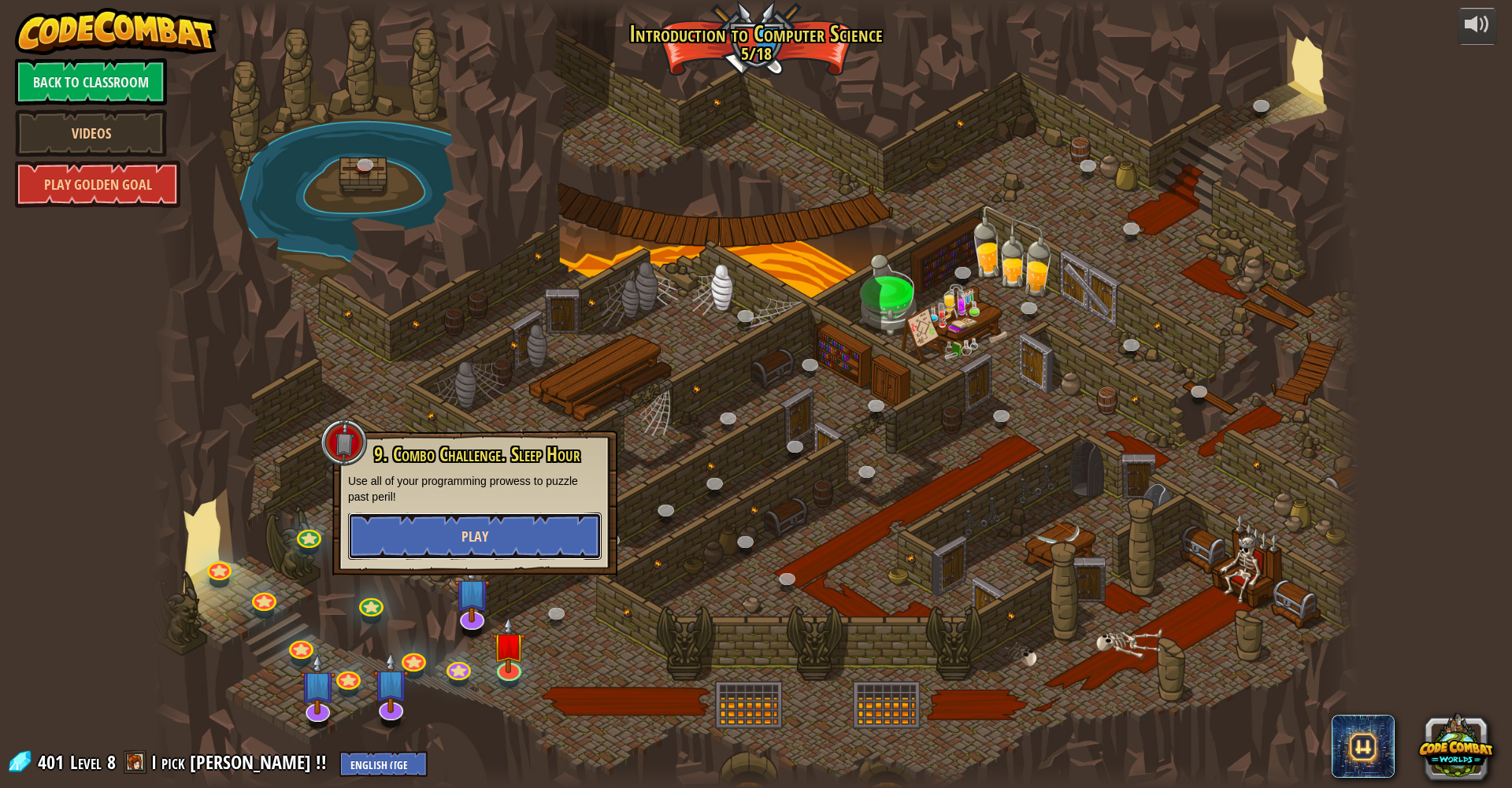
click at [495, 544] on button "Play" at bounding box center [475, 536] width 254 height 48
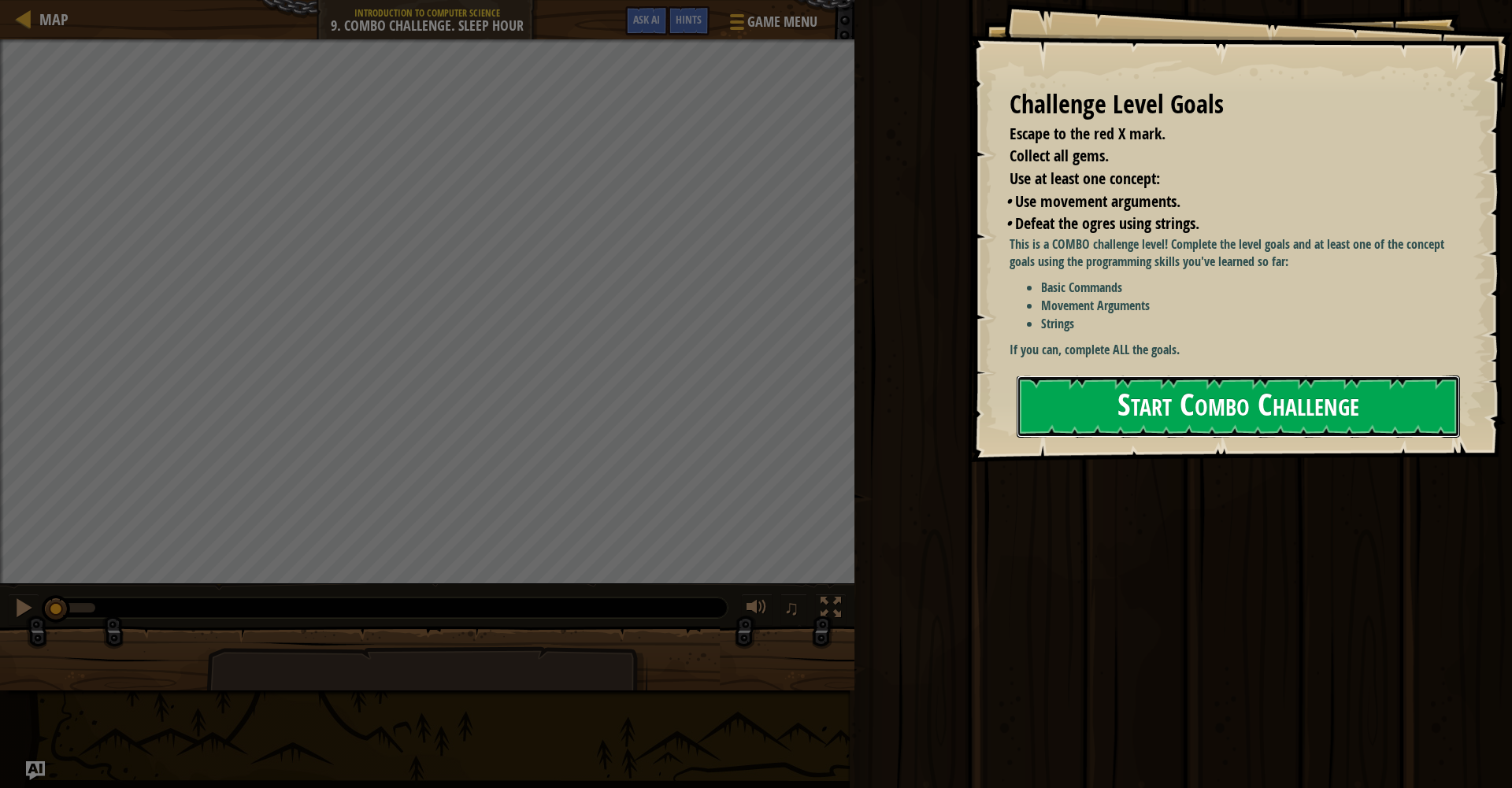
click at [1181, 423] on button "Start Combo Challenge" at bounding box center [1237, 407] width 443 height 63
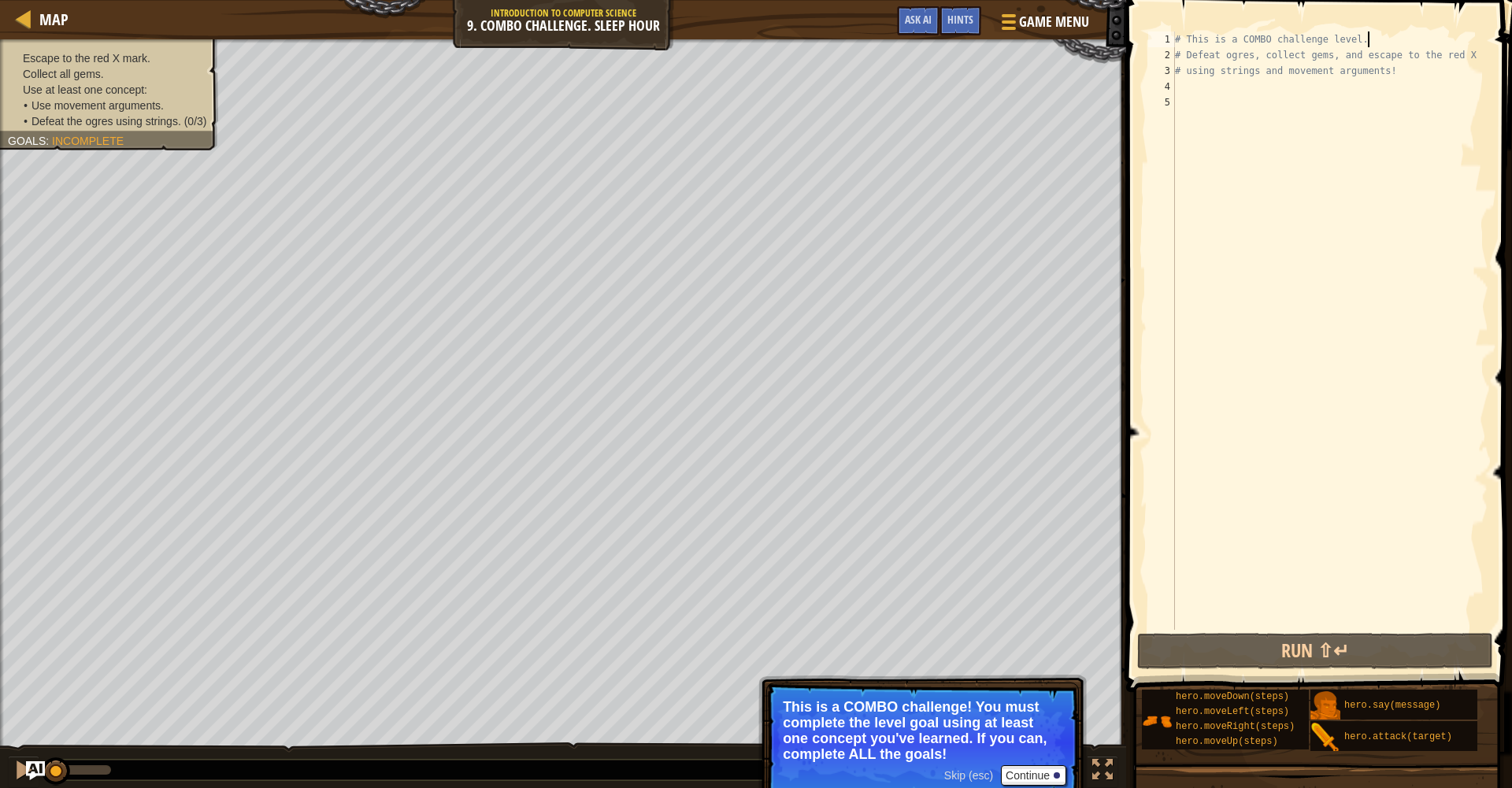
click at [1389, 41] on div "# This is a COMBO challenge level. # Defeat [PERSON_NAME], collect gems, and es…" at bounding box center [1329, 346] width 316 height 630
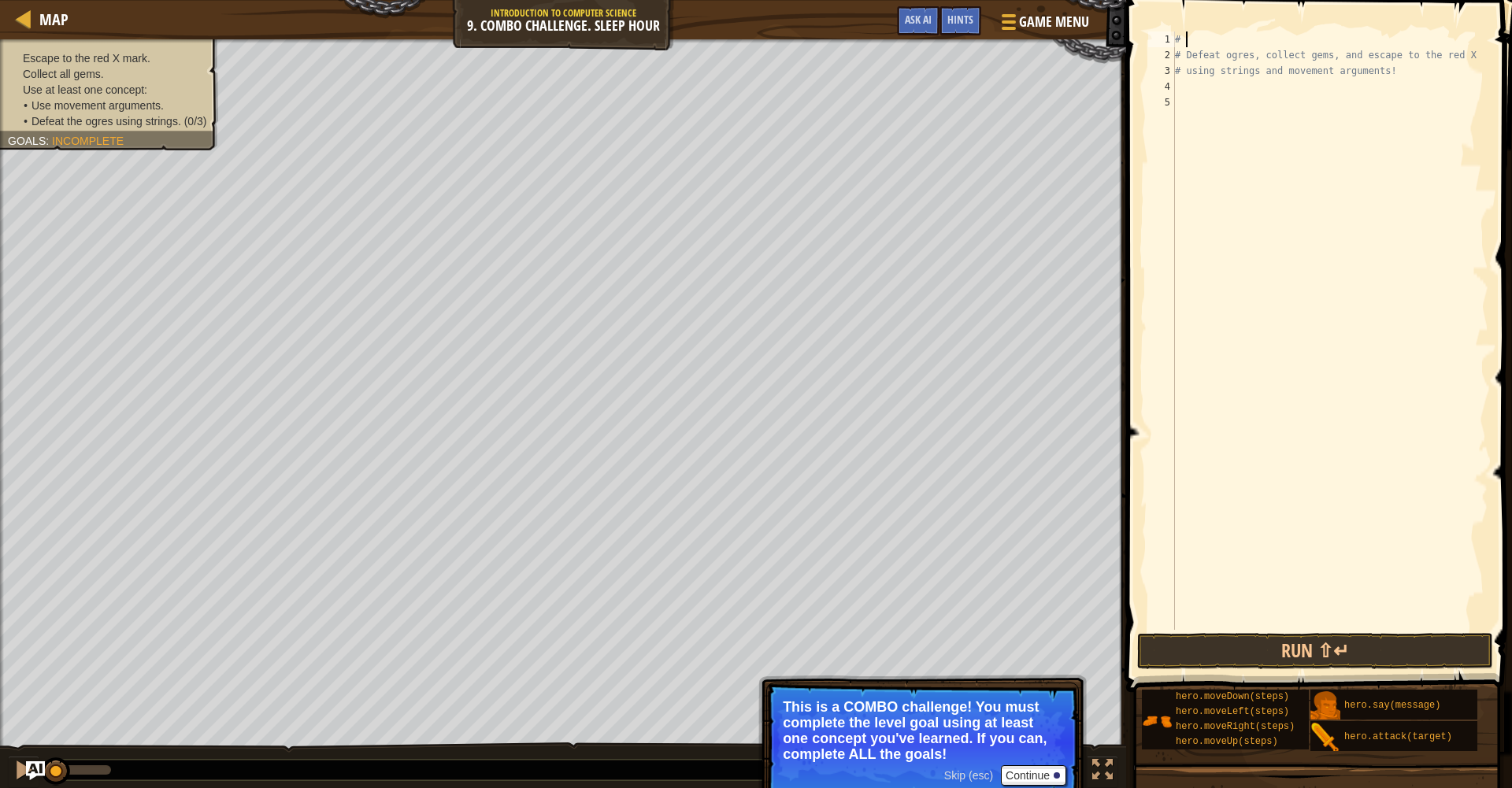
type textarea "#"
click at [1476, 58] on div "# Defeat [PERSON_NAME], collect gems, and escape to the red X # using strings a…" at bounding box center [1329, 346] width 316 height 630
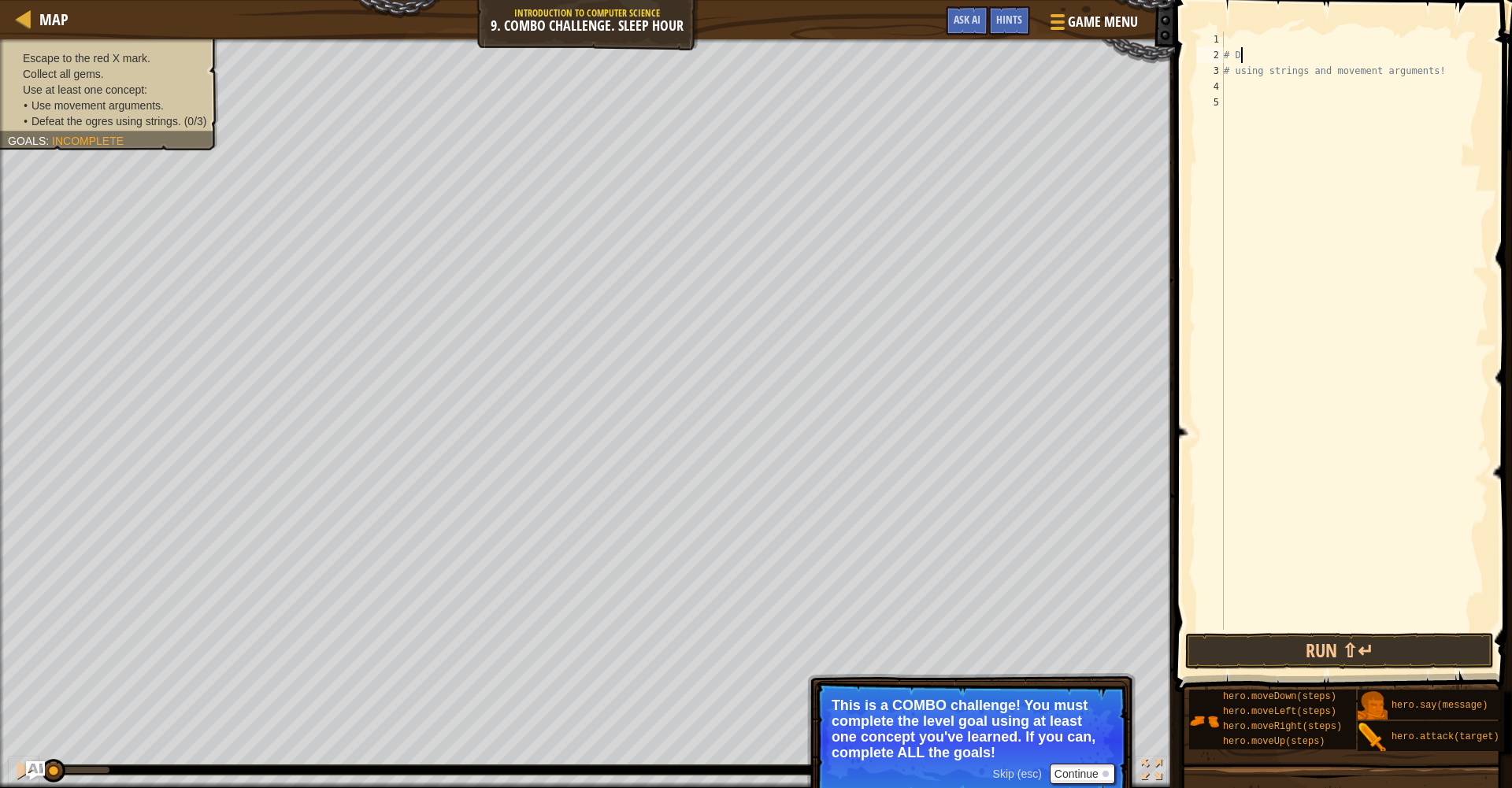
type textarea "#"
click at [1433, 78] on div "# using strings and movement arguments!" at bounding box center [1353, 346] width 268 height 630
click at [1439, 63] on div "# using strings and movement arguments!" at bounding box center [1353, 346] width 268 height 630
click at [1444, 63] on div "# using strings and movement arguments!" at bounding box center [1353, 346] width 268 height 630
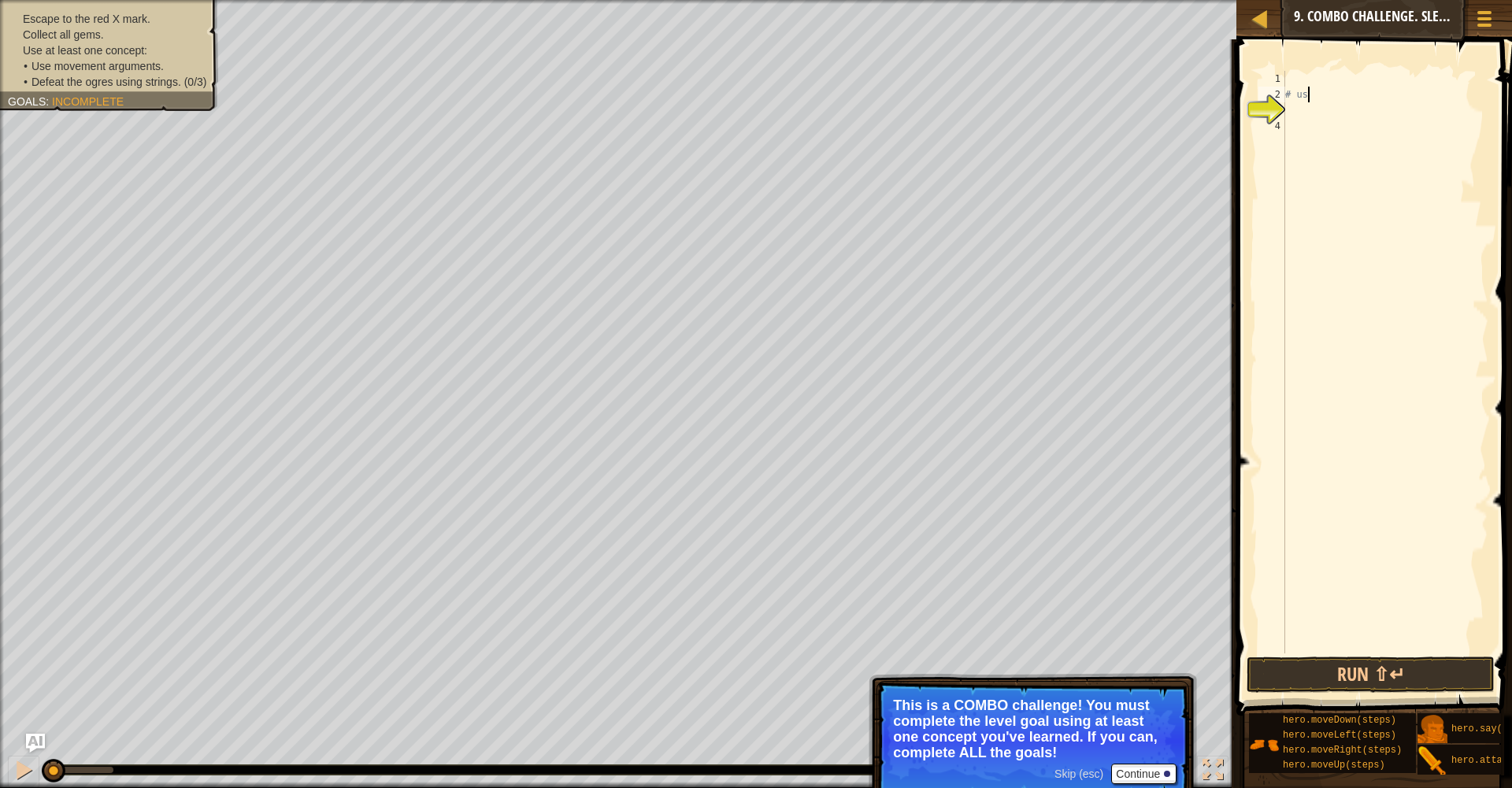
type textarea "#"
type textarea "u"
click at [1300, 102] on div "hero.move U p press enter" at bounding box center [1424, 117] width 298 height 57
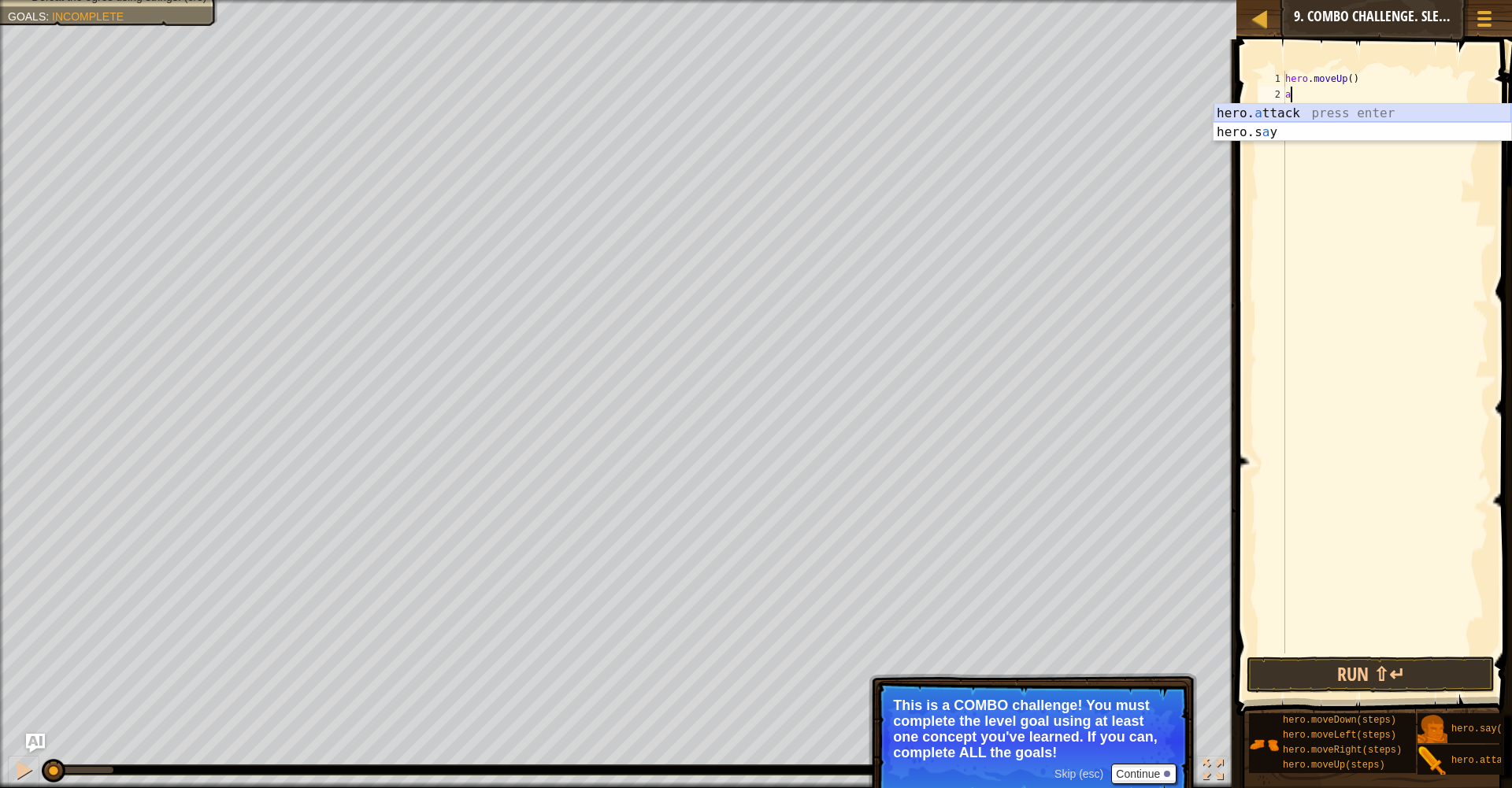
click at [1336, 109] on div "hero. a ttack press enter hero.s a y press enter" at bounding box center [1362, 142] width 298 height 76
type textarea "hero.attack("Rexxar")"
click at [1332, 116] on div "hero . moveUp ( ) hero . attack ( "Rexxar" )" at bounding box center [1384, 378] width 206 height 614
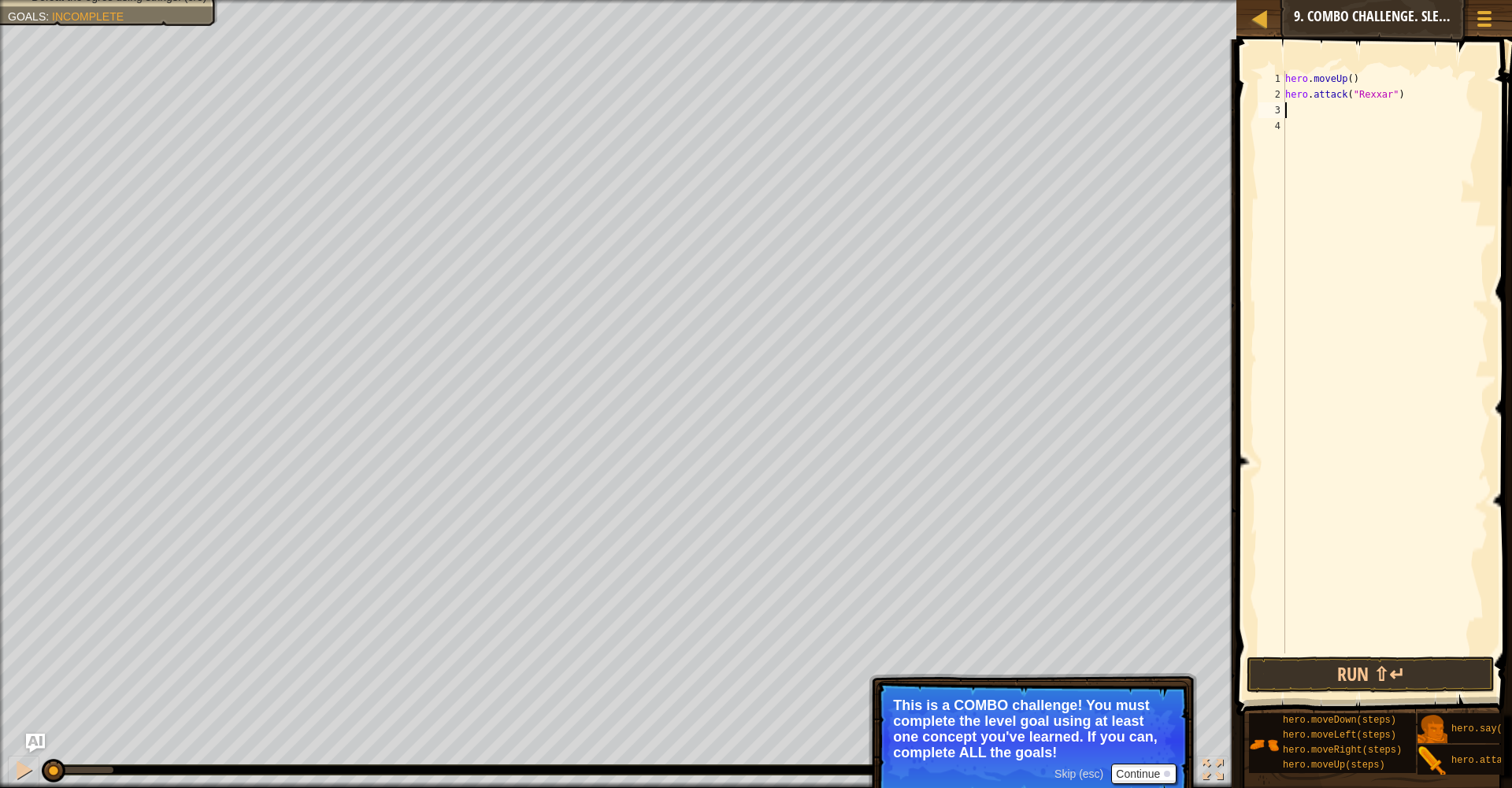
scroll to position [7, 0]
click at [1321, 129] on div "hero. a ttack press enter hero.s a y press enter" at bounding box center [1362, 157] width 298 height 76
type textarea "hero.attack("Rexxar")"
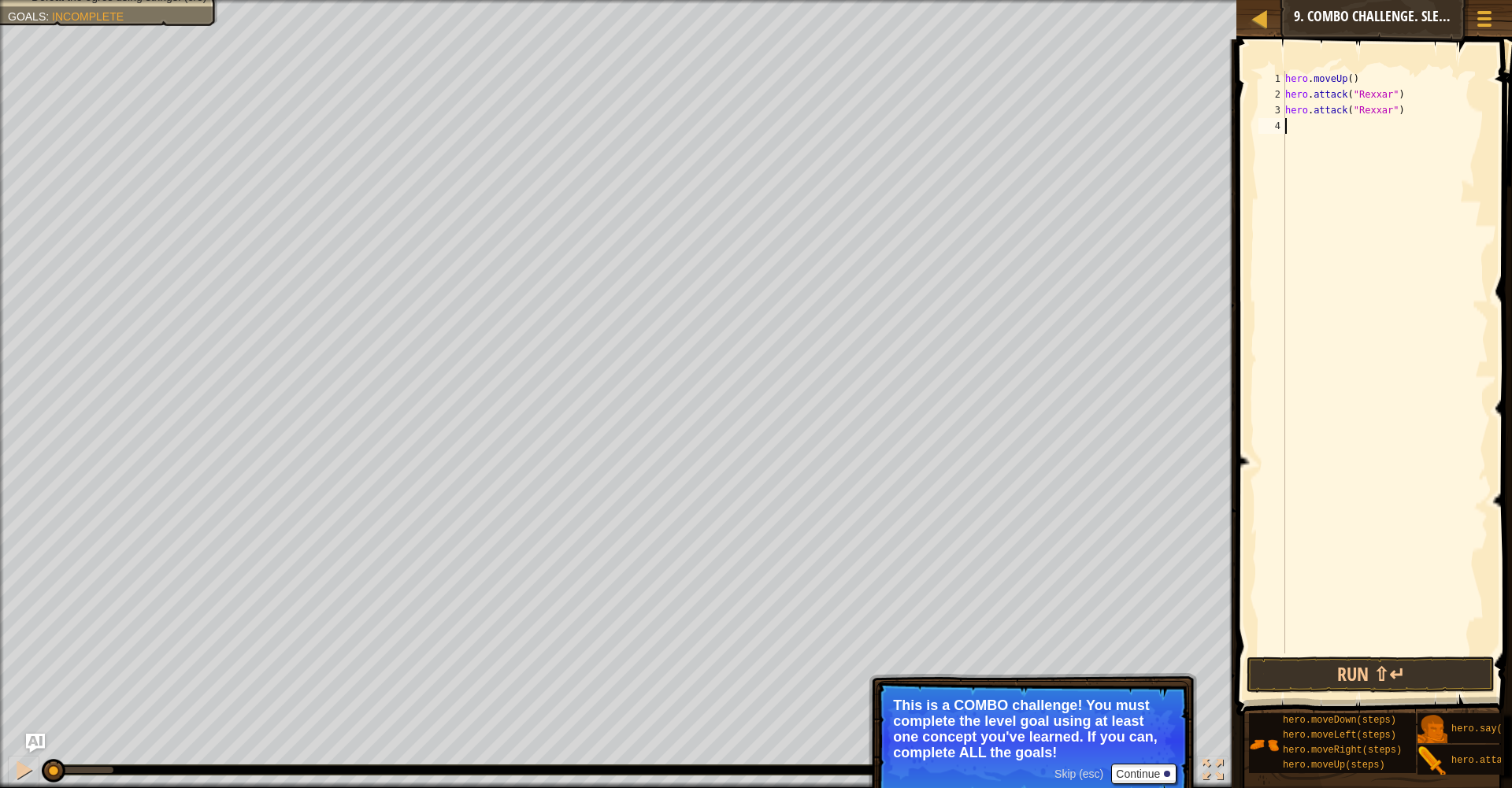
click at [1296, 122] on div "hero . moveUp ( ) hero . attack ( "Rexxar" ) hero . attack ( "Rexxar" )" at bounding box center [1384, 378] width 206 height 614
type textarea "dow"
click at [1282, 141] on div "hero.move Dow n press enter" at bounding box center [1362, 164] width 298 height 57
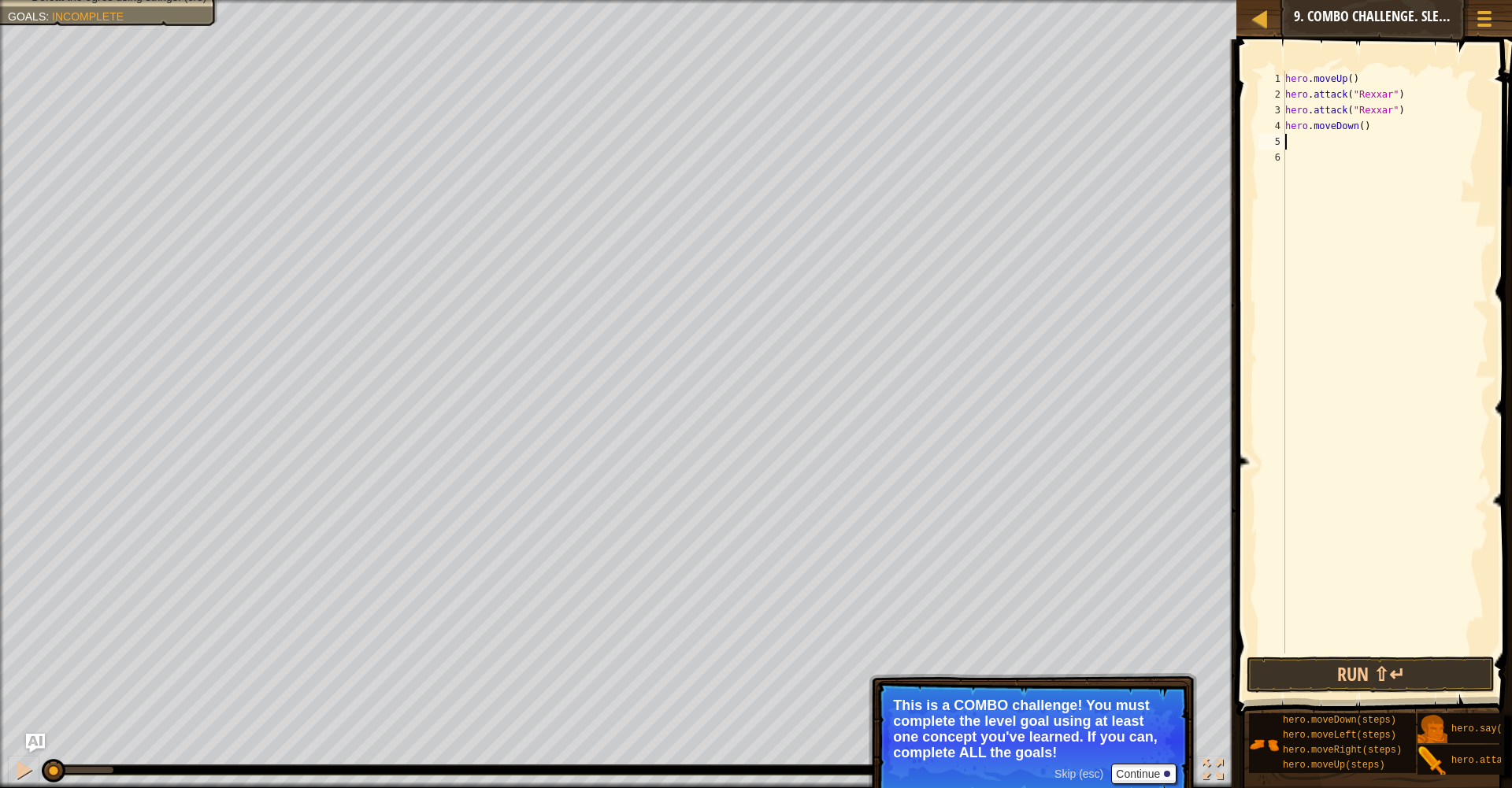
scroll to position [7, 0]
click at [1367, 128] on div "hero . moveUp ( ) hero . attack ( "Rexxar" ) hero . attack ( "Rexxar" ) hero . …" at bounding box center [1384, 378] width 206 height 614
type textarea "hero.moveDown(2)"
click at [1292, 142] on div "hero . moveUp ( ) hero . attack ( "Rexxar" ) hero . attack ( "Rexxar" ) hero . …" at bounding box center [1384, 378] width 206 height 614
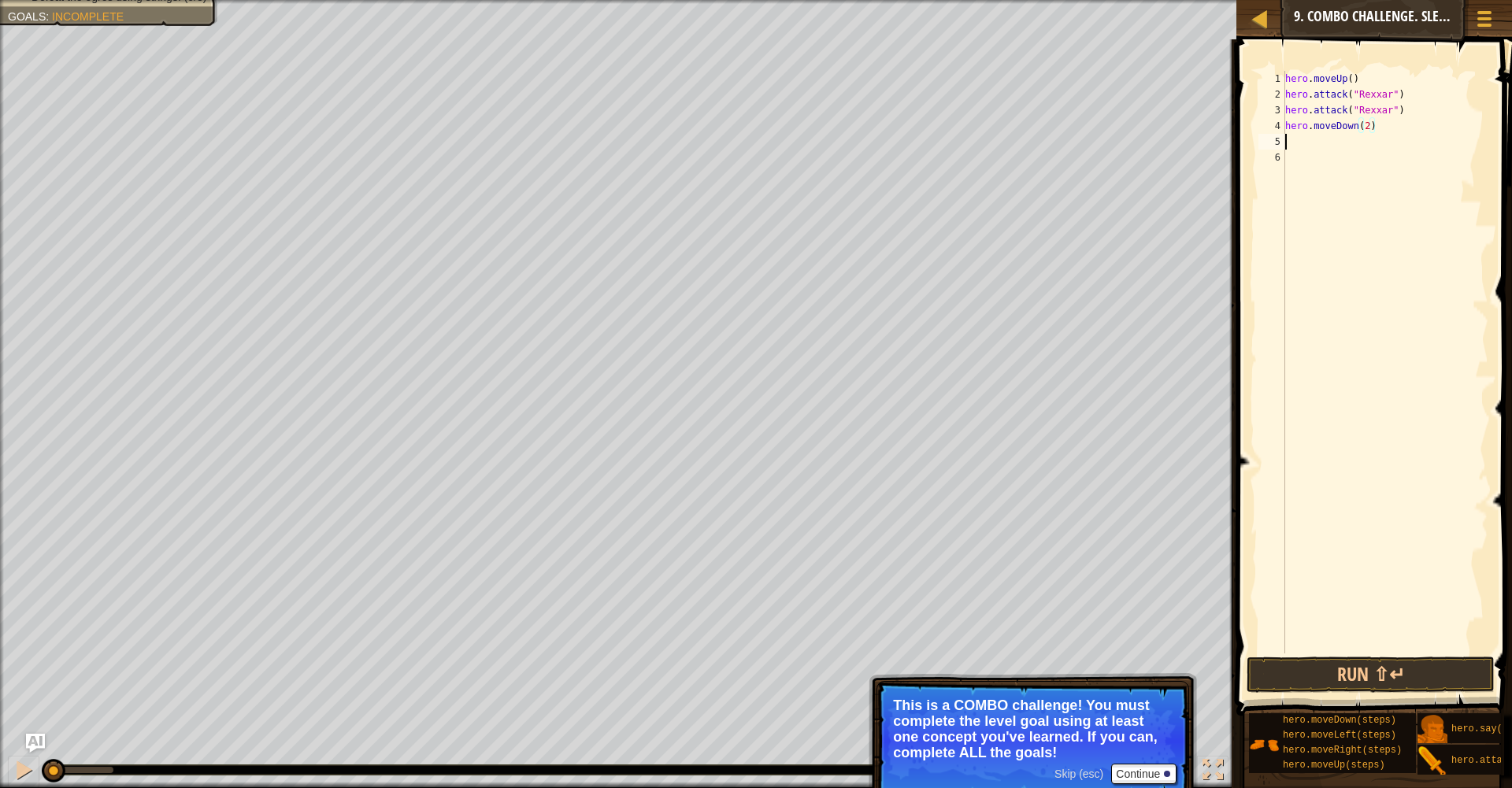
scroll to position [7, 0]
type textarea "r"
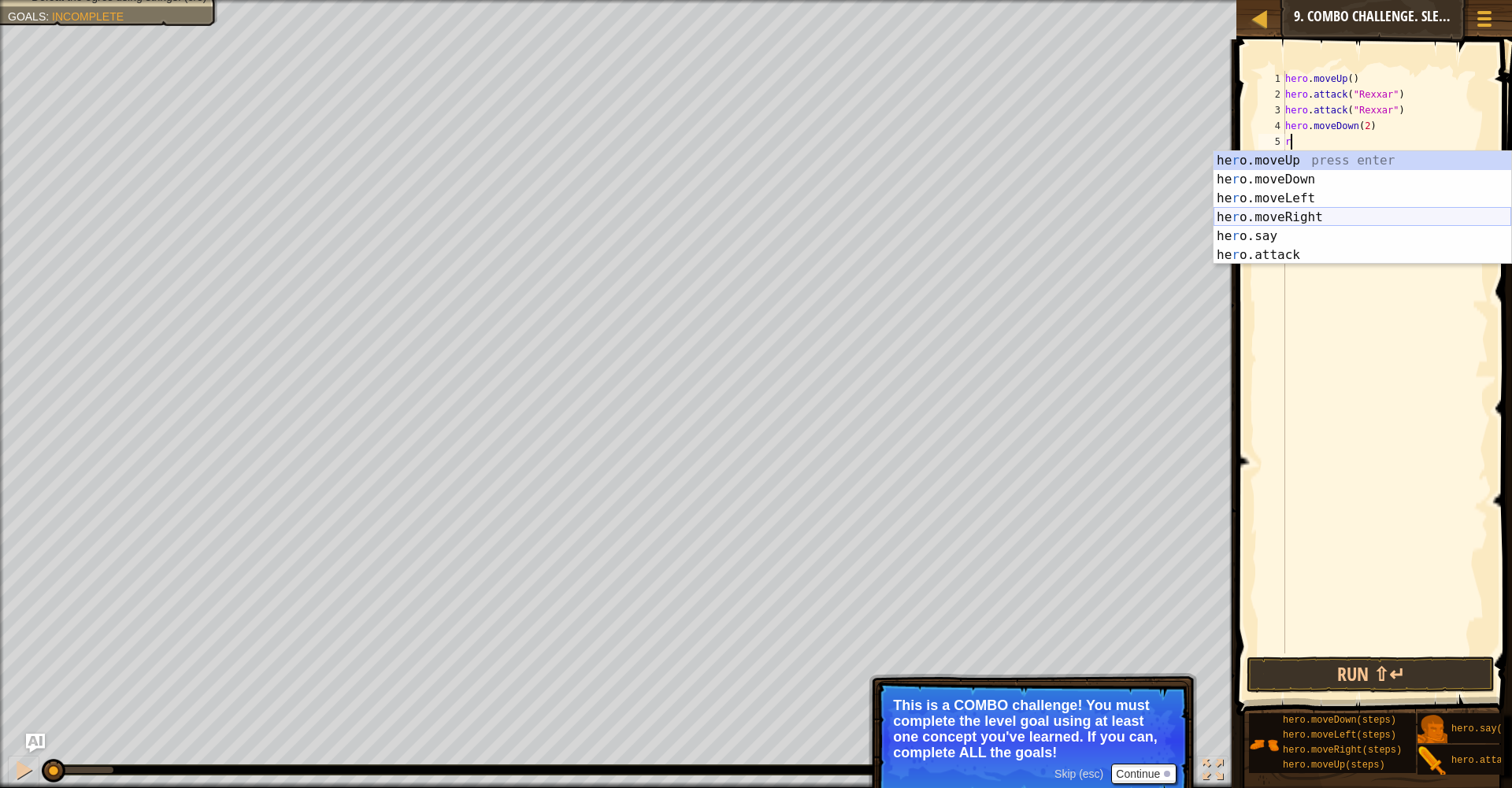
click at [1311, 210] on div "he r o.moveUp press enter he r o.moveDown press enter he r o.moveLeft press ent…" at bounding box center [1362, 226] width 298 height 151
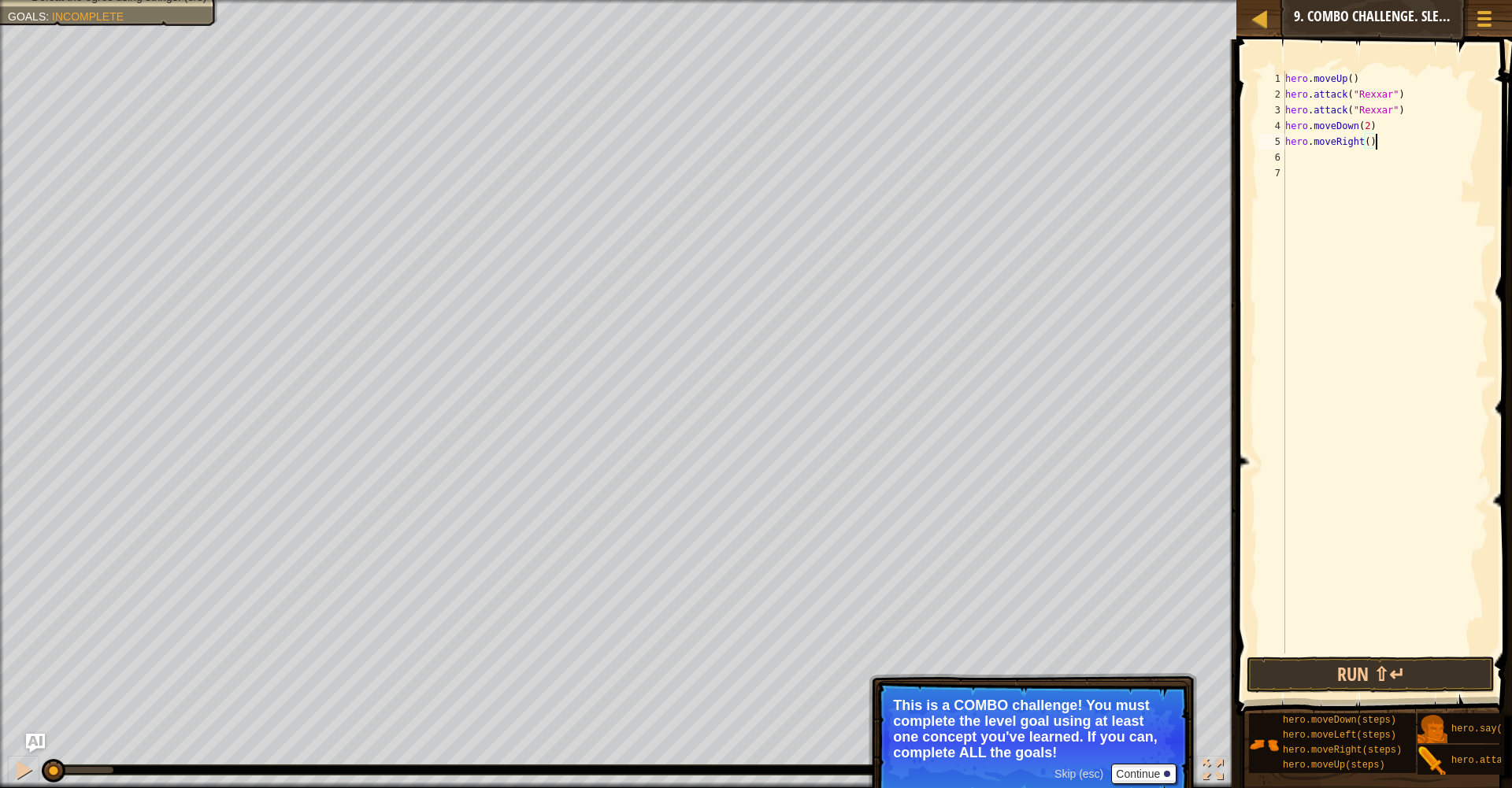
click at [1373, 145] on div "hero . moveUp ( ) hero . attack ( "Rexxar" ) hero . attack ( "Rexxar" ) hero . …" at bounding box center [1384, 378] width 206 height 614
click at [1369, 145] on div "hero . moveUp ( ) hero . attack ( "Rexxar" ) hero . attack ( "Rexxar" ) hero . …" at bounding box center [1384, 378] width 206 height 614
type textarea "hero.moveRight(2)"
click at [1313, 164] on div "hero . moveUp ( ) hero . attack ( "Rexxar" ) hero . attack ( "Rexxar" ) hero . …" at bounding box center [1384, 378] width 206 height 614
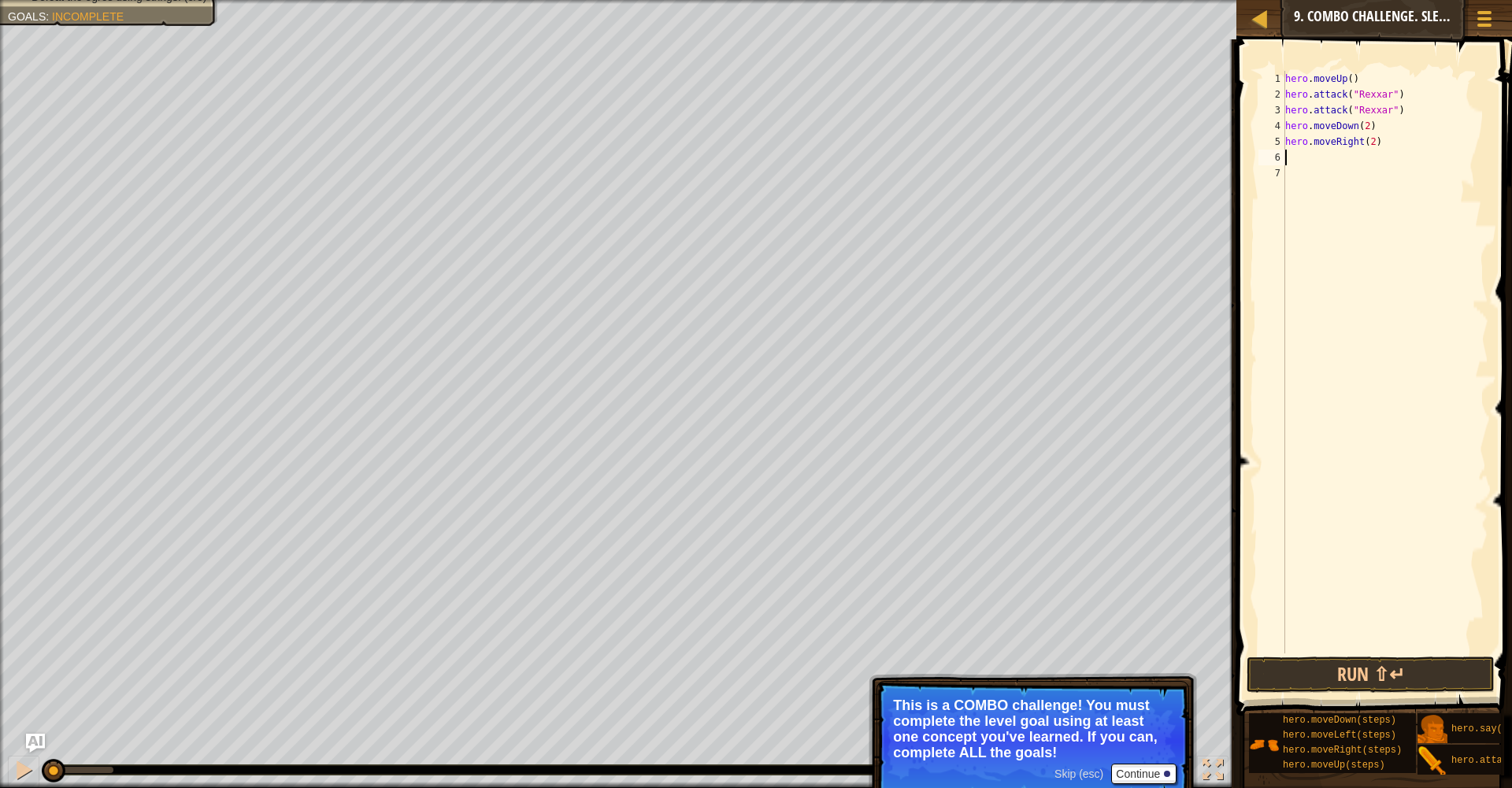
scroll to position [7, 0]
type textarea "u"
click at [1340, 180] on div "hero.move U p press enter" at bounding box center [1362, 195] width 298 height 57
click at [1355, 159] on div "hero . moveUp ( ) hero . attack ( "Rexxar" ) hero . attack ( "Rexxar" ) hero . …" at bounding box center [1384, 378] width 206 height 614
type textarea "hero.moveUp()"
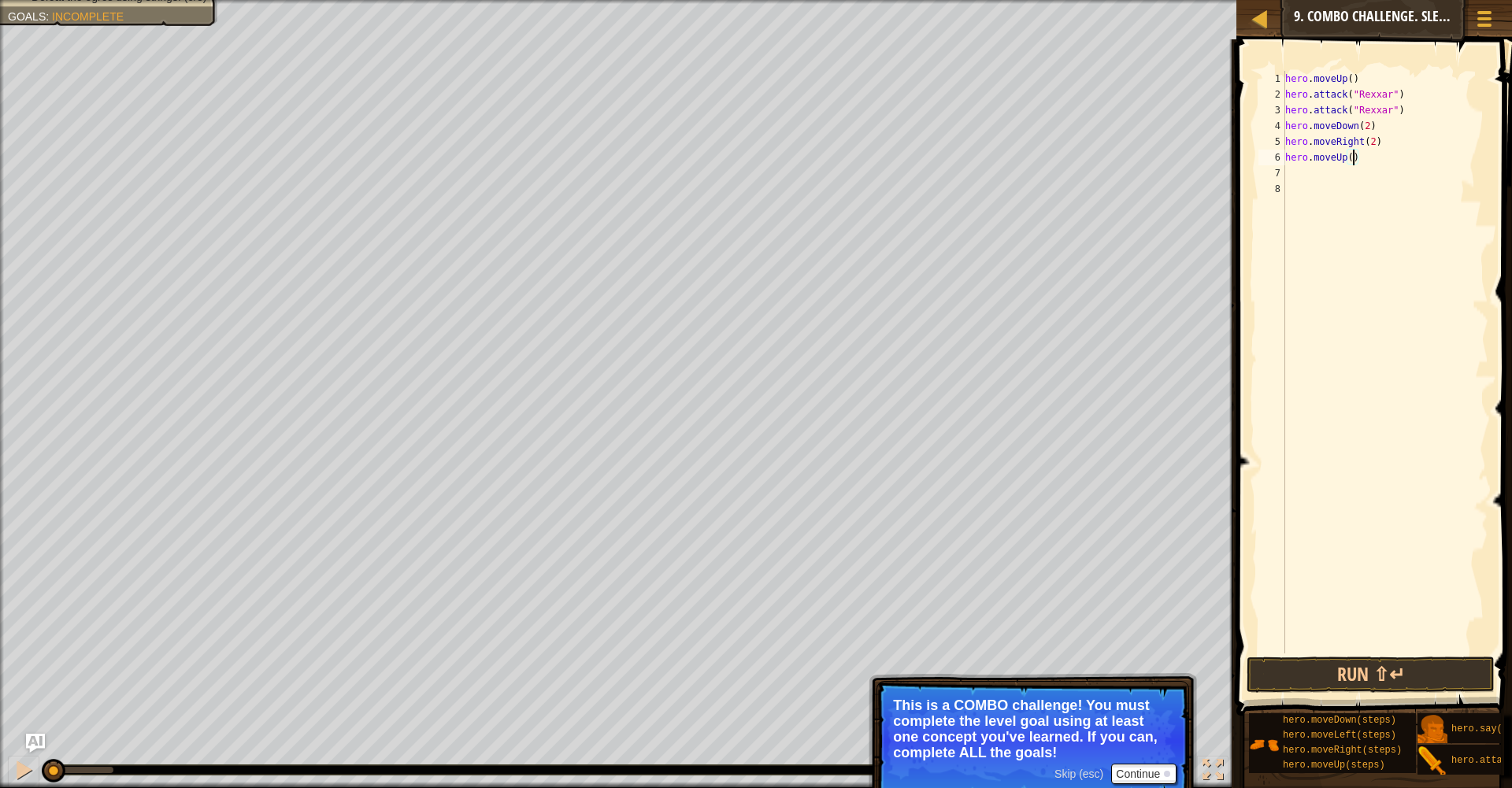
click at [1338, 175] on div "hero . moveUp ( ) hero . attack ( "Rexxar" ) hero . attack ( "Rexxar" ) hero . …" at bounding box center [1384, 378] width 206 height 614
click at [1338, 188] on div "hero. a ttack press enter hero.s a y press enter" at bounding box center [1362, 220] width 298 height 76
type textarea "hero.attack("Ursa")"
click at [1309, 188] on div "hero . moveUp ( ) hero . attack ( "Rexxar" ) hero . attack ( "Rexxar" ) hero . …" at bounding box center [1384, 378] width 206 height 614
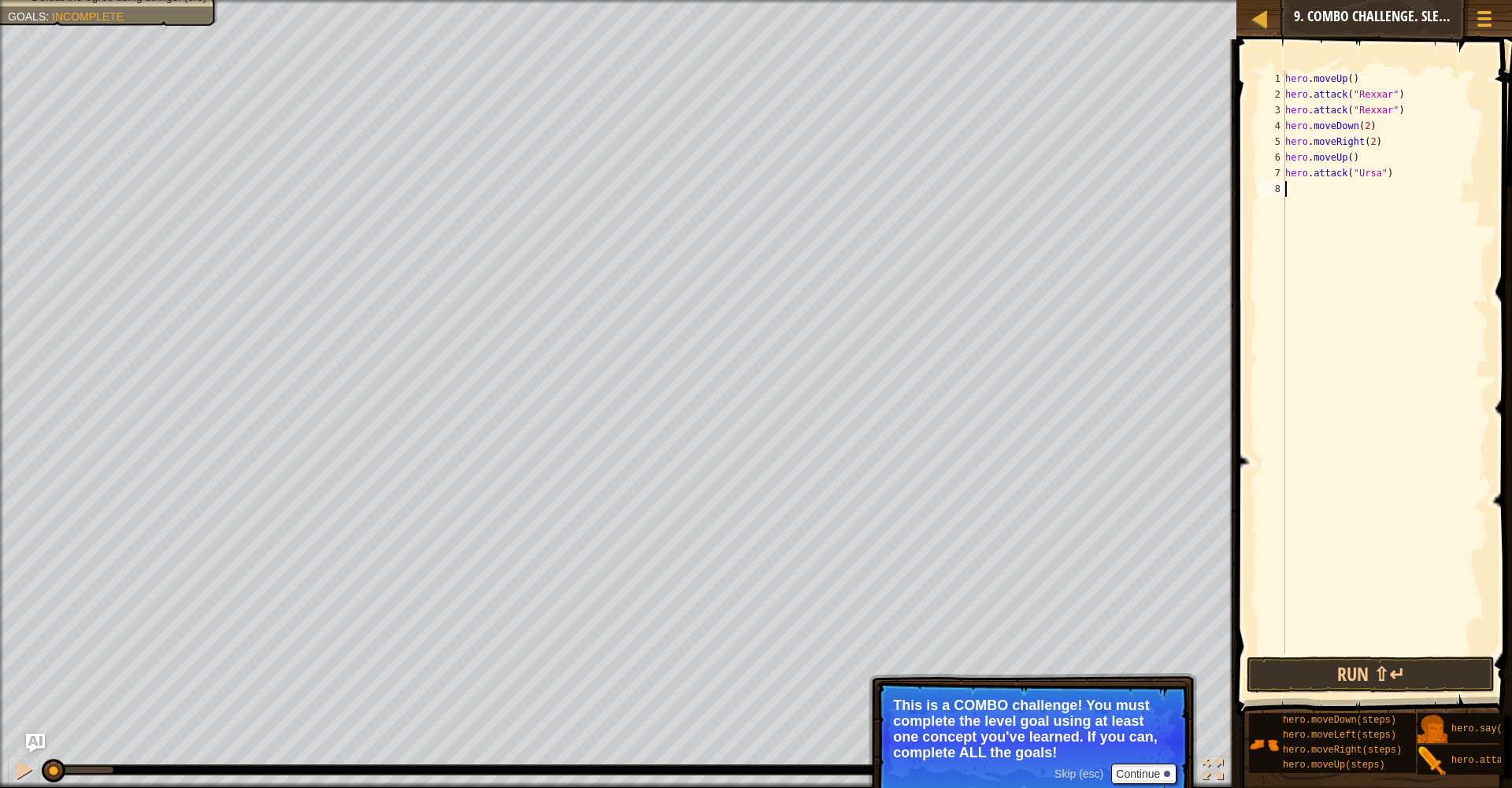
scroll to position [7, 0]
click at [1303, 206] on div "hero. a ttack press enter hero.s a y press enter" at bounding box center [1362, 236] width 298 height 76
type textarea "hero.attack("Ursa")"
click at [1314, 202] on div "hero . moveUp ( ) hero . attack ( "Rexxar" ) hero . attack ( "Rexxar" ) hero . …" at bounding box center [1384, 378] width 206 height 614
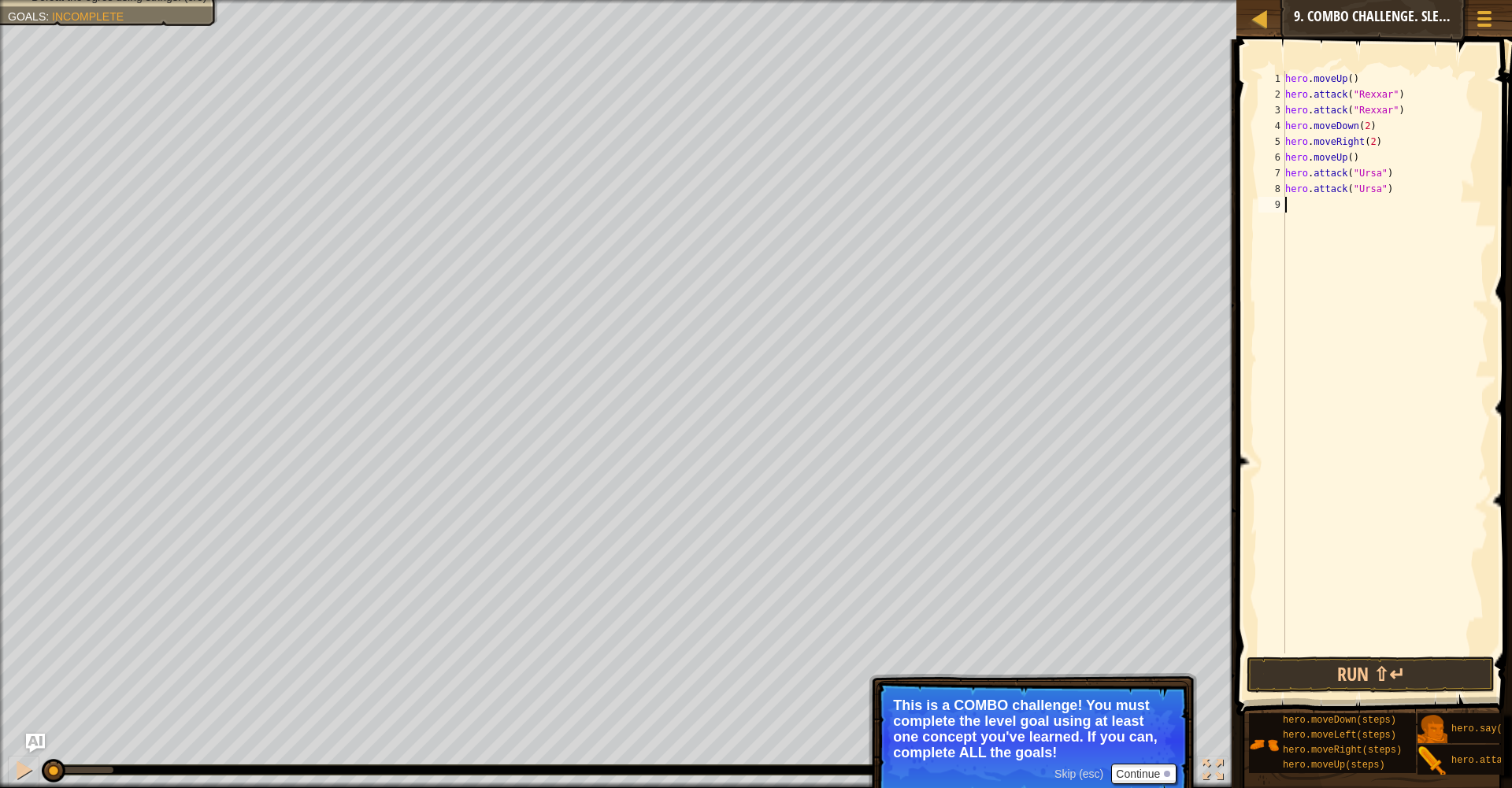
scroll to position [7, 0]
type textarea "U"
click at [1300, 223] on div "hero.move U p press enter" at bounding box center [1362, 243] width 298 height 57
type textarea "l"
click at [1331, 243] on div "hero.move L eft press enter" at bounding box center [1362, 258] width 298 height 57
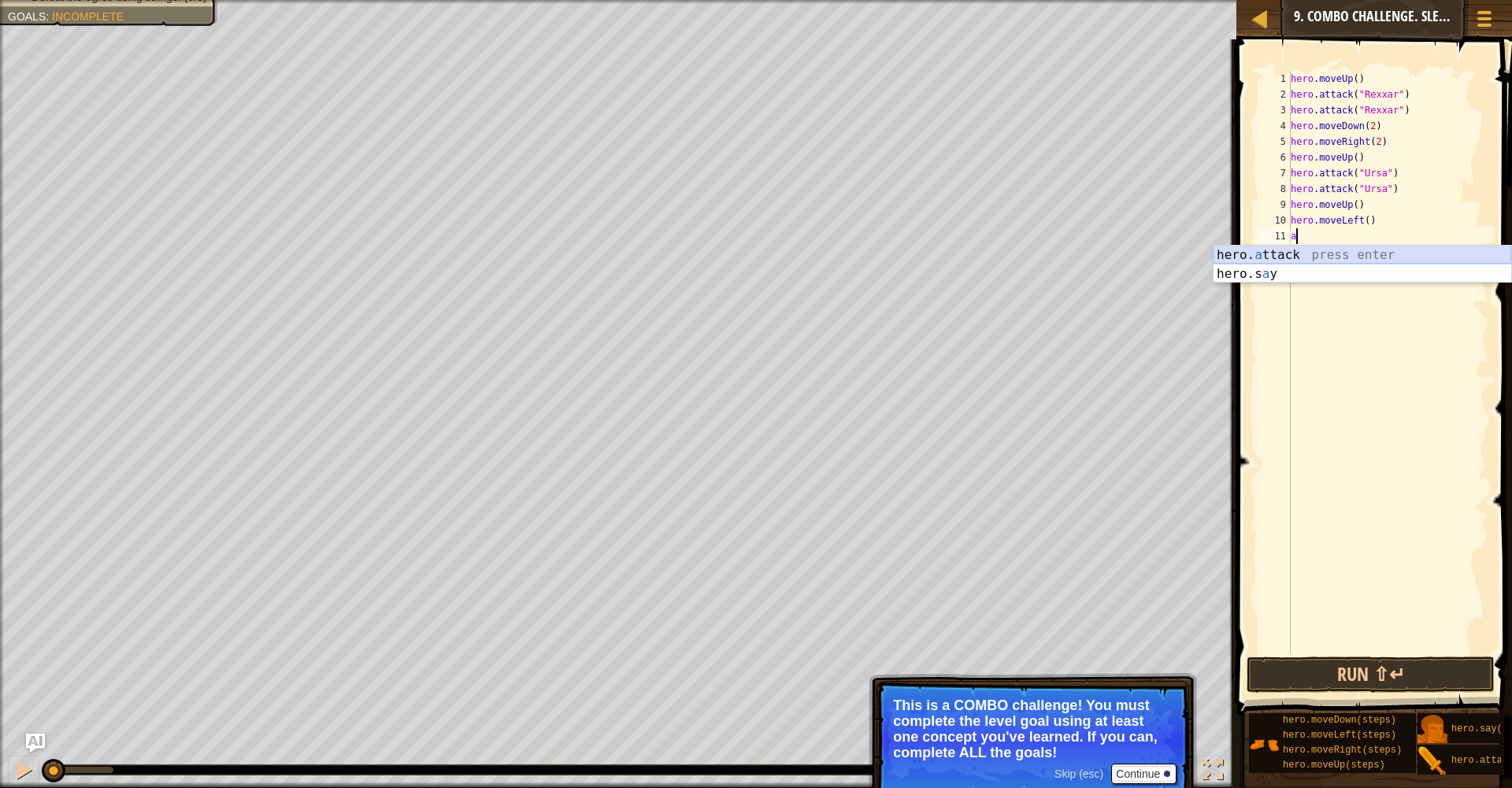
click at [1328, 253] on div "hero. a ttack press enter hero.s a y press enter" at bounding box center [1362, 283] width 298 height 76
type textarea "hero.attack("Brack")"
click at [1328, 258] on div "hero . moveUp ( ) hero . attack ( "Rexxar" ) hero . attack ( "Rexxar" ) hero . …" at bounding box center [1389, 378] width 202 height 614
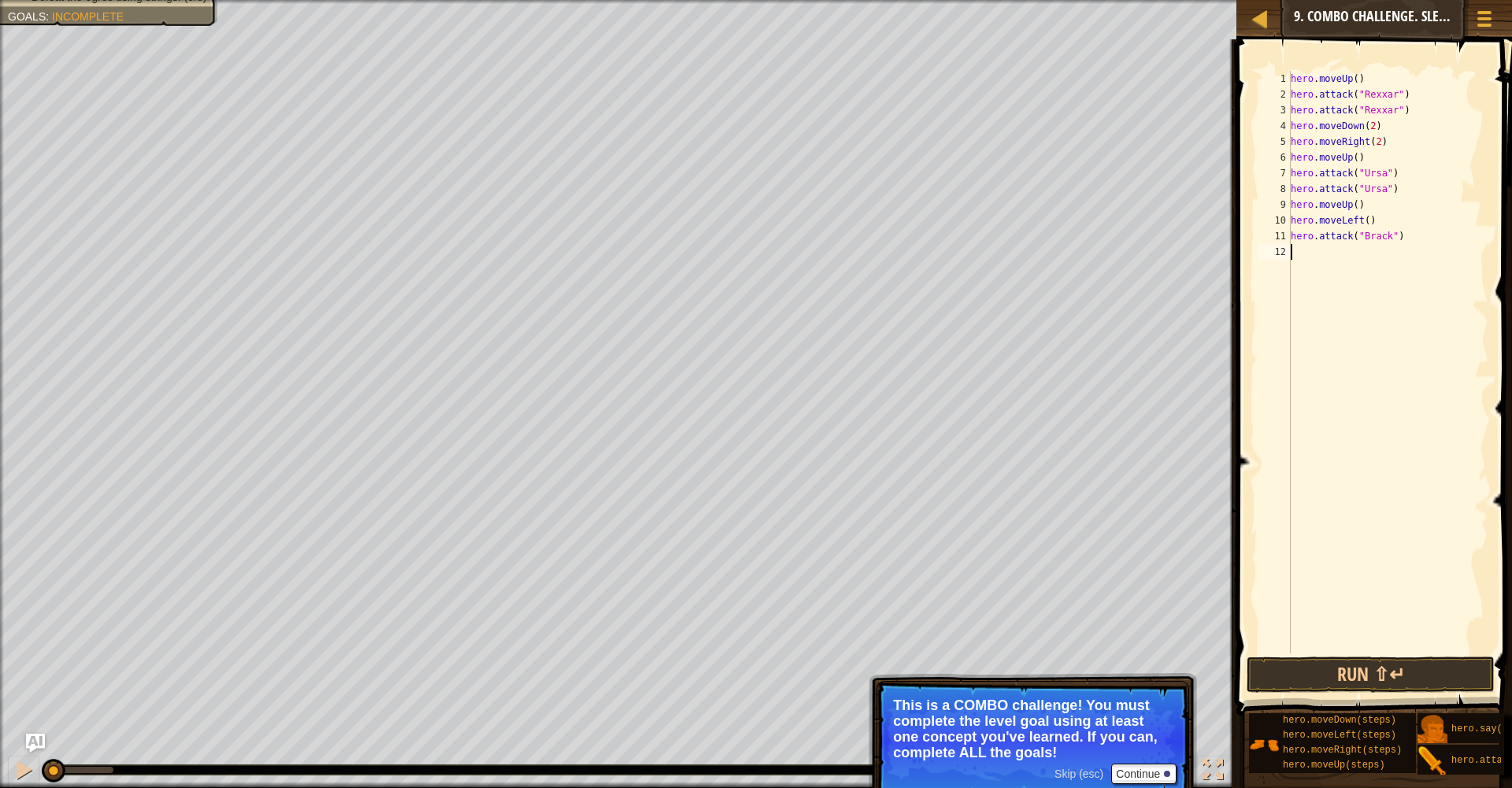
scroll to position [7, 0]
click at [1319, 270] on div "hero. a ttack press enter hero.s a y press enter" at bounding box center [1362, 299] width 298 height 76
click at [1387, 672] on button "Run ⇧↵" at bounding box center [1371, 674] width 249 height 36
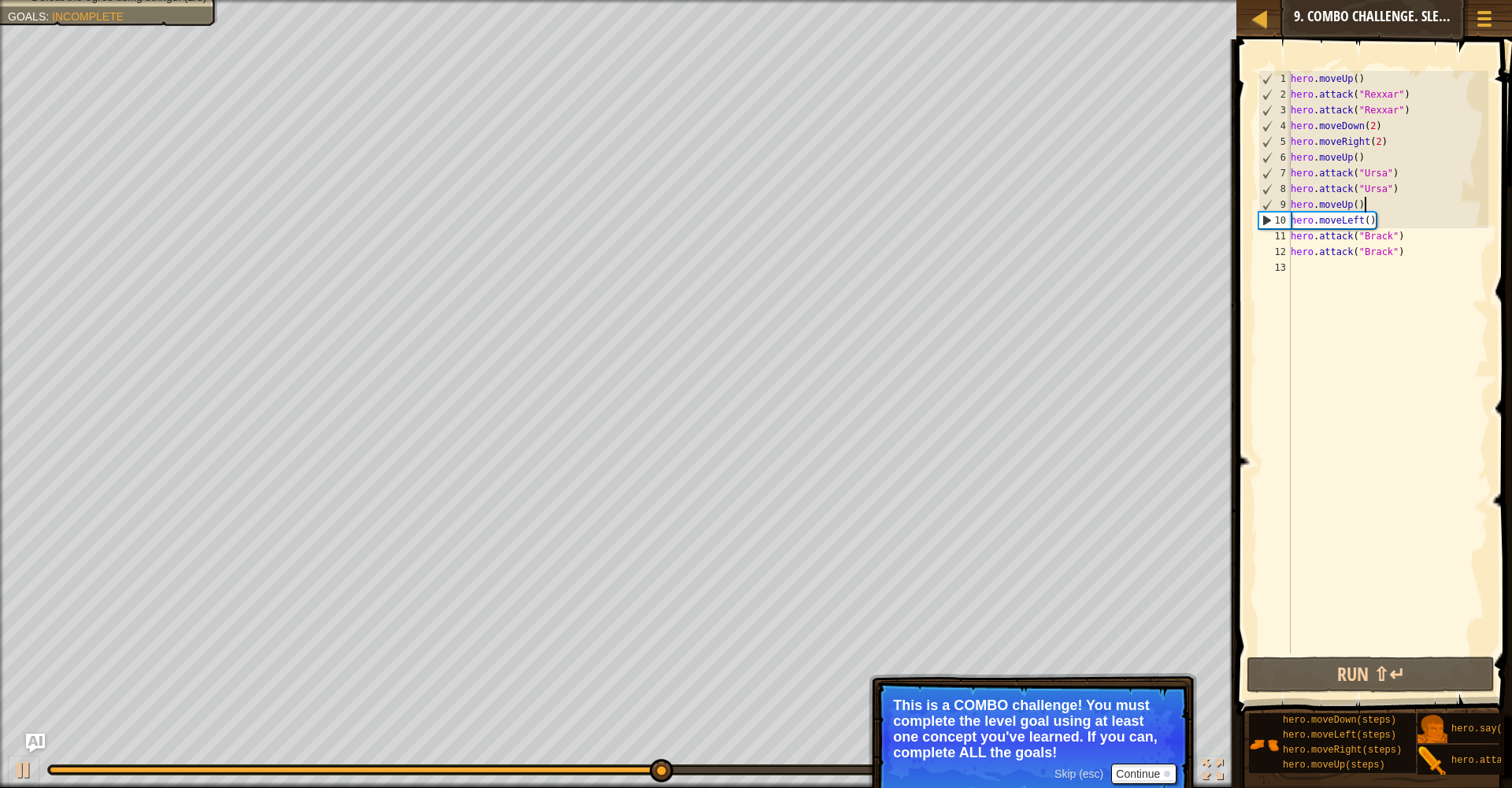
click at [1366, 205] on div "hero . moveUp ( ) hero . attack ( "Rexxar" ) hero . attack ( "Rexxar" ) hero . …" at bounding box center [1389, 378] width 202 height 614
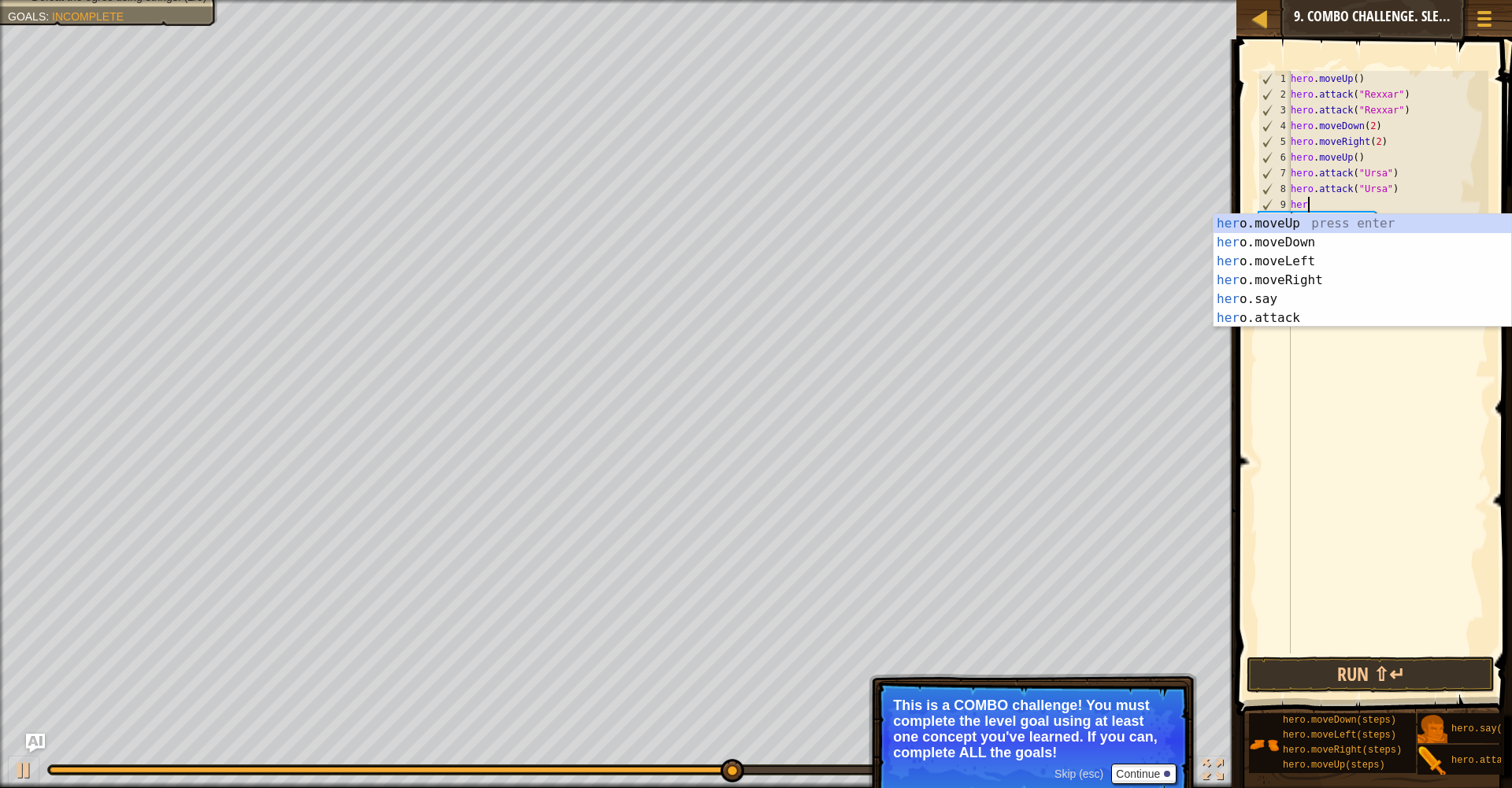
scroll to position [7, 0]
type textarea "h"
click at [1318, 261] on div "h ero.moveUp press enter h ero.moveDown press enter h ero.moveLeft press enter …" at bounding box center [1362, 290] width 298 height 151
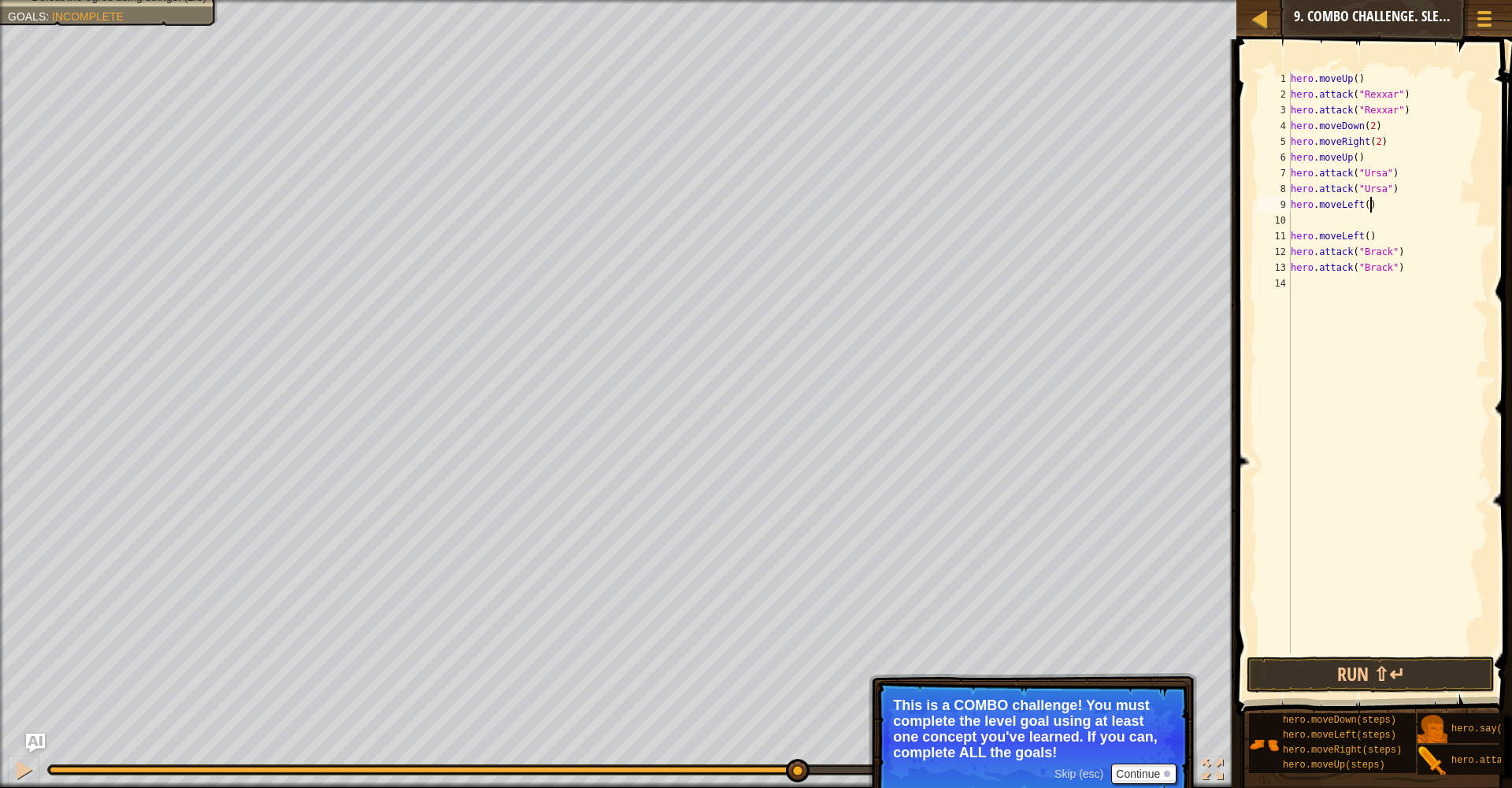
click at [1368, 205] on div "hero . moveUp ( ) hero . attack ( "Rexxar" ) hero . attack ( "Rexxar" ) hero . …" at bounding box center [1389, 378] width 202 height 614
click at [1292, 236] on div "hero . moveUp ( ) hero . attack ( "Rexxar" ) hero . attack ( "Rexxar" ) hero . …" at bounding box center [1389, 378] width 202 height 614
click at [1464, 205] on div "hero . moveUp ( ) hero . attack ( "Rexxar" ) hero . attack ( "Rexxar" ) hero . …" at bounding box center [1388, 378] width 201 height 614
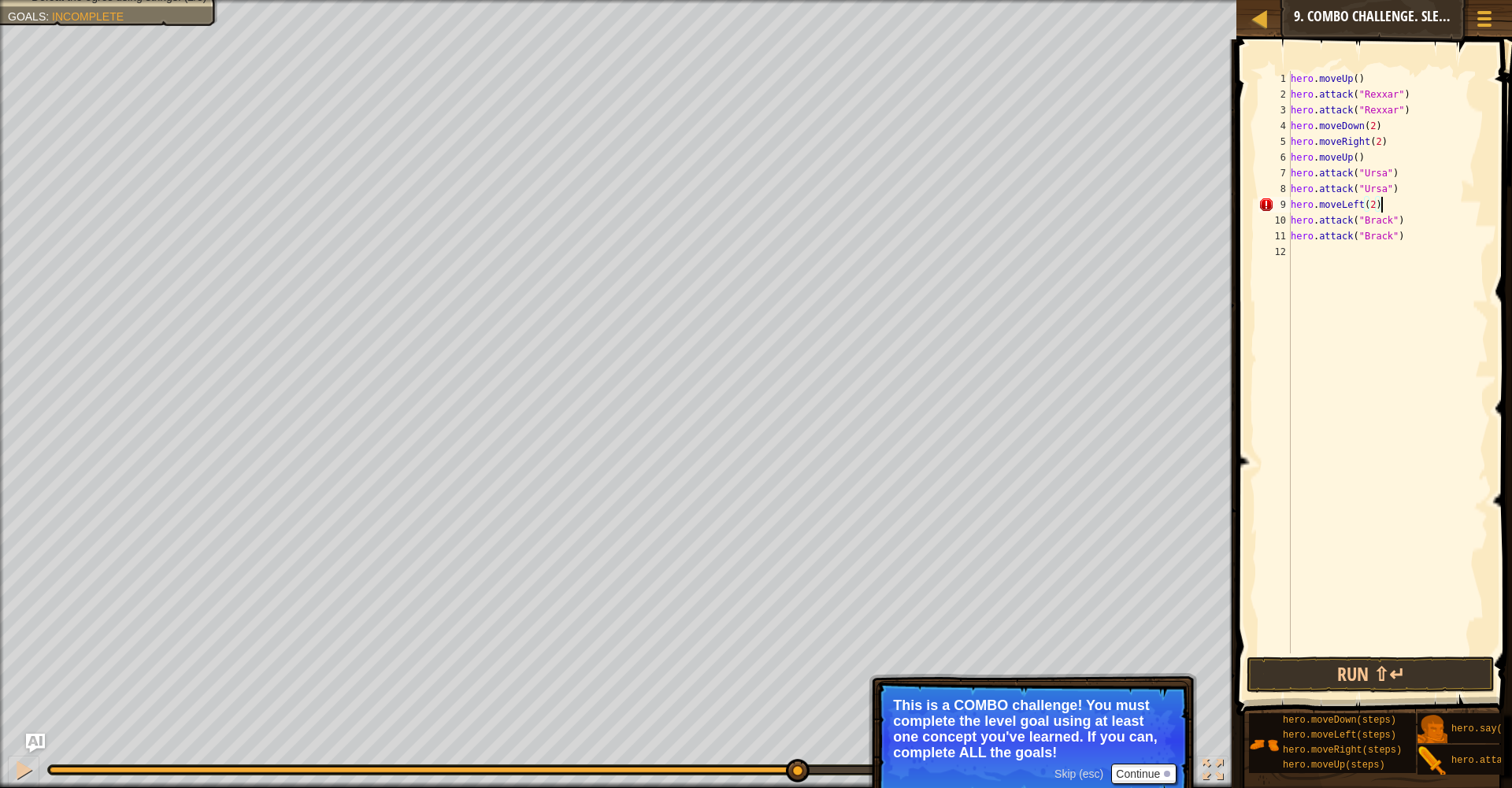
scroll to position [7, 7]
click at [1404, 224] on div "hero . moveUp ( ) hero . attack ( "Rexxar" ) hero . attack ( "Rexxar" ) hero . …" at bounding box center [1388, 378] width 201 height 614
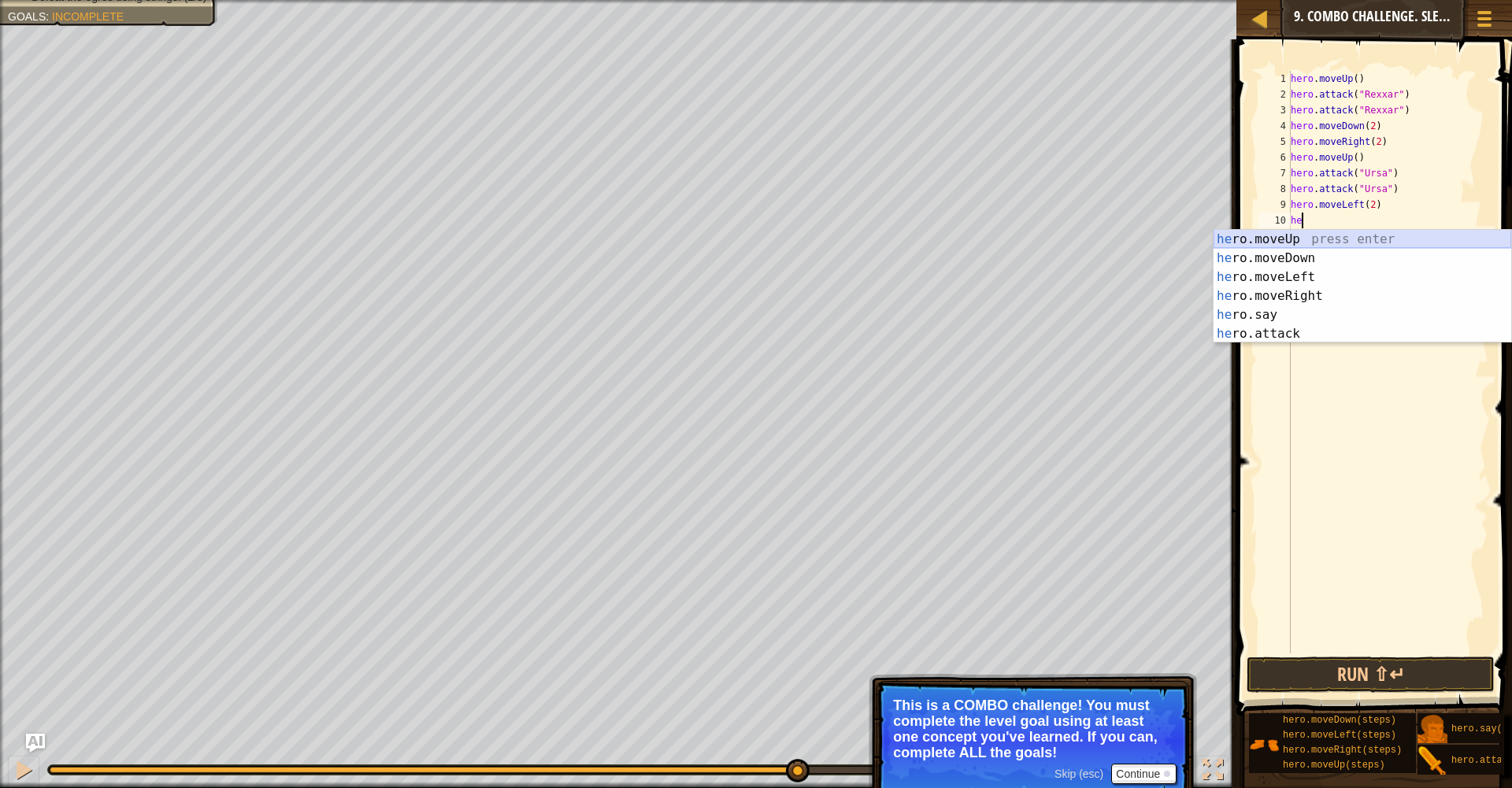
scroll to position [7, 0]
type textarea "h"
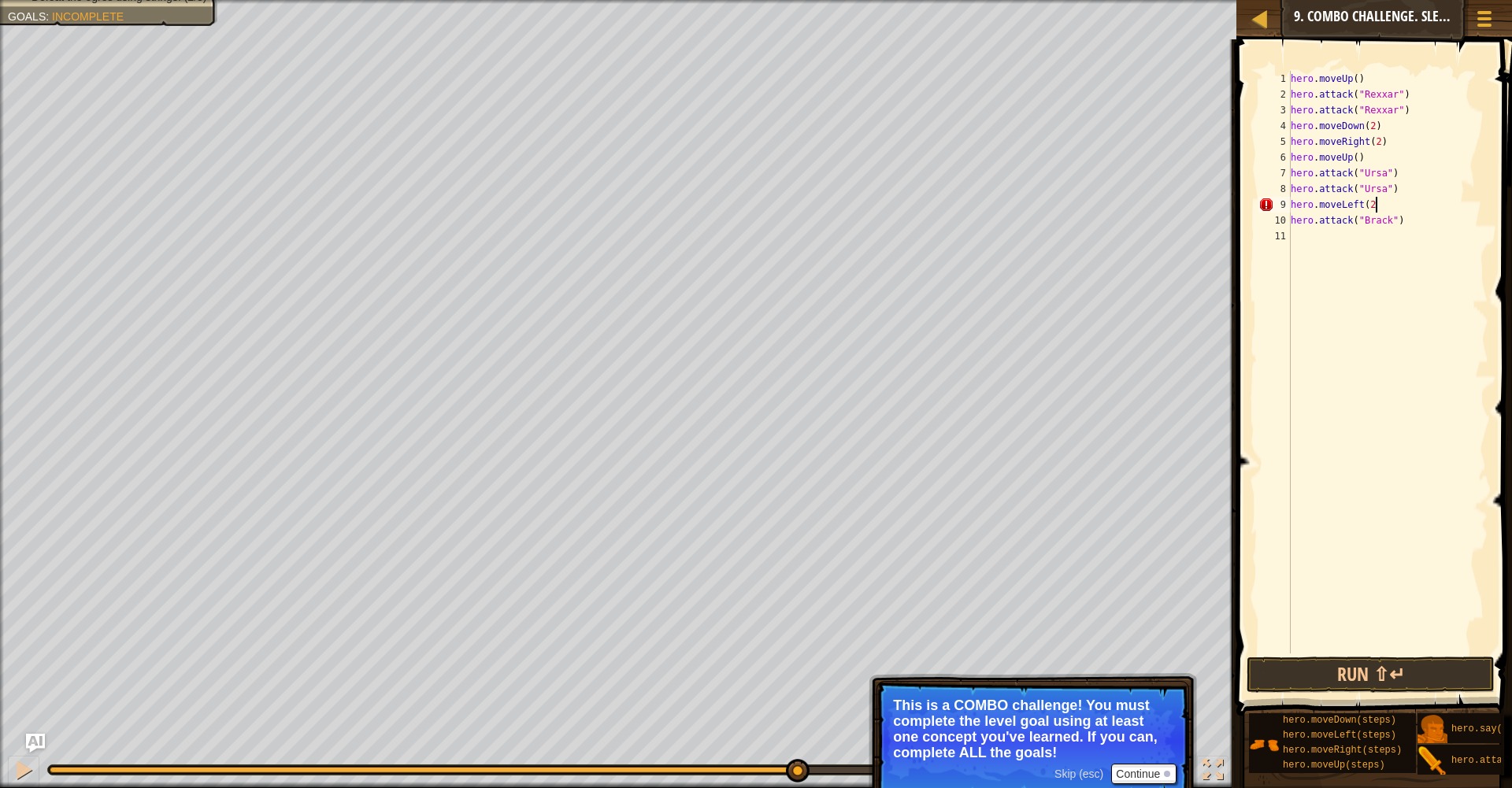
scroll to position [7, 7]
click at [1421, 222] on div "hero . moveUp ( ) hero . attack ( "Rexxar" ) hero . attack ( "Rexxar" ) hero . …" at bounding box center [1388, 378] width 201 height 614
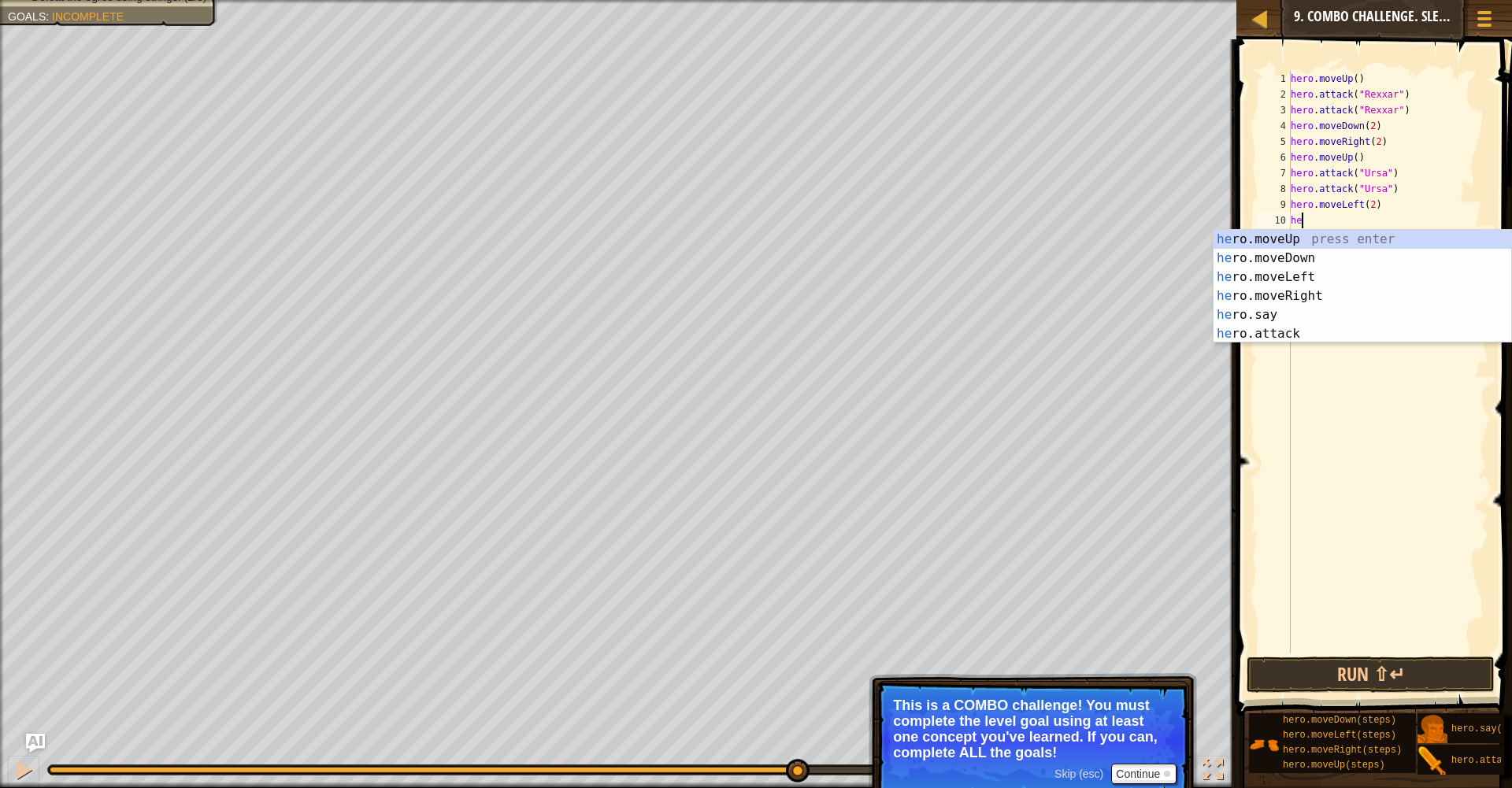
scroll to position [7, 0]
type textarea "h"
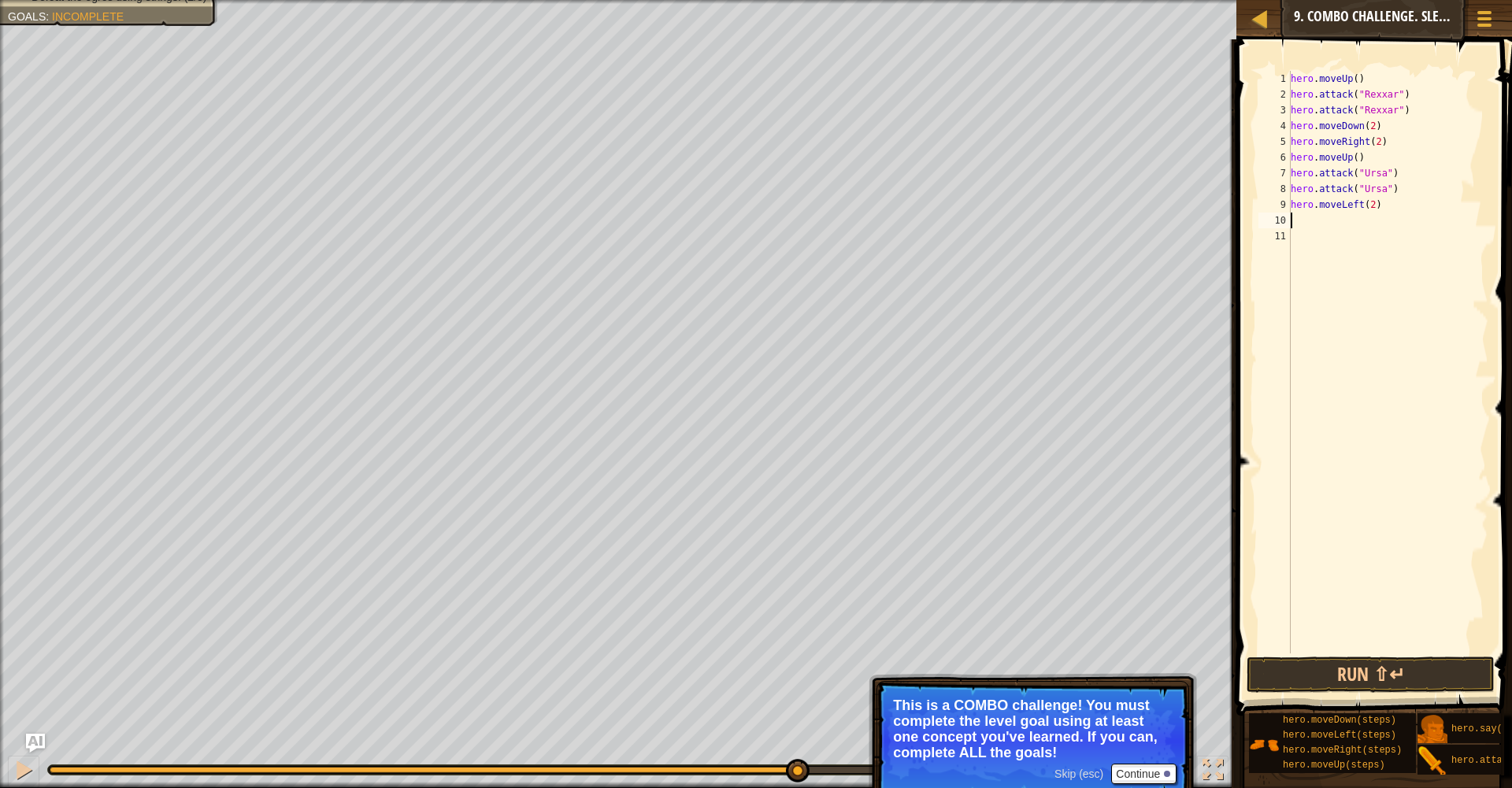
type textarea "U"
click at [1326, 249] on div "hero . moveUp ( ) hero . attack ( "Rexxar" ) hero . attack ( "Rexxar" ) hero . …" at bounding box center [1388, 378] width 201 height 614
click at [1321, 222] on div "hero . moveUp ( ) hero . attack ( "Rexxar" ) hero . attack ( "Rexxar" ) hero . …" at bounding box center [1388, 378] width 201 height 614
type textarea "Up"
click at [1317, 242] on div "hero.move Up press enter" at bounding box center [1362, 258] width 298 height 57
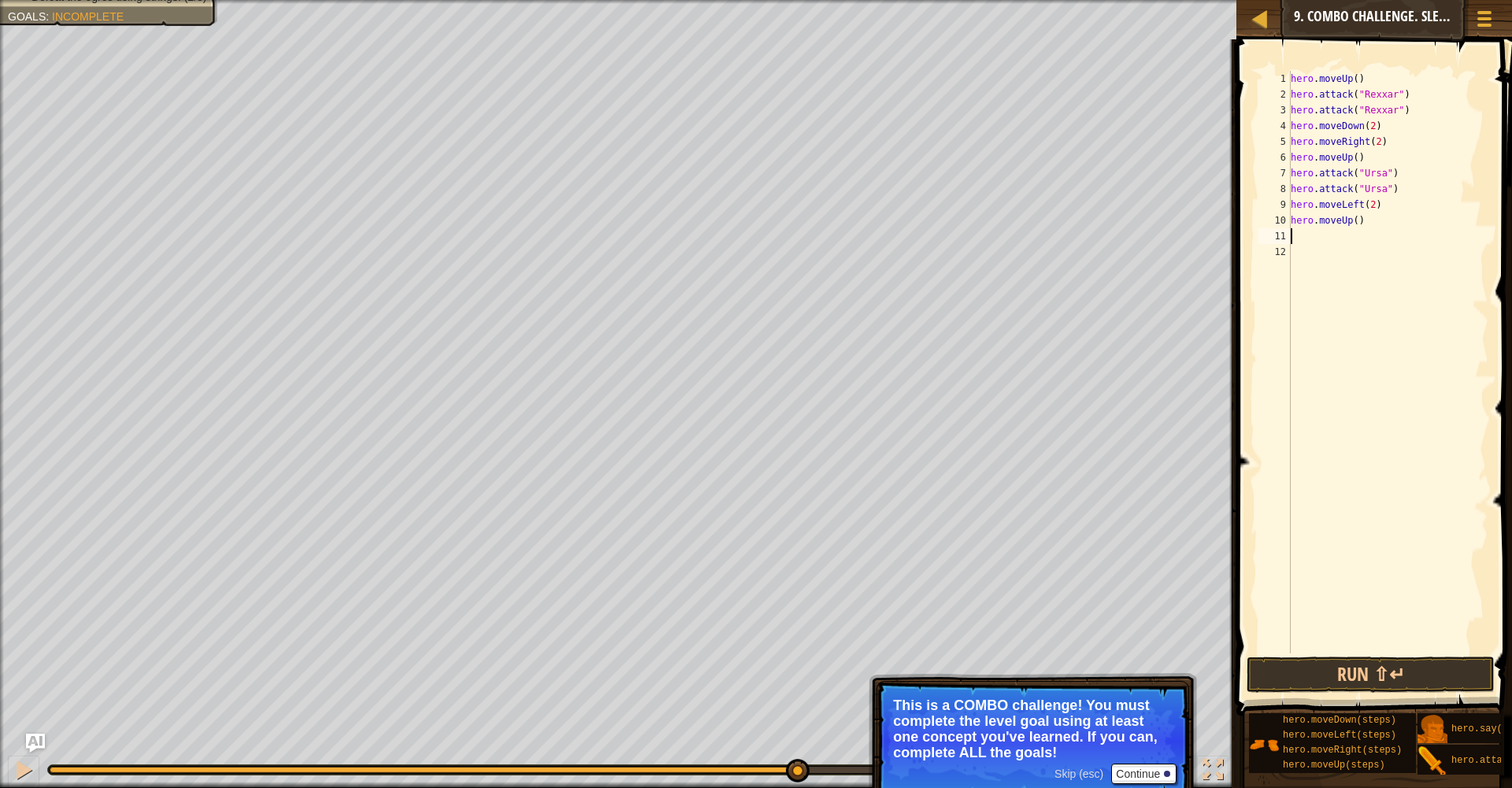
type textarea "r"
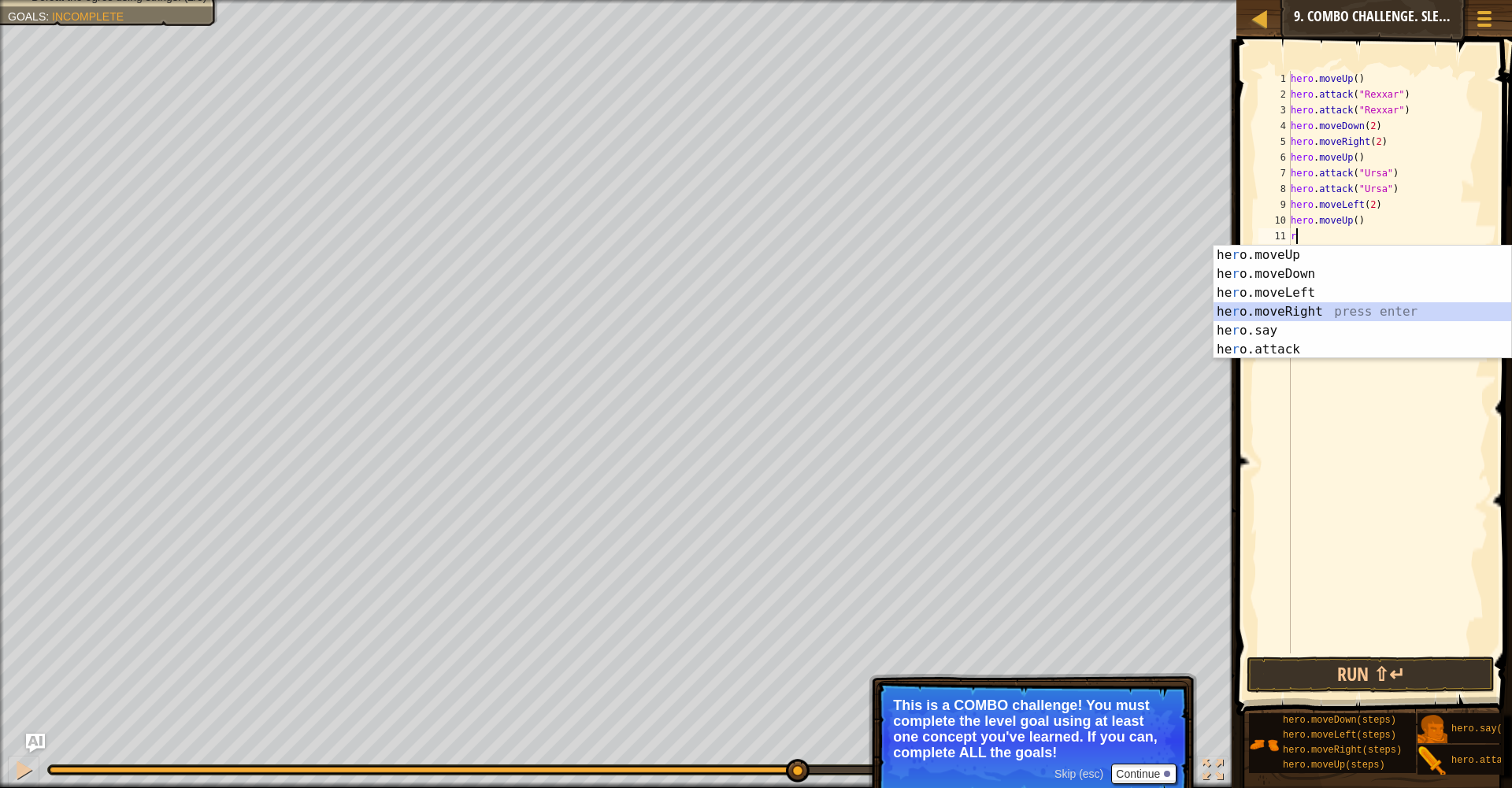
click at [1283, 311] on div "he r o.moveUp press enter he r o.moveDown press enter he r o.moveLeft press ent…" at bounding box center [1362, 321] width 298 height 151
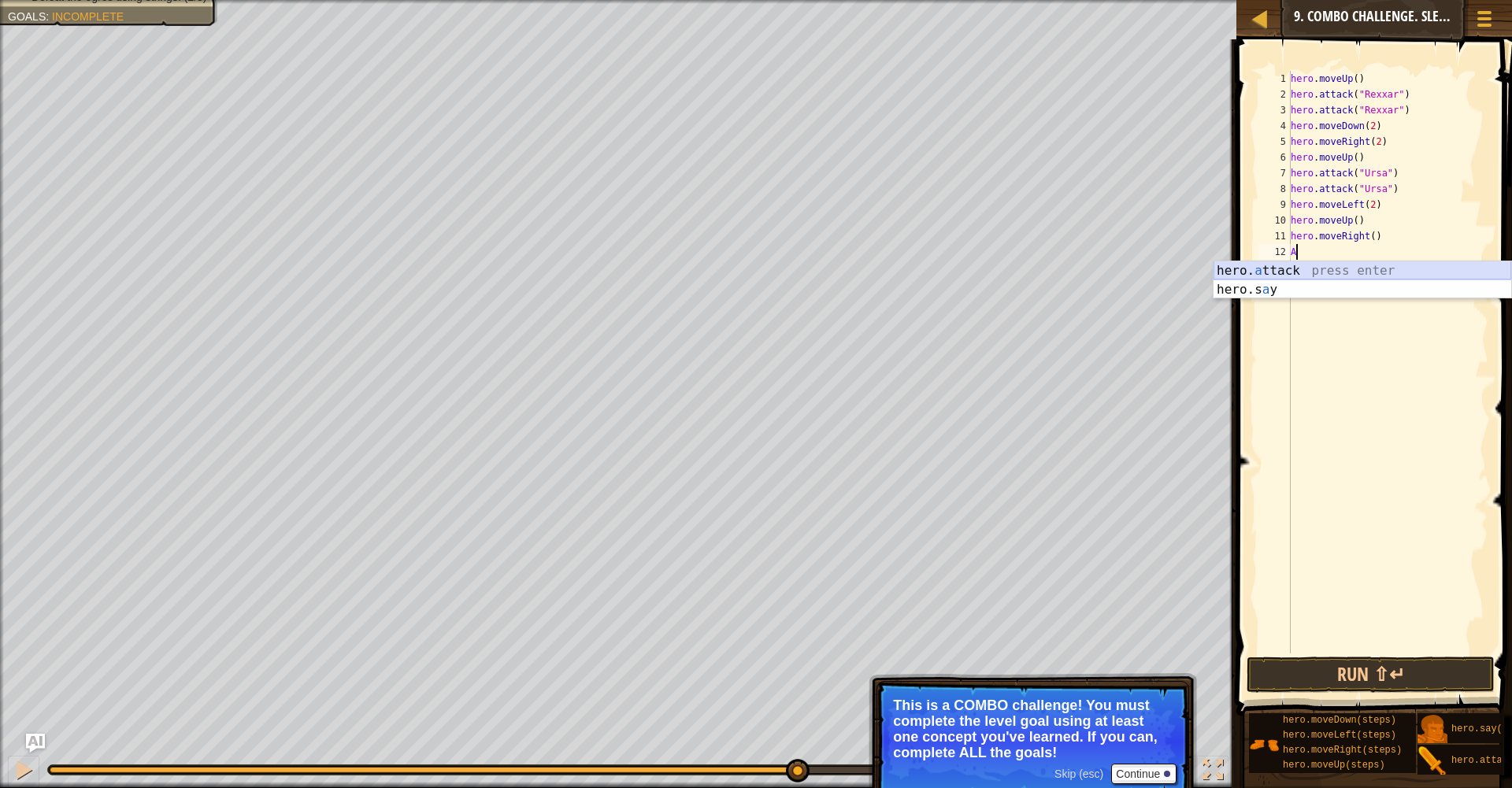
click at [1288, 280] on div "hero. a ttack press enter hero.s a y press enter" at bounding box center [1362, 299] width 298 height 76
type textarea "hero.attack("Brack")"
click at [1333, 274] on div "hero . moveUp ( ) hero . attack ( "Rexxar" ) hero . attack ( "Rexxar" ) hero . …" at bounding box center [1388, 378] width 201 height 614
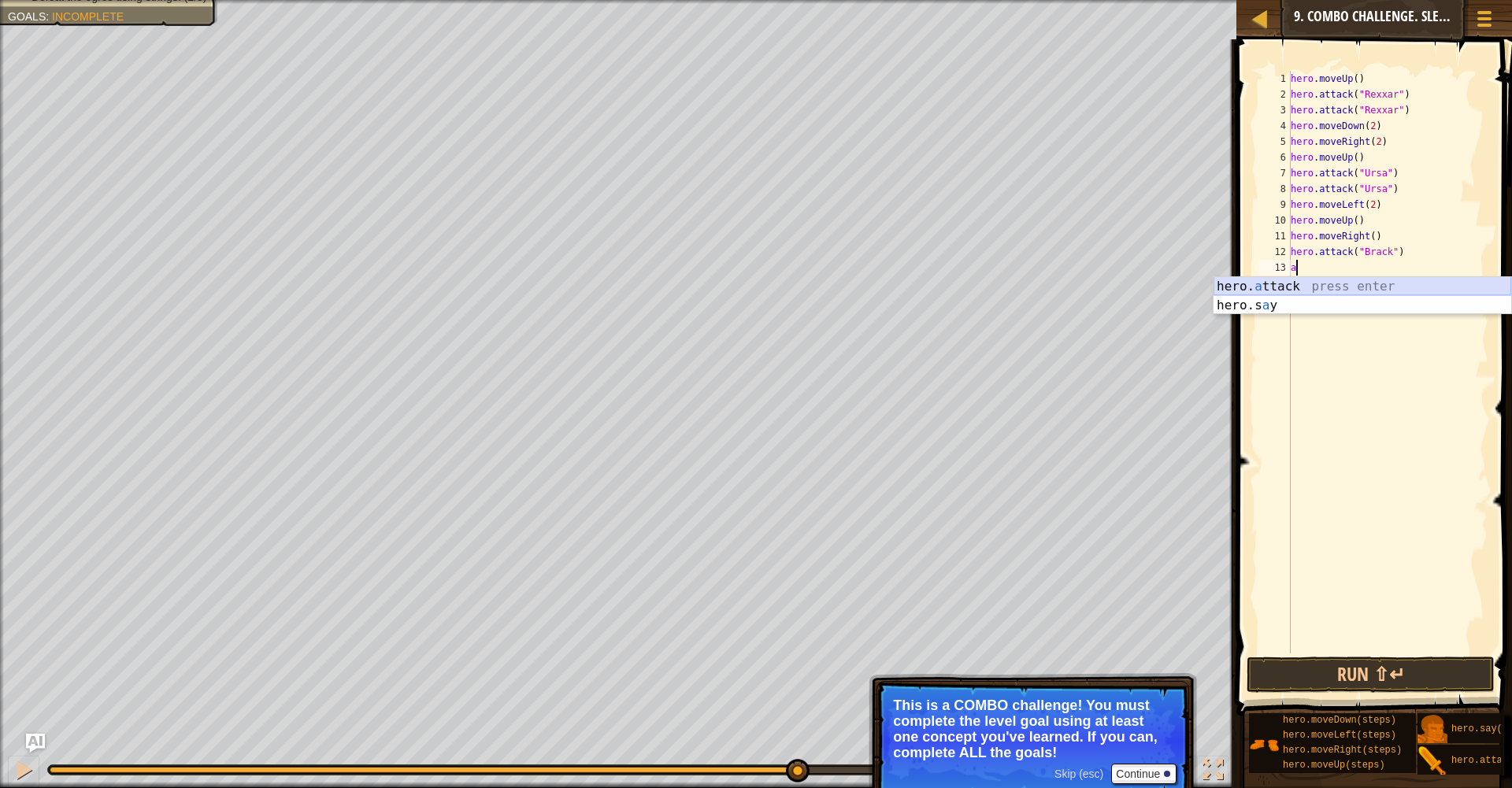
click at [1331, 285] on div "hero. a ttack press enter hero.s a y press enter" at bounding box center [1362, 315] width 298 height 76
type textarea "hero.attack("Brack")"
click at [1313, 285] on div "hero . moveUp ( ) hero . attack ( "Rexxar" ) hero . attack ( "Rexxar" ) hero . …" at bounding box center [1388, 378] width 201 height 614
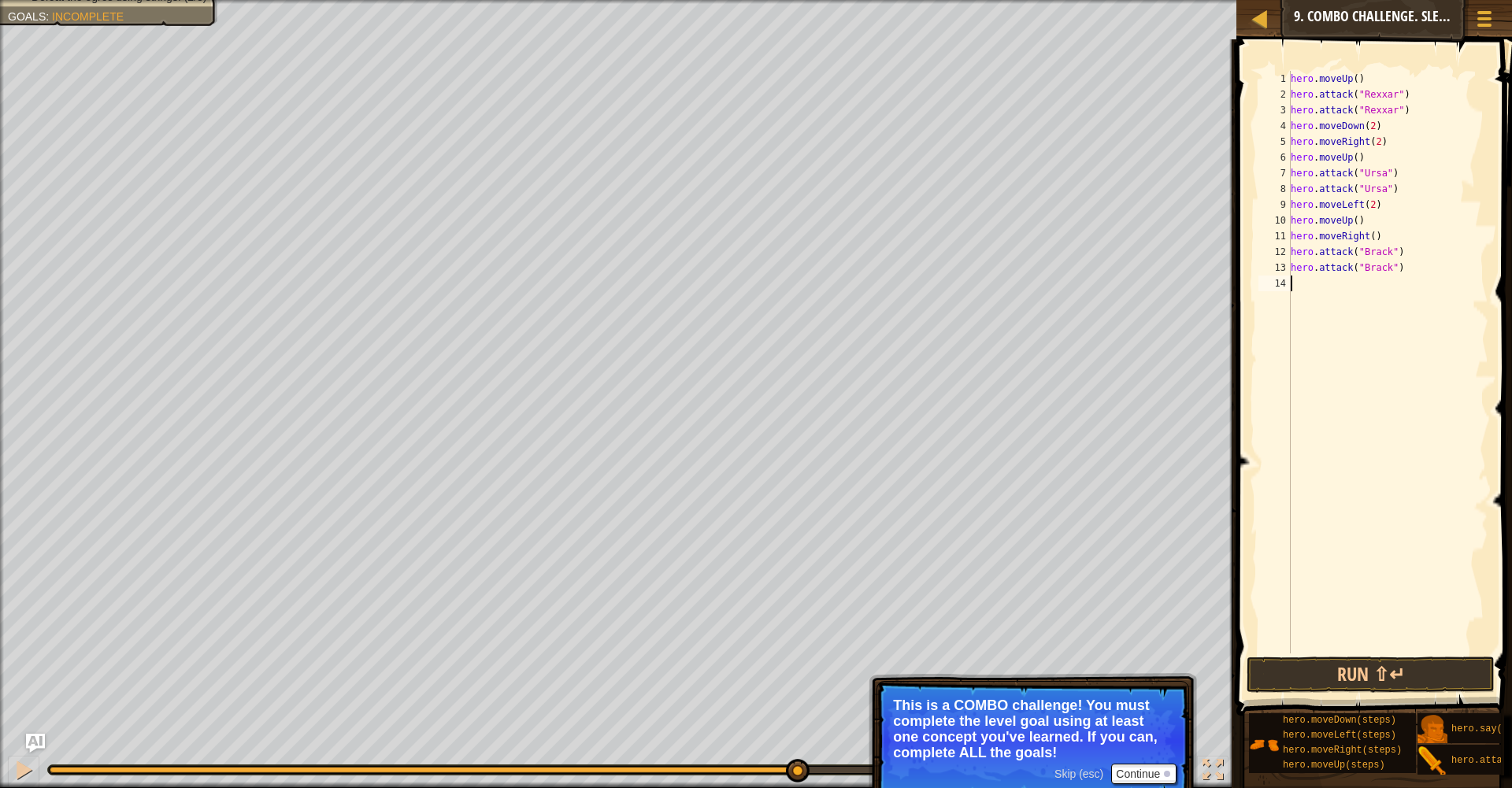
type textarea "r"
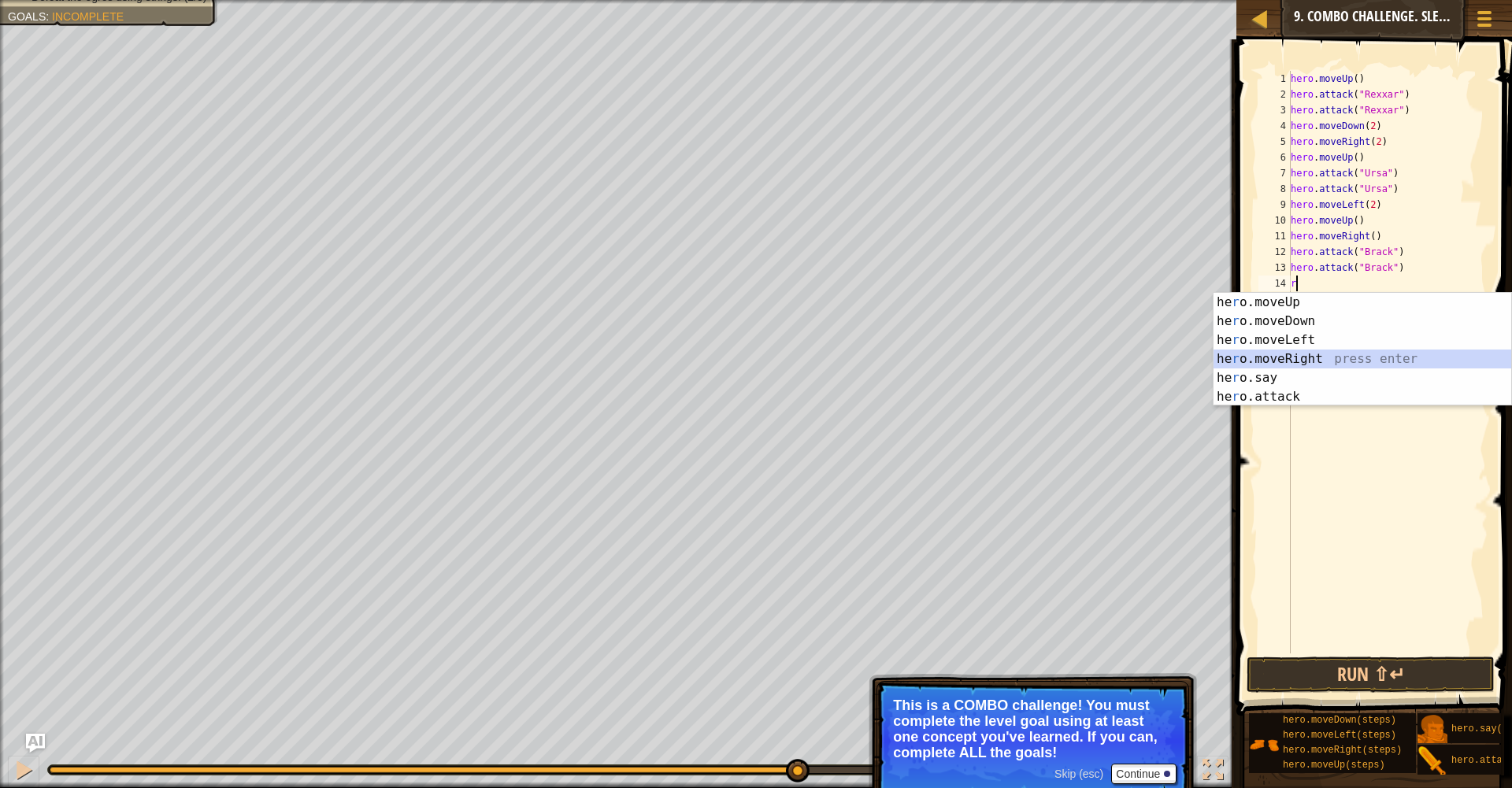
click at [1311, 366] on div "he r o.moveUp press enter he r o.moveDown press enter he r o.moveLeft press ent…" at bounding box center [1362, 368] width 298 height 151
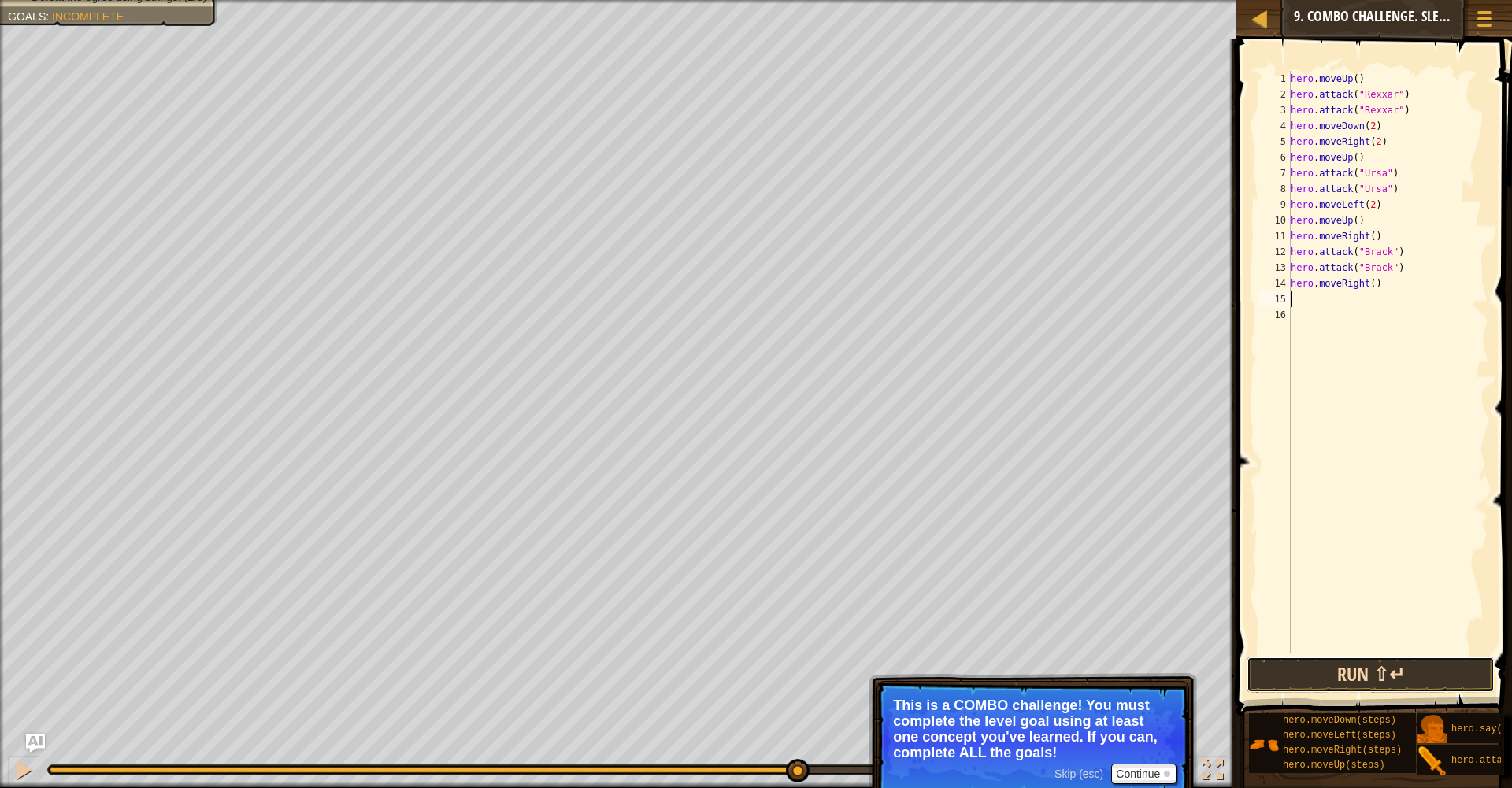
click at [1362, 684] on button "Run ⇧↵" at bounding box center [1371, 674] width 249 height 36
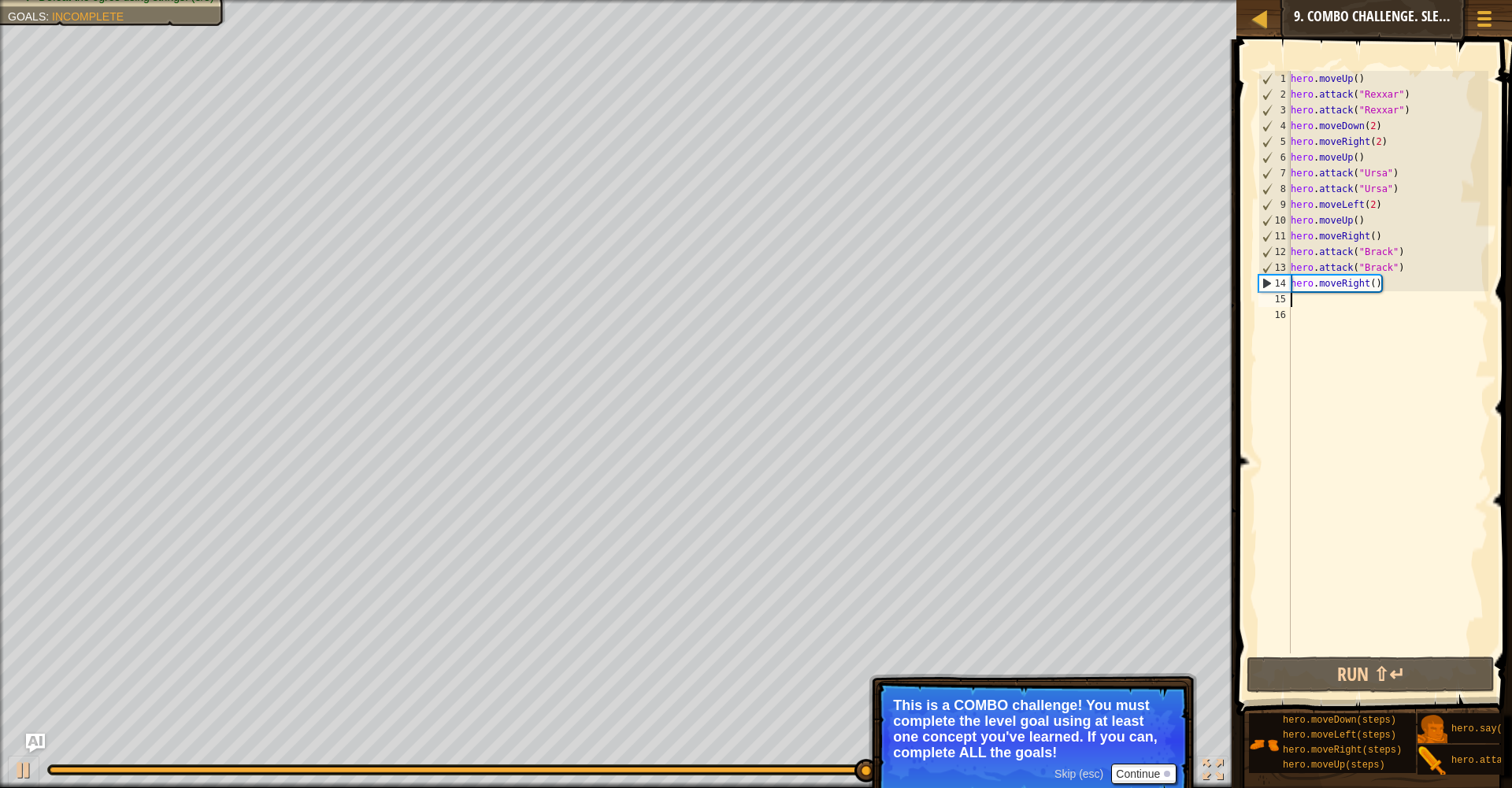
click at [1377, 282] on div "hero . moveUp ( ) hero . attack ( "Rexxar" ) hero . attack ( "Rexxar" ) hero . …" at bounding box center [1388, 378] width 201 height 614
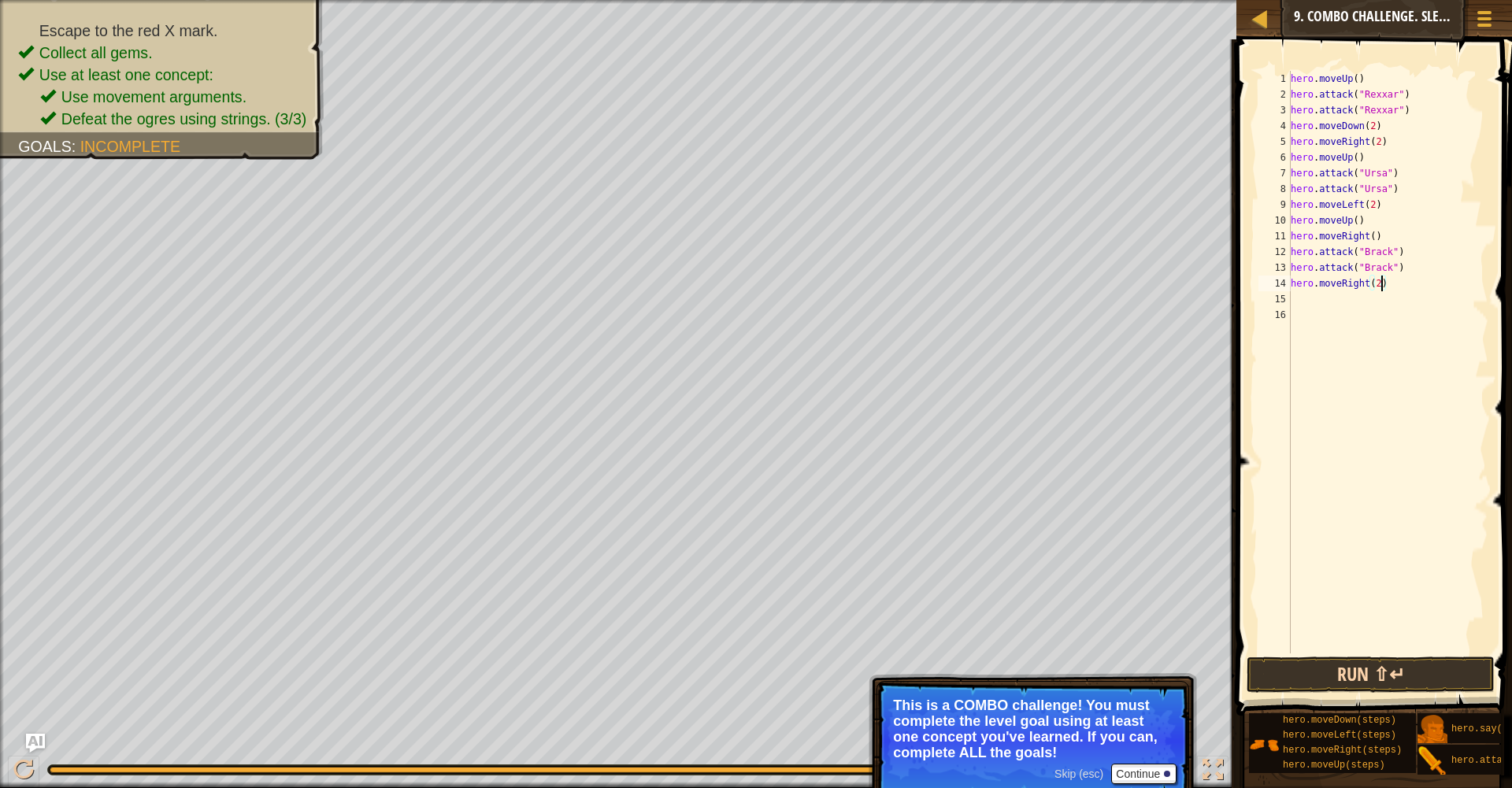
type textarea "hero.moveRight(2)"
click at [1397, 662] on button "Run ⇧↵" at bounding box center [1371, 674] width 249 height 36
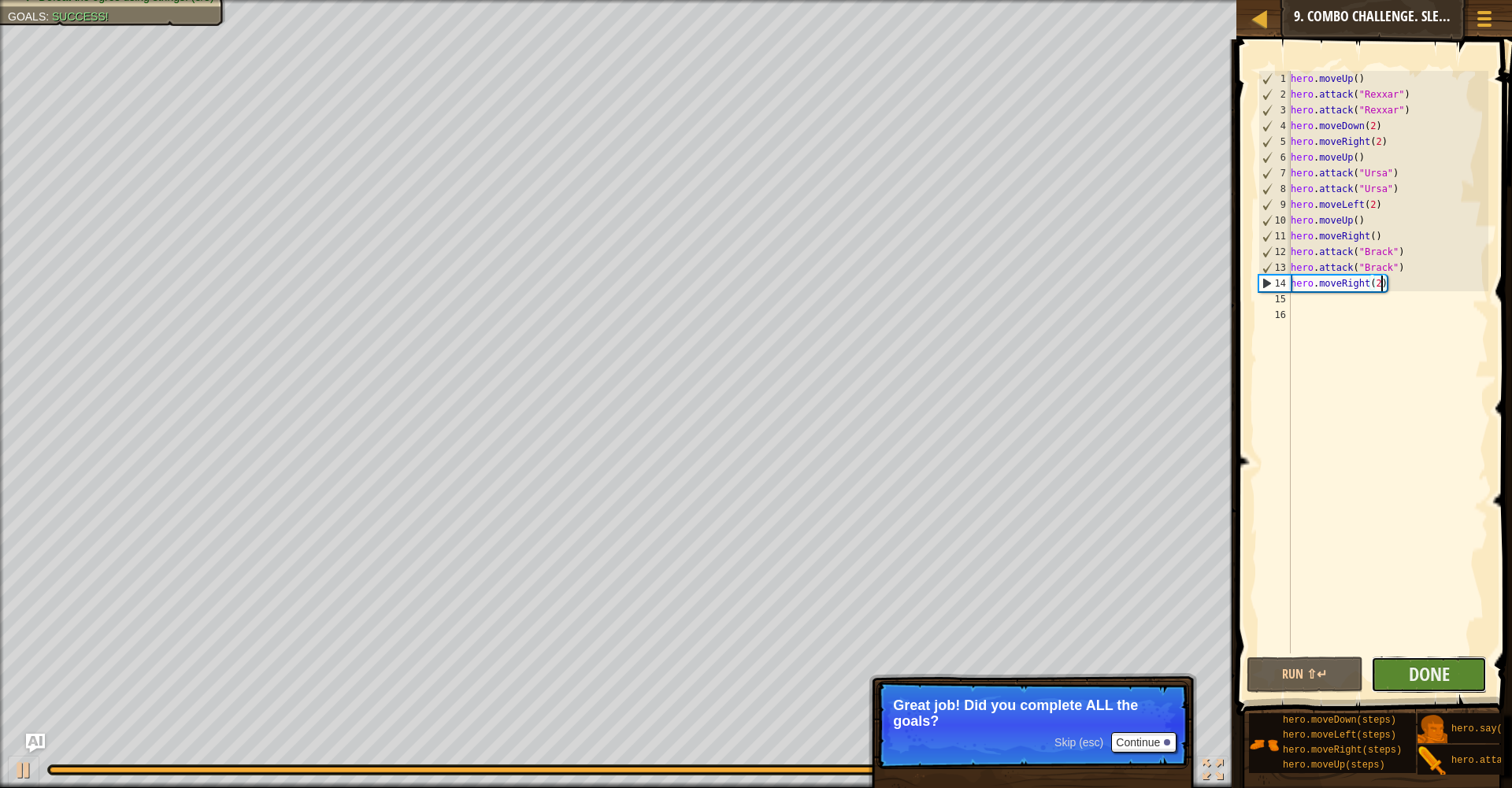
click at [1419, 687] on button "Done" at bounding box center [1429, 674] width 117 height 36
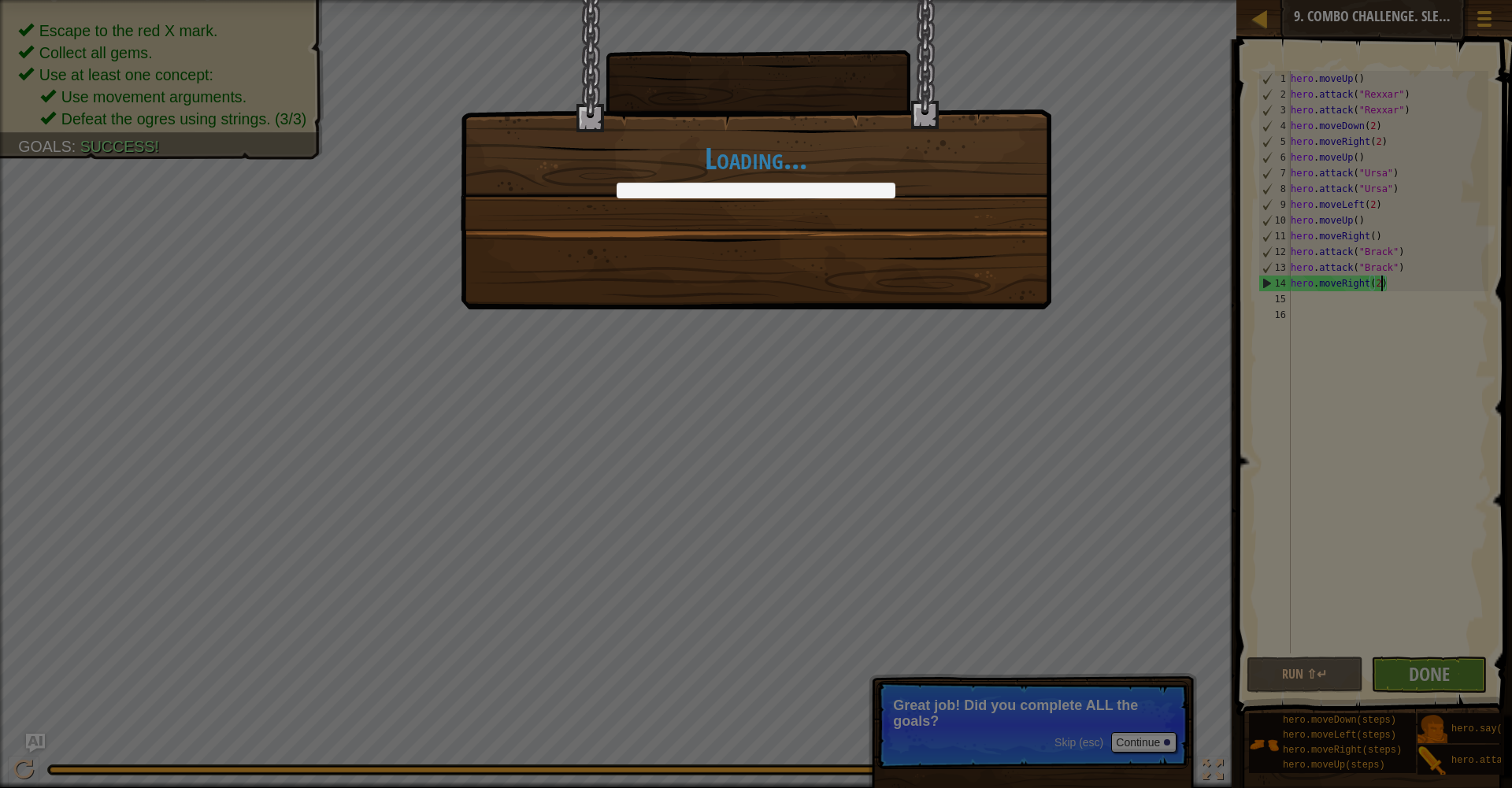
click at [1424, 676] on div "Loading..." at bounding box center [756, 394] width 1512 height 788
